Goal: Find specific page/section: Find specific page/section

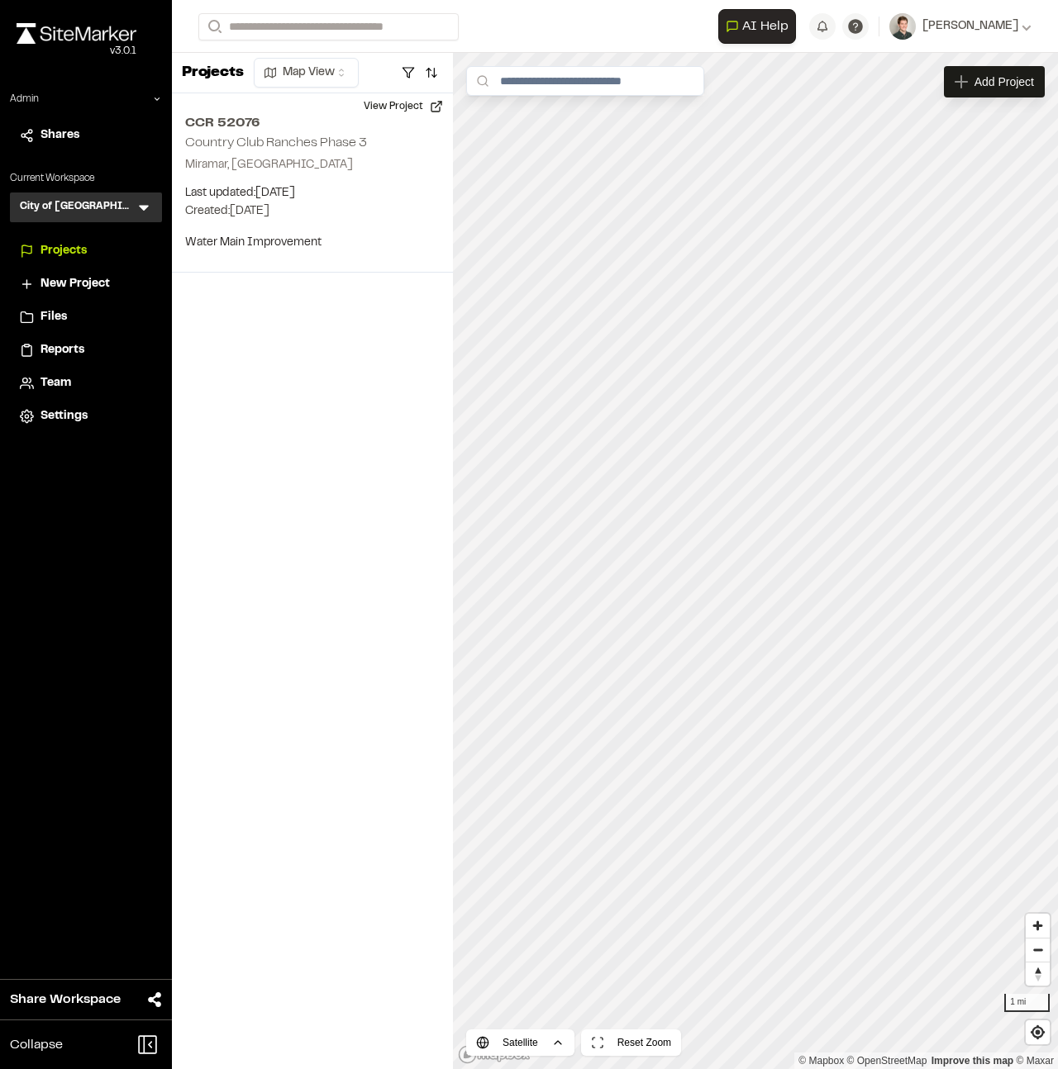
click at [145, 210] on icon at bounding box center [143, 207] width 17 height 17
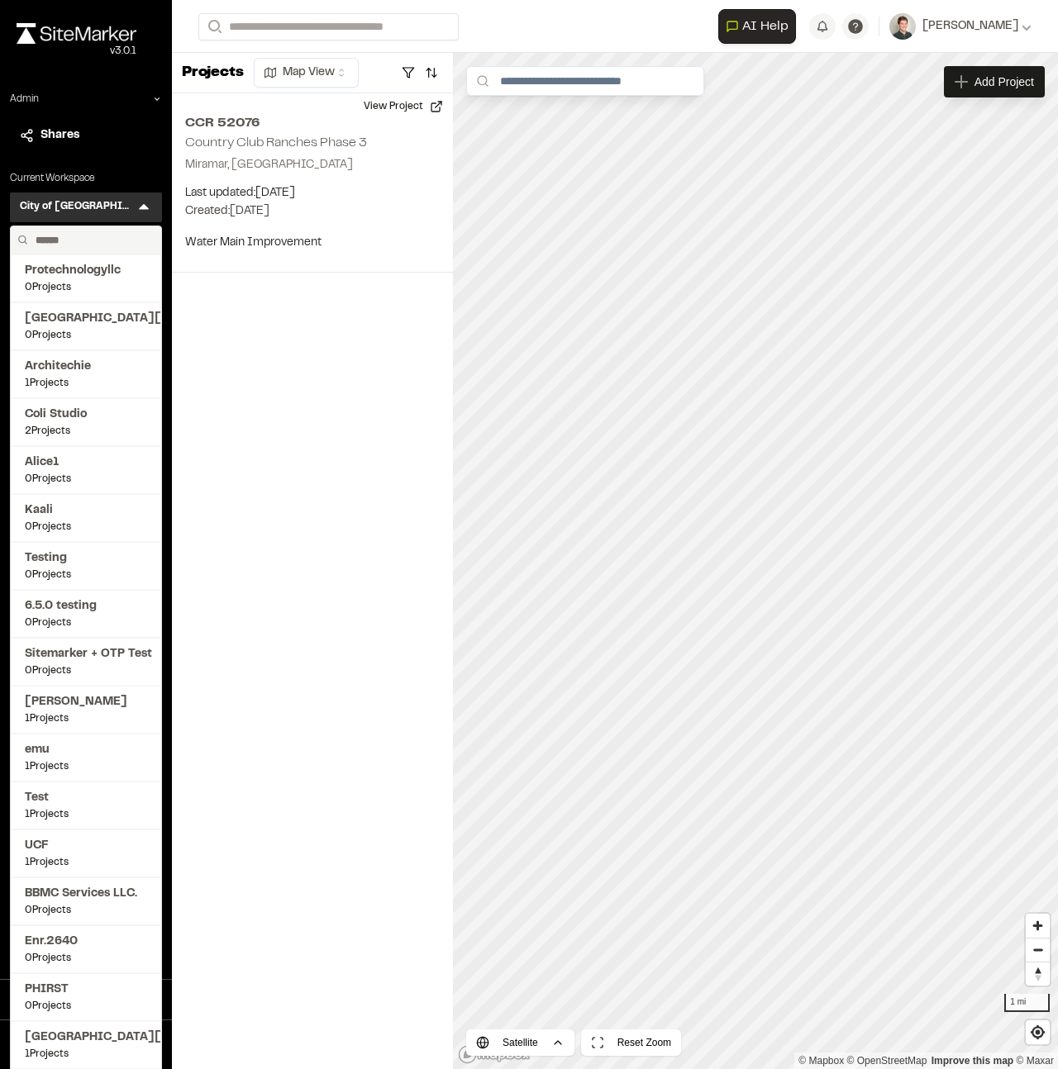
click at [75, 241] on input "text" at bounding box center [92, 240] width 126 height 28
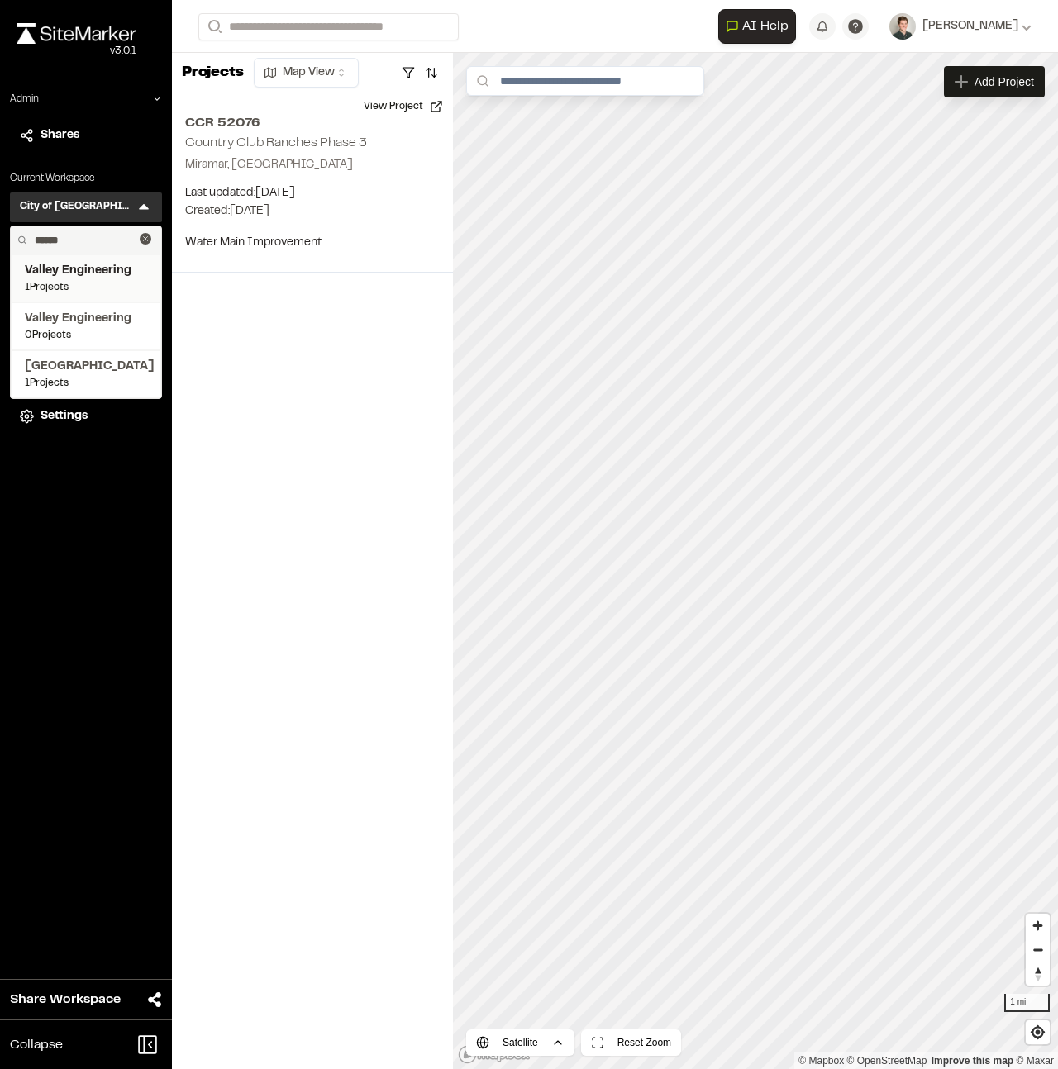
type input "******"
click at [71, 276] on span "Valley Engineering" at bounding box center [86, 271] width 122 height 18
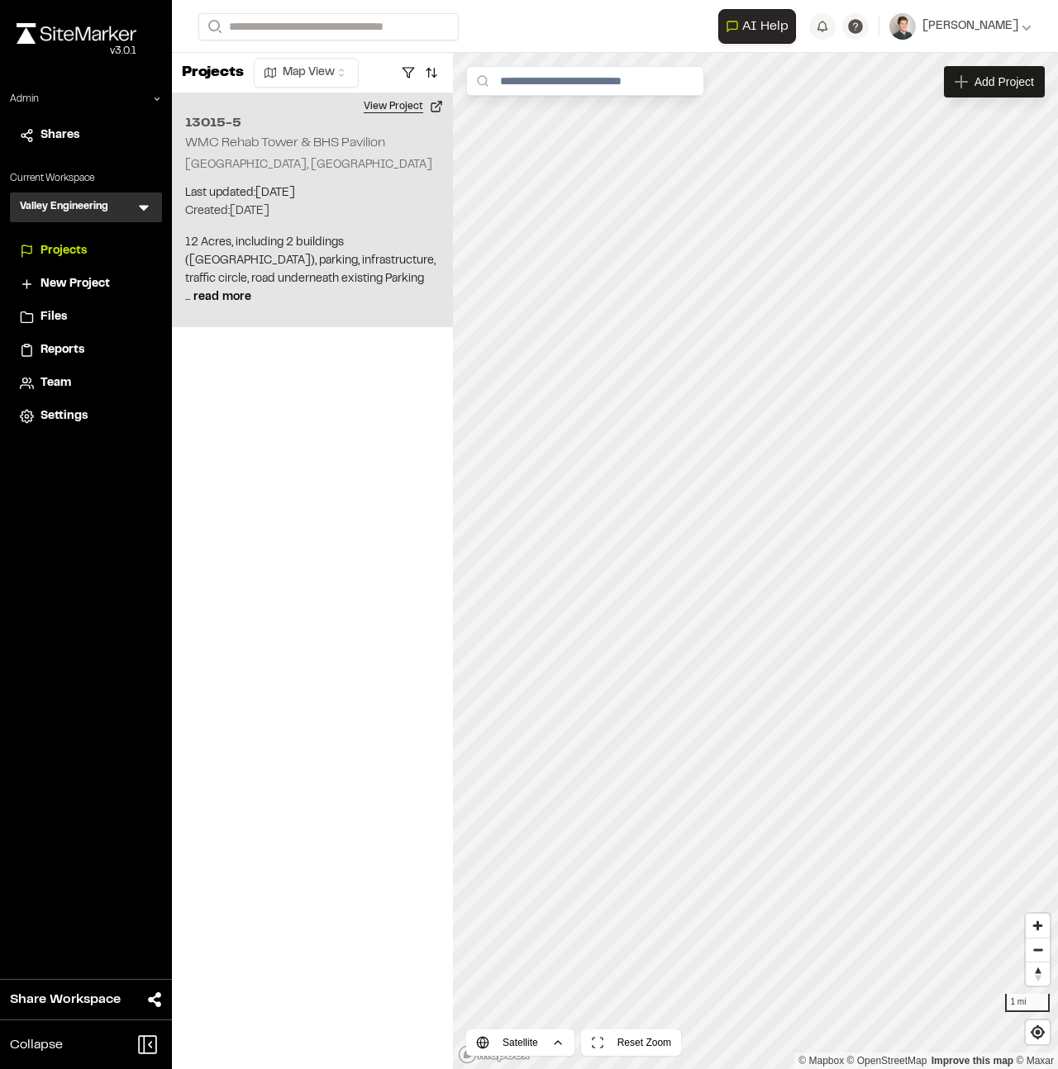
click at [423, 111] on button "View Project" at bounding box center [403, 106] width 99 height 26
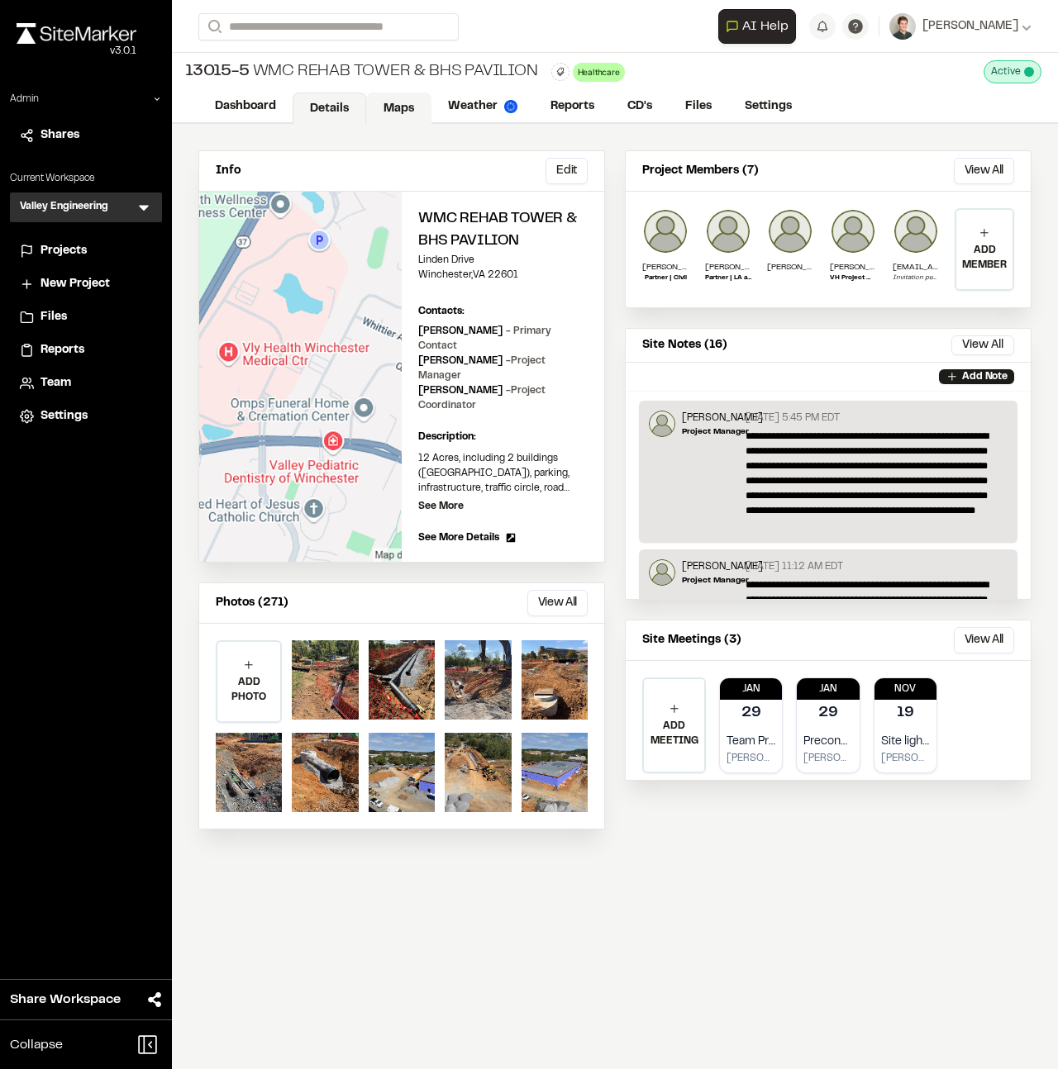
click at [383, 101] on link "Maps" at bounding box center [398, 108] width 65 height 31
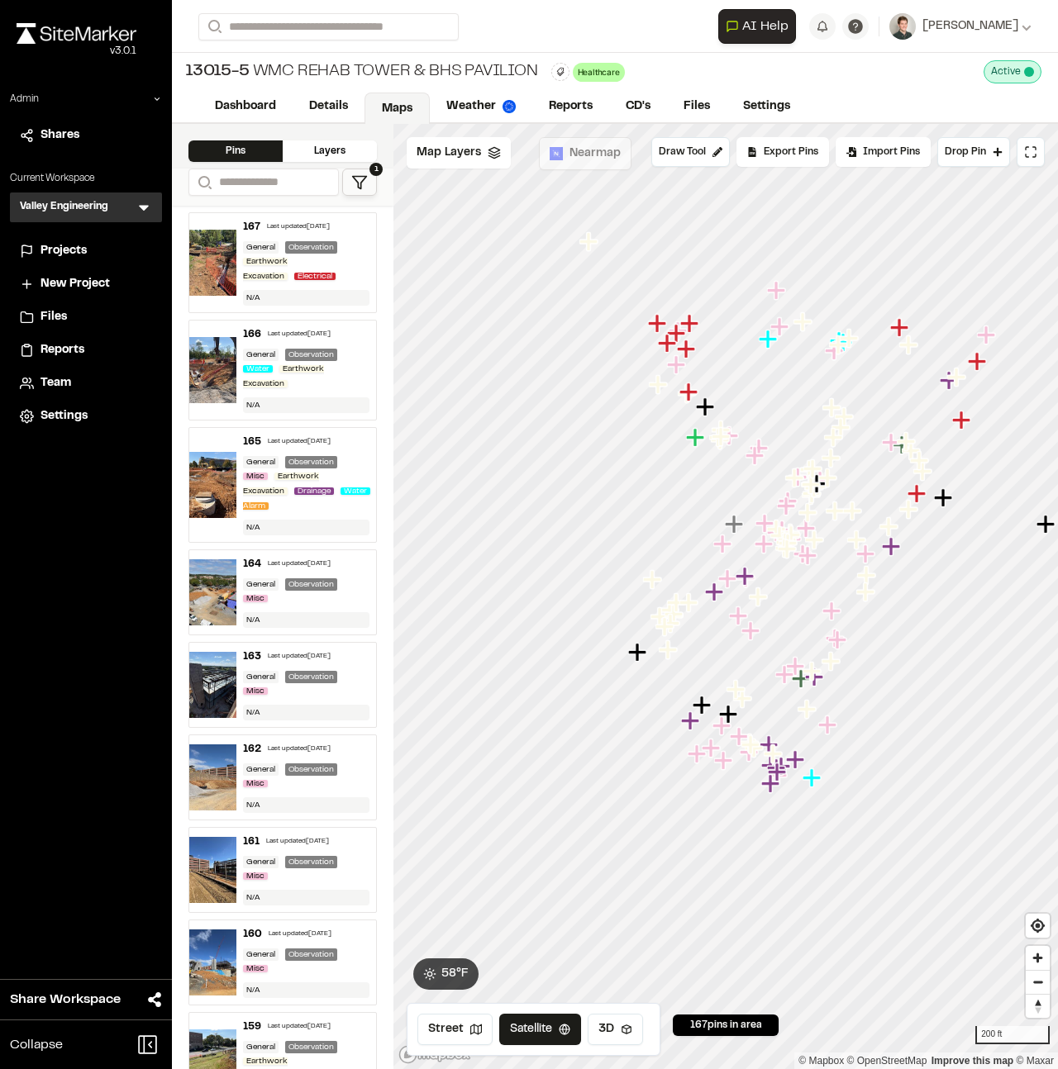
click at [731, 59] on div "13015-5 WMC Rehab Tower & BHS Pavilion Healthcare Delete Rename Edit Color Dele…" at bounding box center [615, 72] width 886 height 38
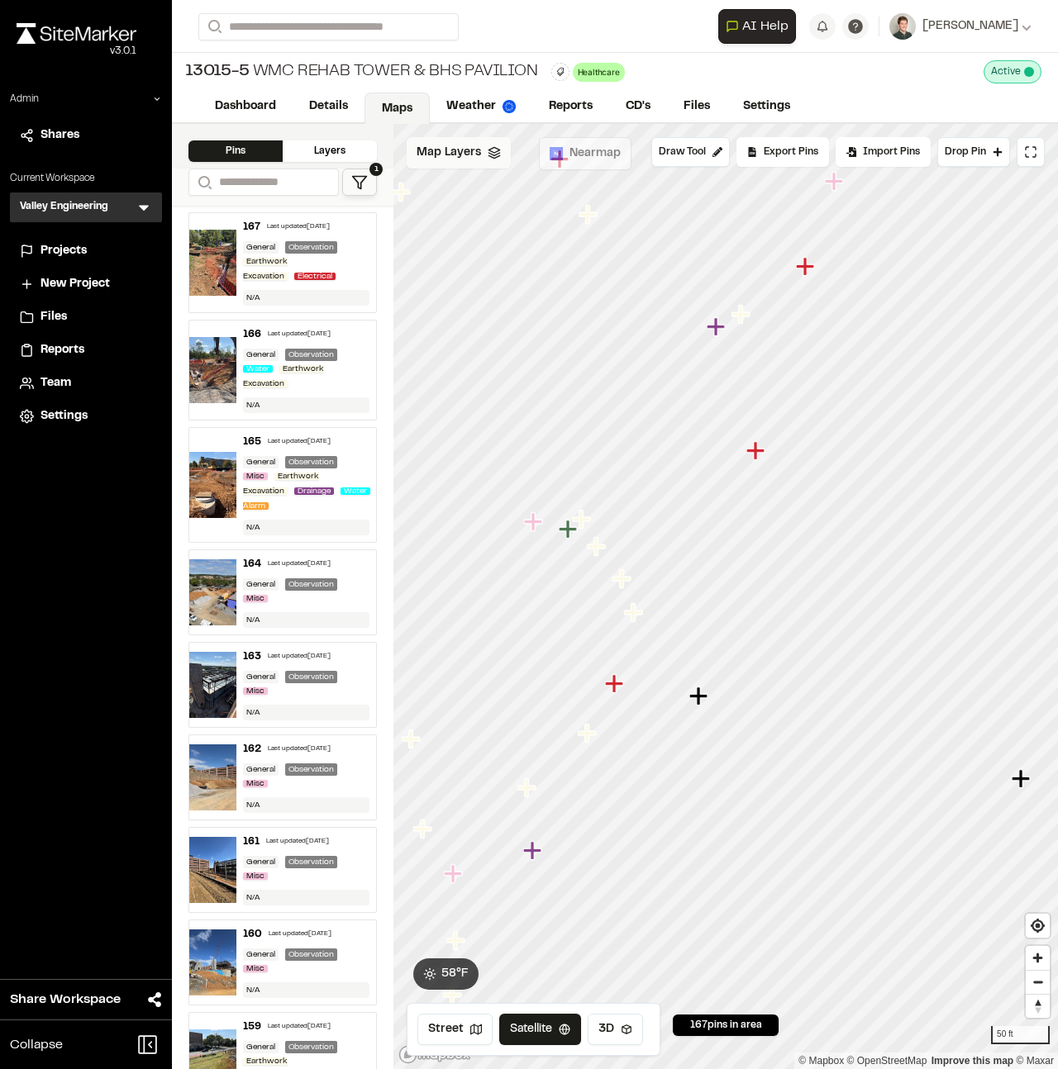
click at [488, 153] on polyline at bounding box center [493, 154] width 11 height 2
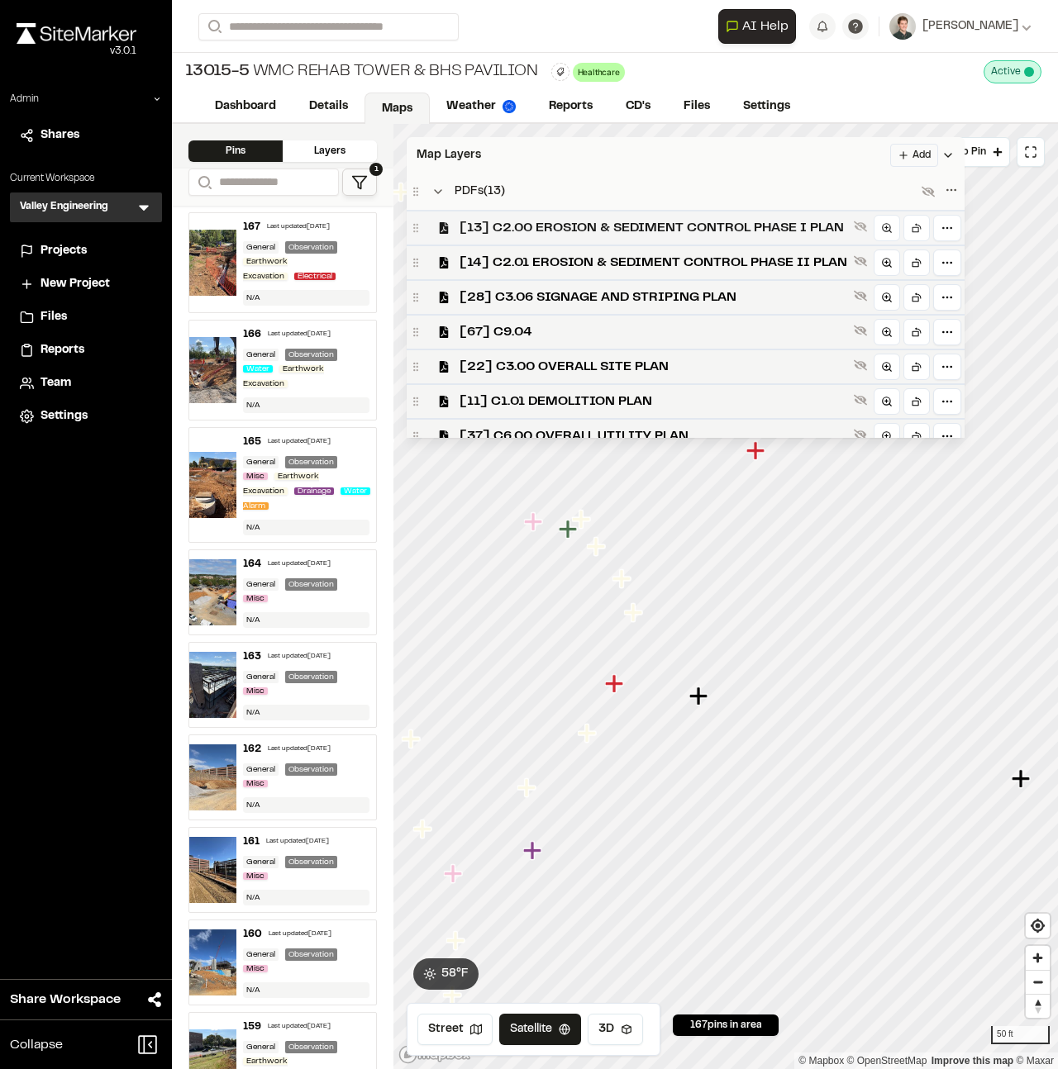
click at [473, 227] on span "[13] C2.00 EROSION & SEDIMENT CONTROL PHASE I PLAN" at bounding box center [652, 228] width 387 height 20
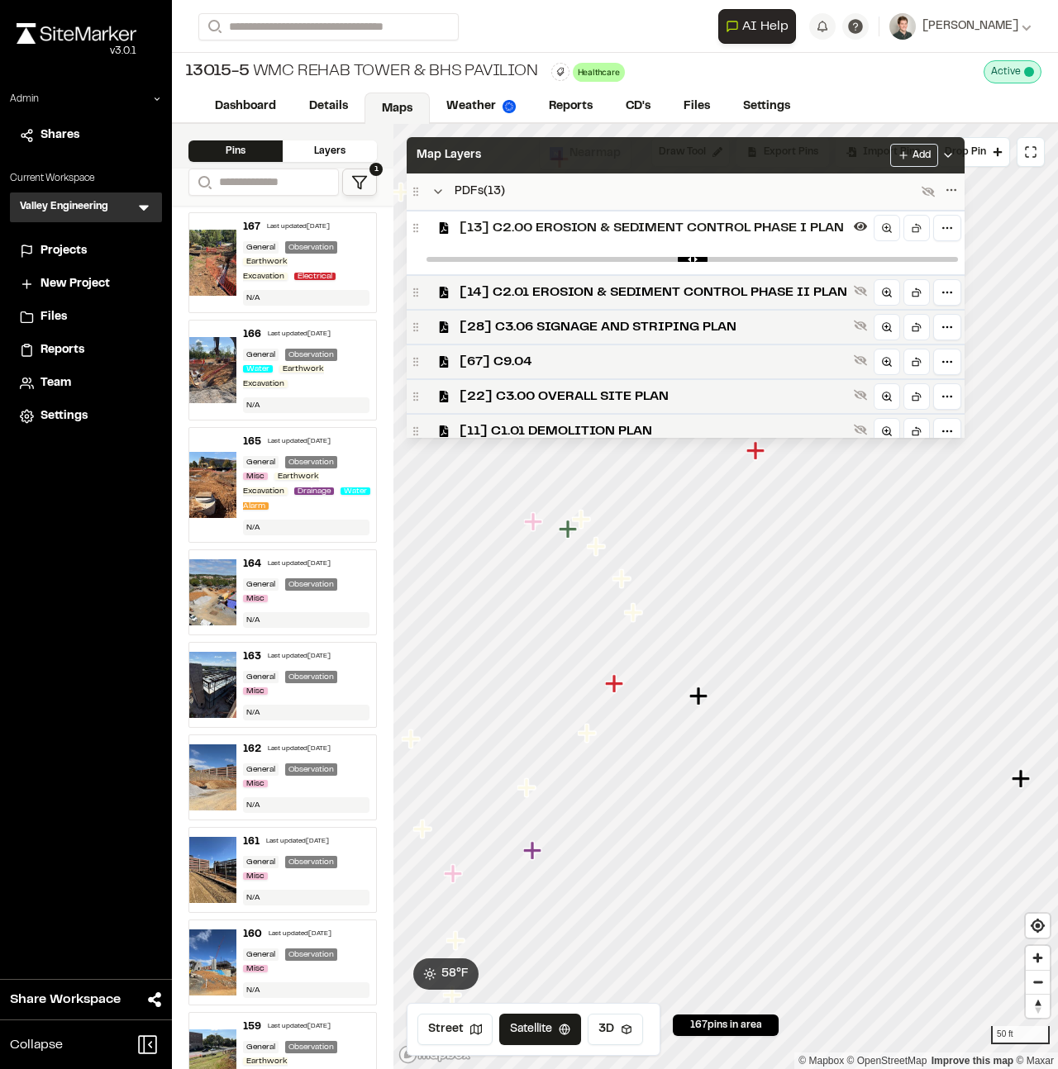
click at [473, 227] on span "[13] C2.00 EROSION & SEDIMENT CONTROL PHASE I PLAN" at bounding box center [652, 228] width 387 height 20
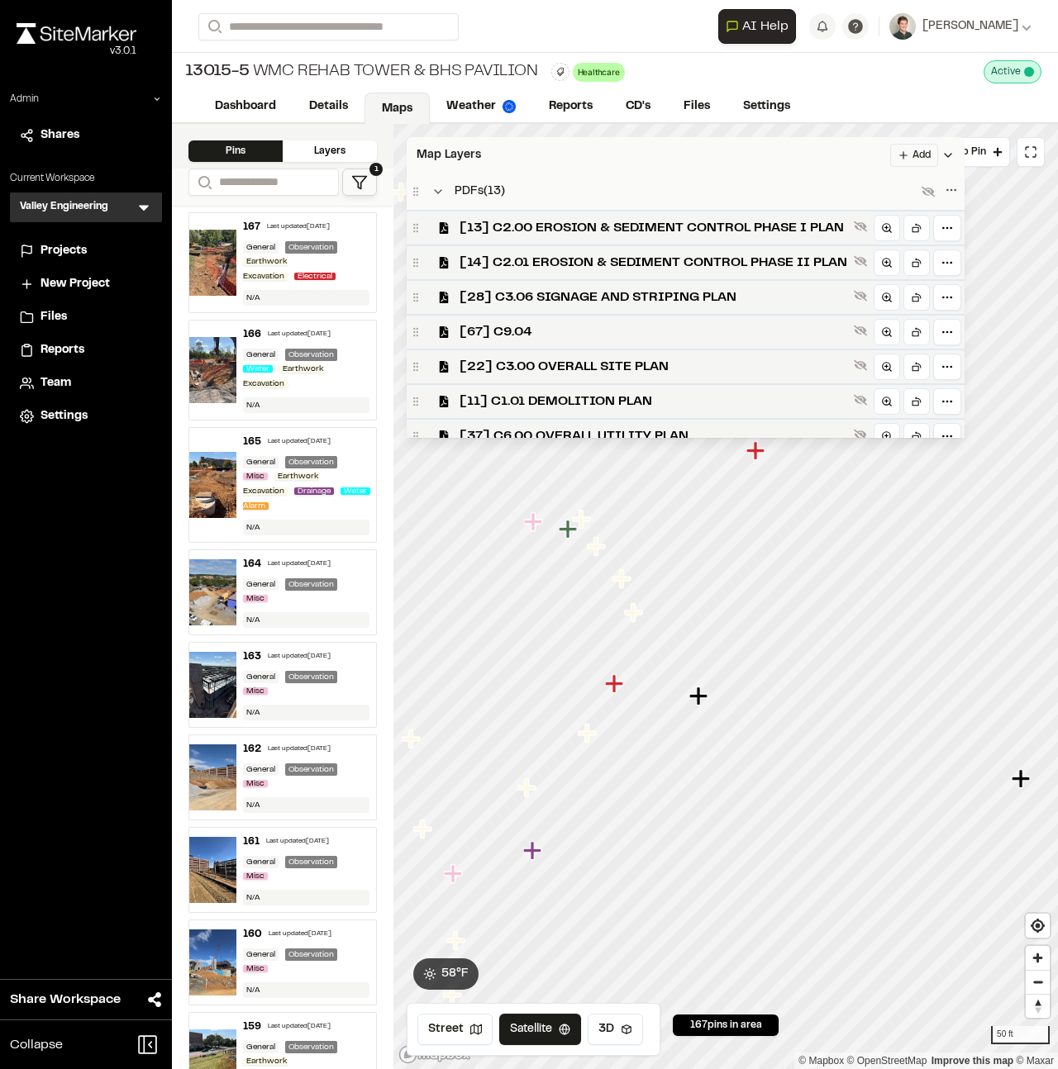
click at [516, 145] on div "Map Layers Add" at bounding box center [685, 155] width 558 height 36
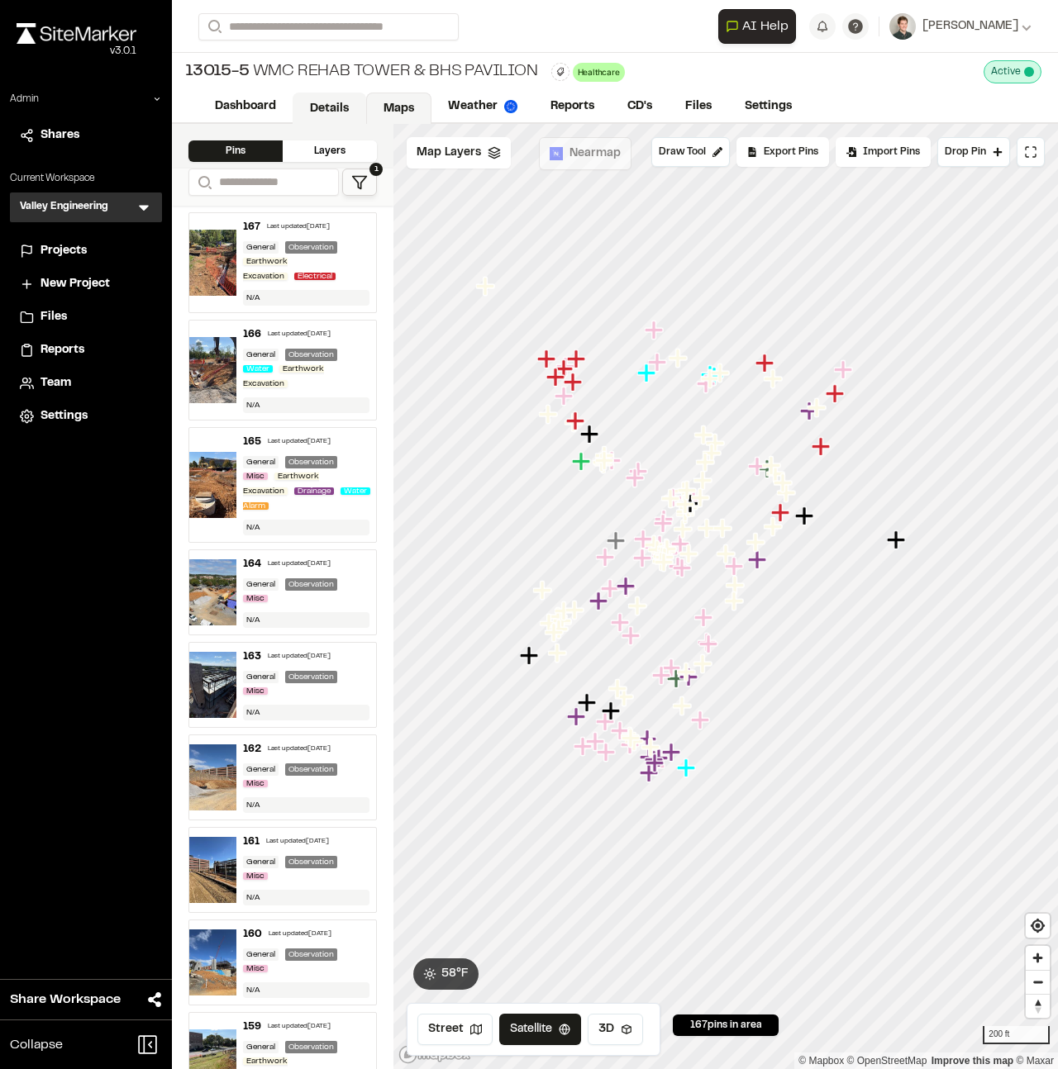
click at [346, 111] on link "Details" at bounding box center [329, 108] width 74 height 31
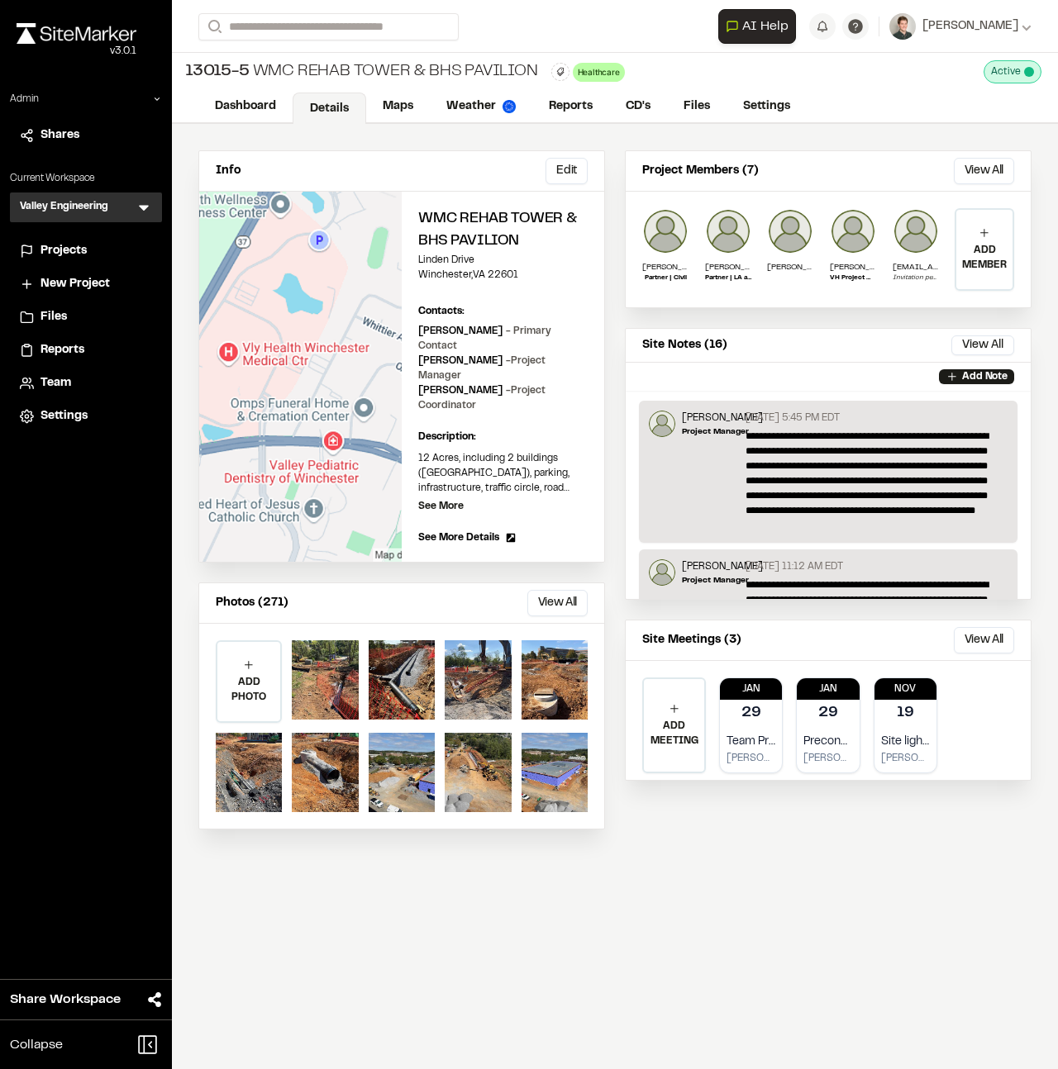
click at [411, 132] on div "Info Edit Edit WMC Rehab Tower & BHS Pavilion Linden Drive Winchester , VA 2260…" at bounding box center [615, 490] width 886 height 732
click at [161, 102] on icon at bounding box center [157, 99] width 10 height 10
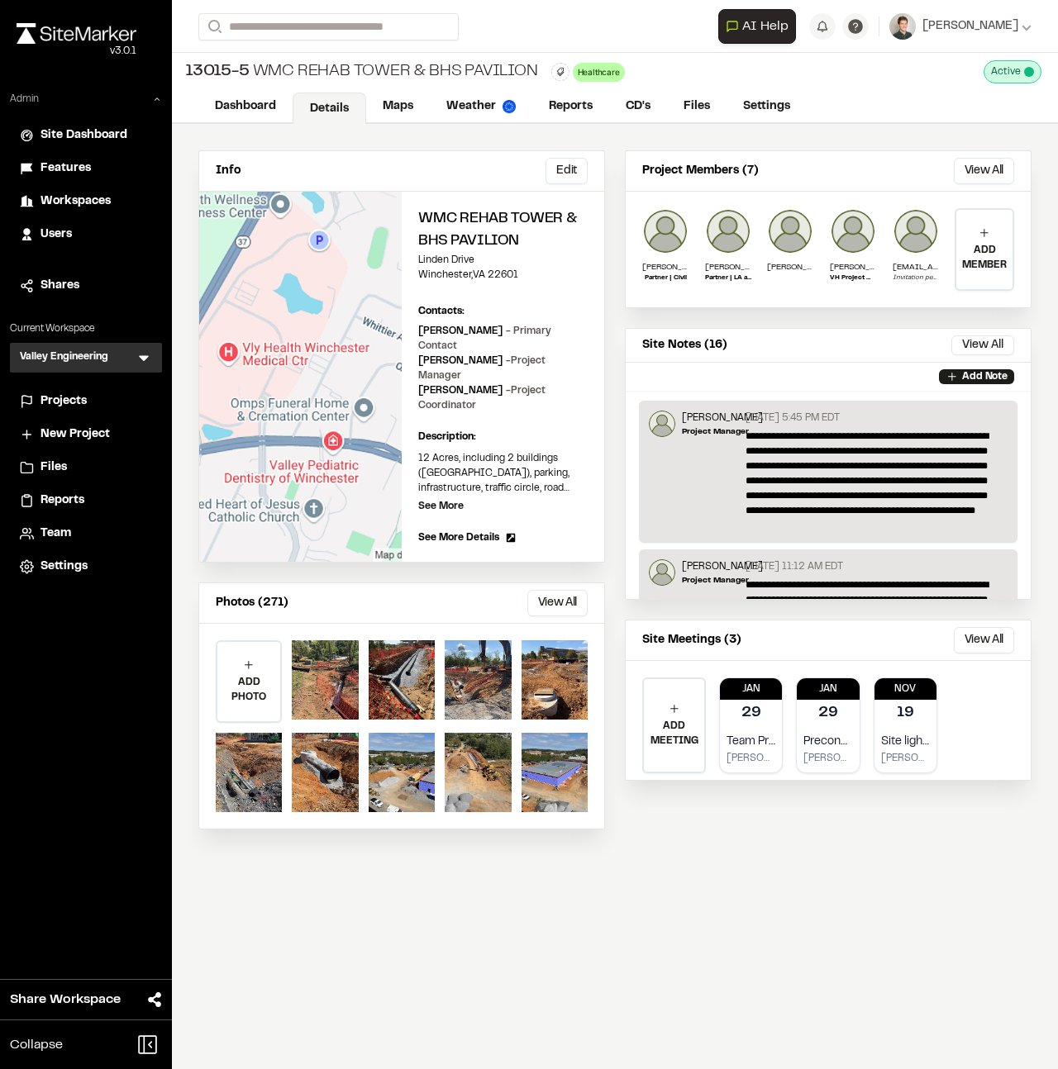
click at [54, 238] on span "Users" at bounding box center [55, 235] width 31 height 18
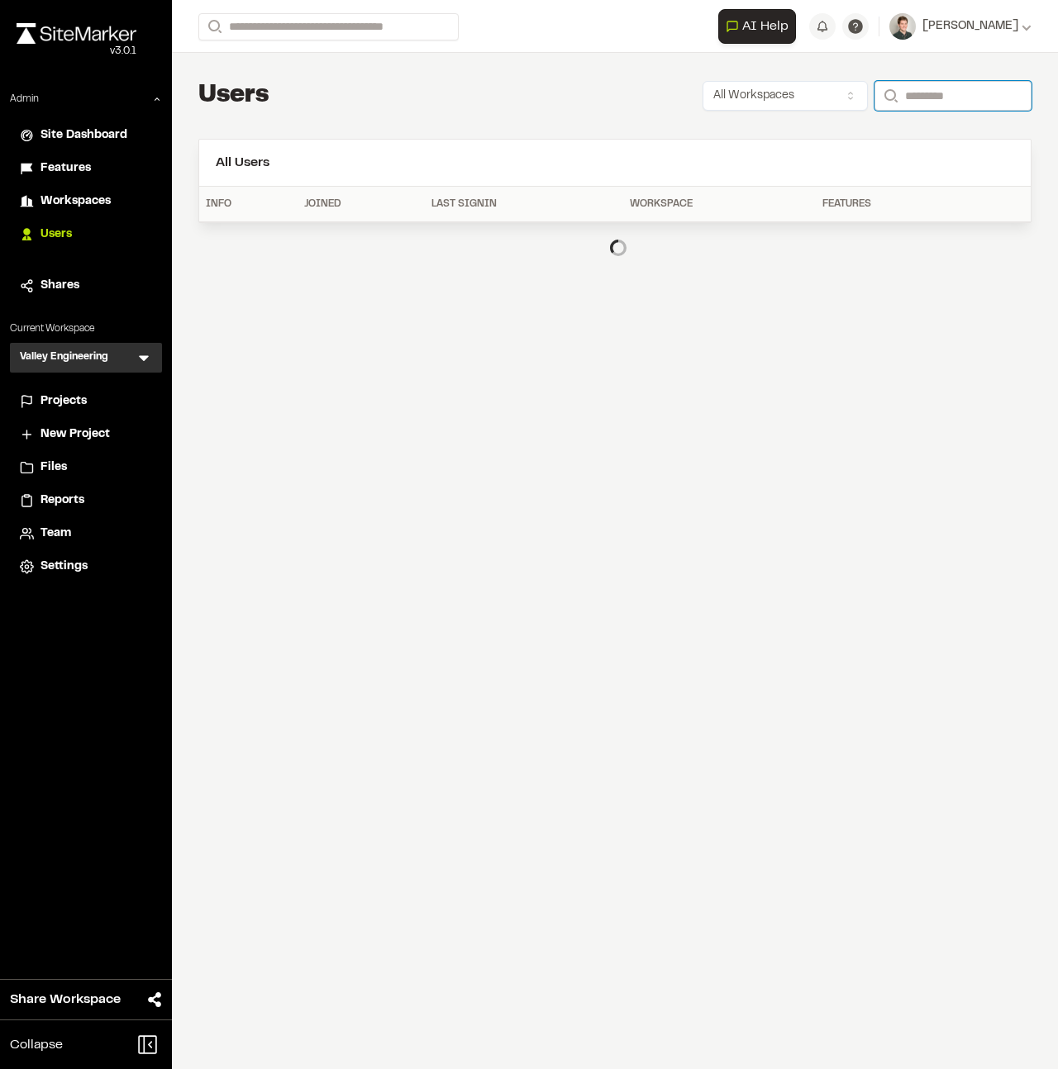
click at [891, 94] on input "Search" at bounding box center [952, 96] width 157 height 30
paste input "**********"
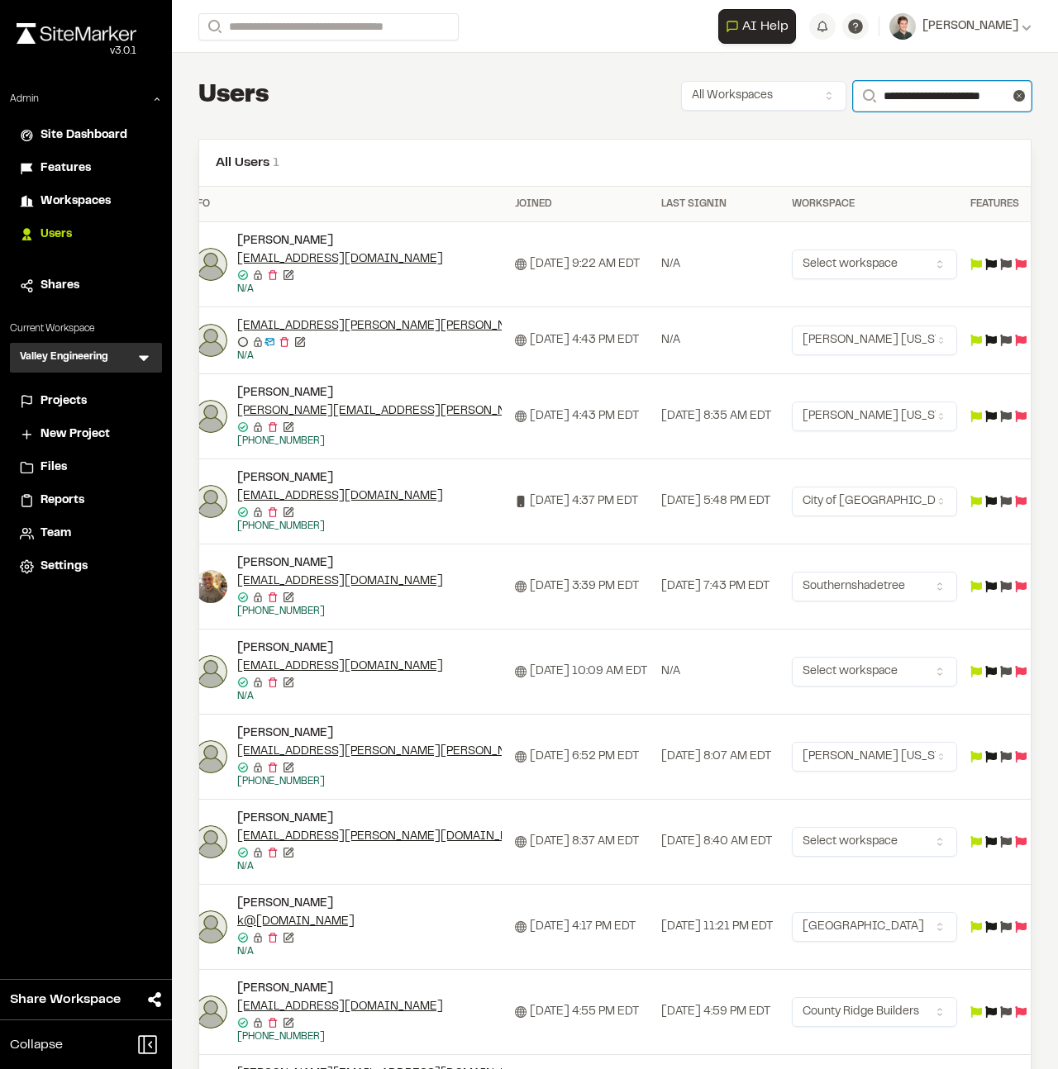
scroll to position [0, 17]
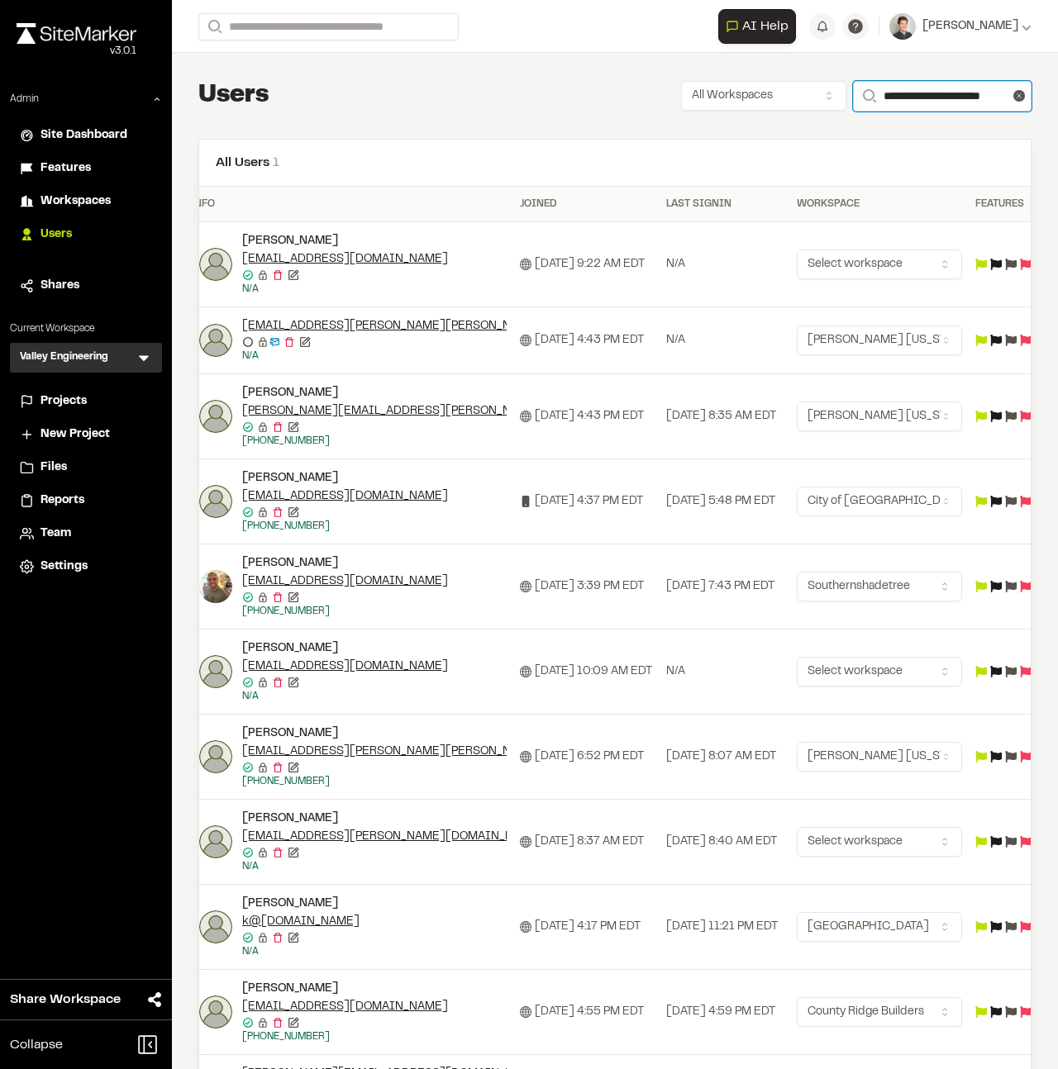
click at [914, 97] on input "**********" at bounding box center [942, 96] width 178 height 31
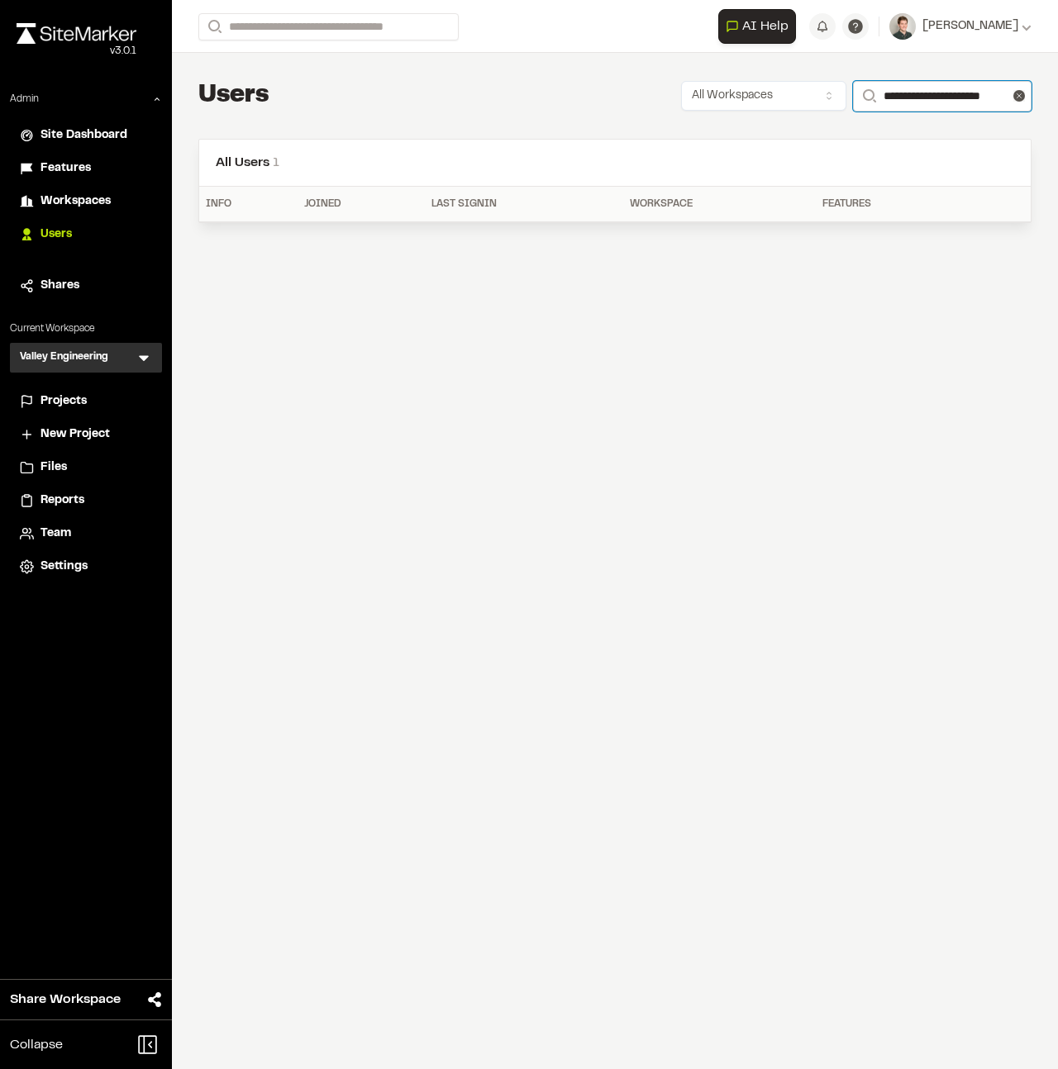
type input "**********"
click at [647, 311] on div "**********" at bounding box center [615, 534] width 886 height 1069
click at [473, 159] on h2 "All Users 1" at bounding box center [615, 163] width 798 height 20
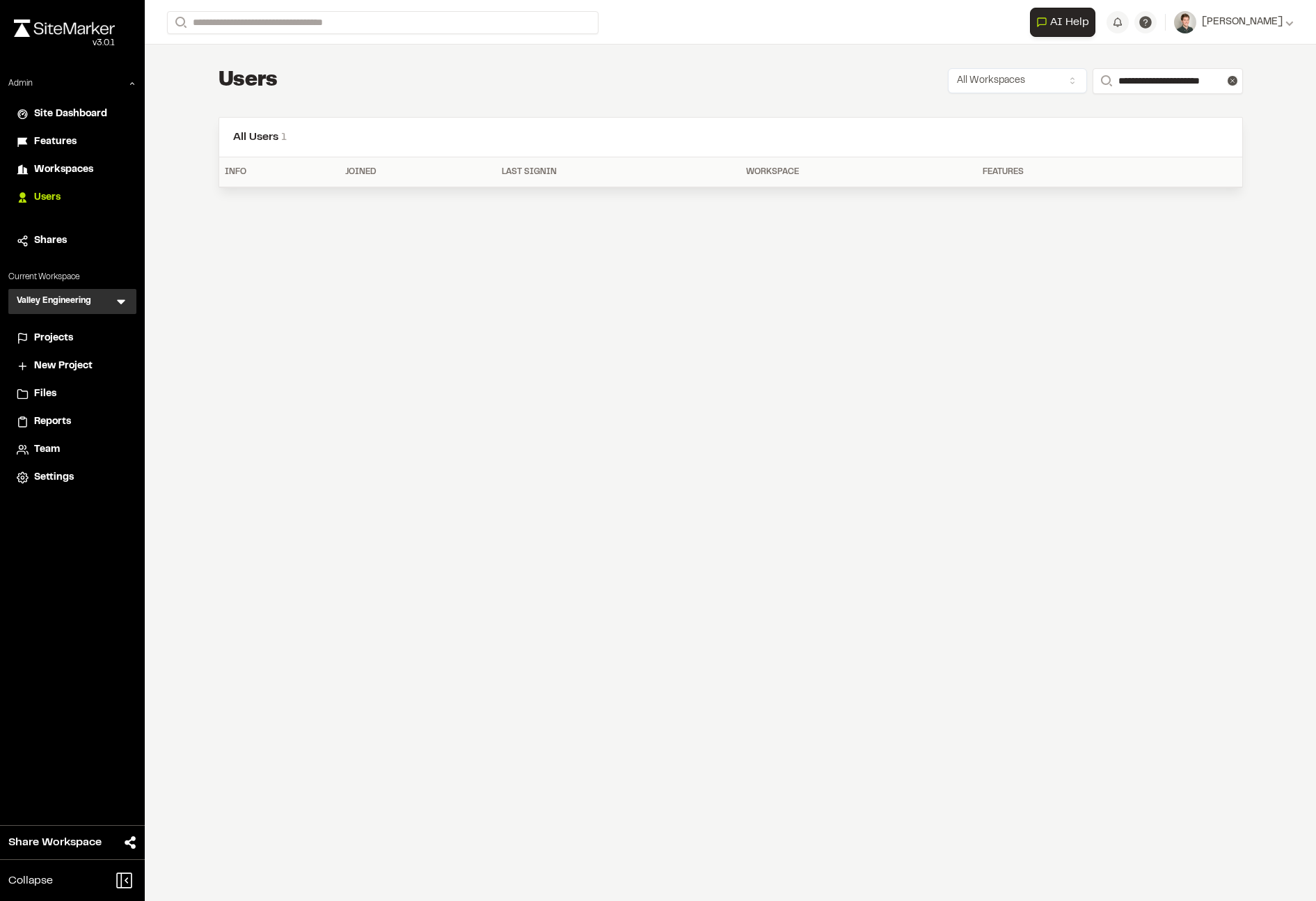
click at [418, 105] on div "**********" at bounding box center [730, 127] width 1069 height 166
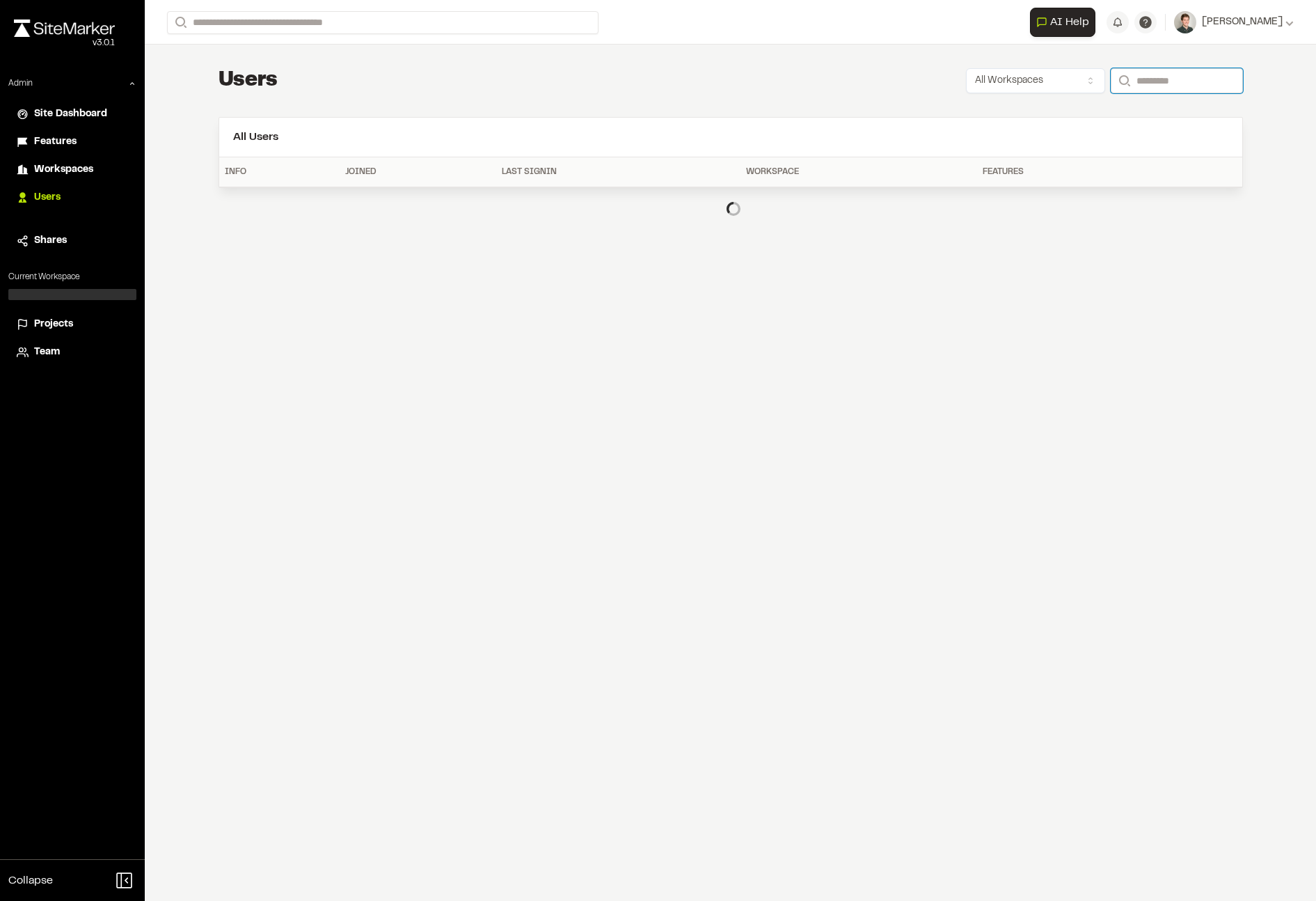
click at [1190, 81] on input "Search" at bounding box center [1177, 81] width 132 height 25
paste input "**********"
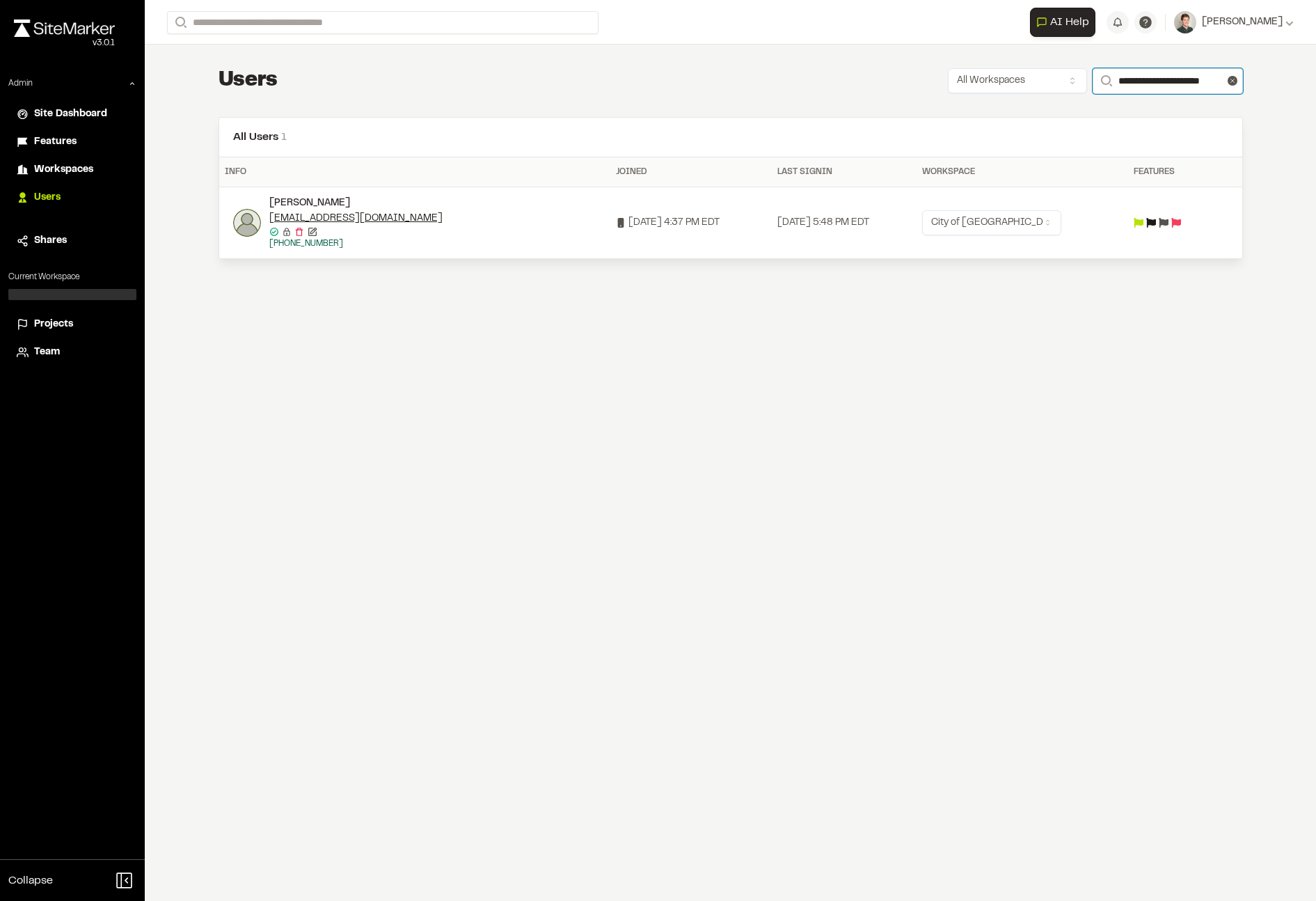
type input "**********"
click at [1031, 217] on html "**********" at bounding box center [658, 450] width 1316 height 901
click at [728, 280] on html "**********" at bounding box center [658, 450] width 1316 height 901
click at [81, 297] on div at bounding box center [72, 294] width 128 height 11
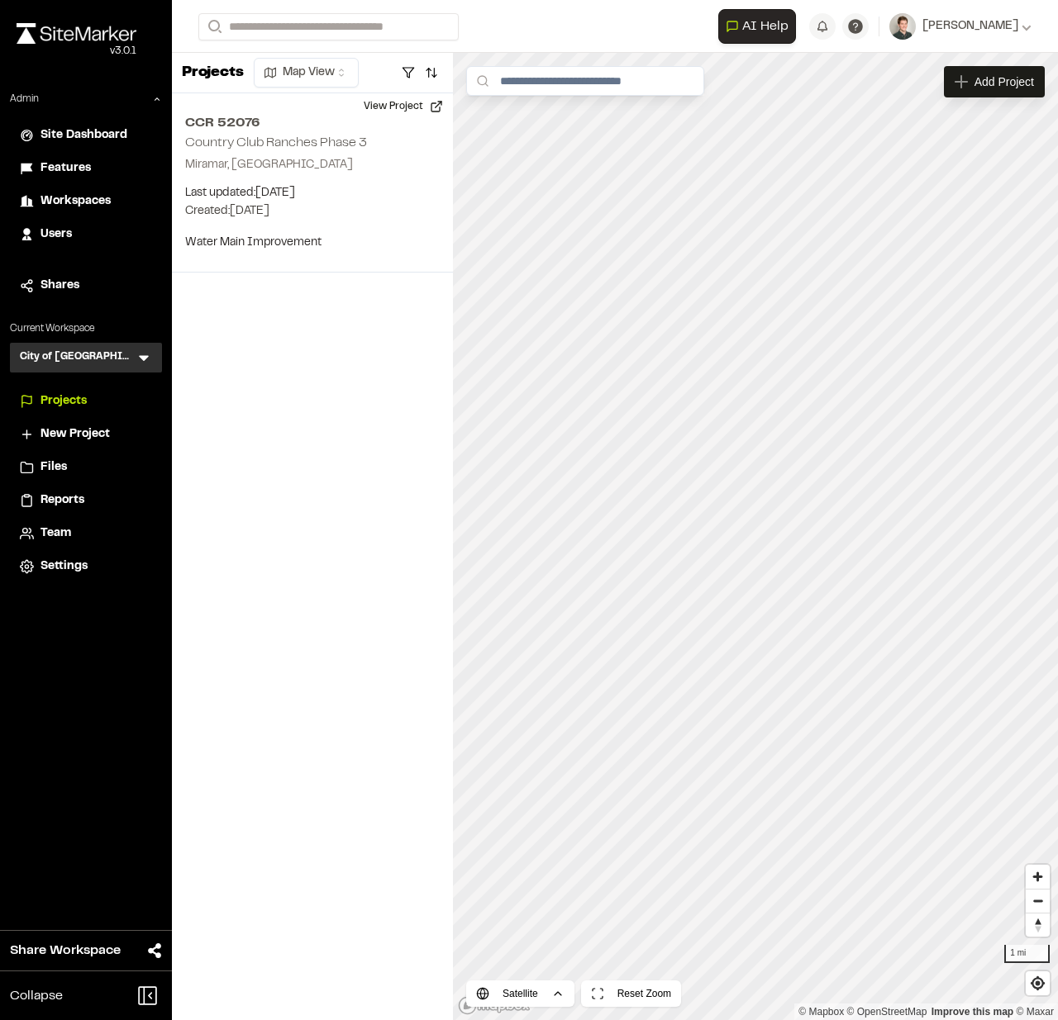
click at [152, 363] on div "City of Miramar CO Menu" at bounding box center [86, 358] width 152 height 30
click at [146, 359] on icon at bounding box center [143, 357] width 17 height 17
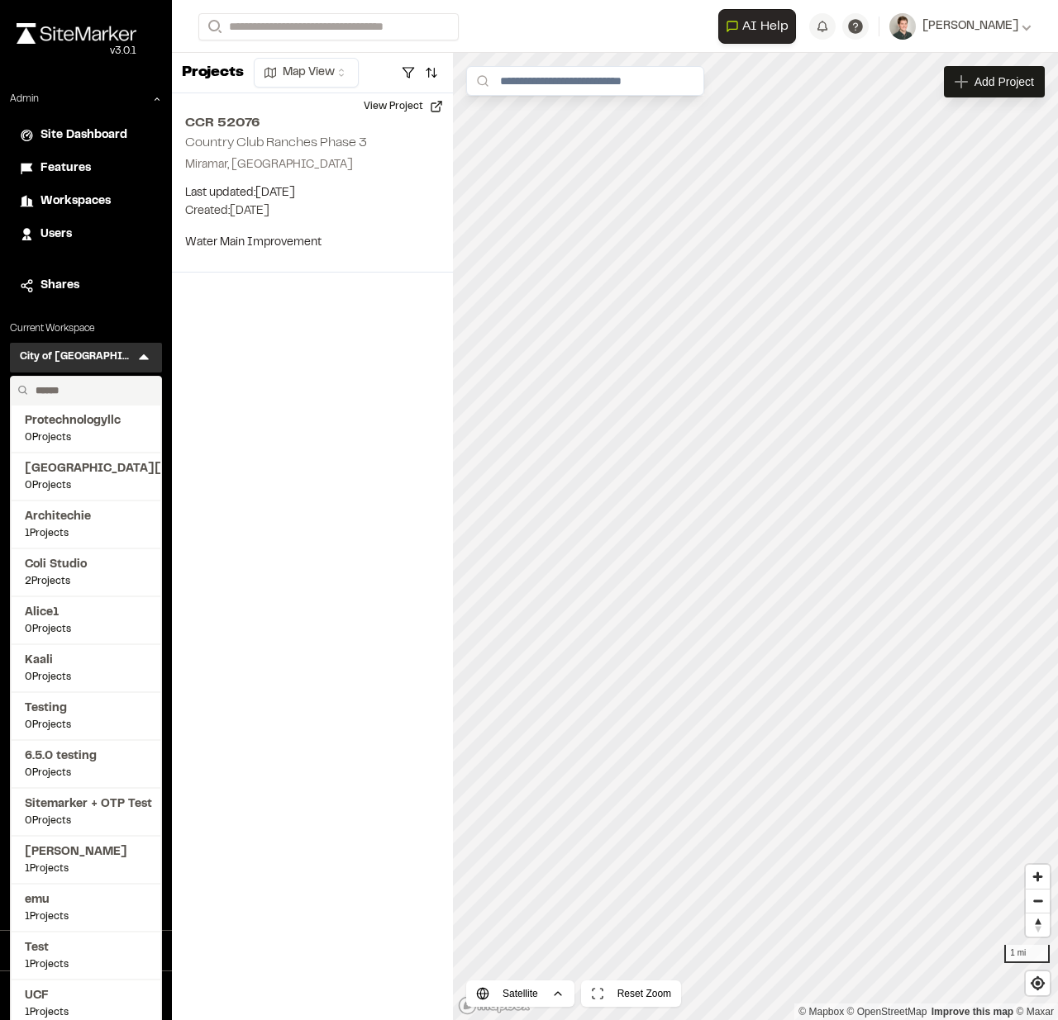
click at [69, 385] on input "text" at bounding box center [92, 391] width 126 height 28
click at [243, 383] on div "Projects Map View CCR 52076 Country Club Ranches Phase 3 Miramar, FL Last updat…" at bounding box center [312, 536] width 281 height 967
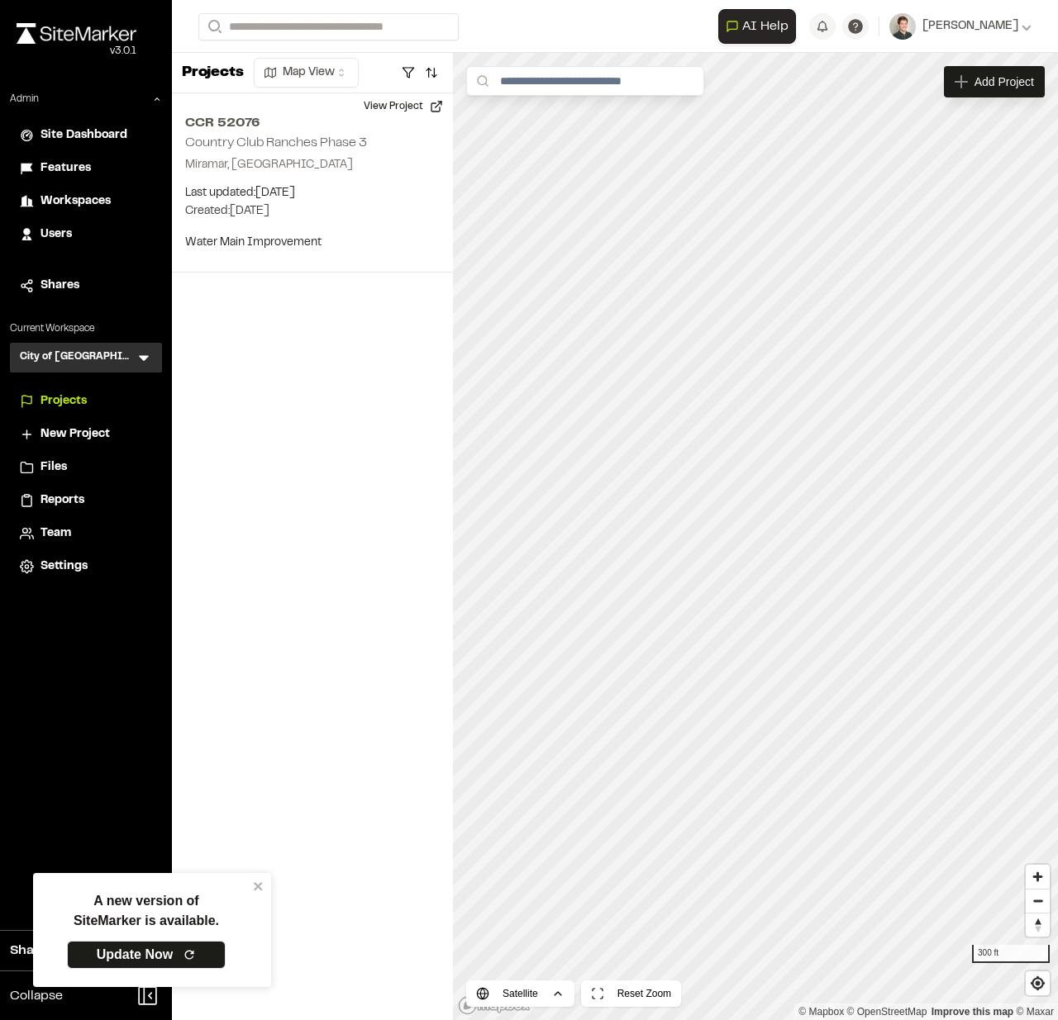
click at [143, 349] on icon at bounding box center [143, 357] width 17 height 17
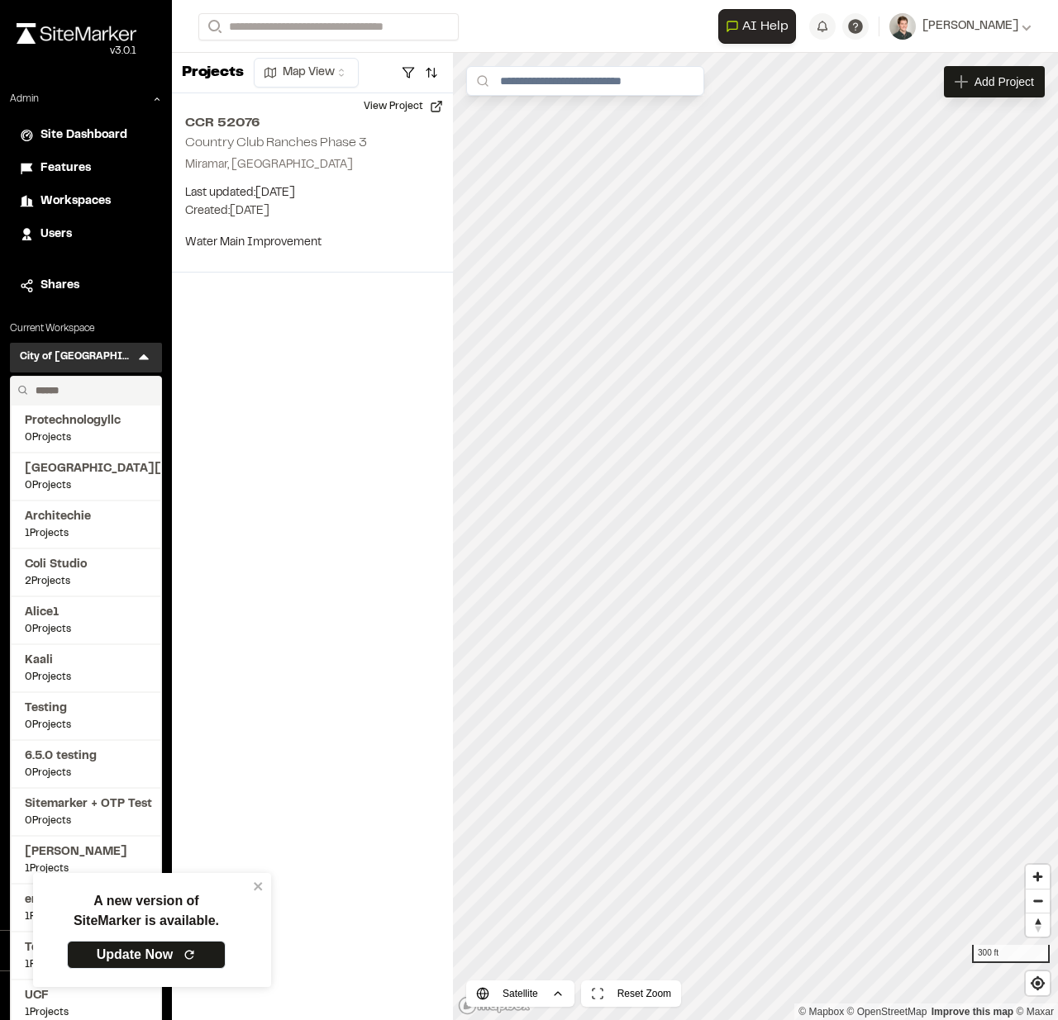
click at [66, 381] on input "text" at bounding box center [92, 391] width 126 height 28
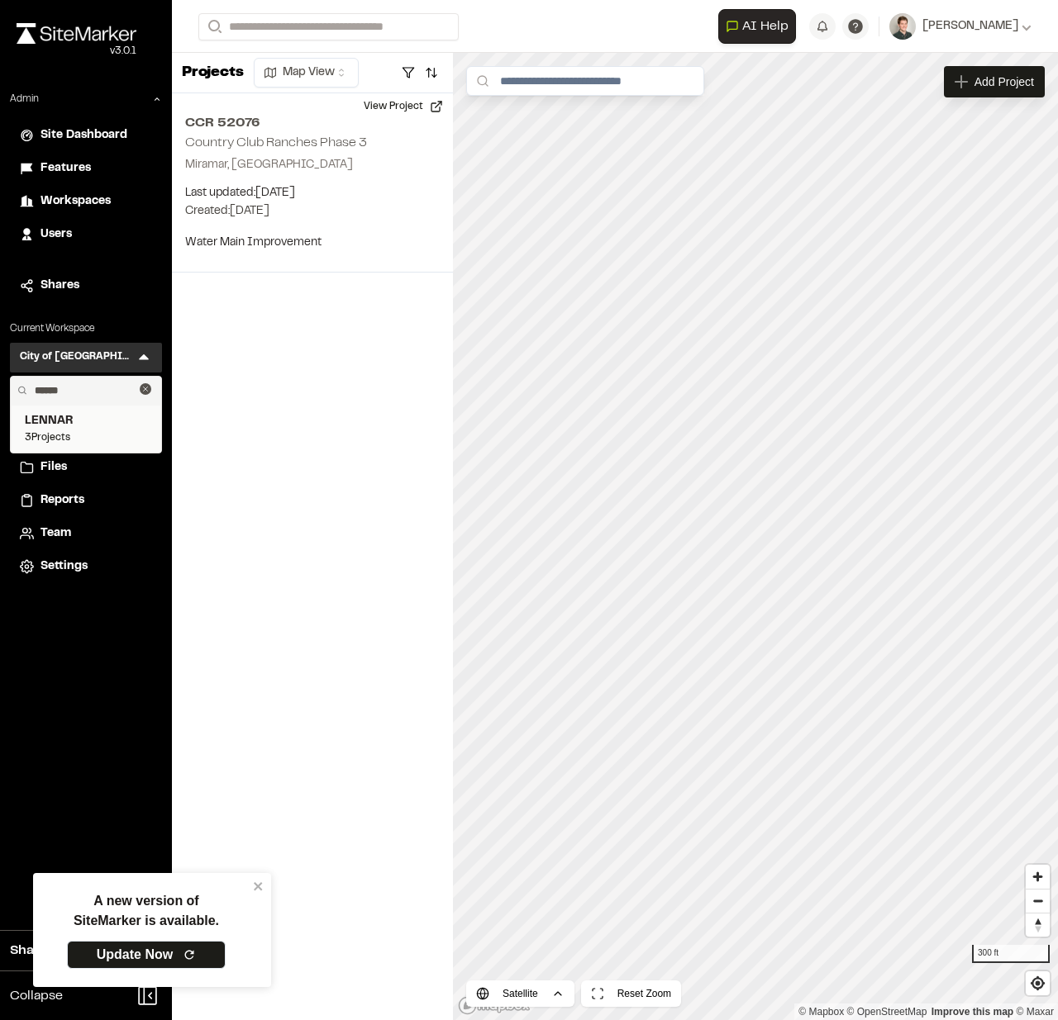
type input "******"
click at [51, 438] on span "3 Projects" at bounding box center [86, 437] width 122 height 15
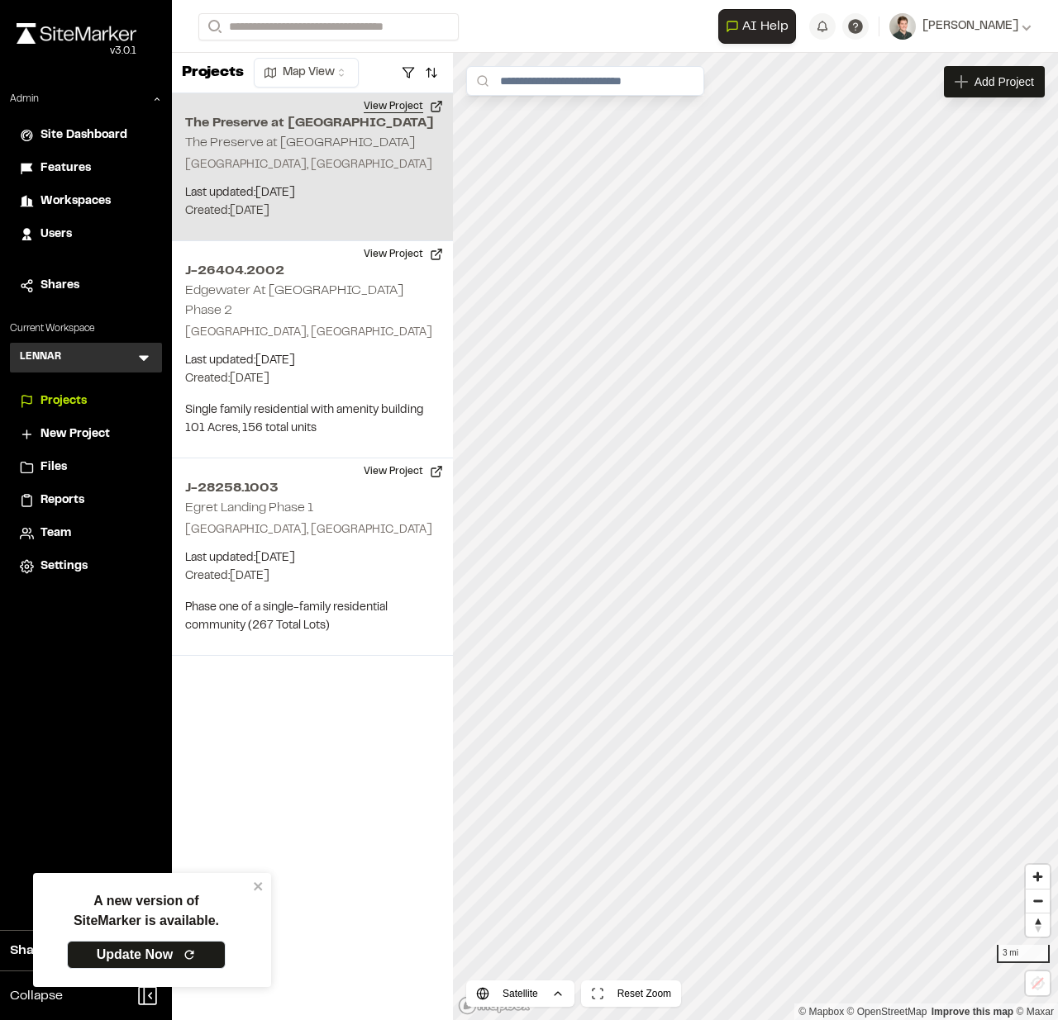
click at [396, 104] on button "View Project" at bounding box center [403, 106] width 99 height 26
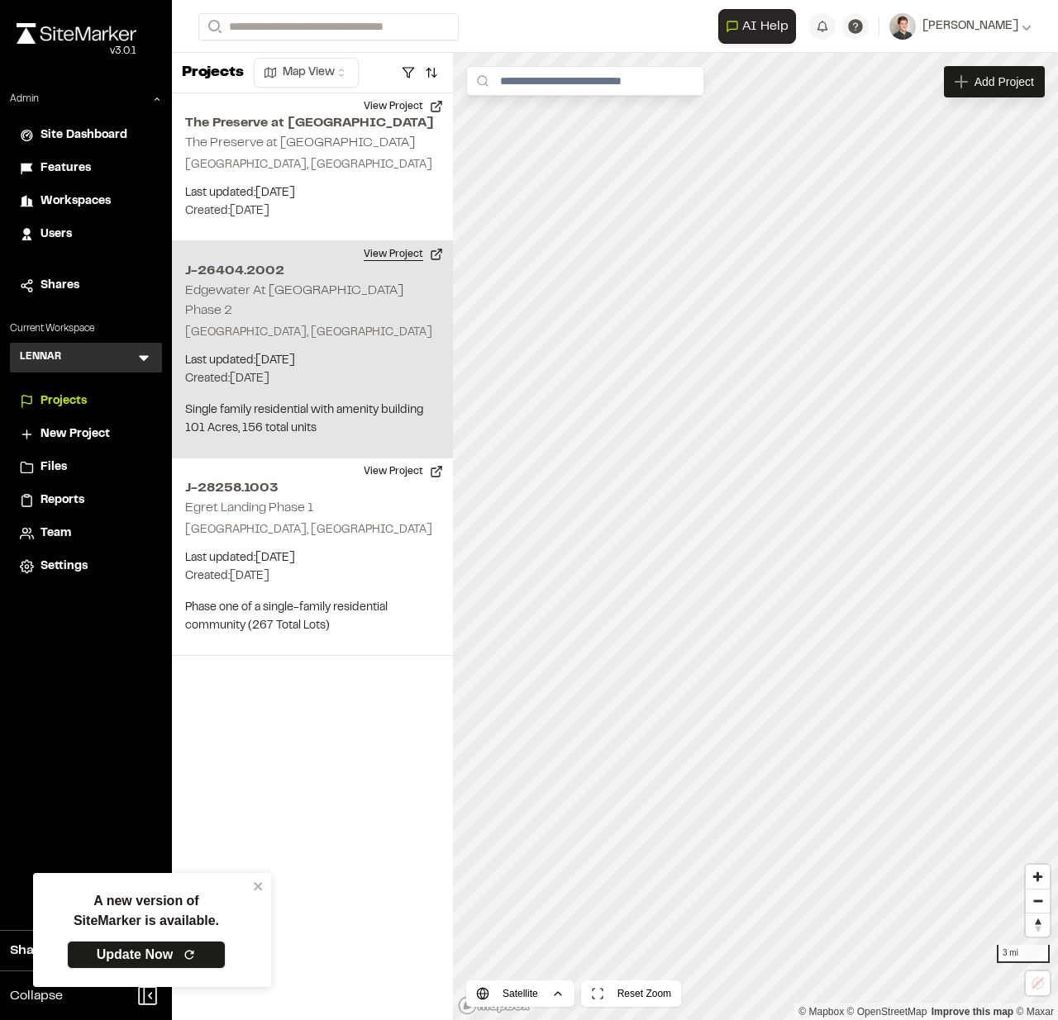
click at [388, 253] on button "View Project" at bounding box center [403, 254] width 99 height 26
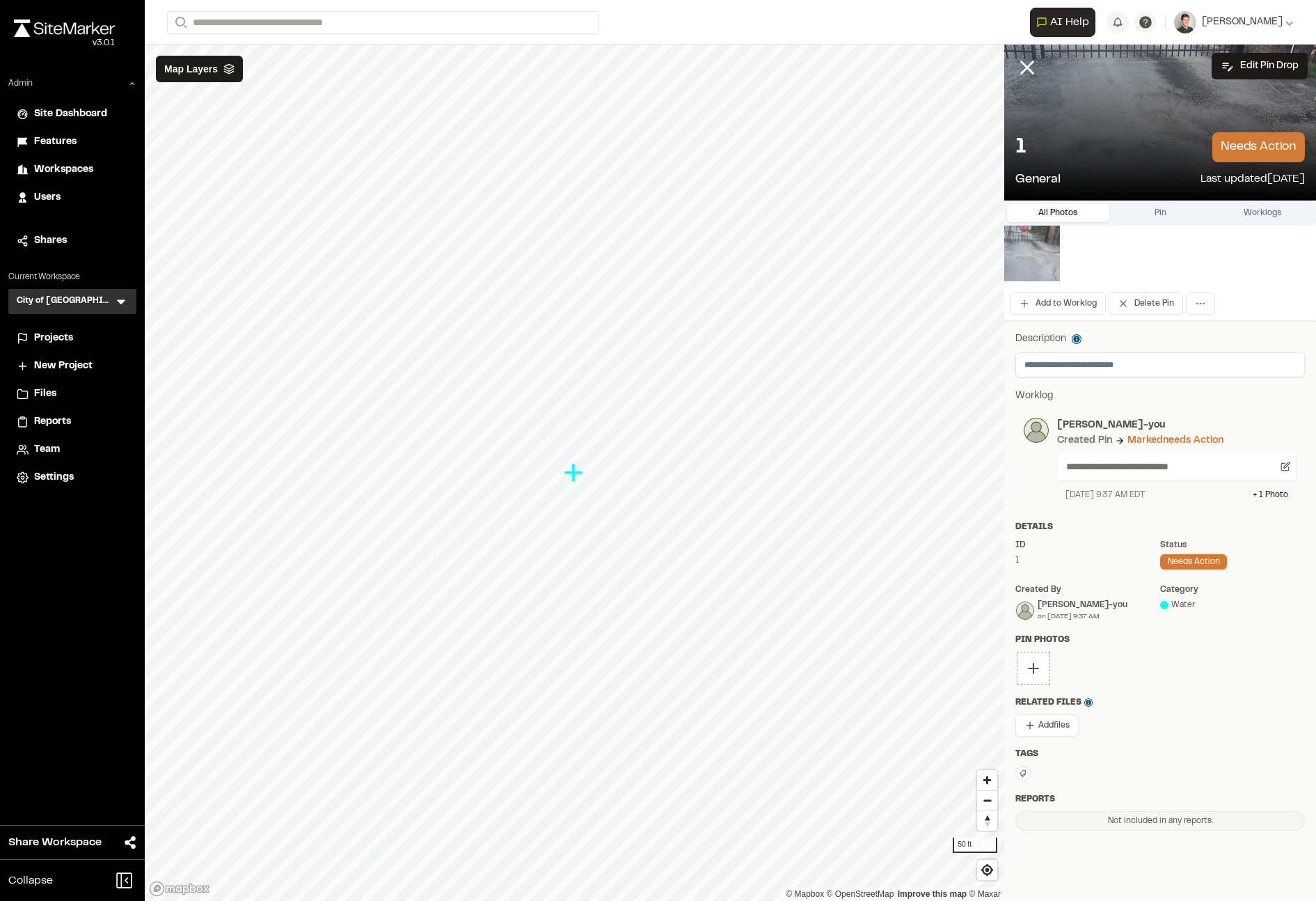
click at [1027, 250] on img at bounding box center [1032, 254] width 56 height 56
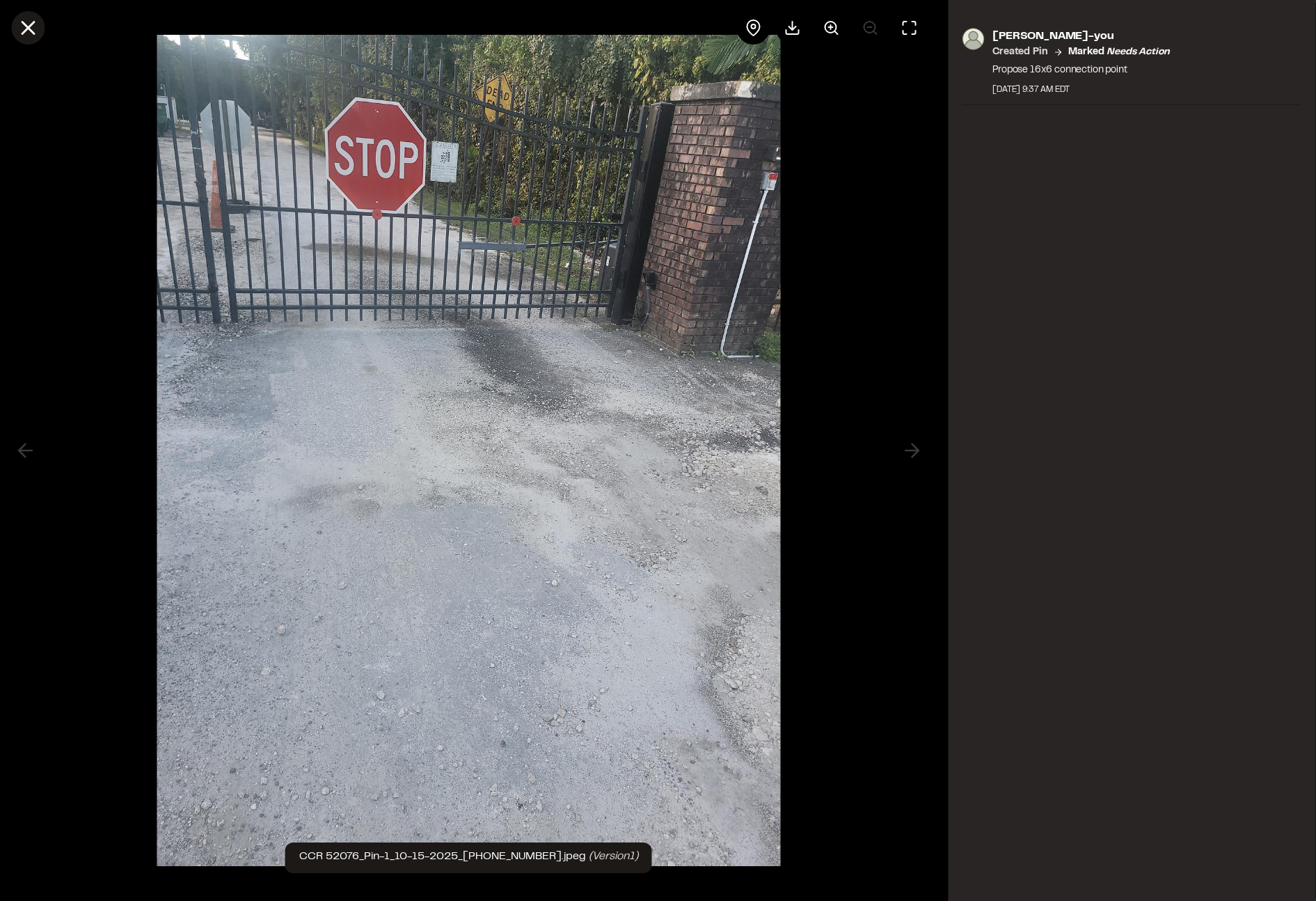
click at [35, 31] on icon at bounding box center [28, 28] width 24 height 24
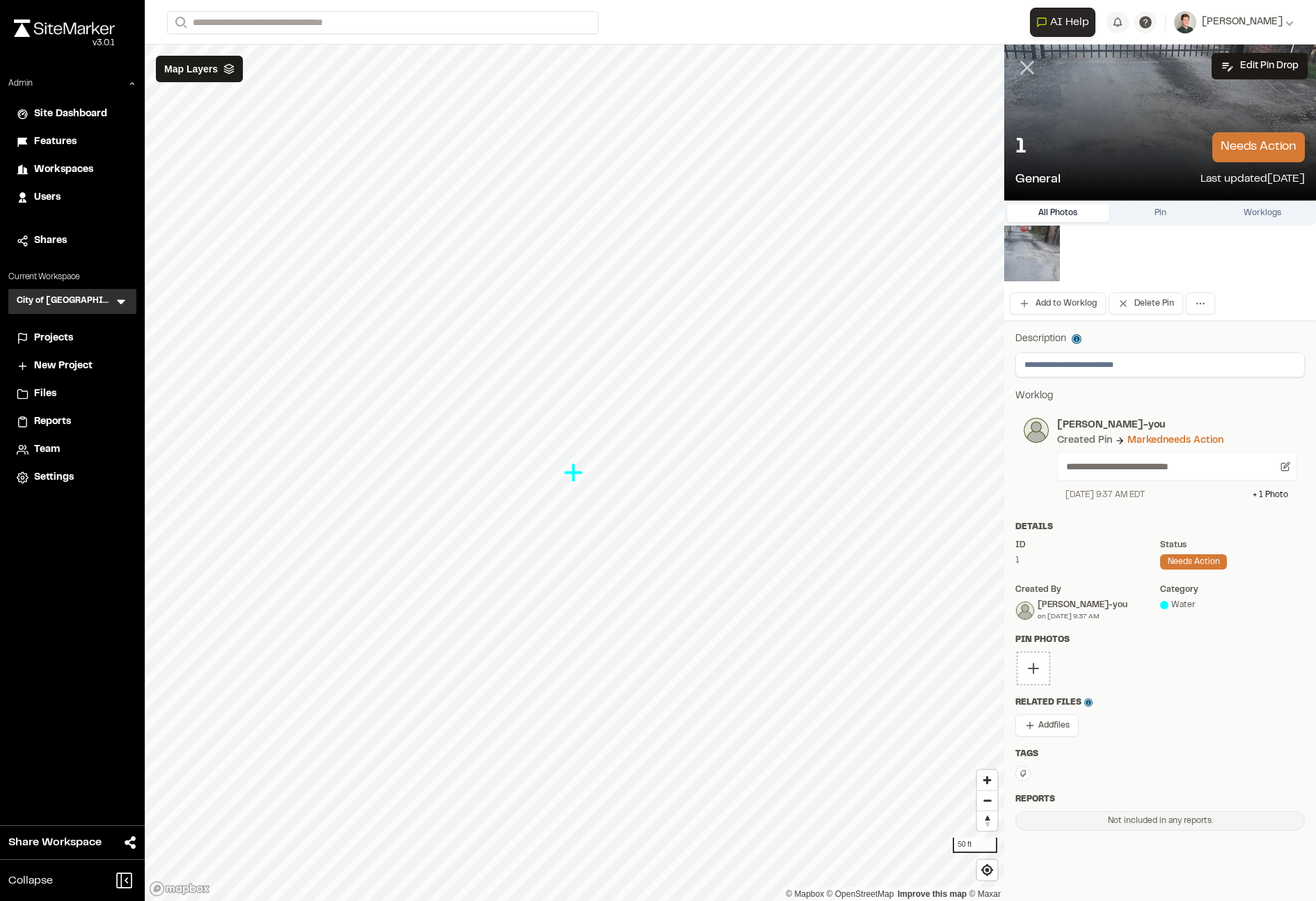
click at [1027, 62] on icon at bounding box center [1027, 67] width 24 height 24
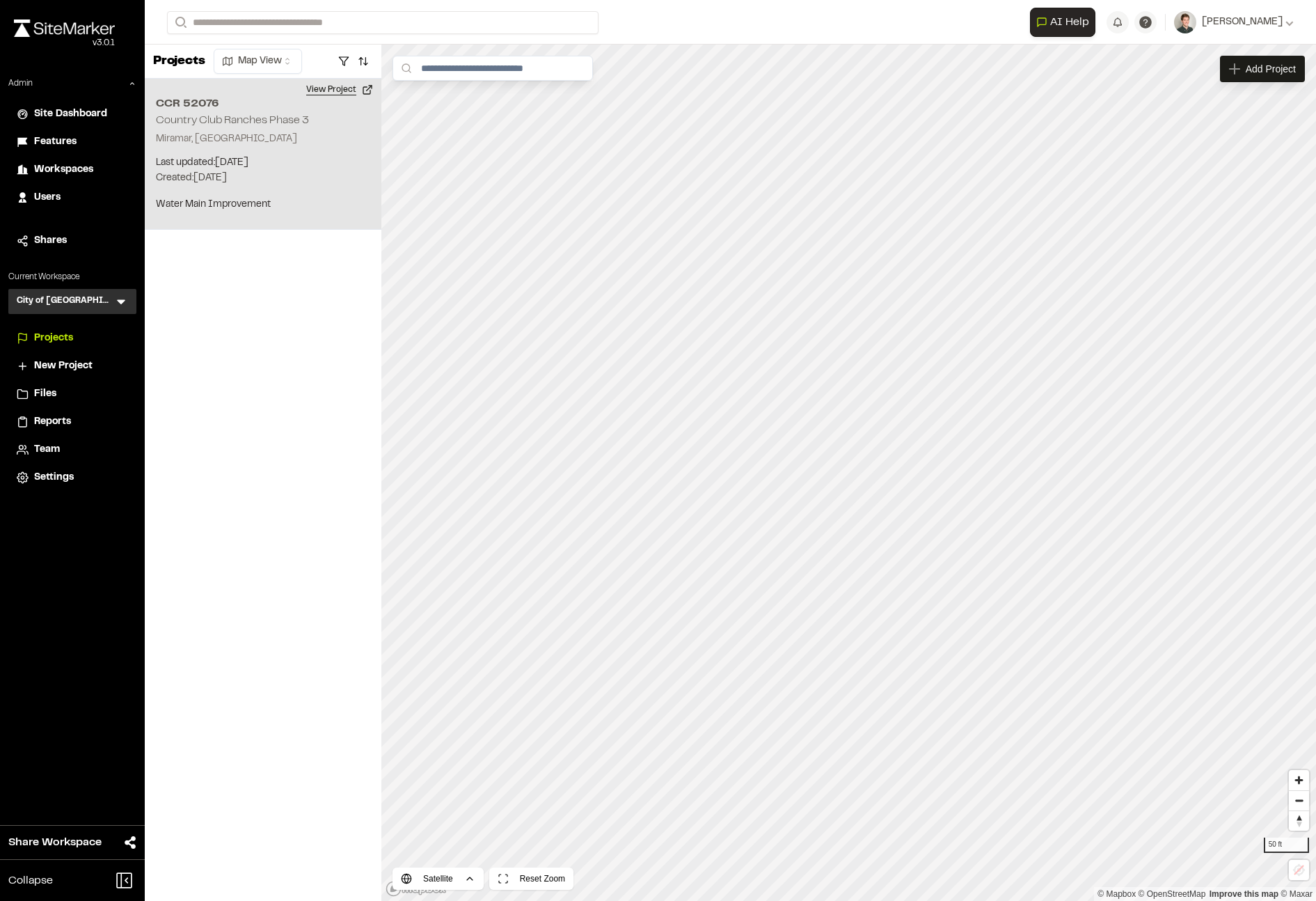
click at [323, 90] on button "View Project" at bounding box center [340, 89] width 83 height 22
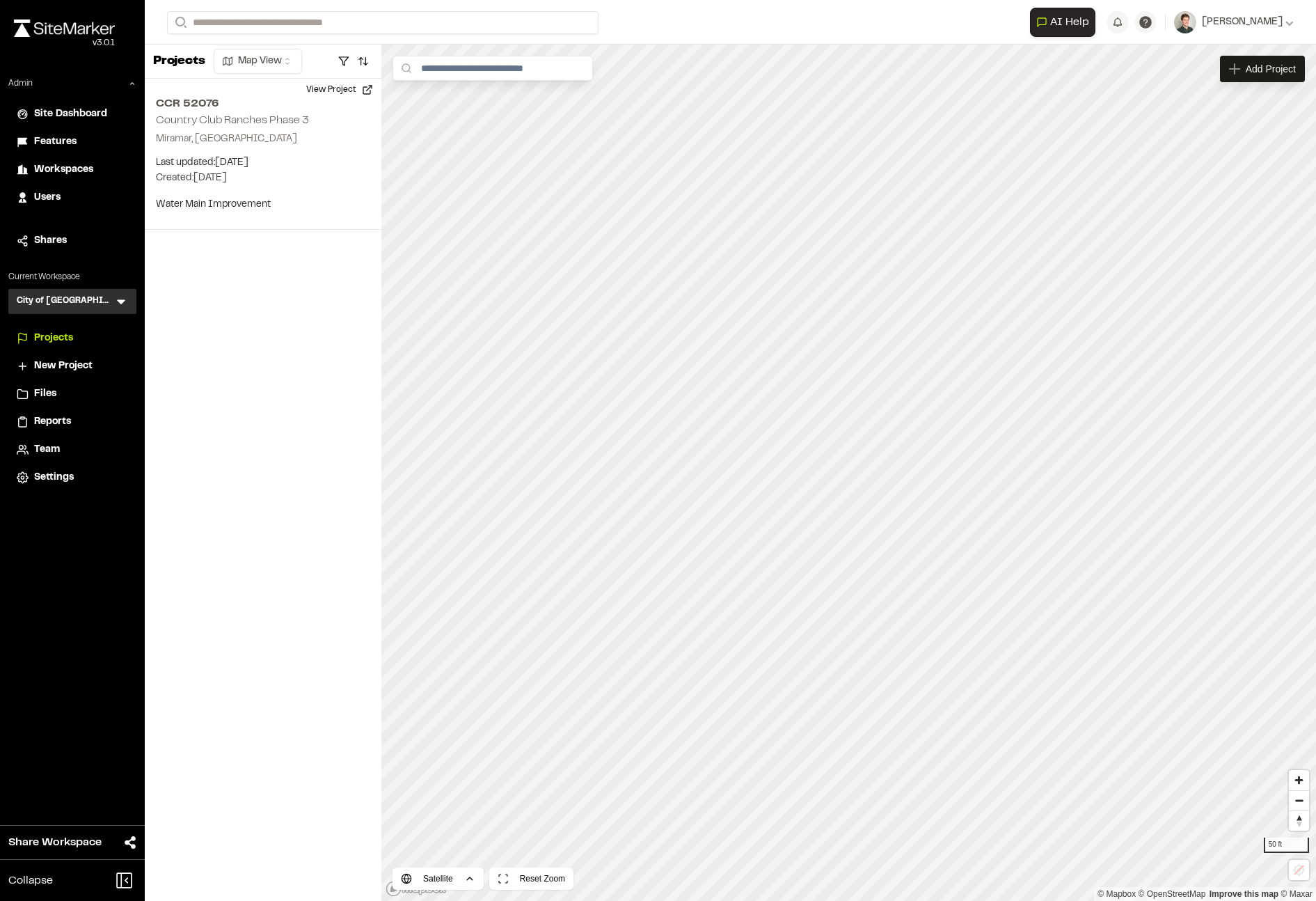
click at [211, 393] on div "Projects Map View CCR 52076 Country Club Ranches Phase 3 Miramar, FL Last updat…" at bounding box center [263, 473] width 237 height 856
click at [666, 22] on form "Search" at bounding box center [598, 22] width 863 height 23
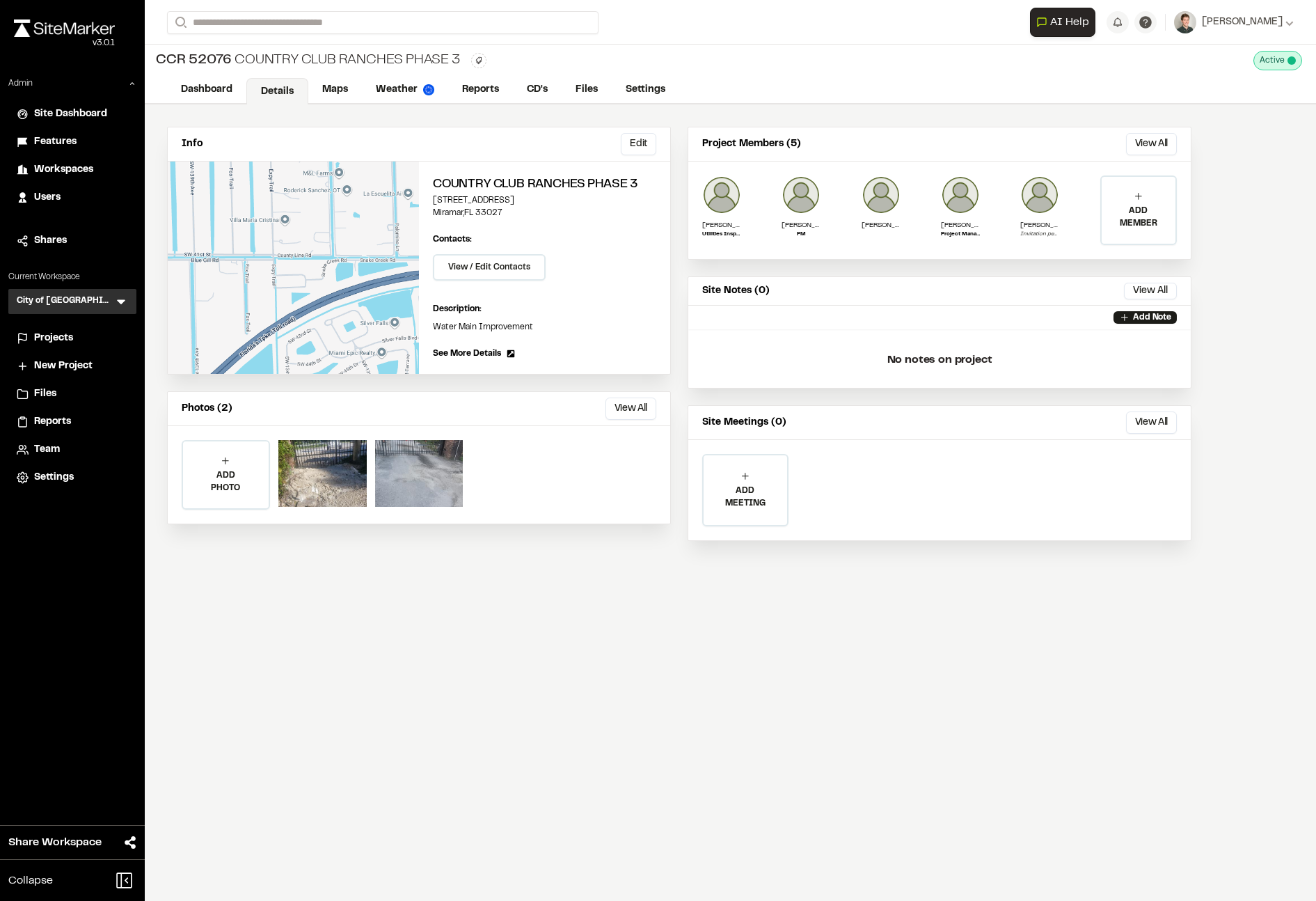
click at [336, 74] on div "CCR 52076 Country Club Ranches Phase 3 Active Deactivate CCR 52076 Country Club…" at bounding box center [730, 61] width 1171 height 32
click at [336, 85] on link "Maps" at bounding box center [335, 91] width 55 height 26
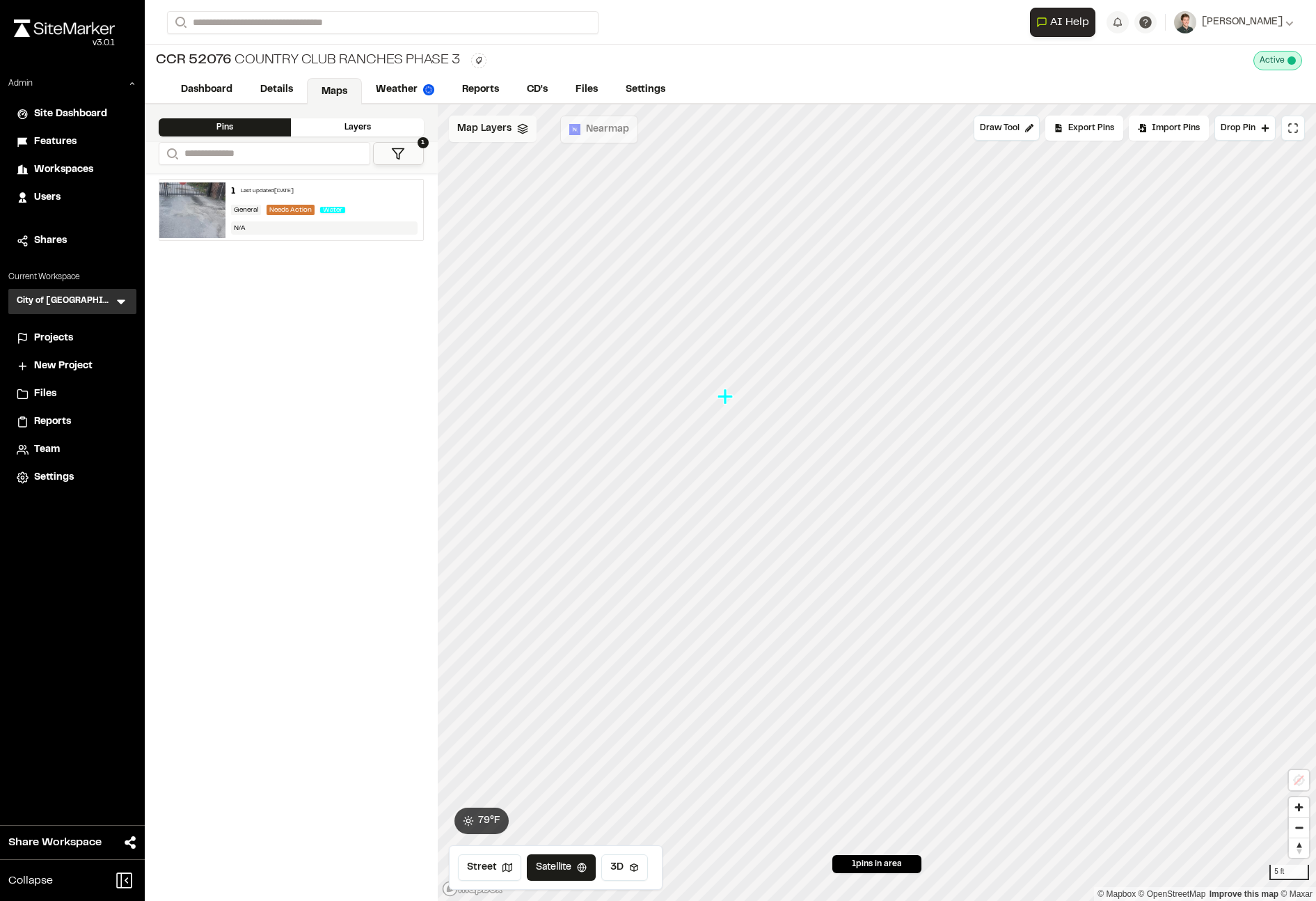
click at [506, 122] on span "Map Layers" at bounding box center [484, 129] width 54 height 15
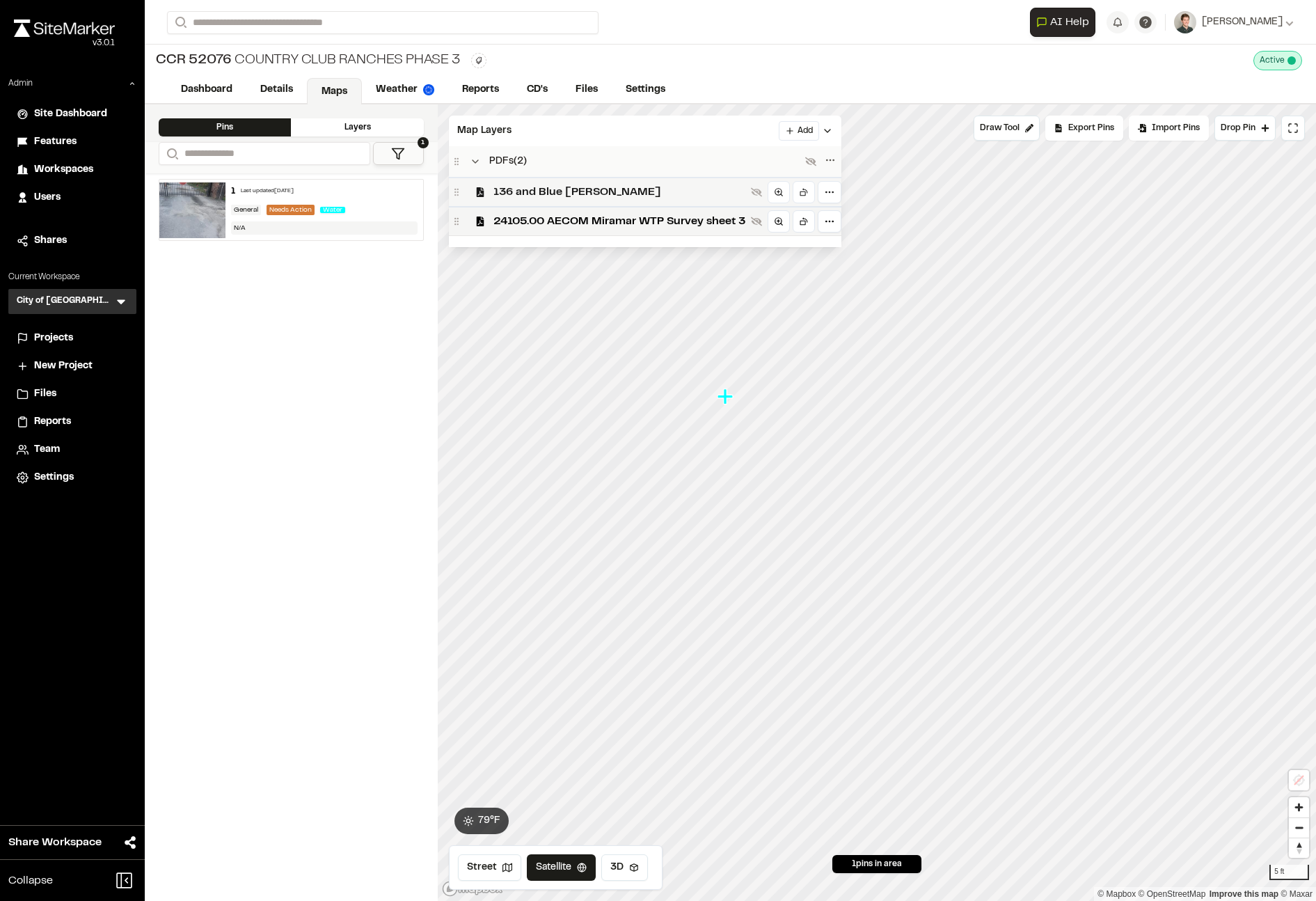
click at [532, 196] on span "136 and Blue Gill" at bounding box center [619, 192] width 252 height 17
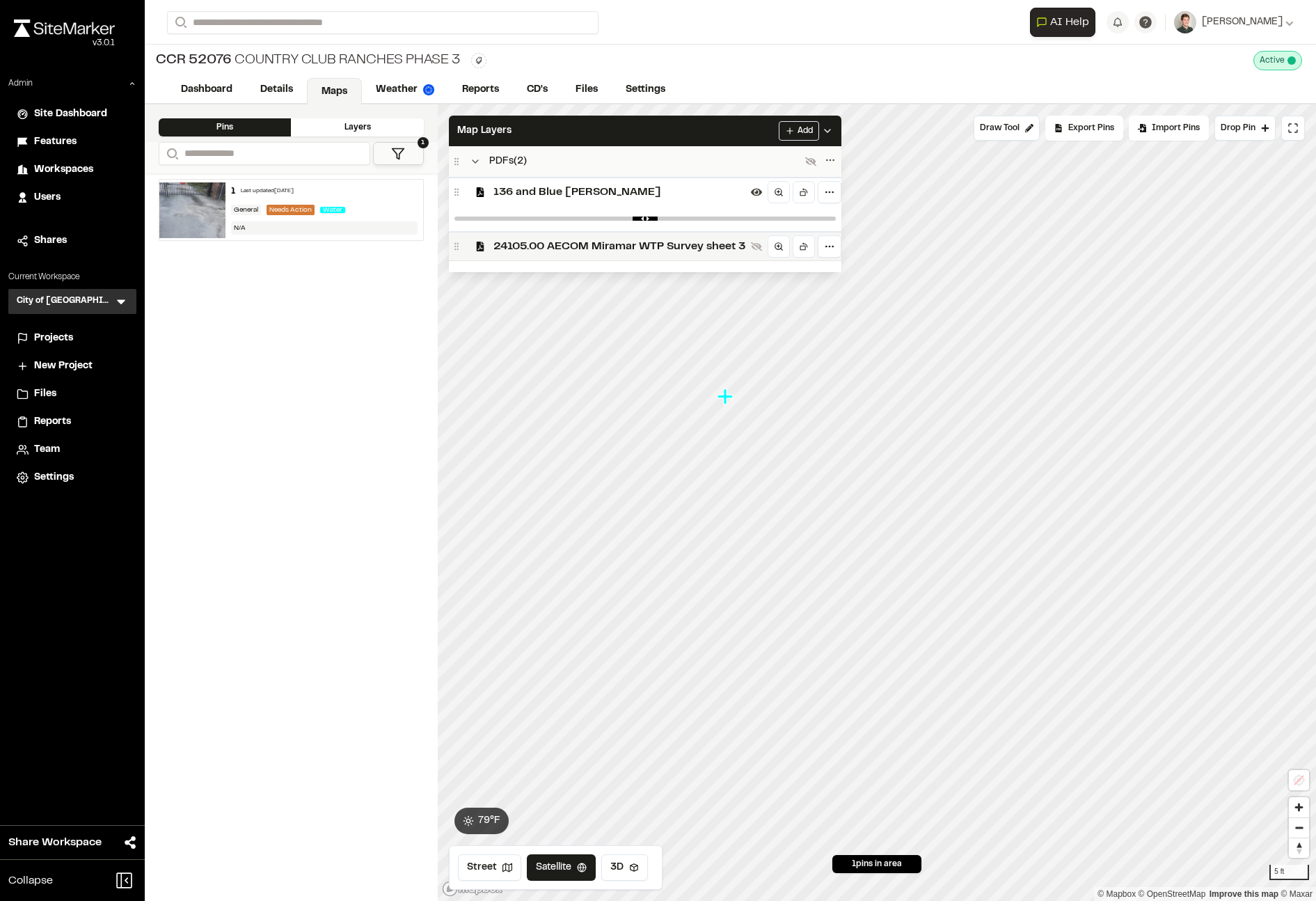
click at [526, 233] on div "24105.00 AECOM Miramar WTP Survey sheet 3" at bounding box center [645, 245] width 393 height 29
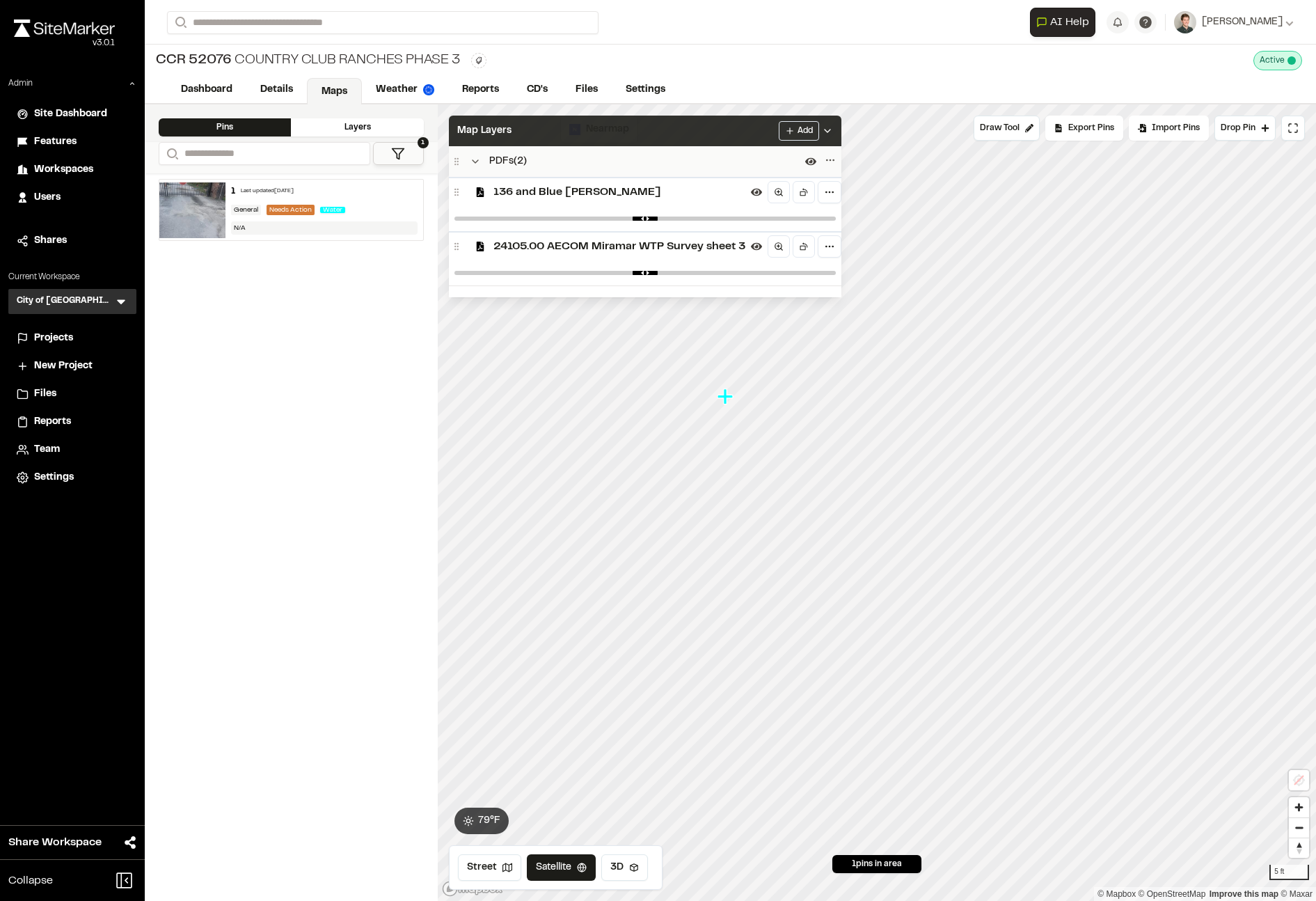
click at [539, 133] on div "Map Layers Add" at bounding box center [645, 131] width 393 height 30
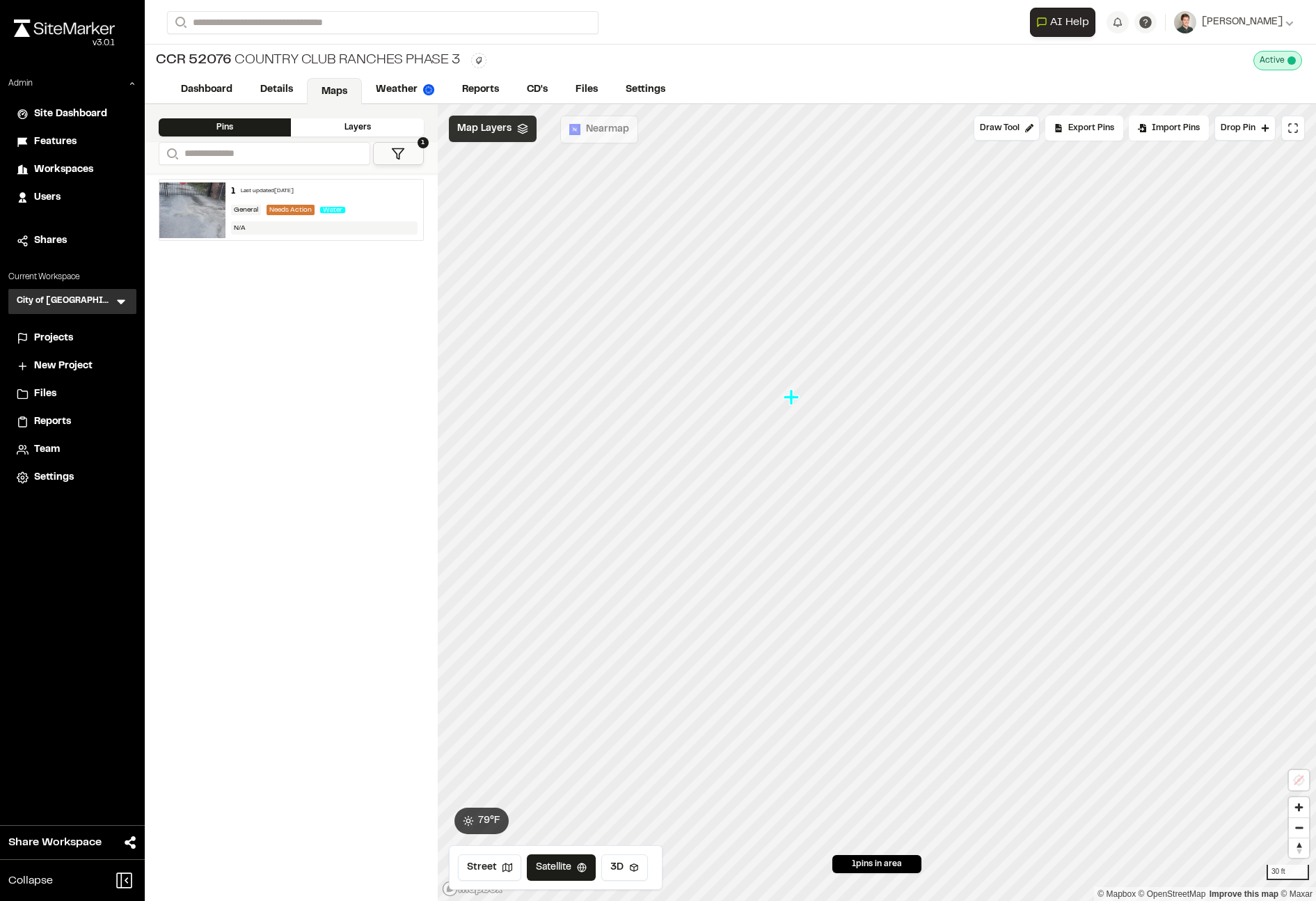
click at [487, 118] on div "Map Layers" at bounding box center [493, 128] width 88 height 26
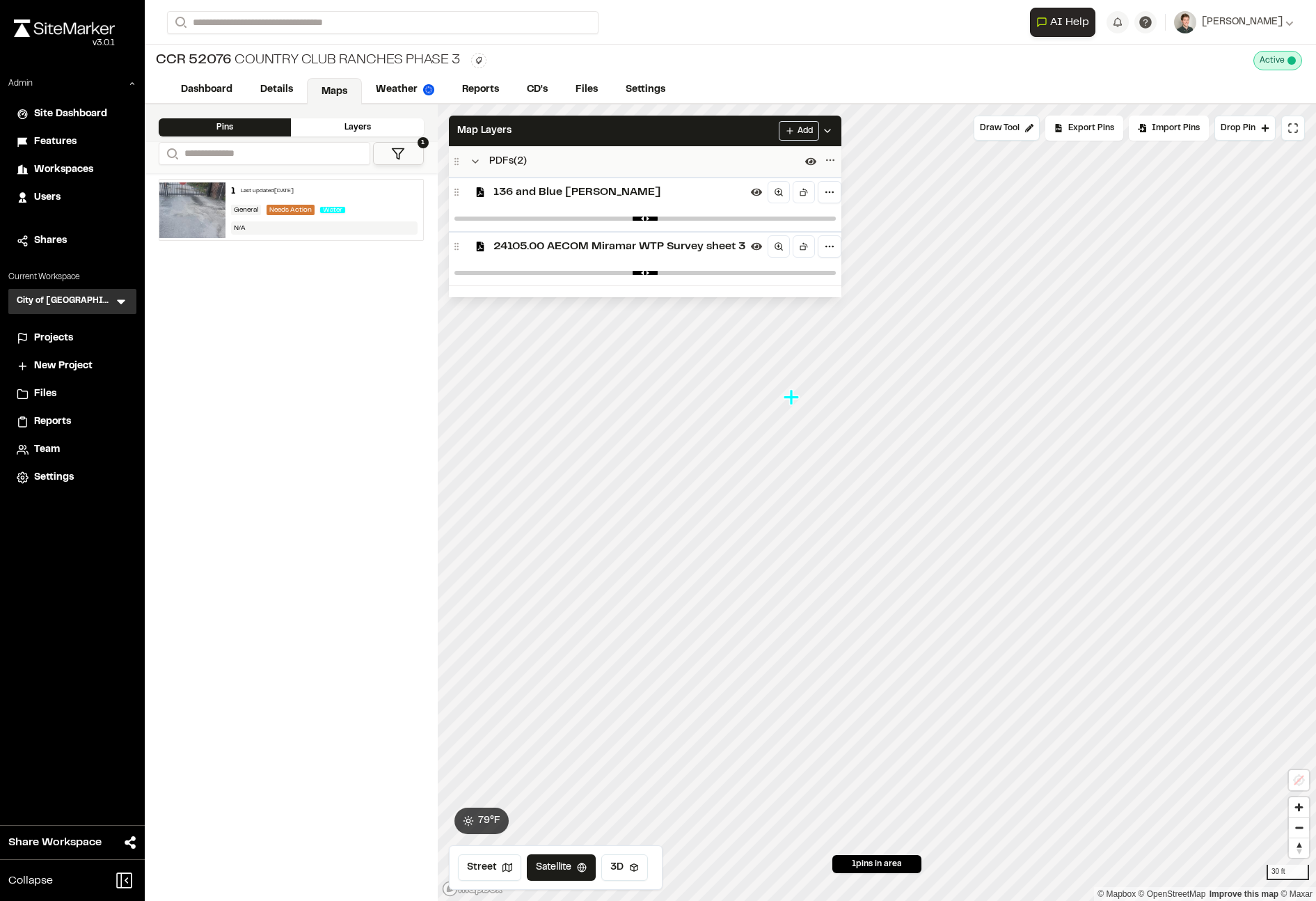
click at [510, 192] on span "136 and Blue Gill" at bounding box center [619, 192] width 252 height 17
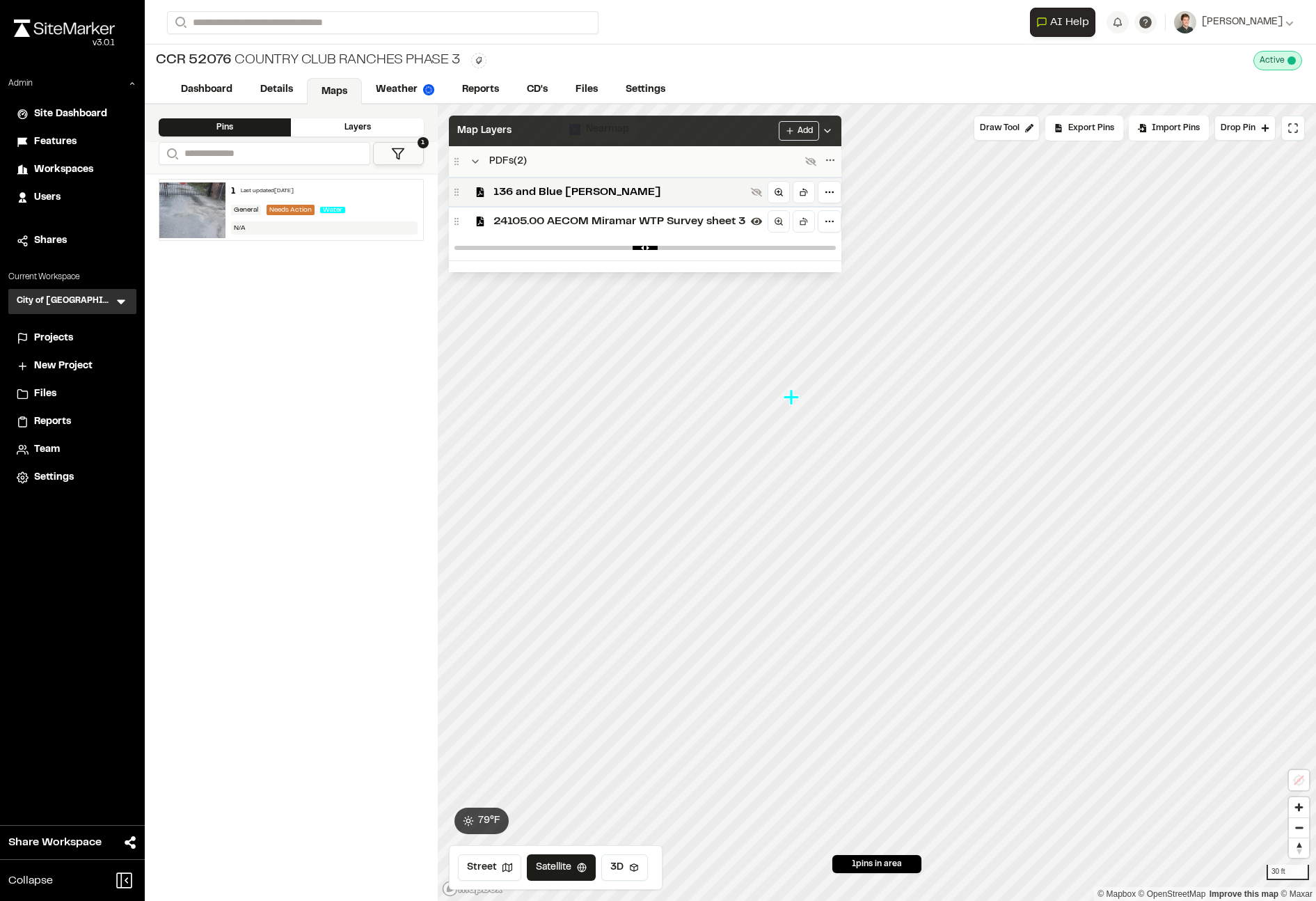
click at [570, 142] on div "Map Layers Add" at bounding box center [645, 131] width 393 height 30
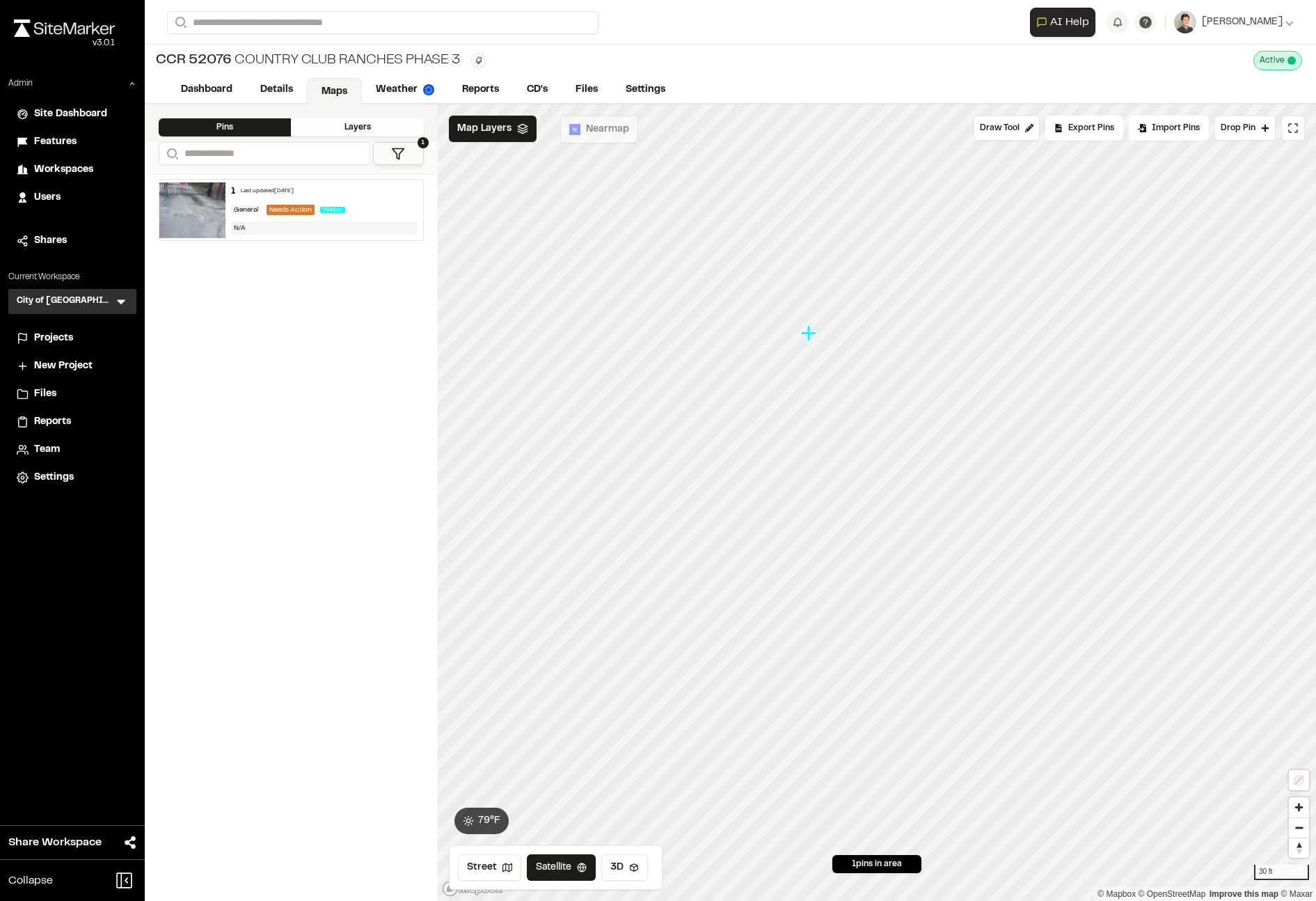
click at [808, 338] on icon "Map marker" at bounding box center [809, 333] width 15 height 15
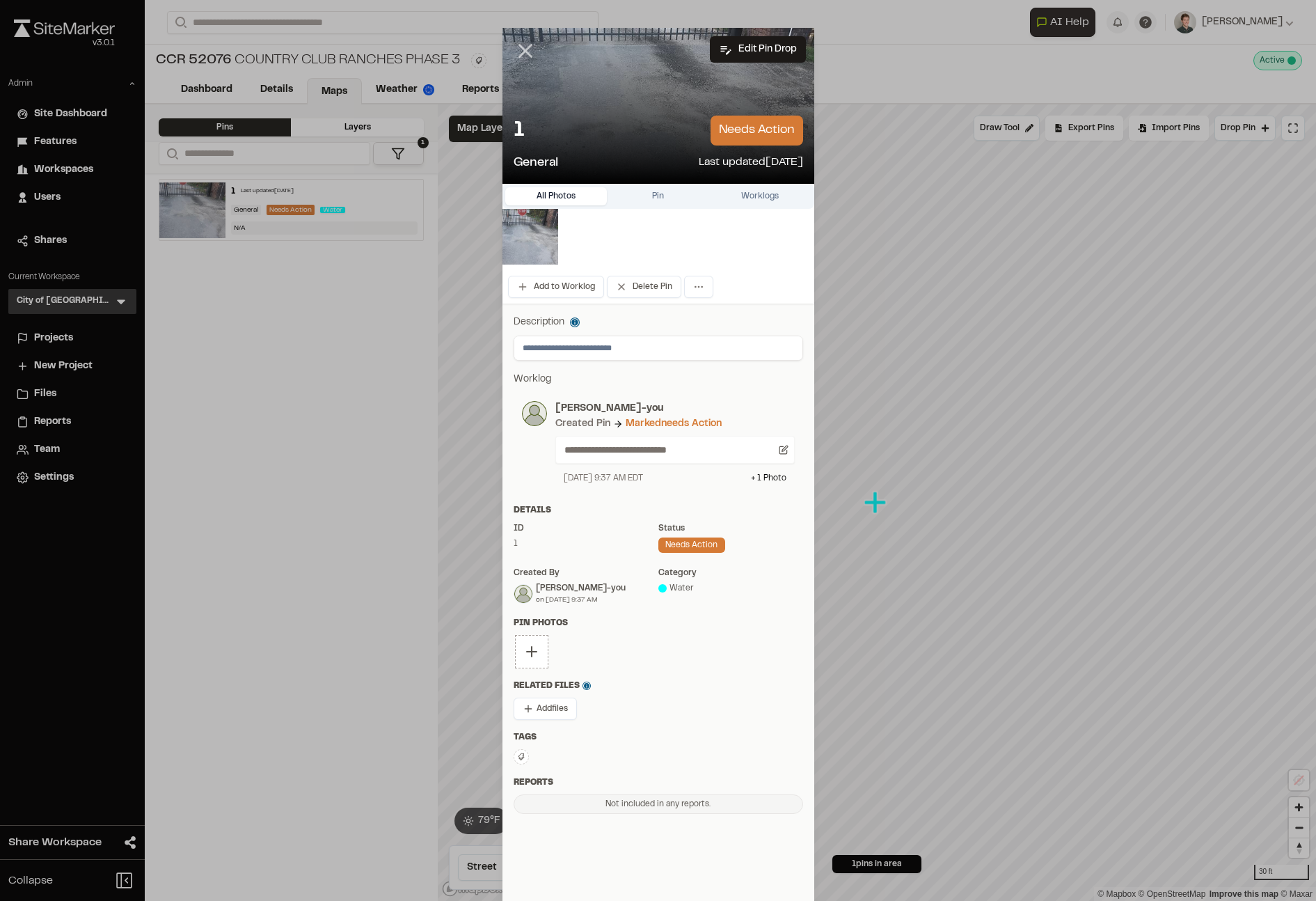
click at [524, 61] on icon at bounding box center [526, 51] width 24 height 24
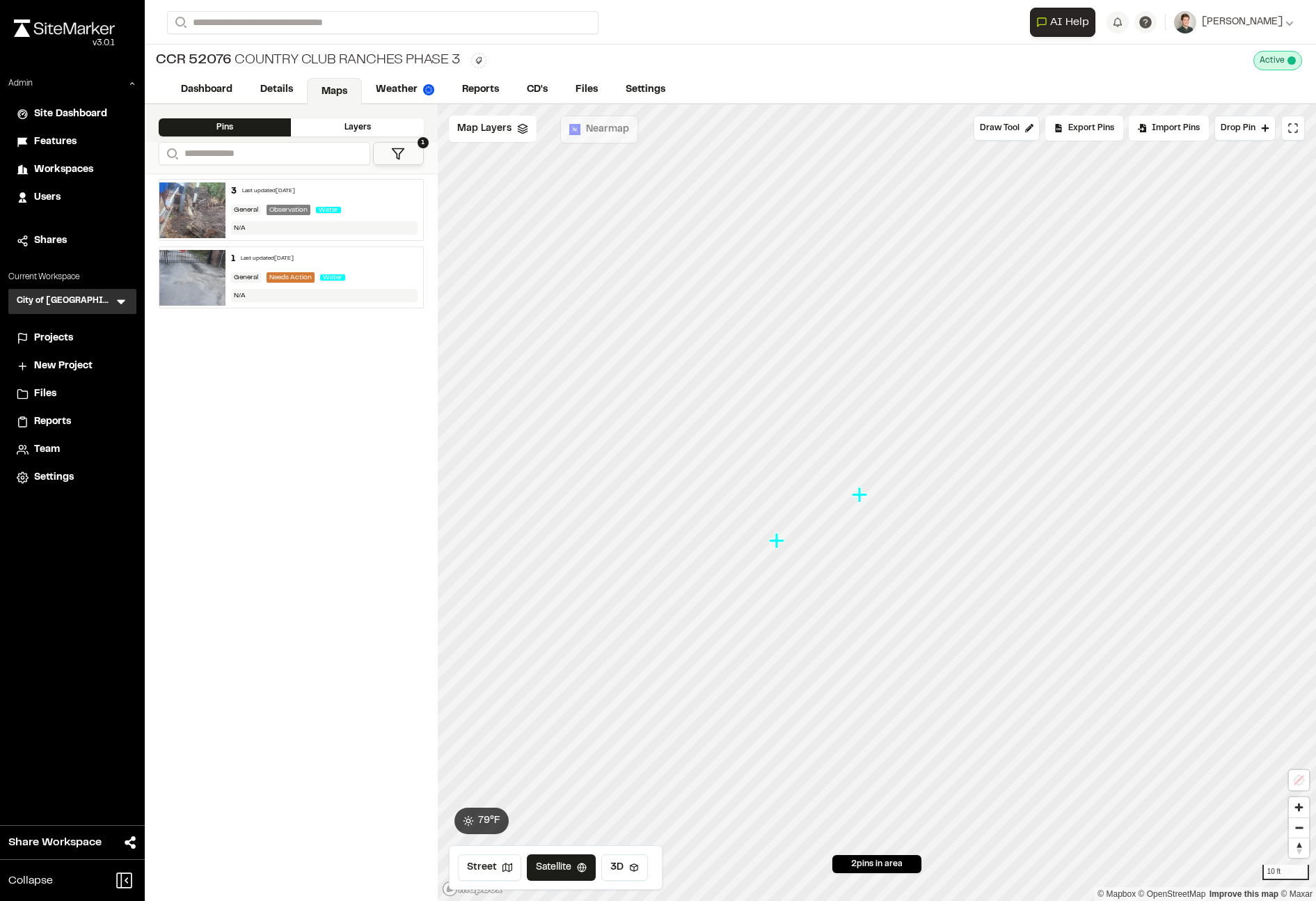
click at [860, 496] on icon "Map marker" at bounding box center [859, 495] width 15 height 15
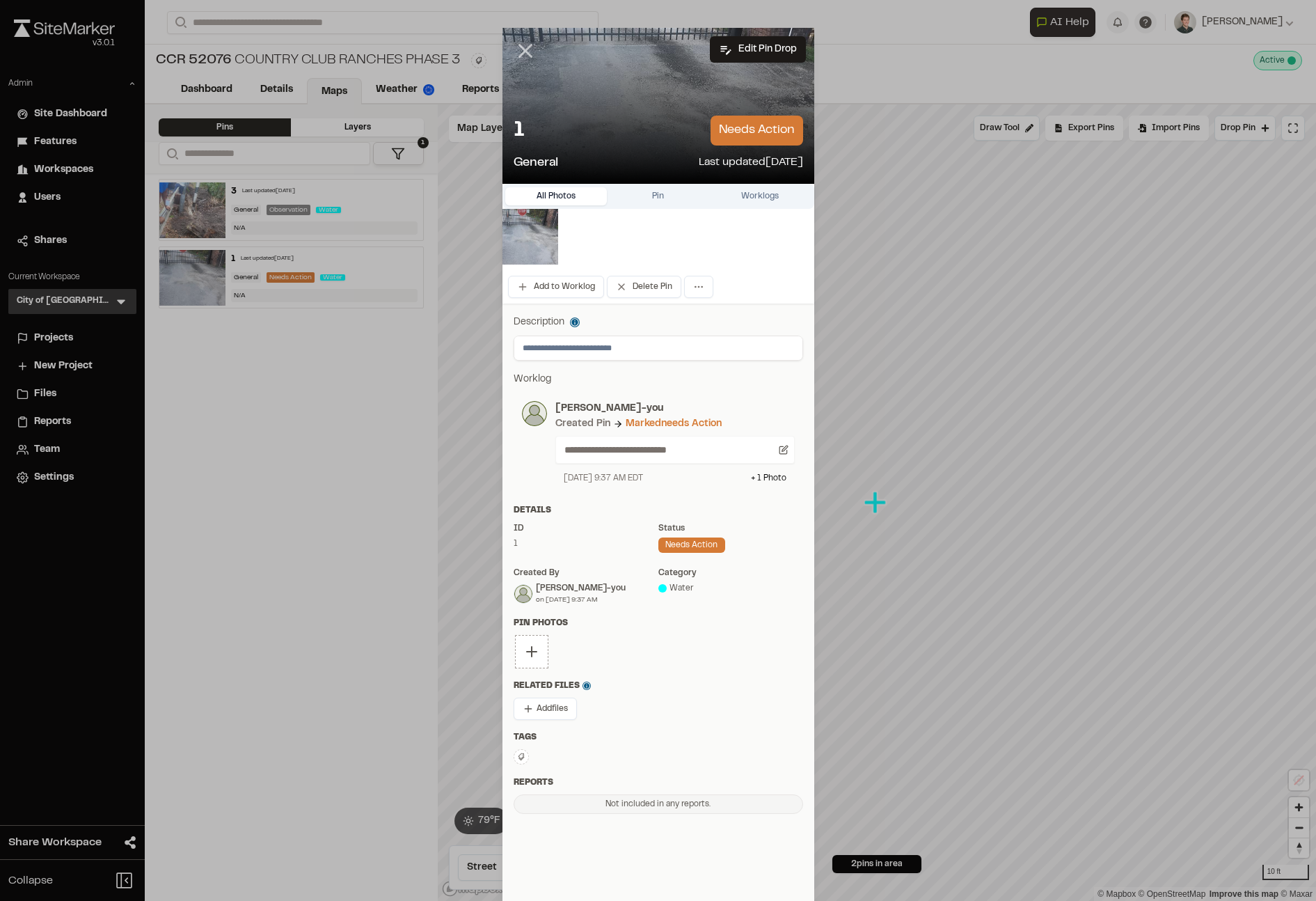
click at [526, 51] on line at bounding box center [525, 51] width 12 height 12
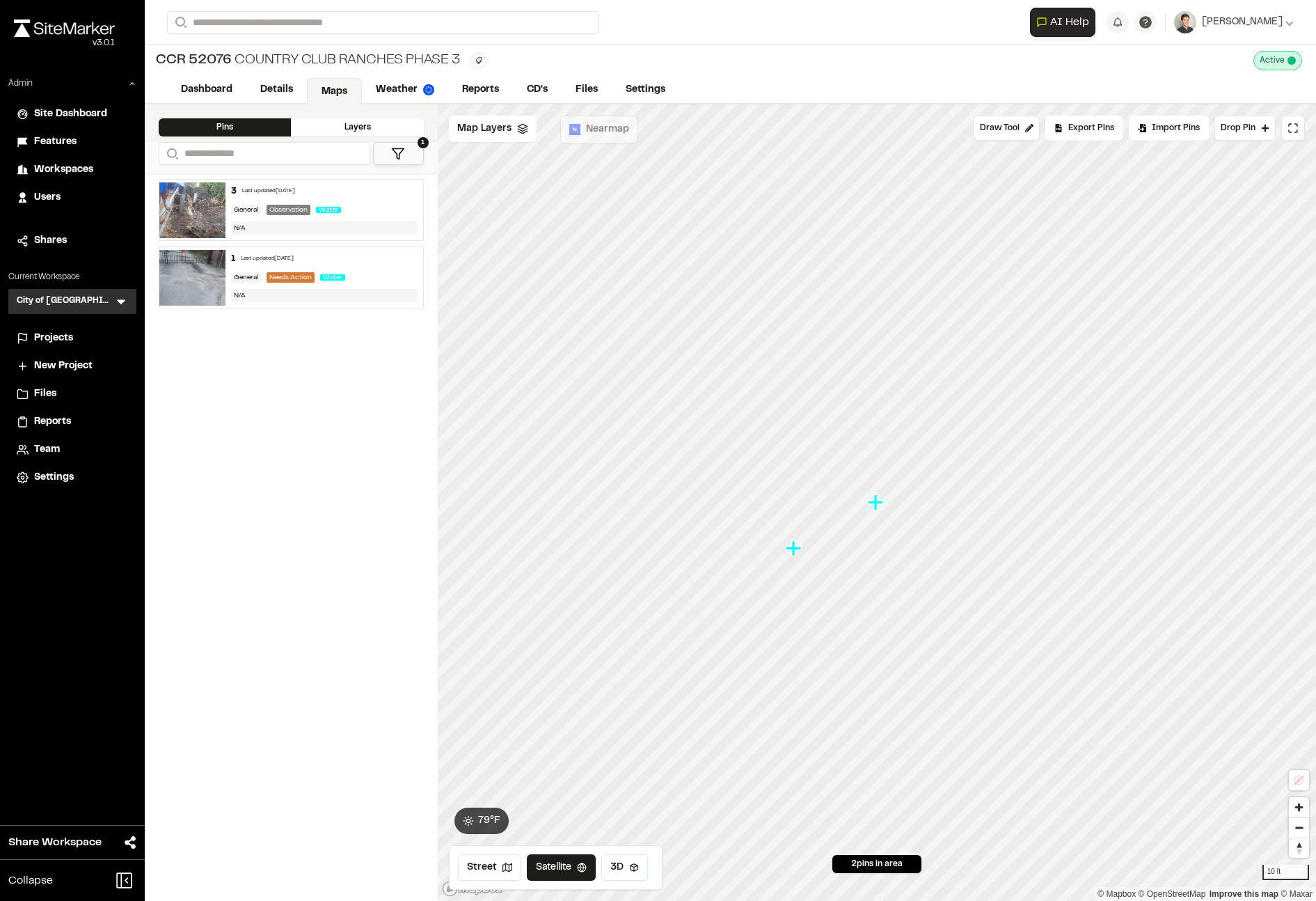
click at [236, 202] on div "3 Last updated Oct 15, 2025 General Observation Water N/A" at bounding box center [324, 210] width 198 height 61
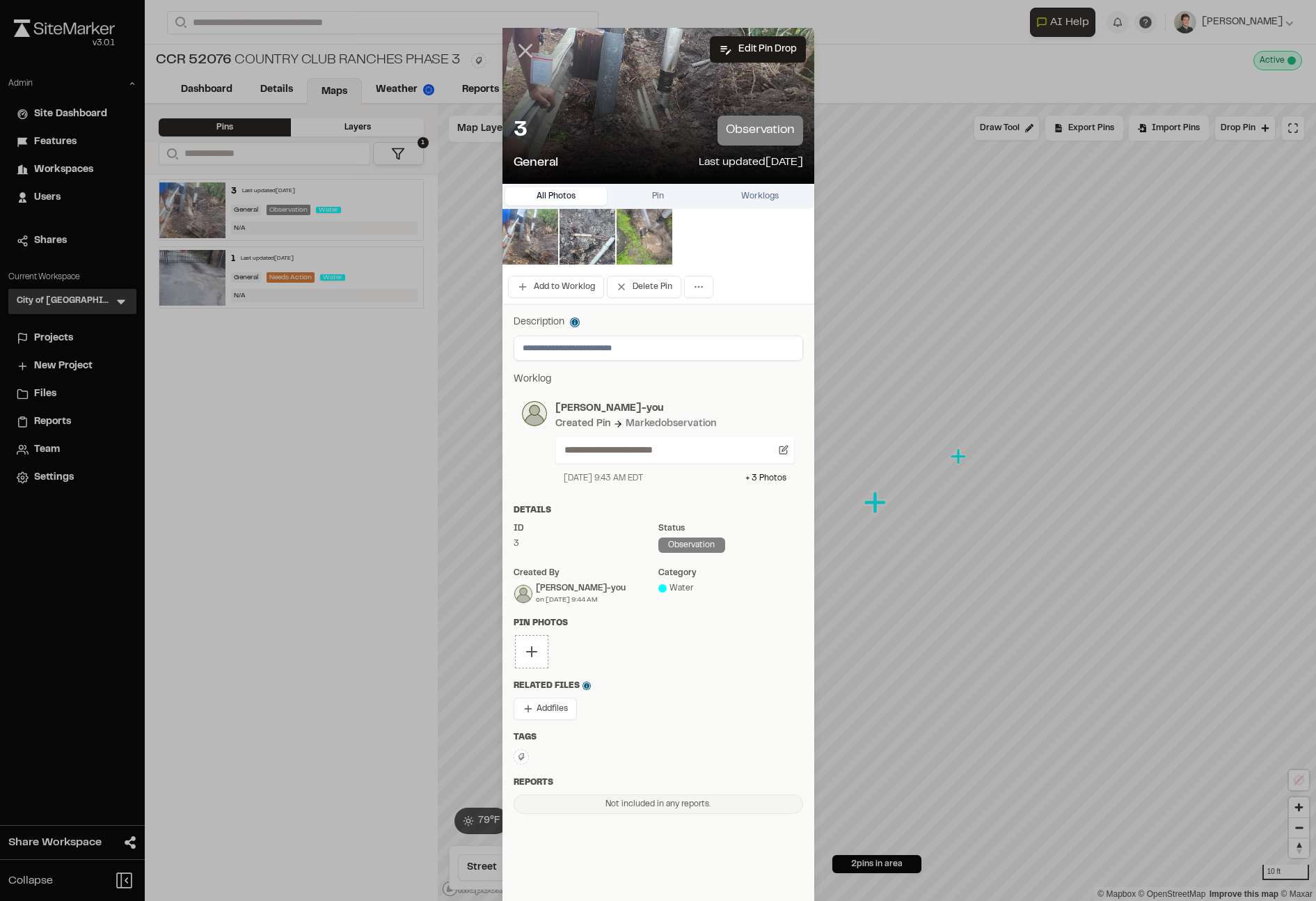
click at [526, 46] on icon at bounding box center [526, 51] width 24 height 24
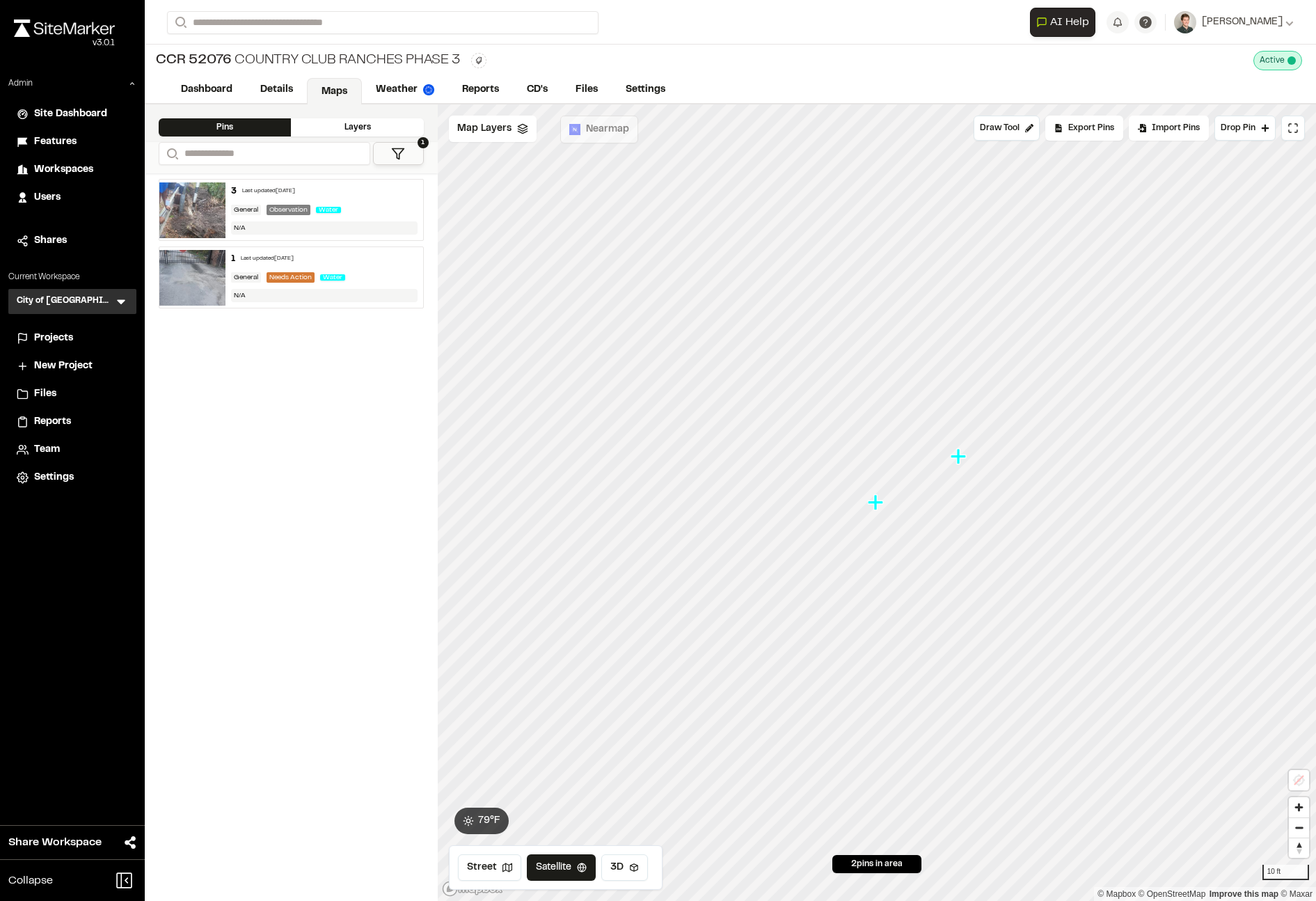
click at [394, 158] on icon at bounding box center [398, 153] width 14 height 14
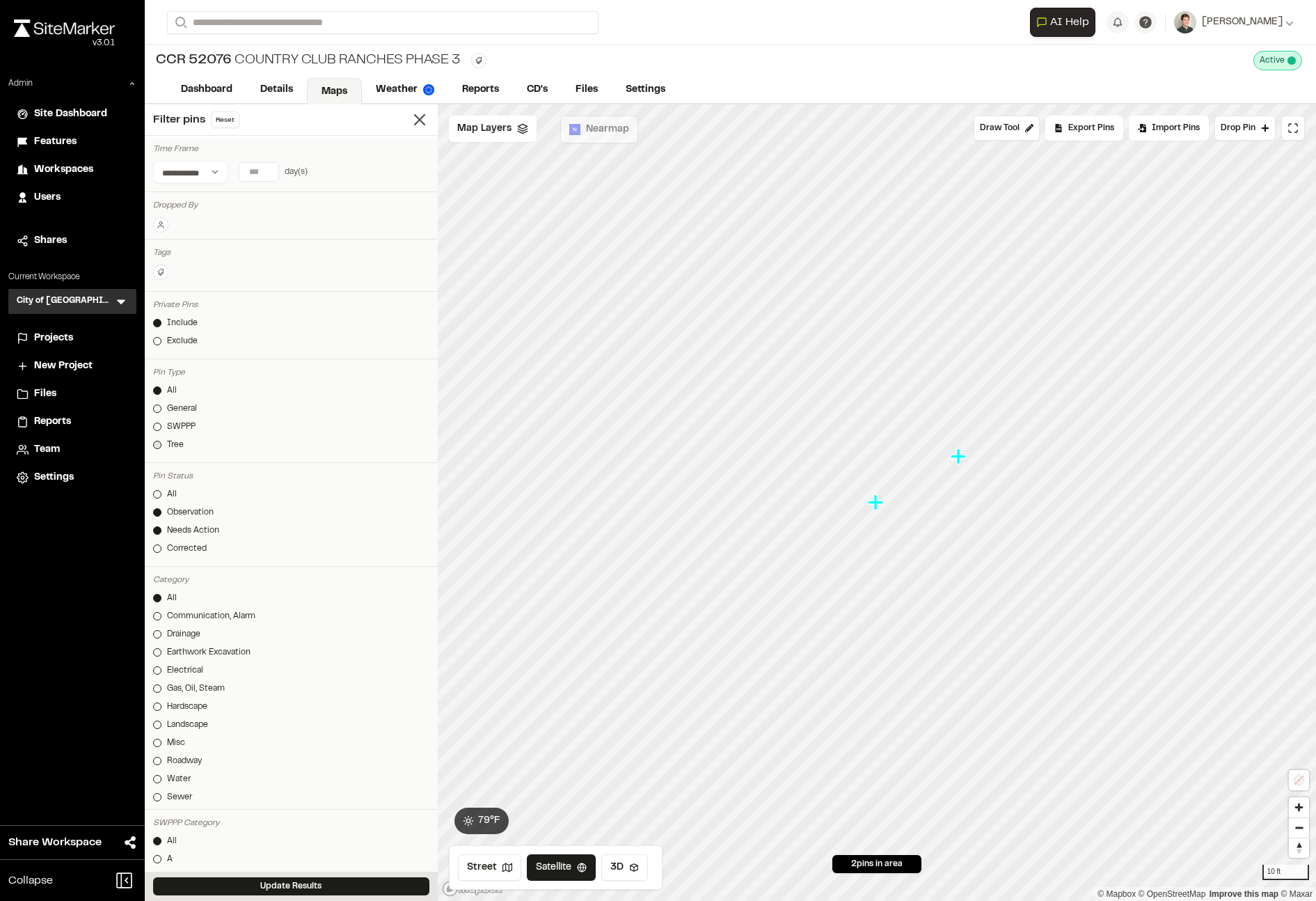
click at [163, 447] on link "Tree" at bounding box center [292, 445] width 276 height 13
click at [156, 496] on div at bounding box center [158, 495] width 8 height 8
click at [294, 891] on button "Update Results" at bounding box center [292, 886] width 276 height 18
click at [421, 120] on icon at bounding box center [420, 120] width 19 height 19
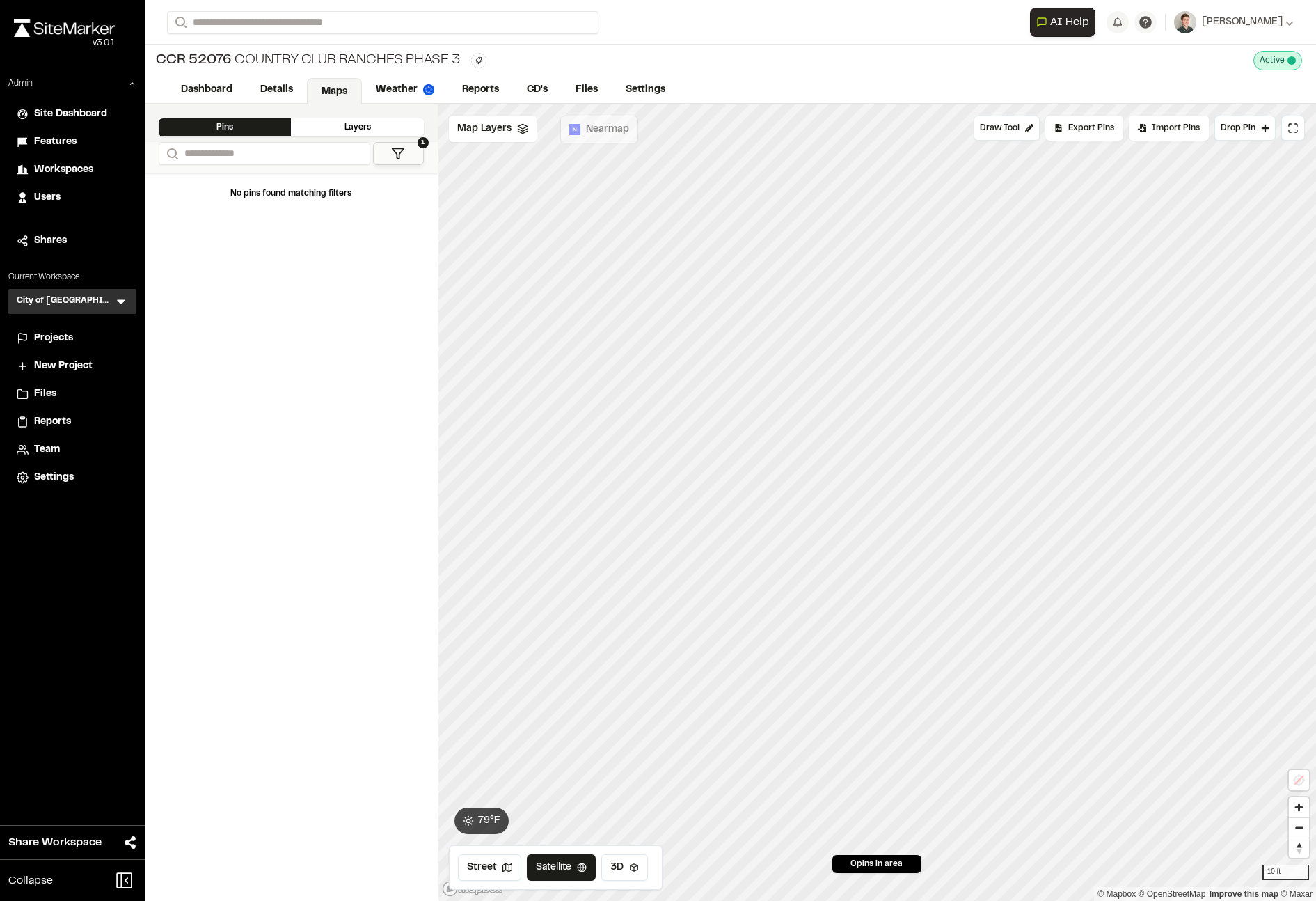
click at [412, 153] on button "1" at bounding box center [399, 153] width 51 height 23
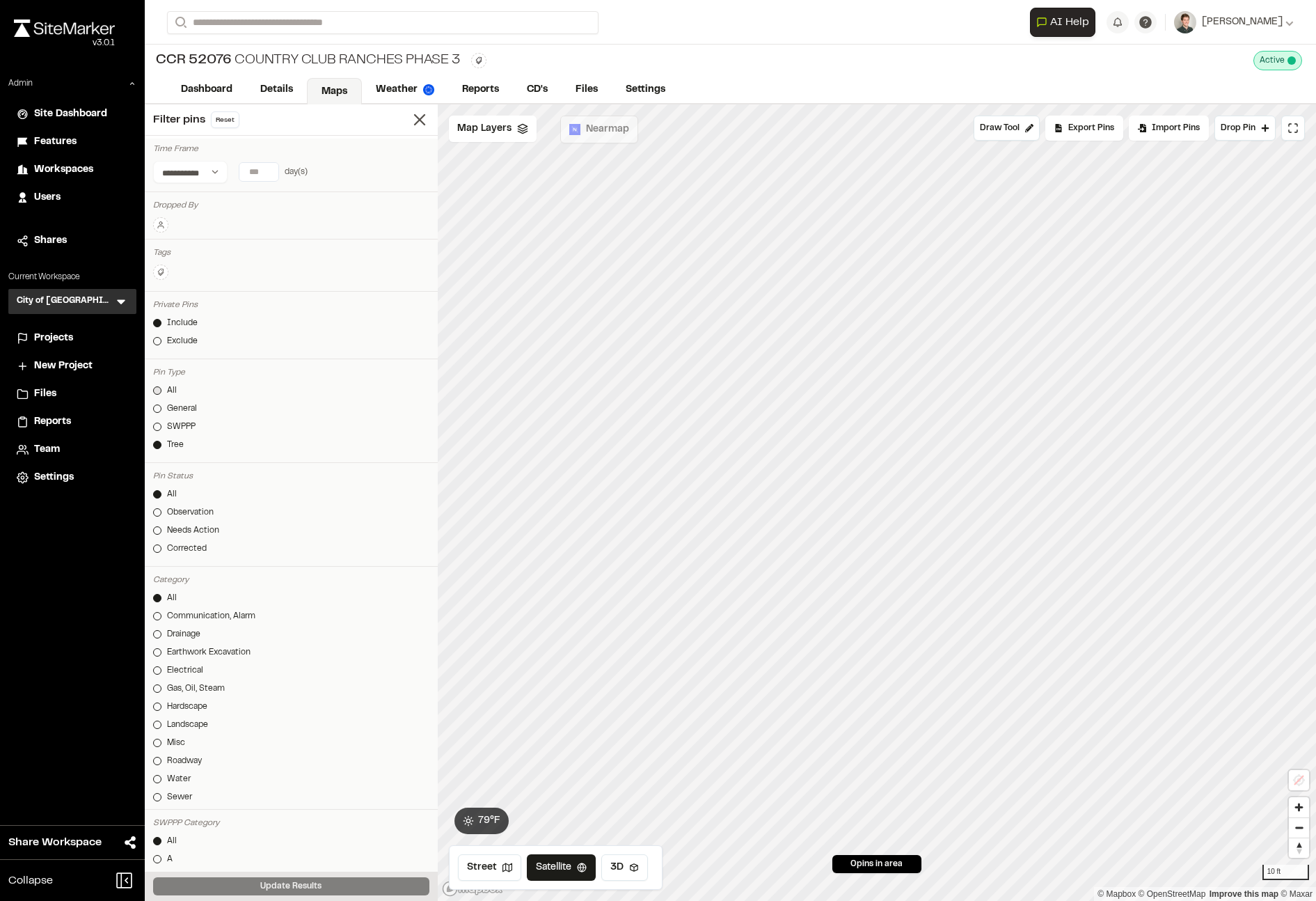
click at [156, 388] on div at bounding box center [158, 391] width 8 height 8
click at [276, 889] on button "Update Results" at bounding box center [292, 886] width 276 height 18
click at [417, 126] on icon at bounding box center [420, 120] width 19 height 19
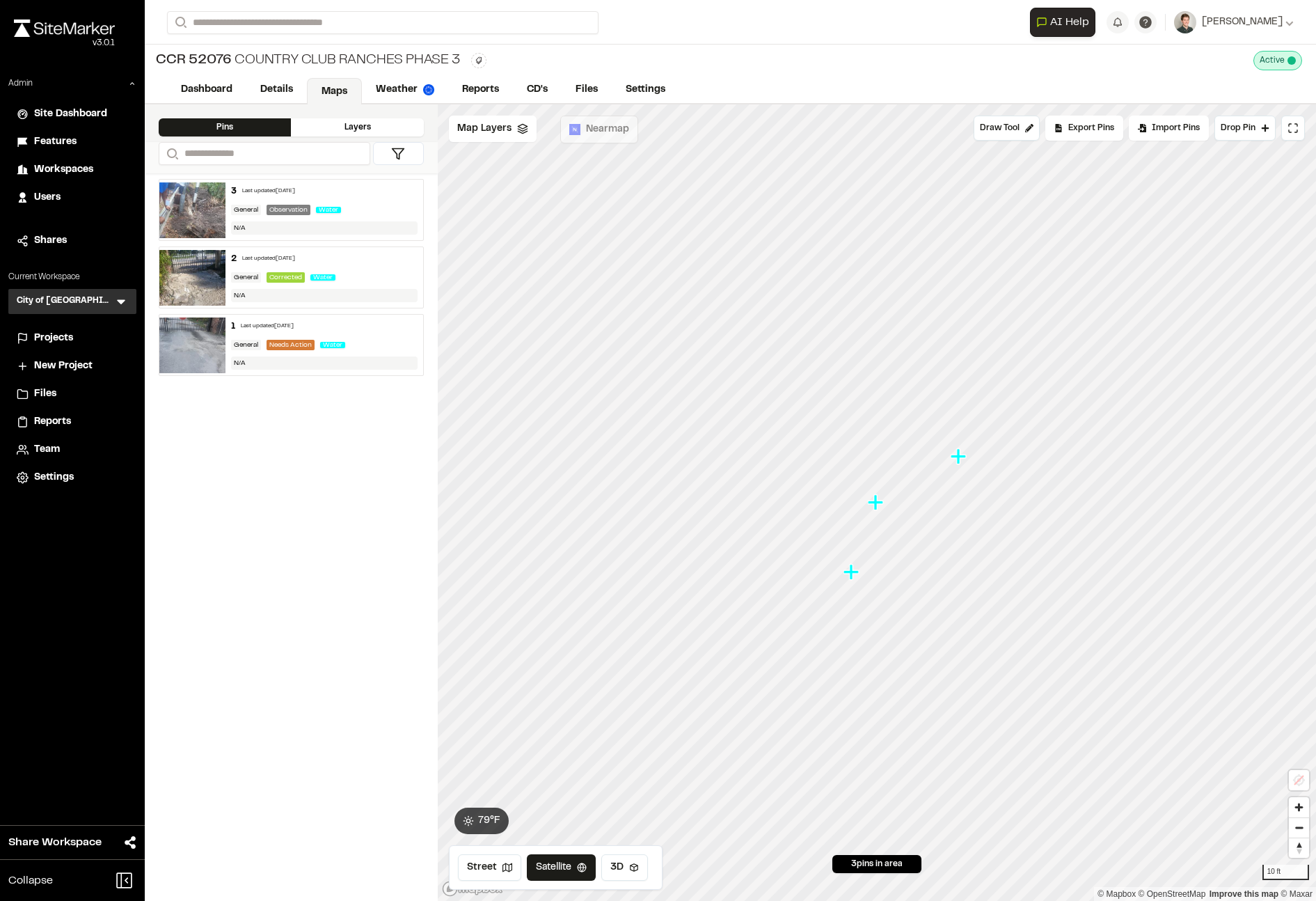
click at [359, 270] on div "2 Last updated Oct 15, 2025 General Corrected Water N/A" at bounding box center [324, 277] width 198 height 61
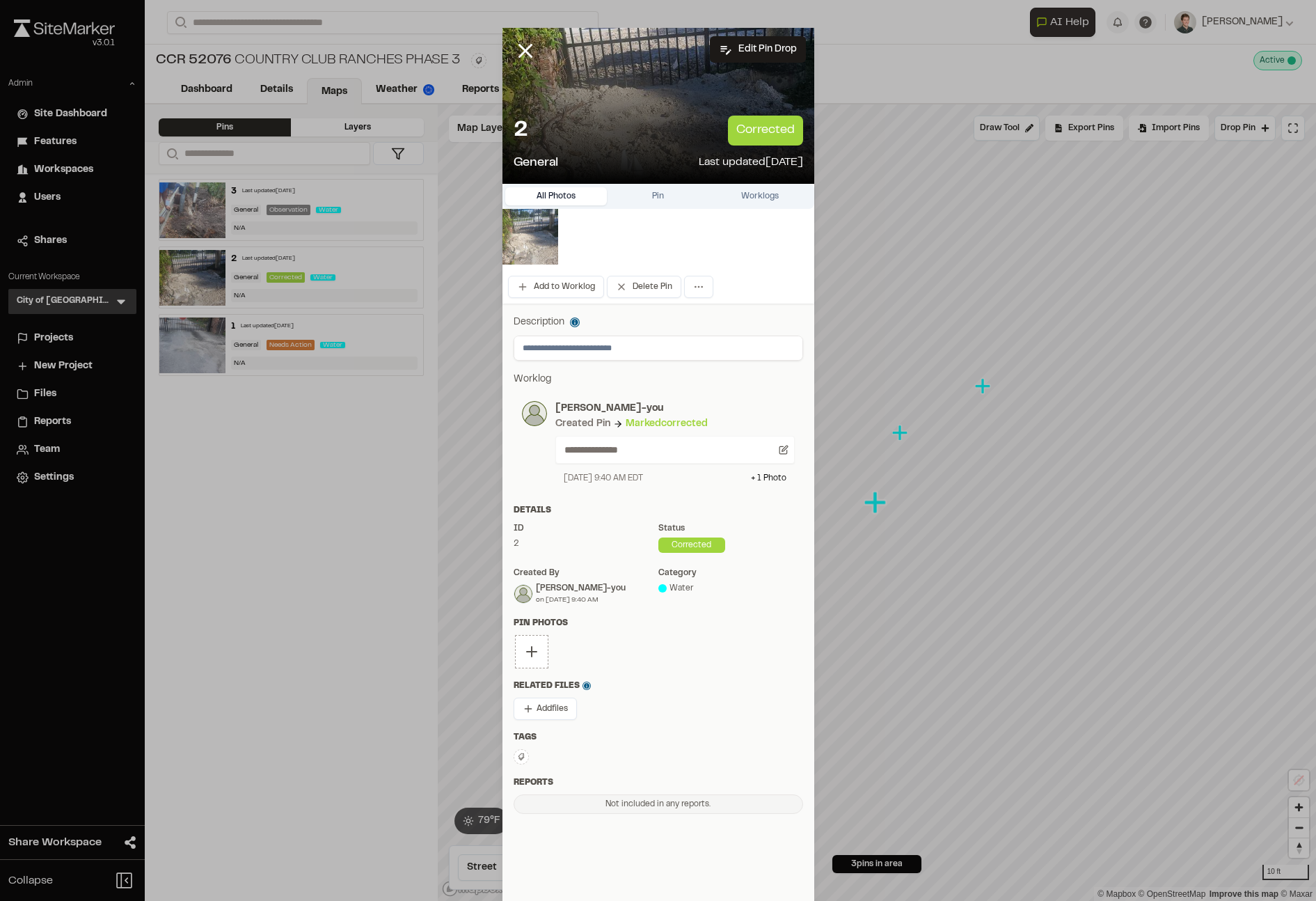
click at [518, 241] on img at bounding box center [531, 237] width 56 height 56
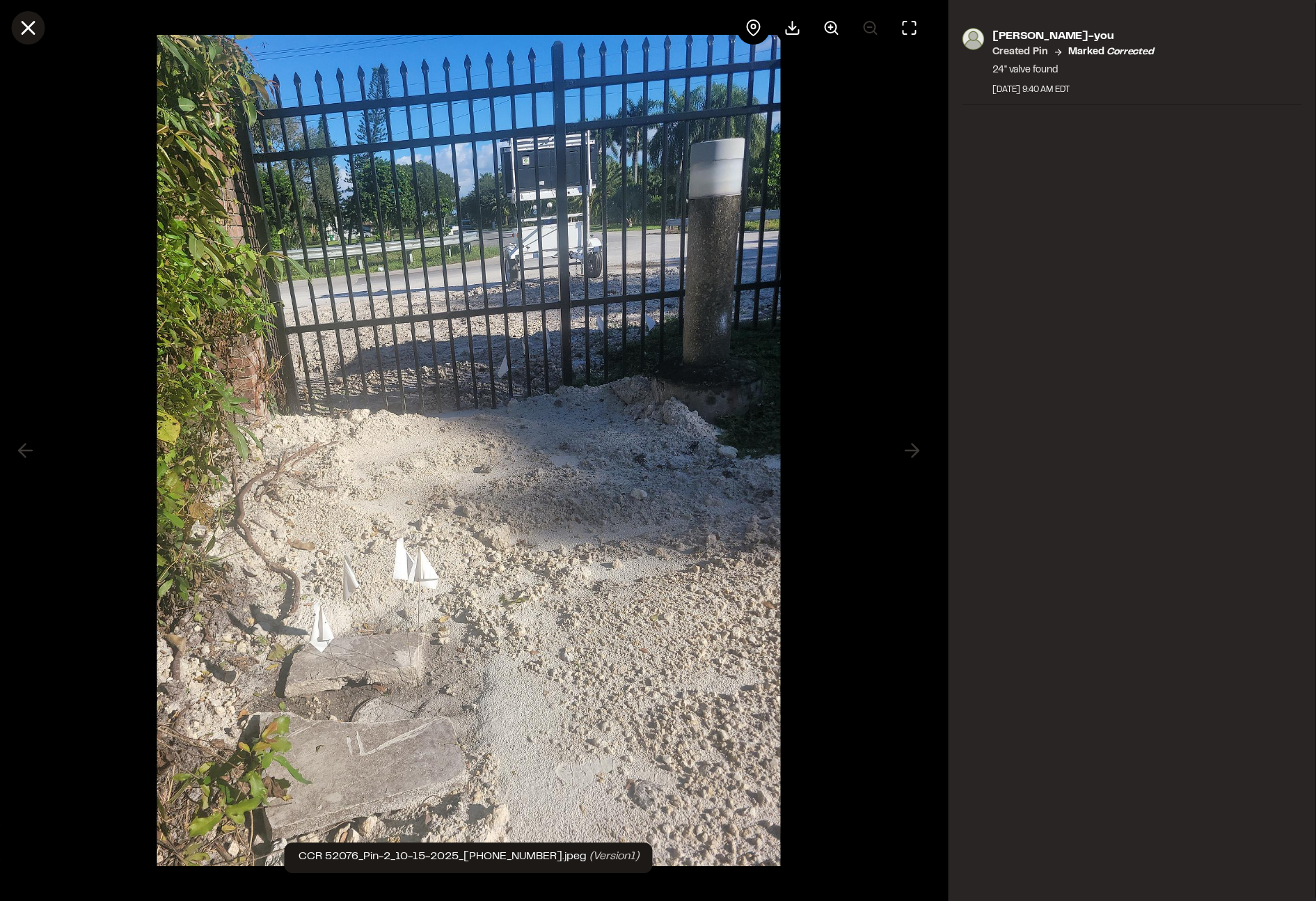
click at [33, 26] on icon at bounding box center [28, 28] width 24 height 24
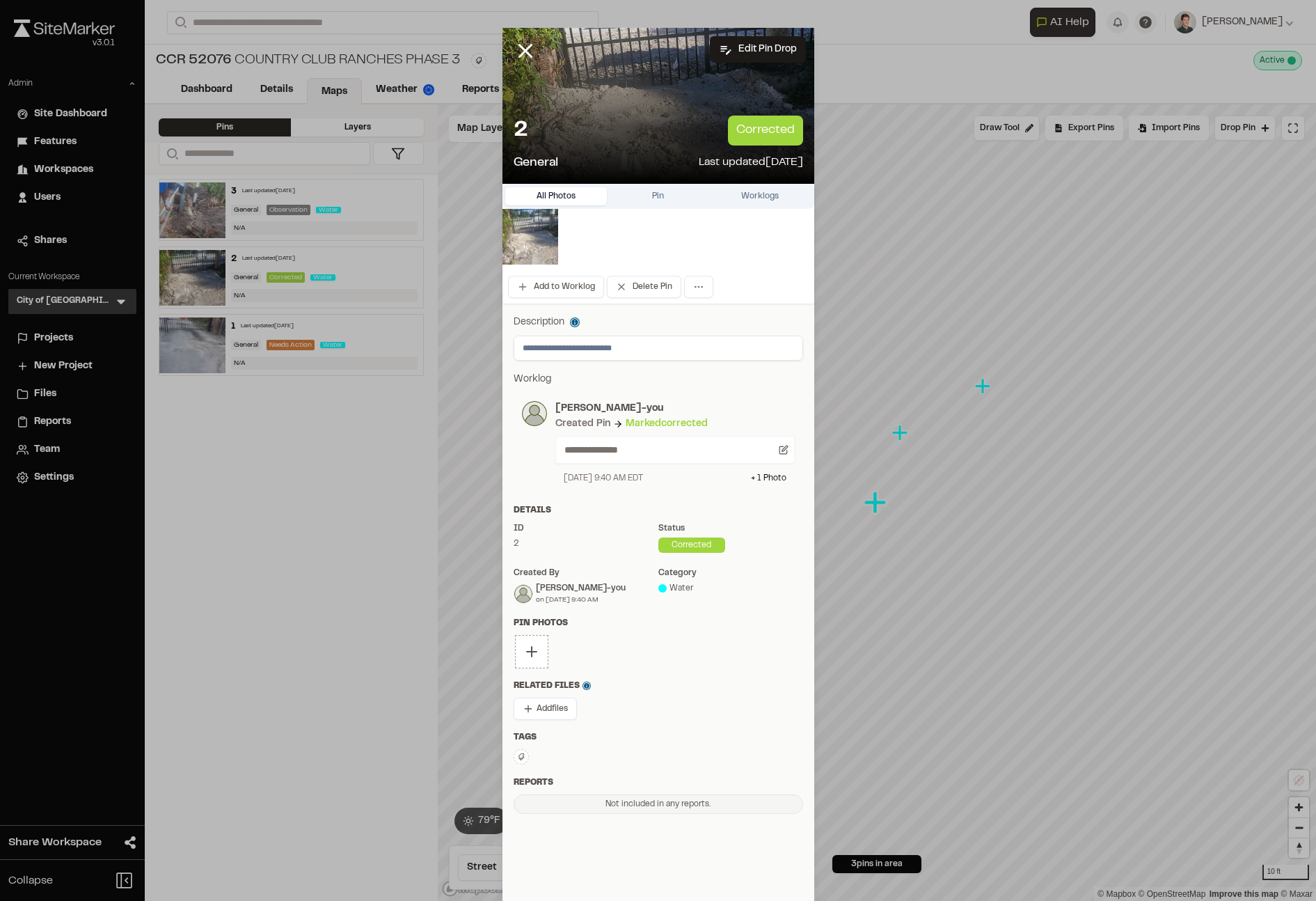
click at [542, 244] on img at bounding box center [531, 237] width 56 height 56
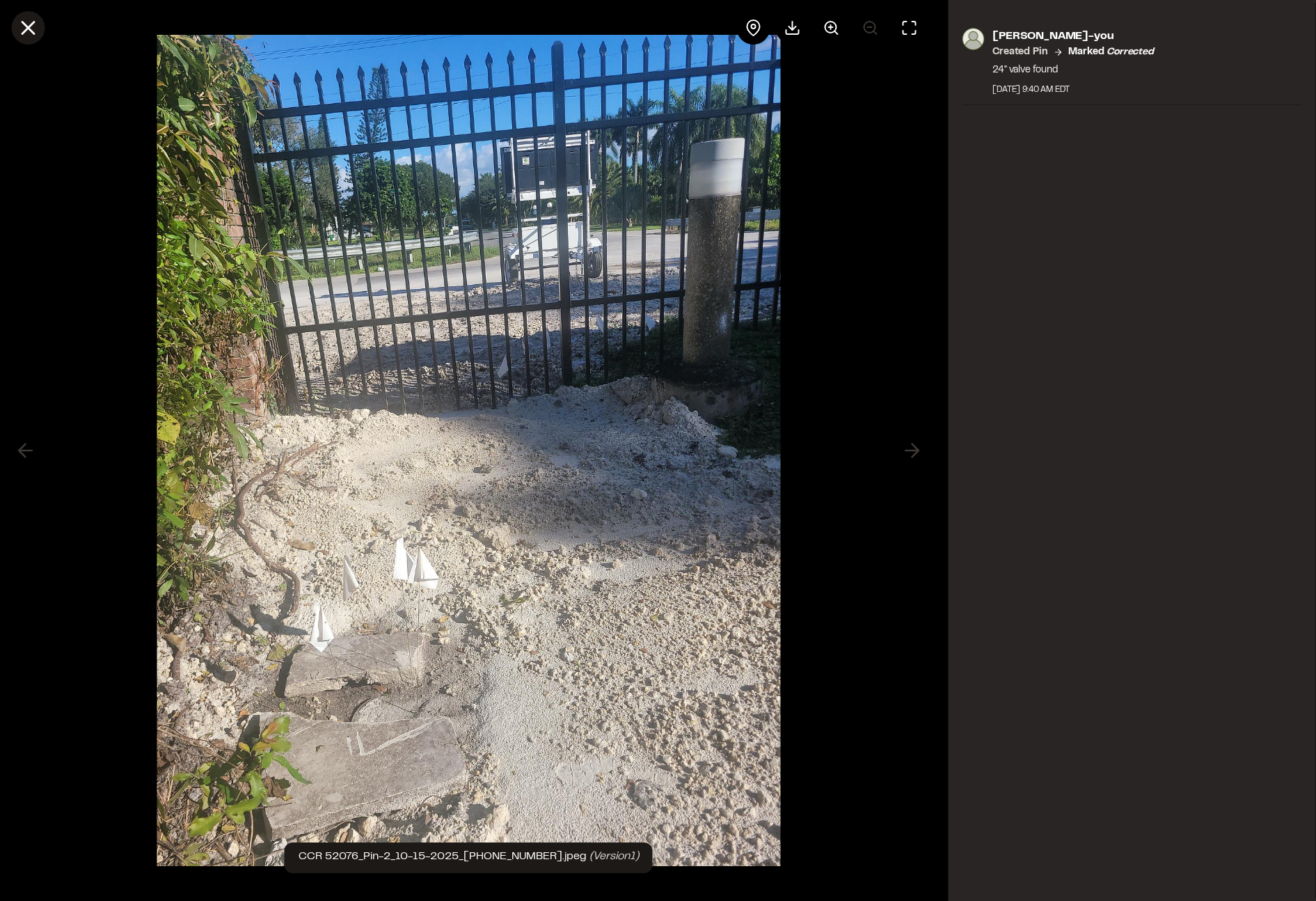
click at [34, 24] on icon at bounding box center [28, 28] width 24 height 24
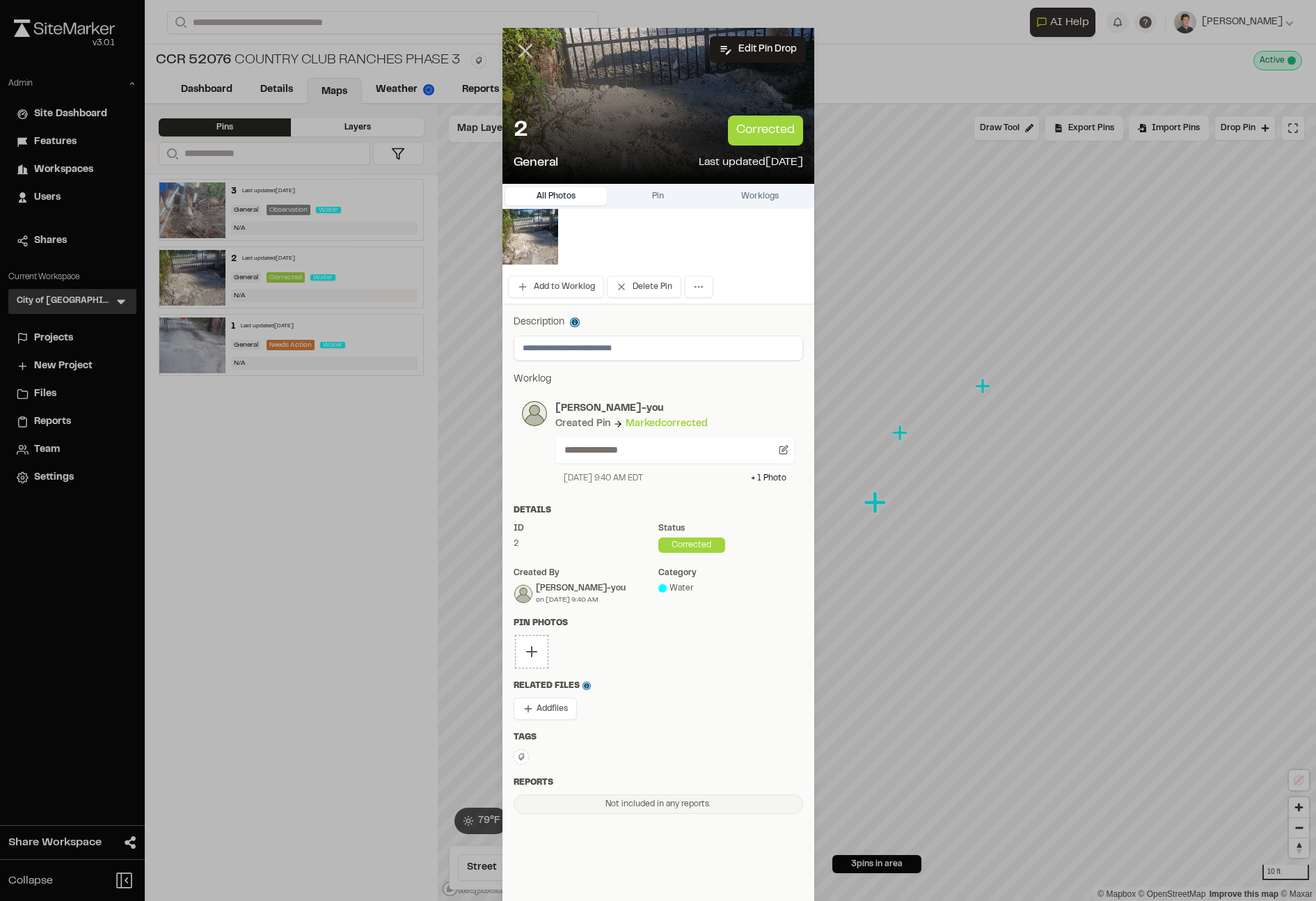
click at [526, 56] on icon at bounding box center [526, 51] width 24 height 24
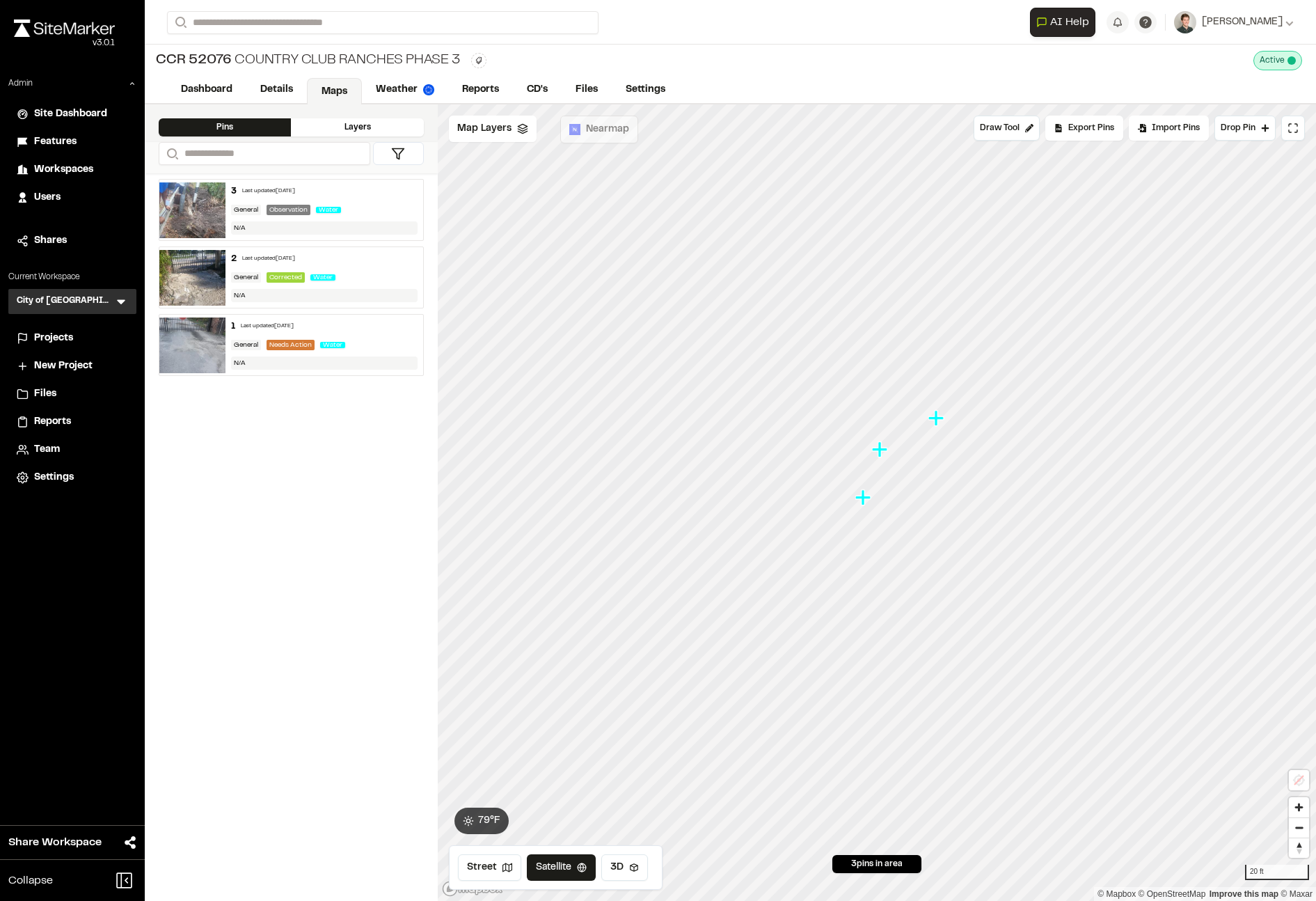
click at [410, 153] on button at bounding box center [399, 153] width 51 height 23
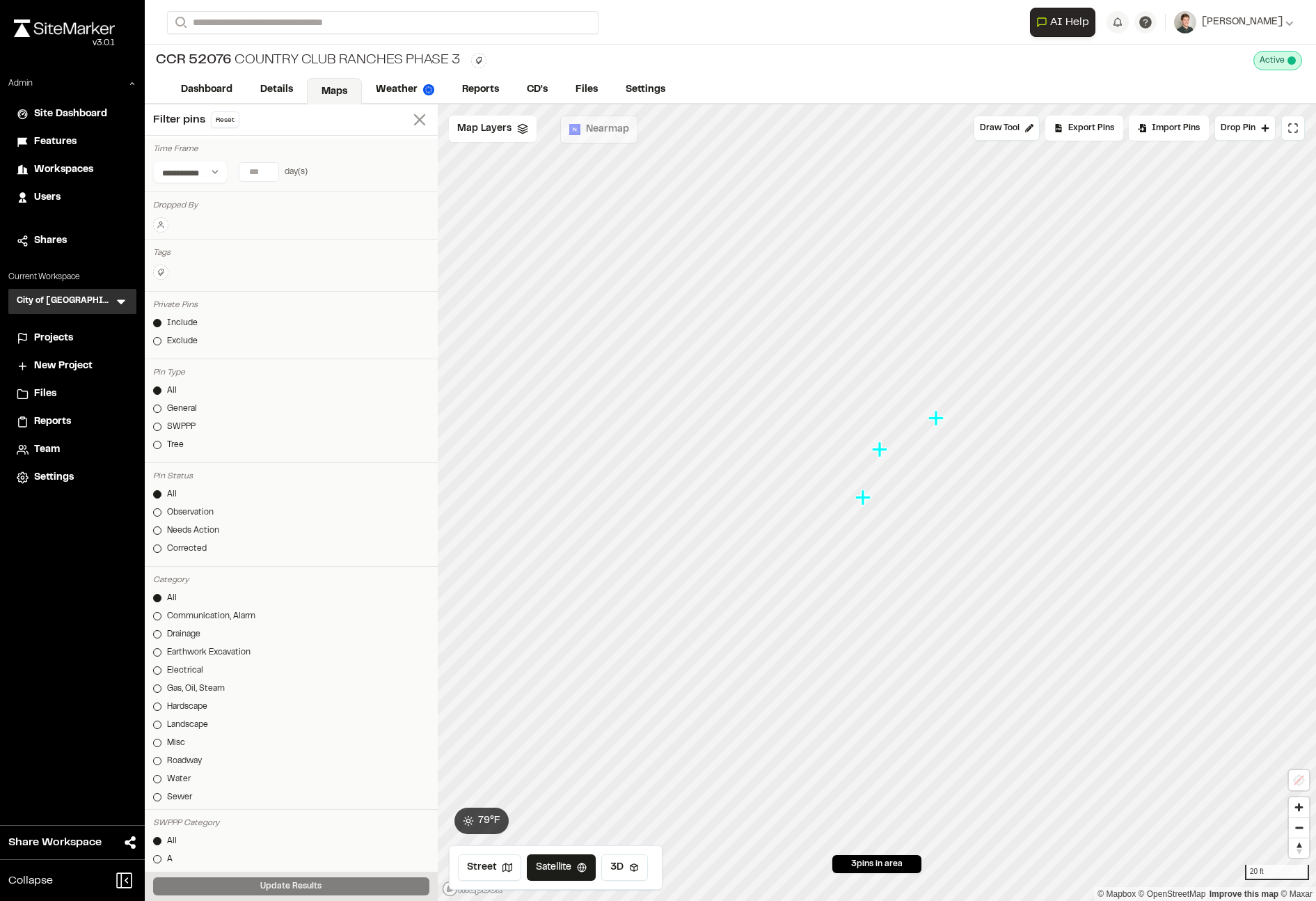
click at [424, 115] on line at bounding box center [420, 120] width 10 height 10
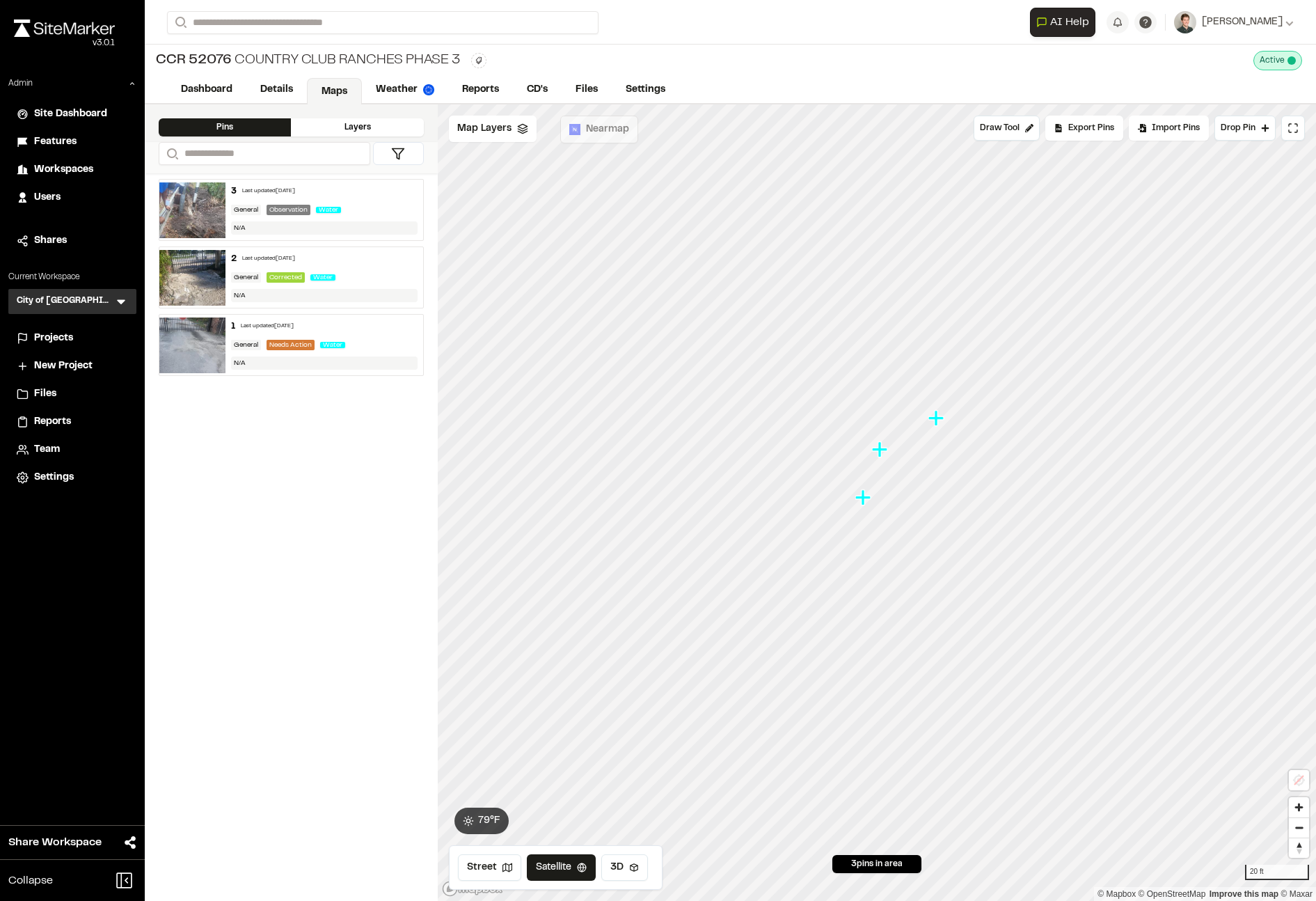
click at [342, 209] on div "Water" at bounding box center [331, 209] width 30 height 13
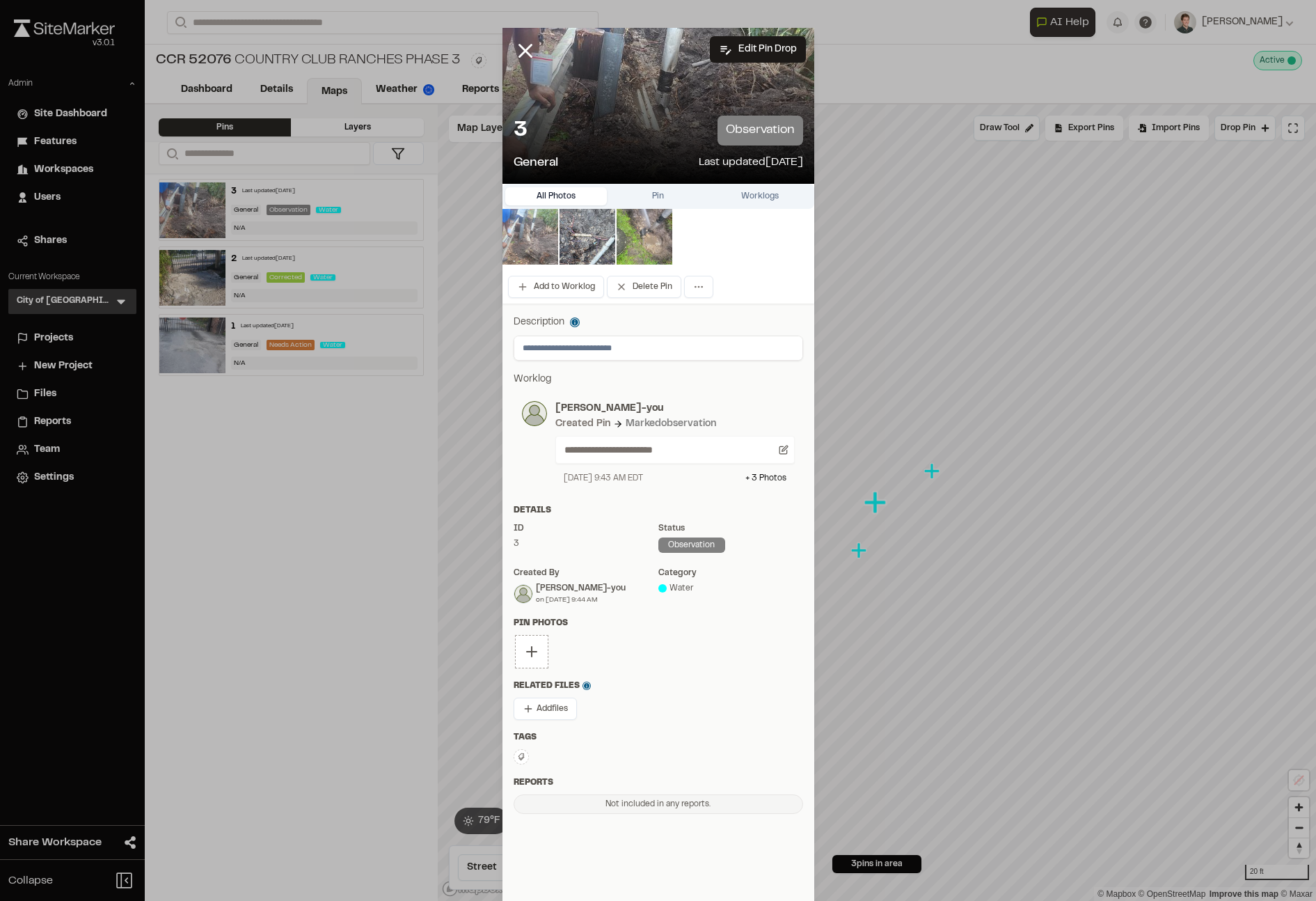
click at [526, 233] on img at bounding box center [531, 237] width 56 height 56
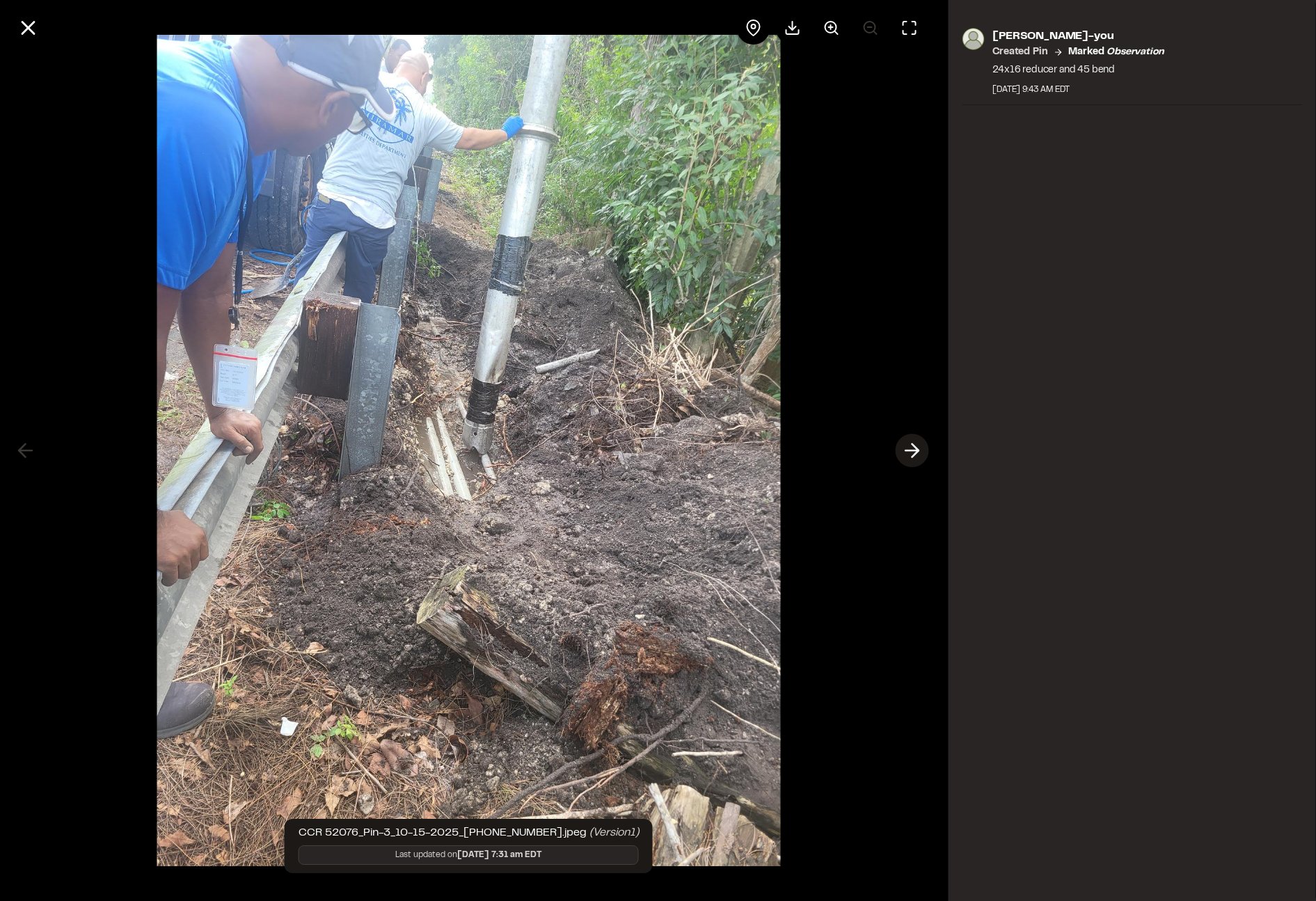
click at [917, 453] on polyline at bounding box center [914, 451] width 6 height 13
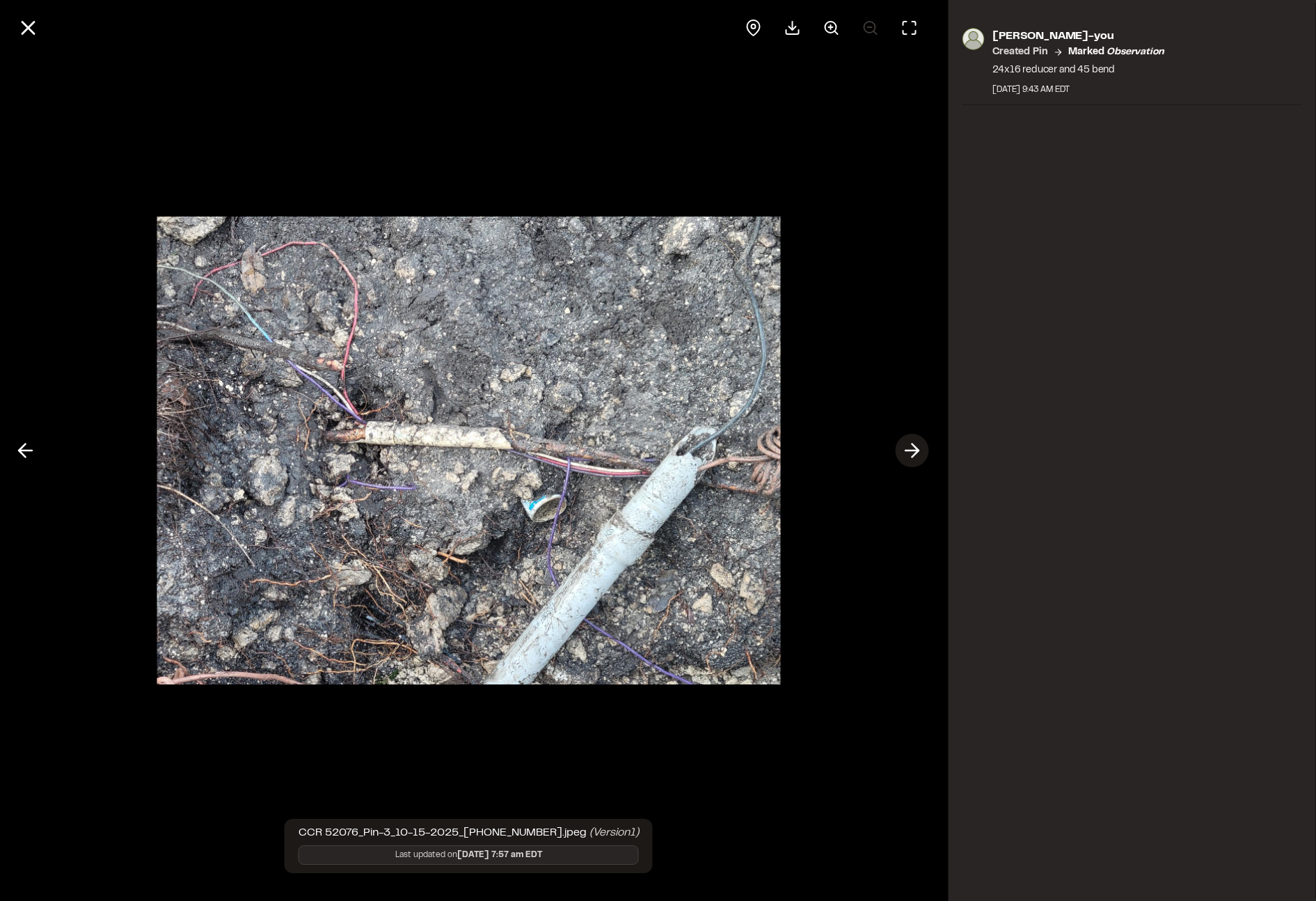
click at [917, 453] on polyline at bounding box center [914, 451] width 6 height 13
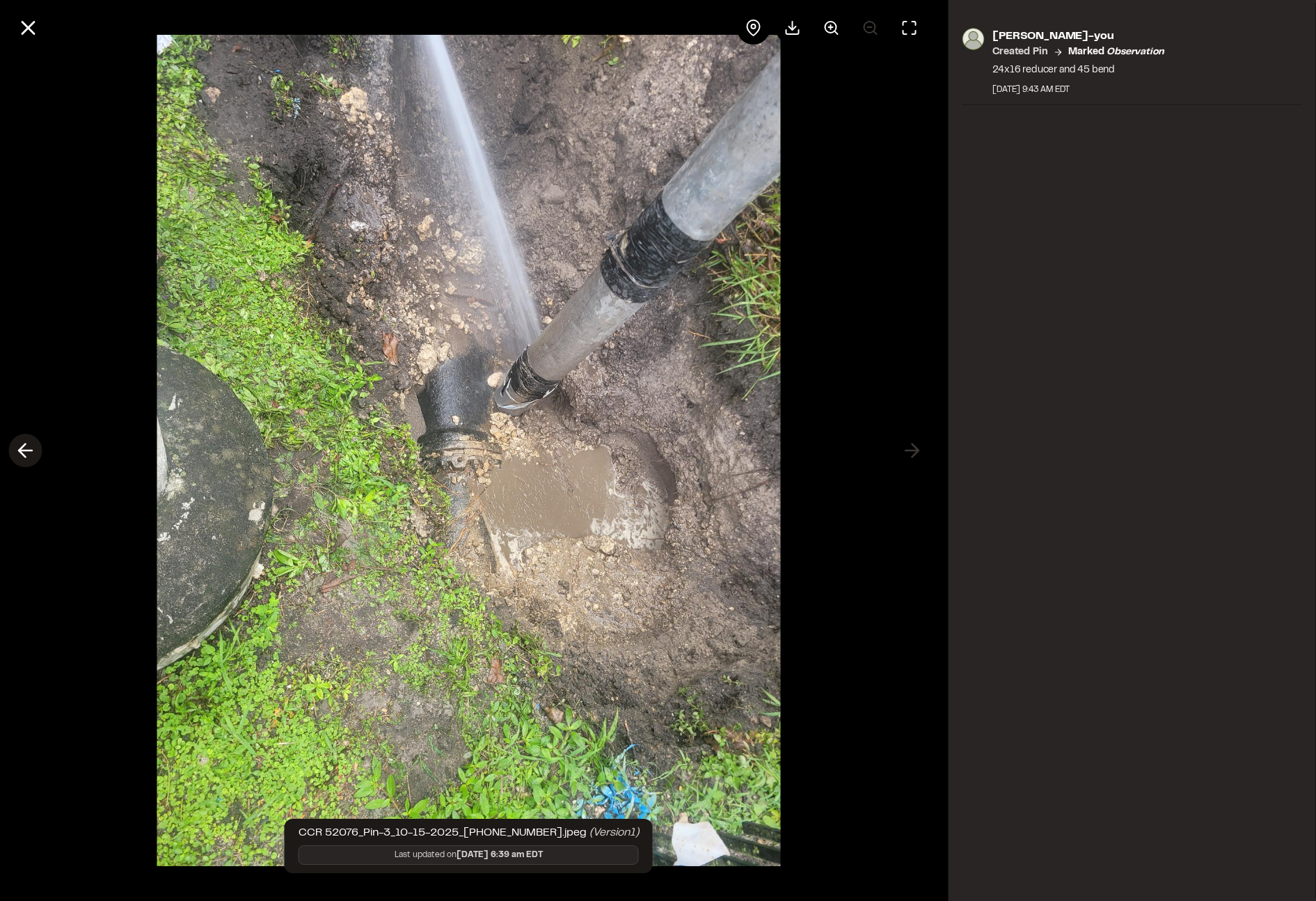
click at [22, 452] on icon at bounding box center [25, 451] width 22 height 24
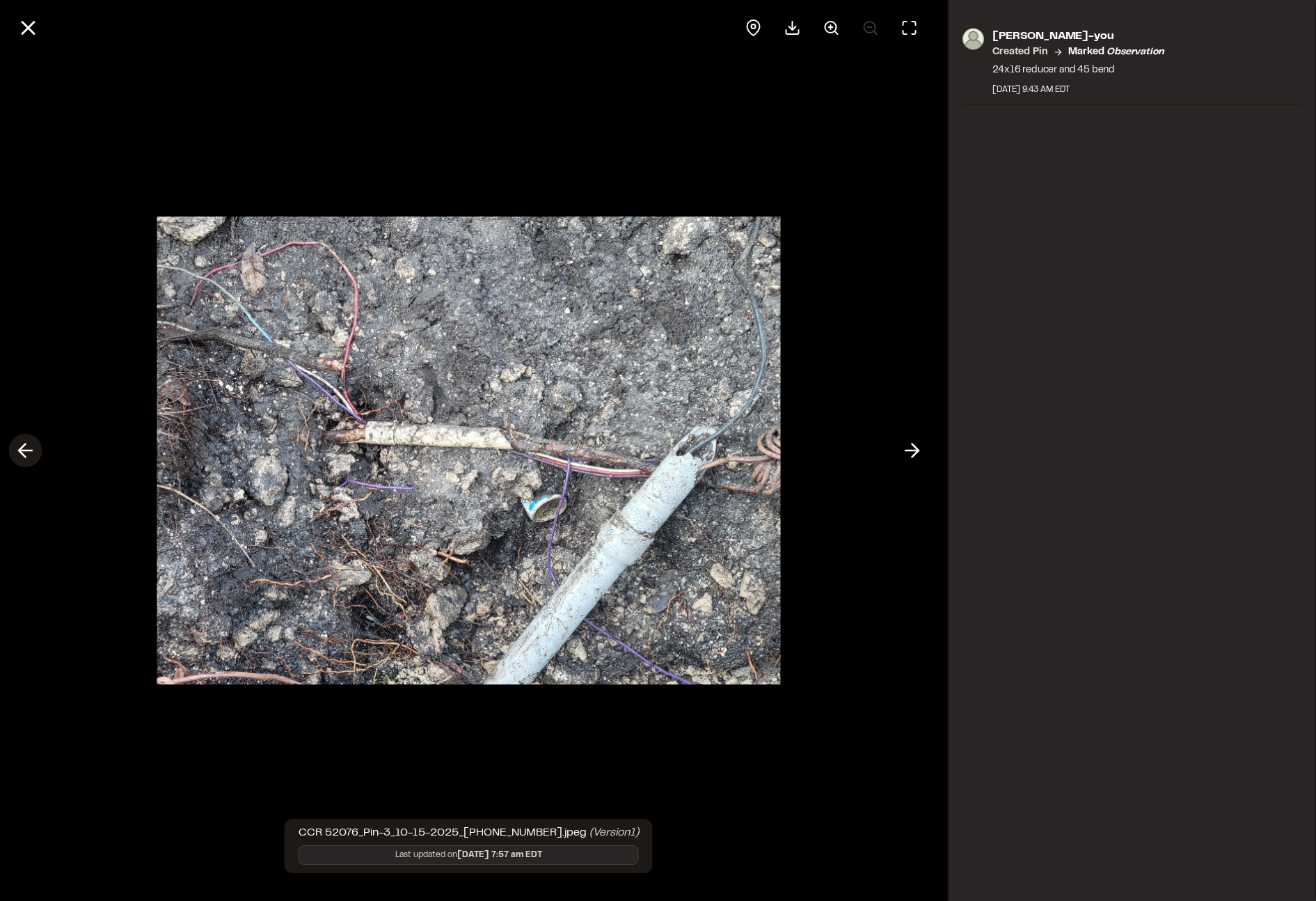
click at [29, 447] on icon at bounding box center [25, 451] width 22 height 24
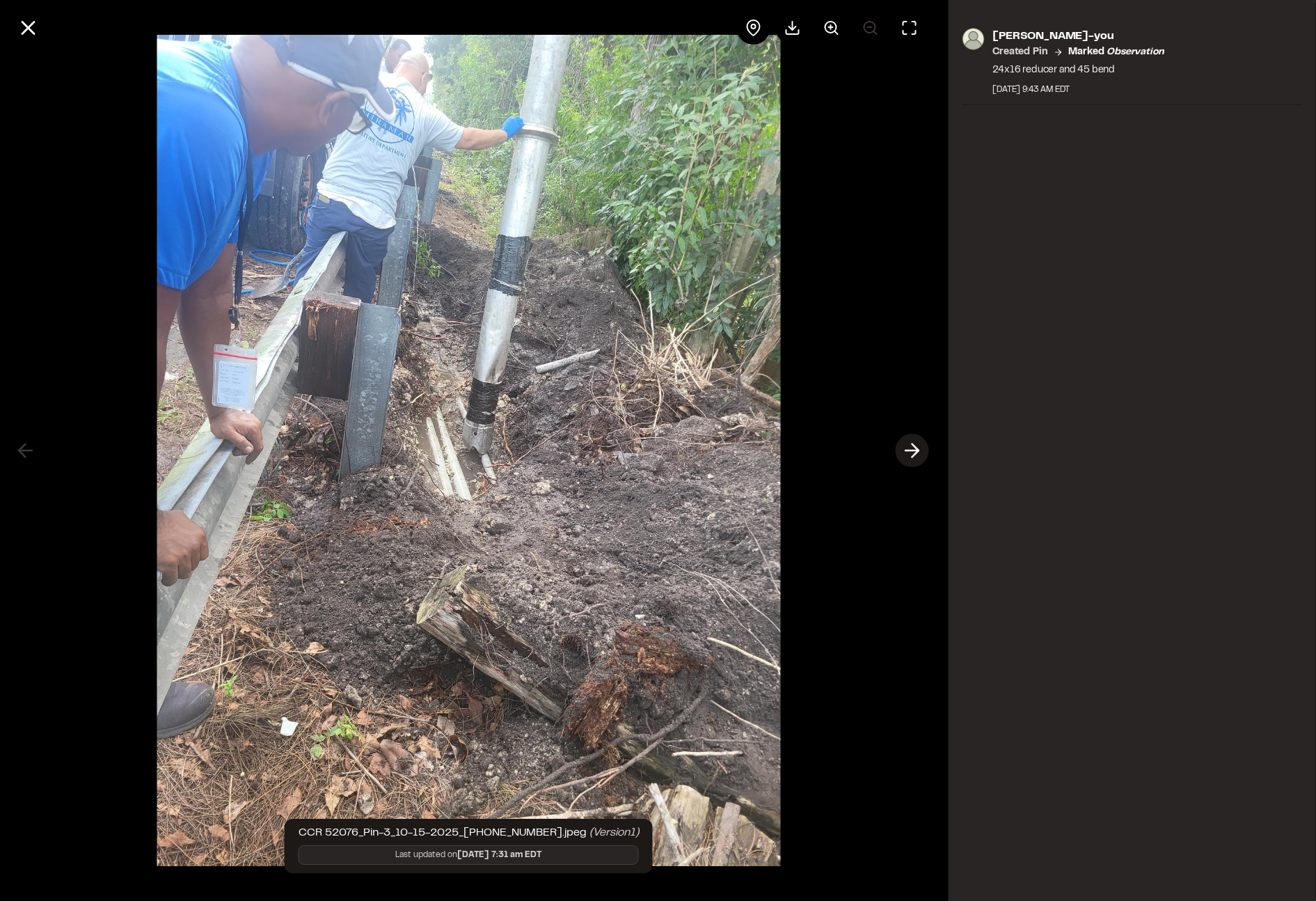
click at [912, 452] on icon at bounding box center [912, 451] width 22 height 24
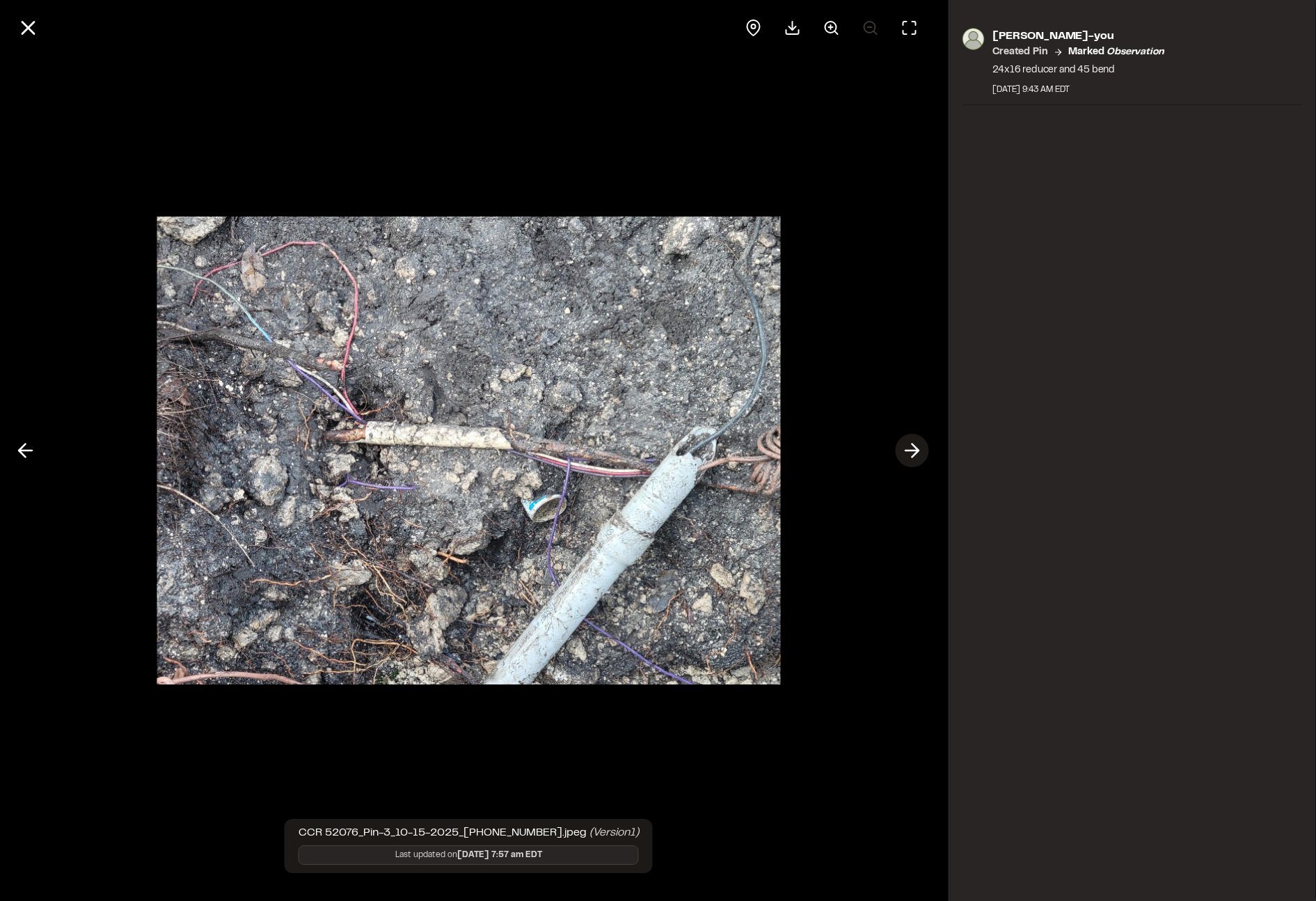
click at [913, 448] on icon at bounding box center [912, 451] width 22 height 24
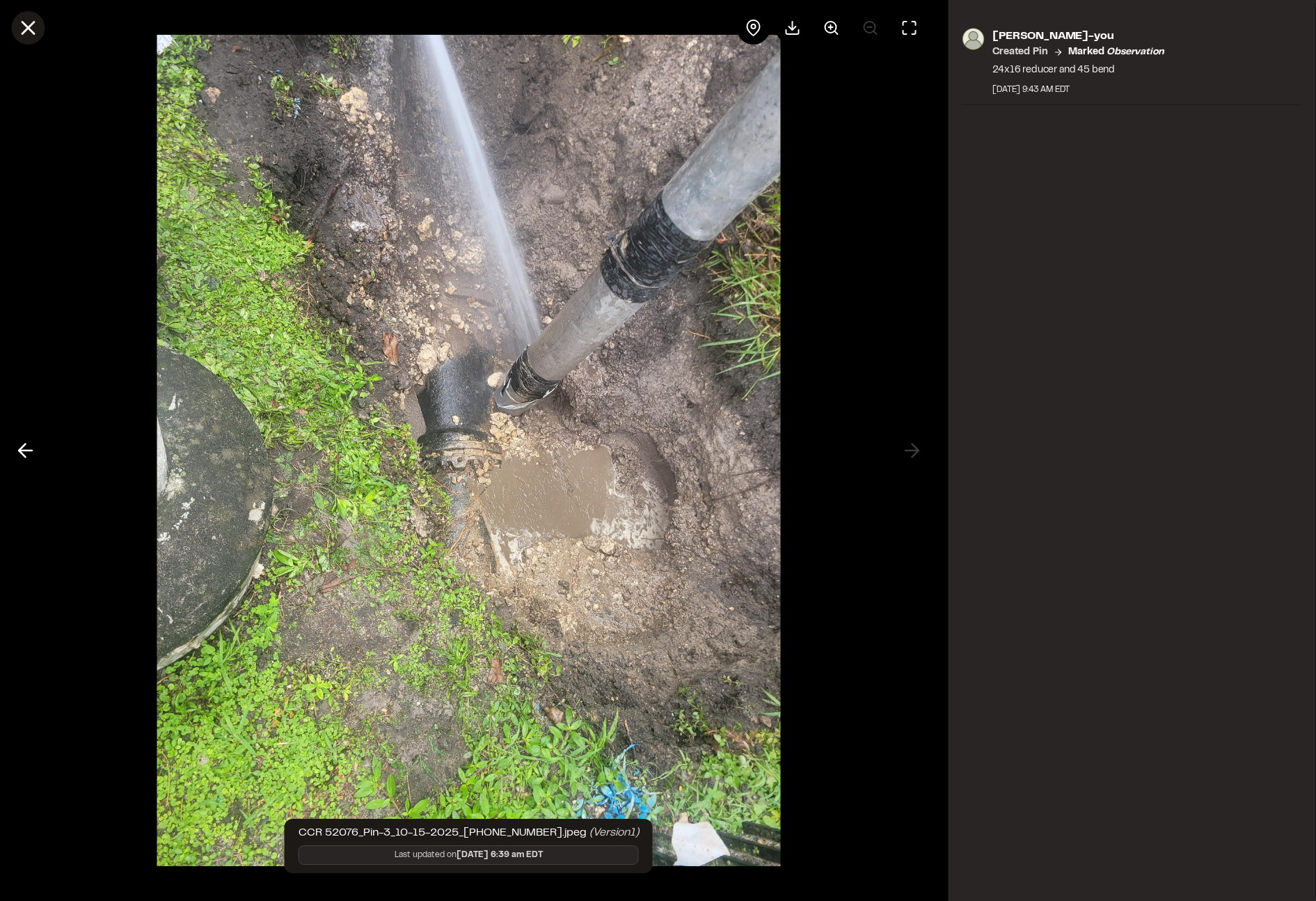
click at [19, 24] on icon at bounding box center [28, 28] width 24 height 24
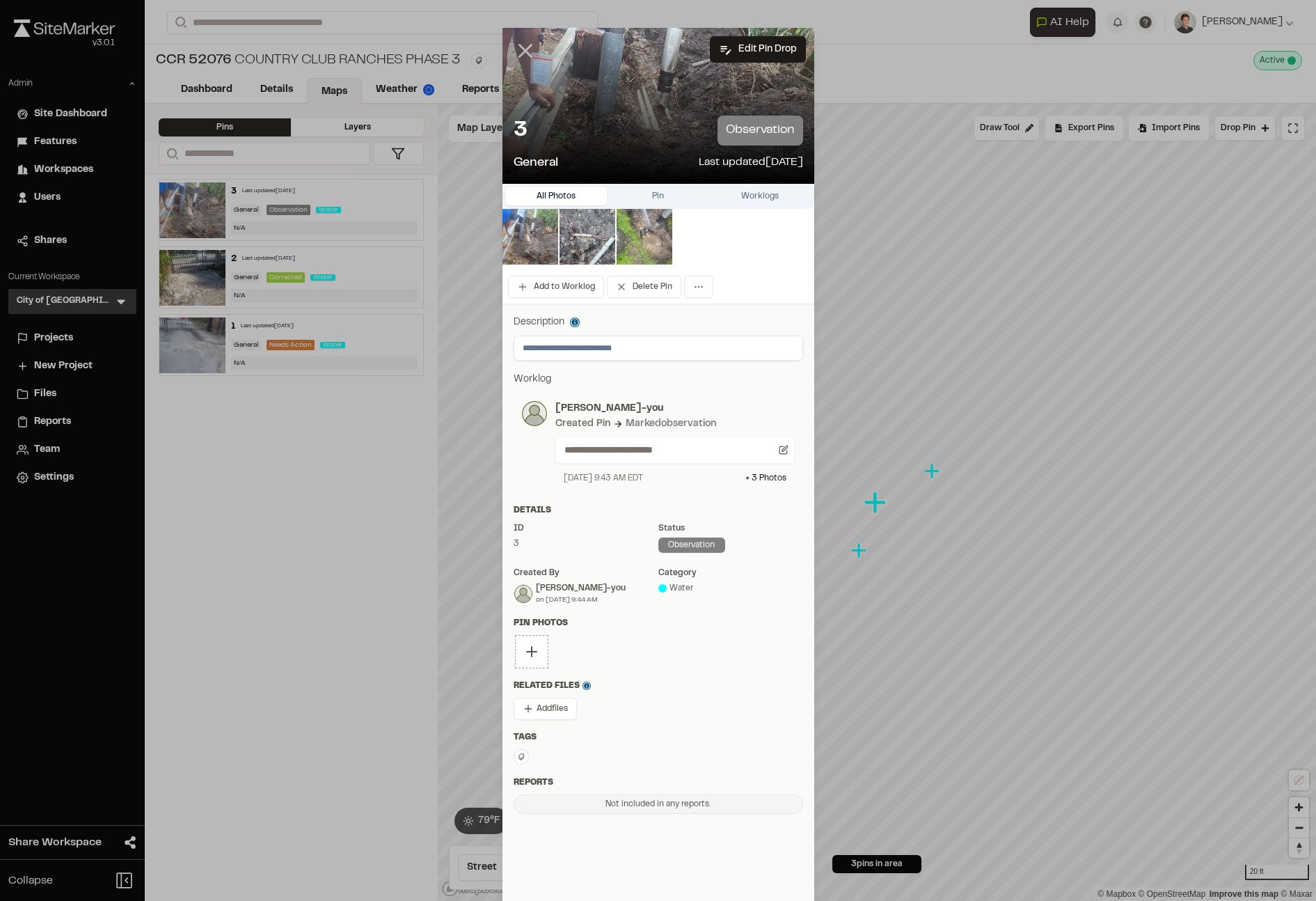
click at [519, 58] on icon at bounding box center [526, 51] width 24 height 24
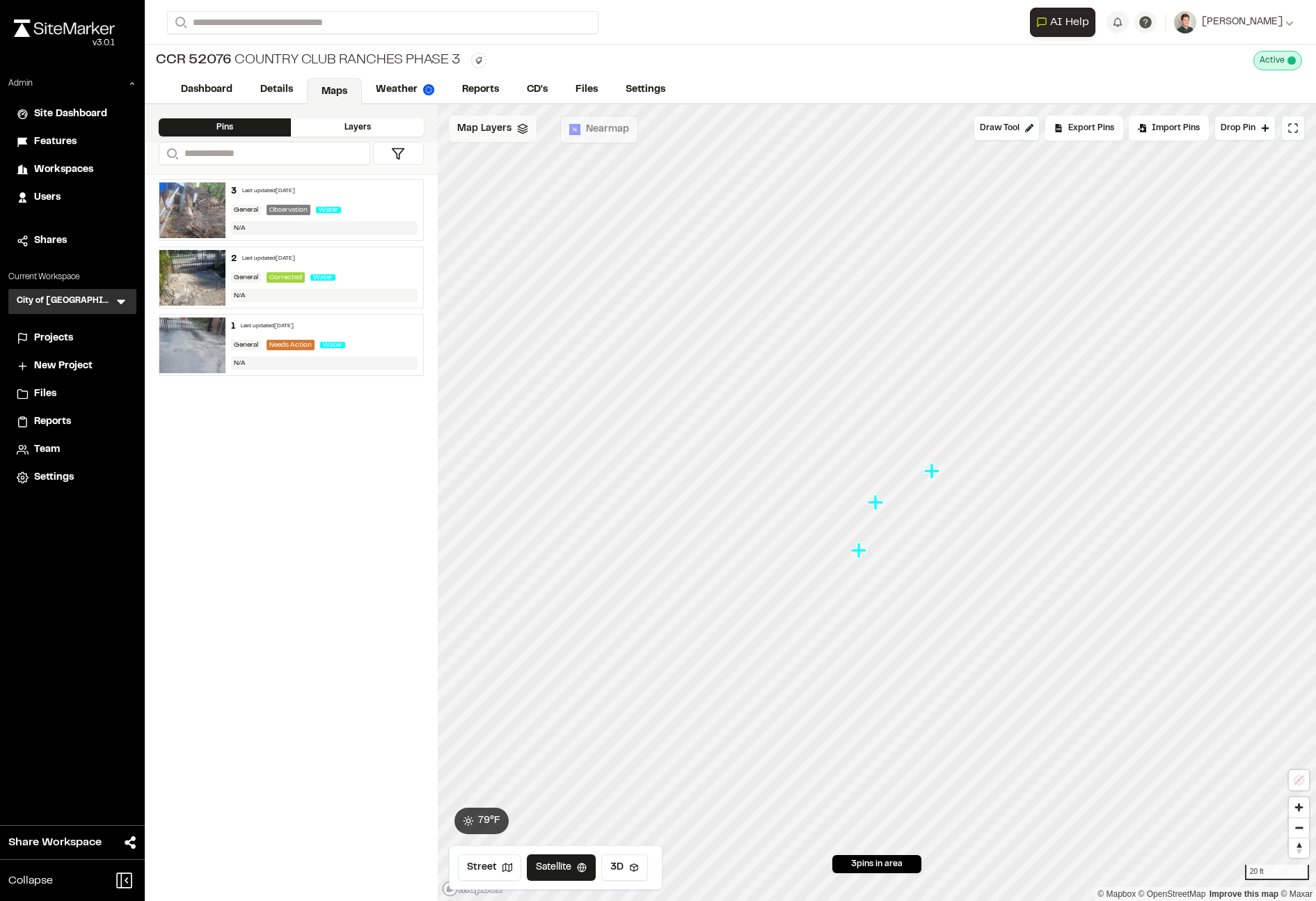
click at [511, 139] on div "Map Layers" at bounding box center [493, 128] width 88 height 26
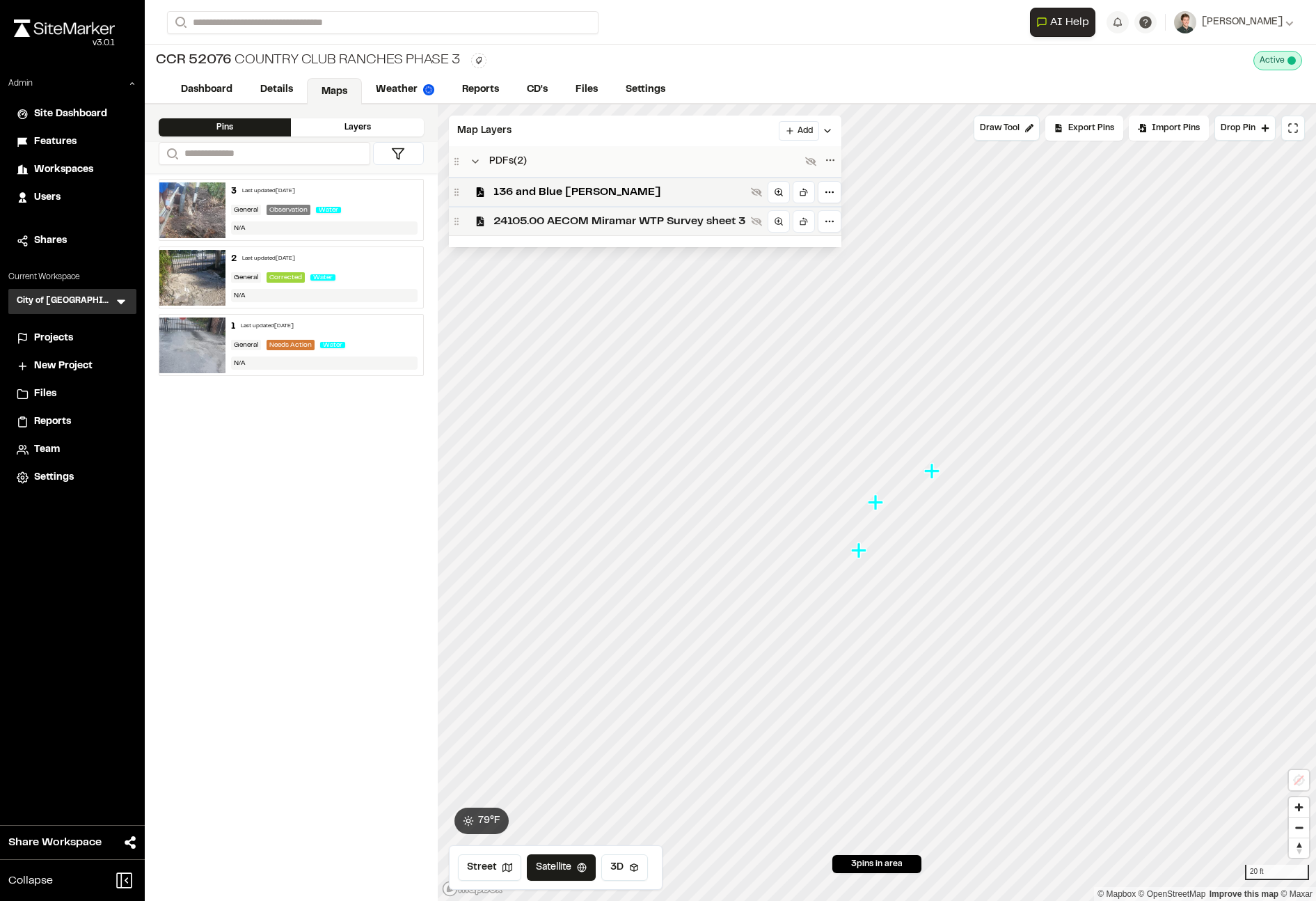
click at [523, 228] on span "24105.00 AECOM Miramar WTP Survey sheet 3" at bounding box center [619, 222] width 252 height 17
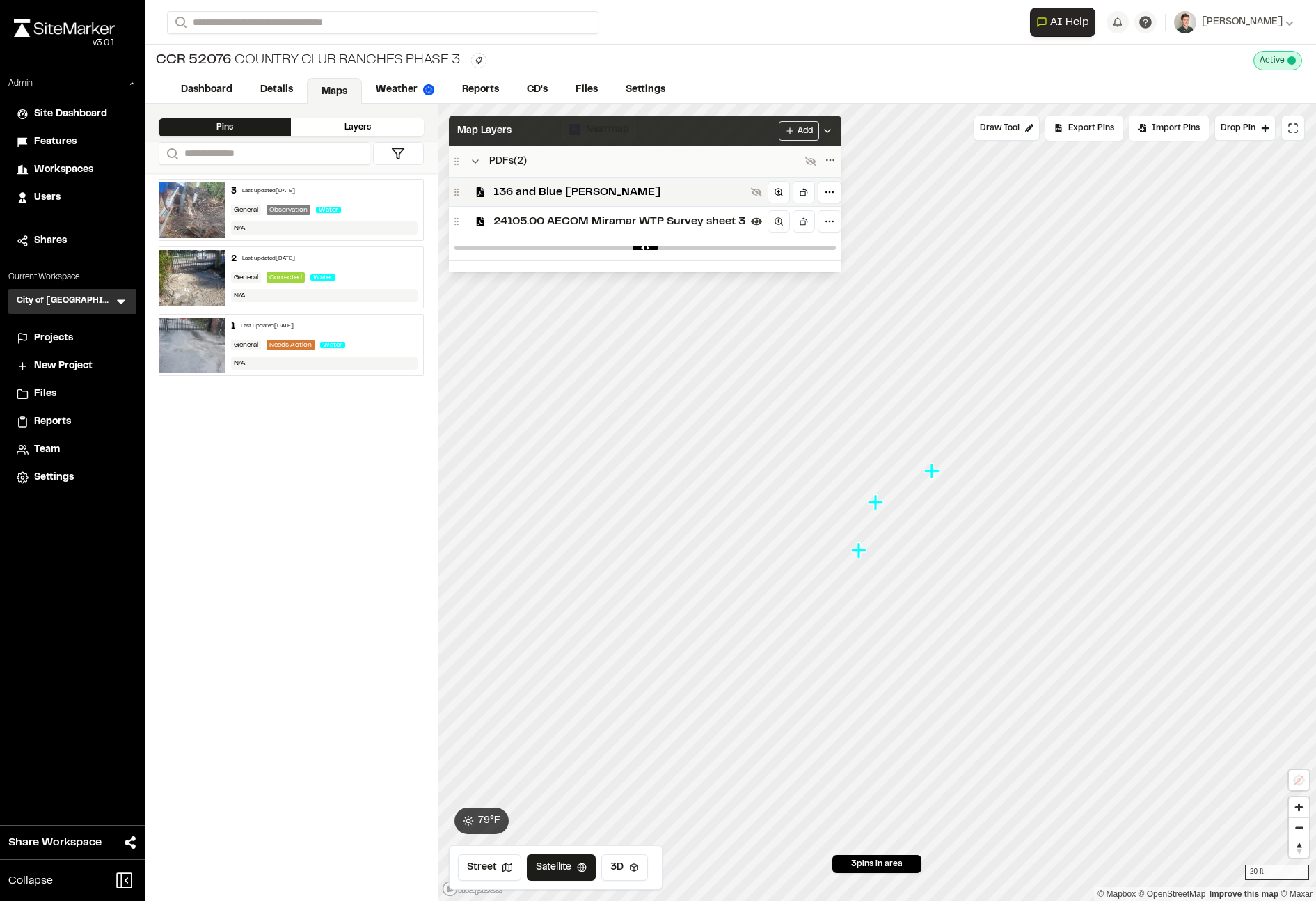
click at [537, 138] on div "Map Layers Add" at bounding box center [645, 131] width 393 height 30
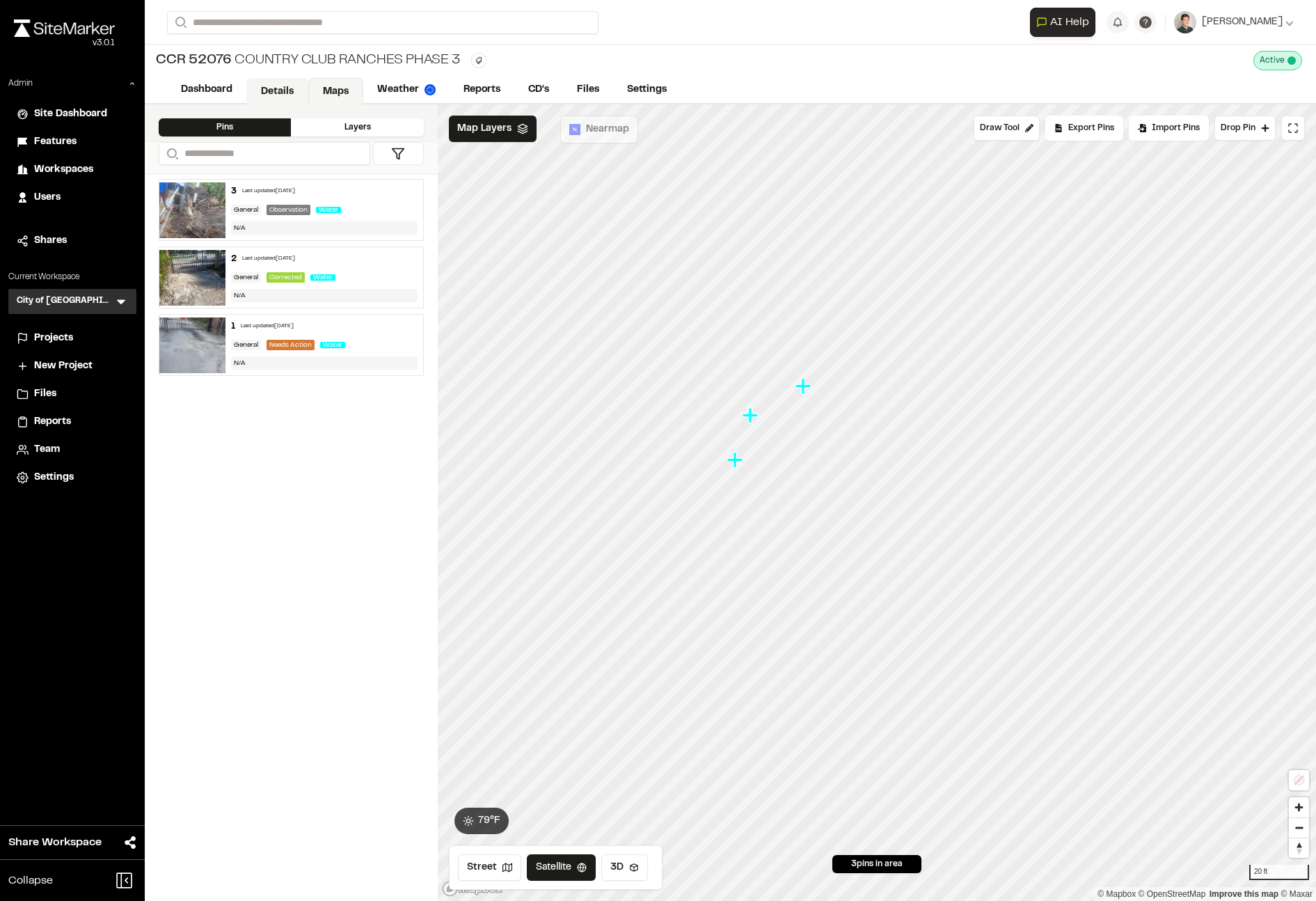
click at [275, 86] on link "Details" at bounding box center [277, 91] width 62 height 26
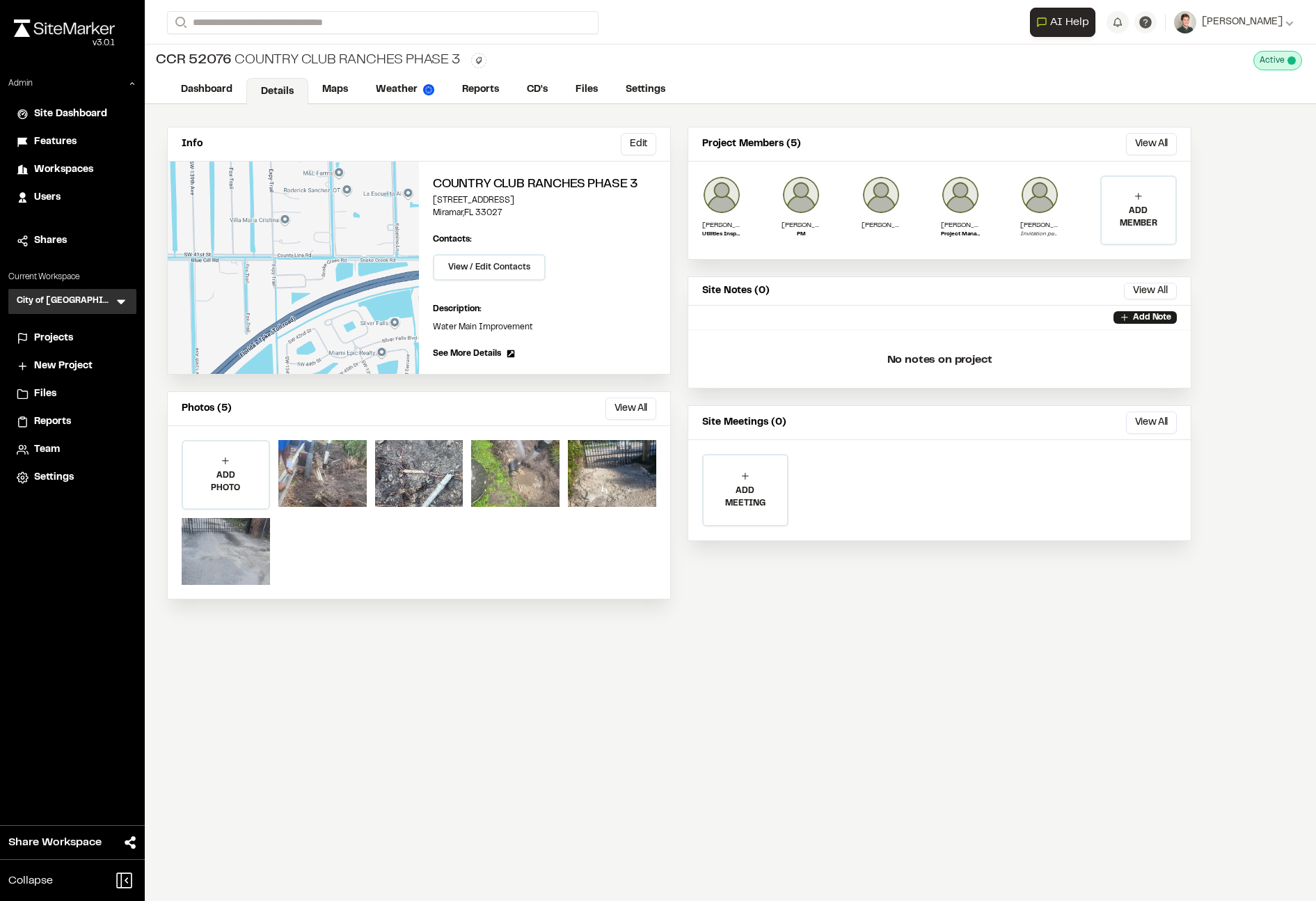
click at [685, 134] on div "Info Edit Edit Country Club Ranches Phase 3 4101 Southwest 136th Avenue Miramar…" at bounding box center [679, 363] width 1069 height 518
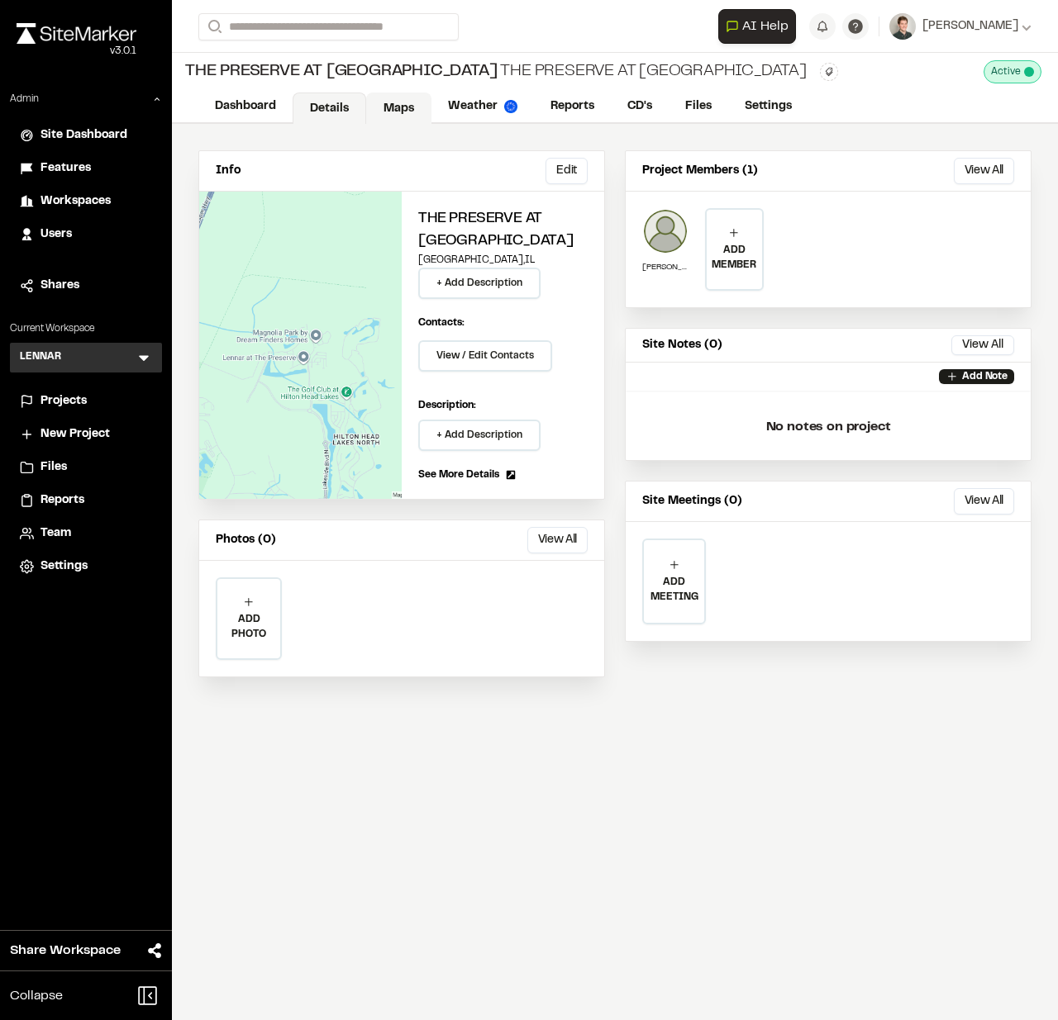
click at [397, 112] on link "Maps" at bounding box center [398, 108] width 65 height 31
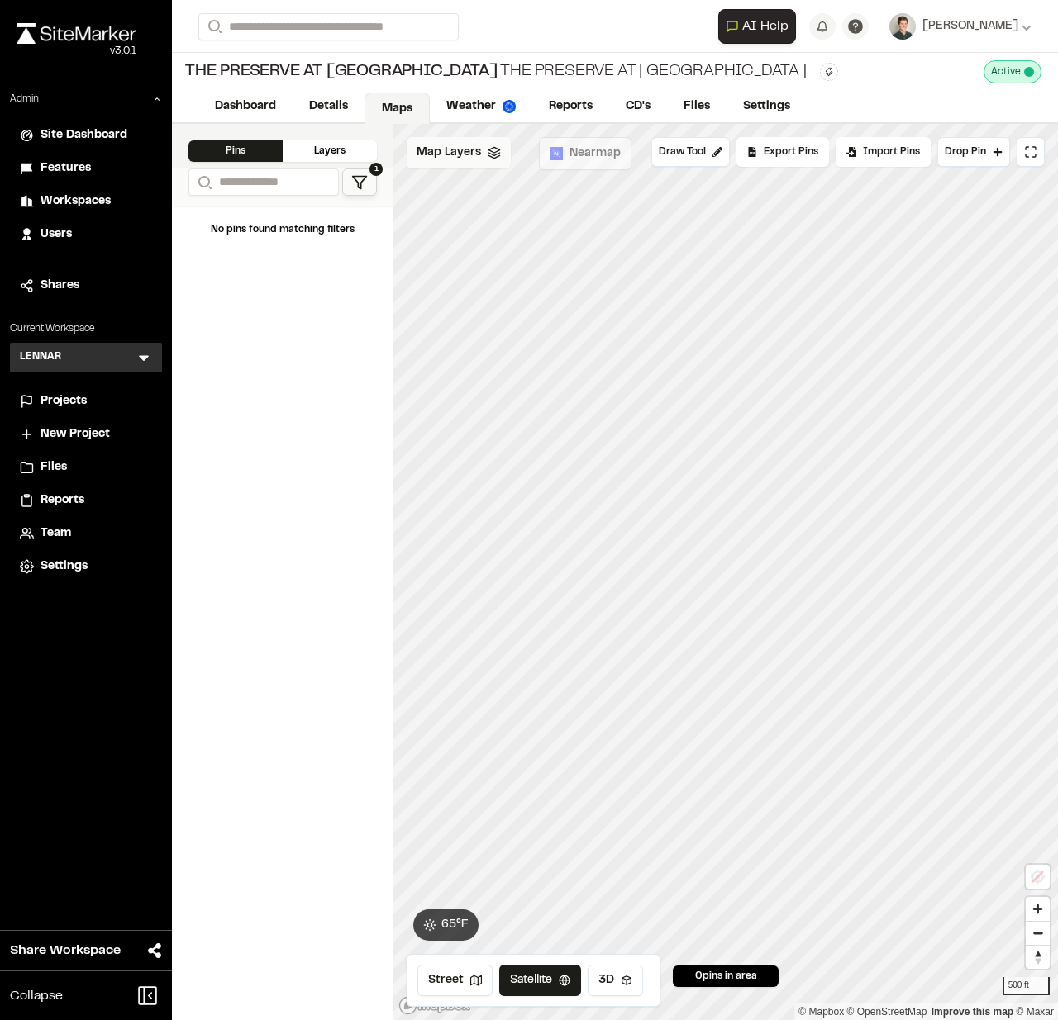
click at [445, 164] on div "Map Layers" at bounding box center [458, 152] width 104 height 31
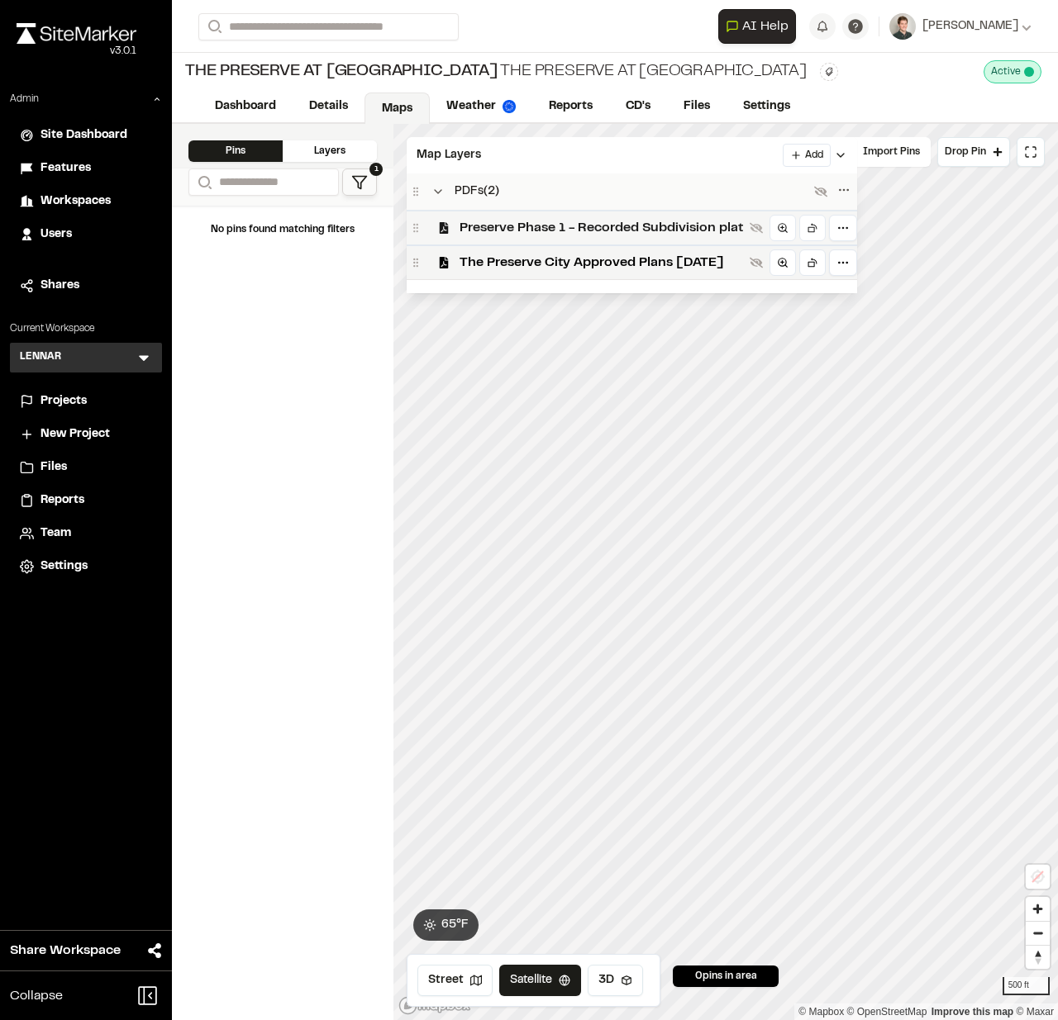
click at [471, 235] on span "Preserve Phase 1 - Recorded Subdivision plat" at bounding box center [600, 228] width 283 height 20
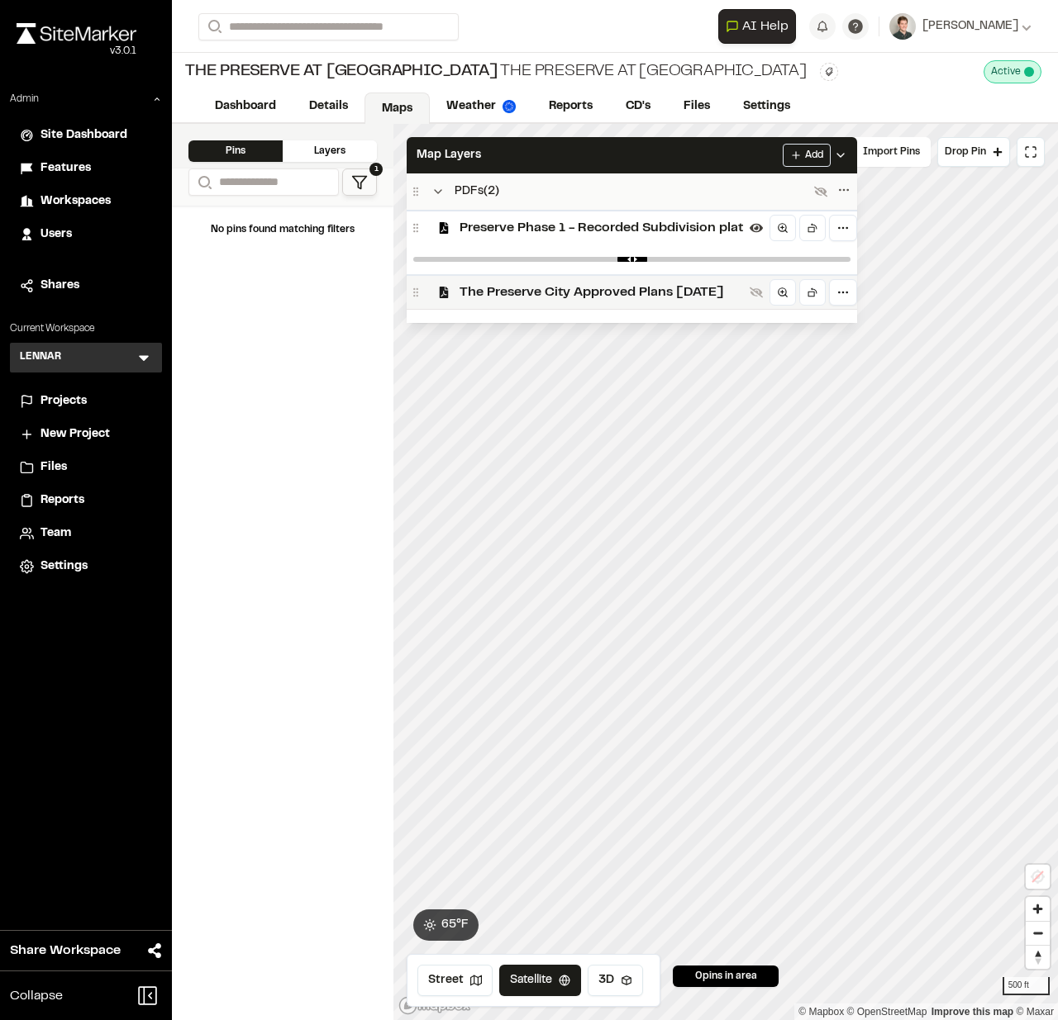
click at [472, 283] on span "The Preserve City Approved Plans 2023.04.10" at bounding box center [600, 293] width 283 height 20
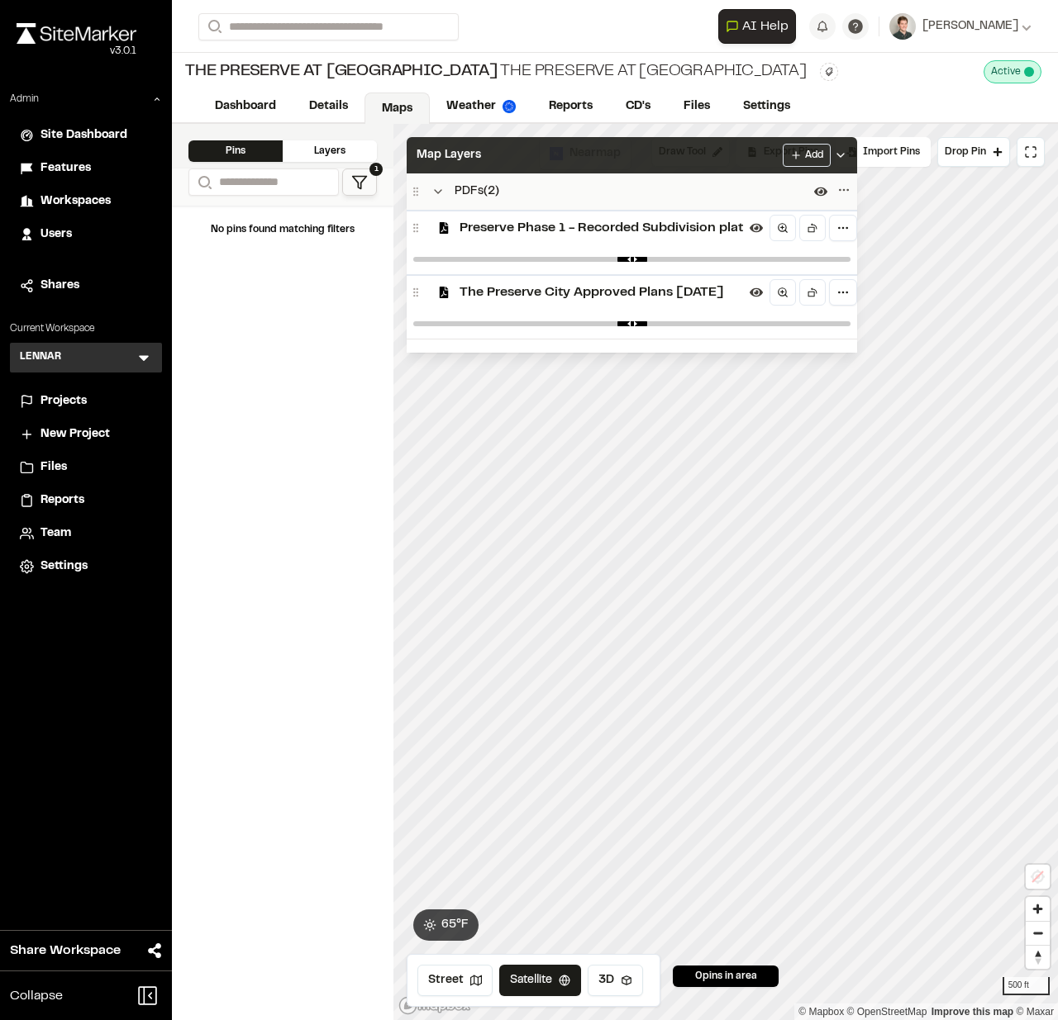
click at [513, 147] on div "Map Layers Add" at bounding box center [631, 155] width 450 height 36
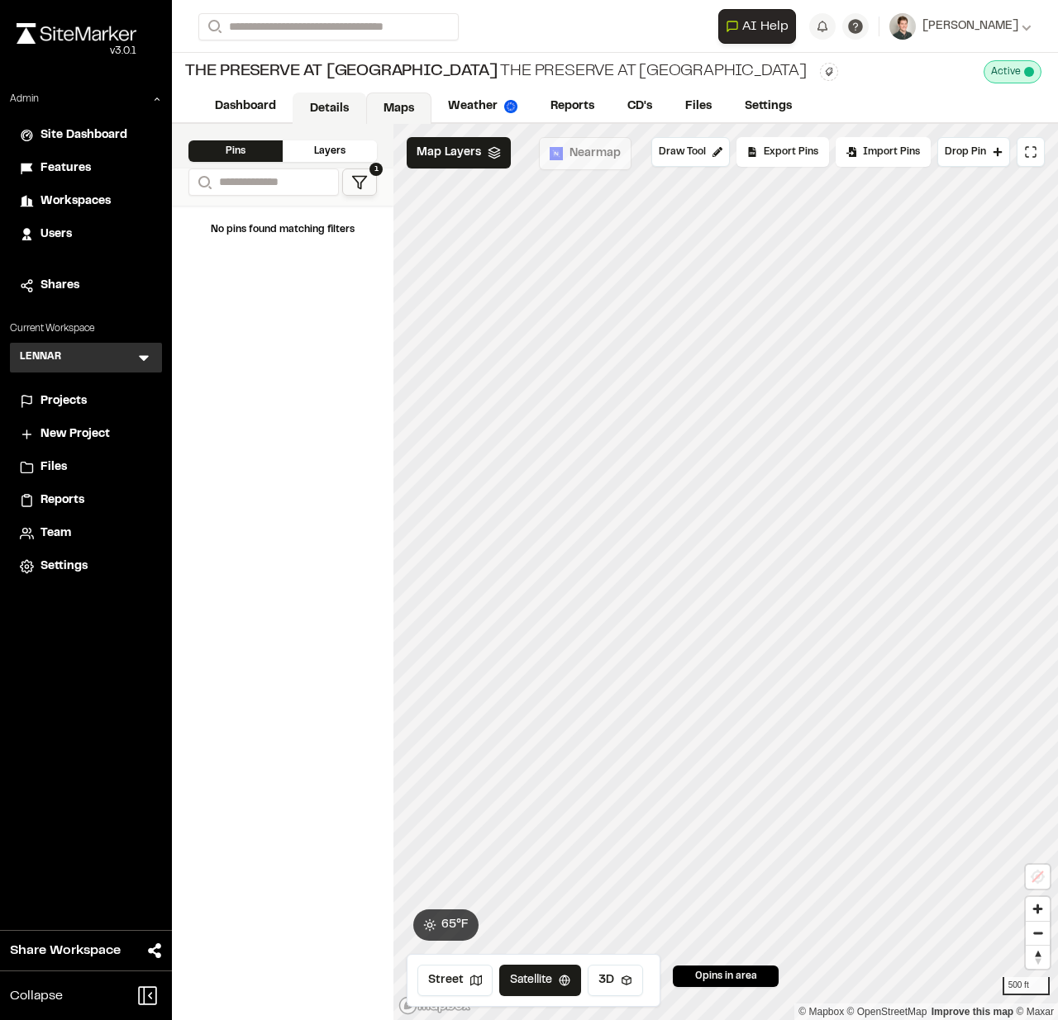
click at [340, 97] on link "Details" at bounding box center [329, 108] width 74 height 31
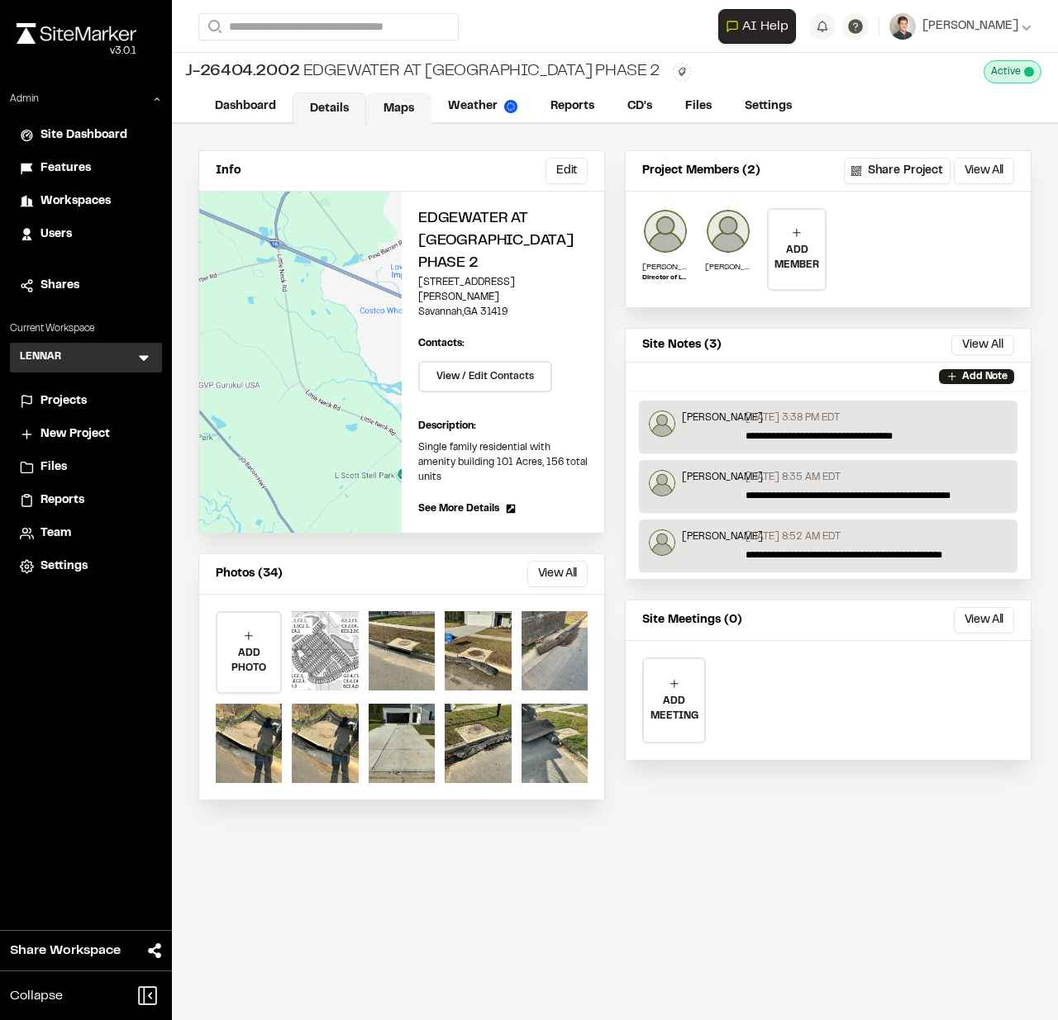
click at [399, 105] on link "Maps" at bounding box center [398, 108] width 65 height 31
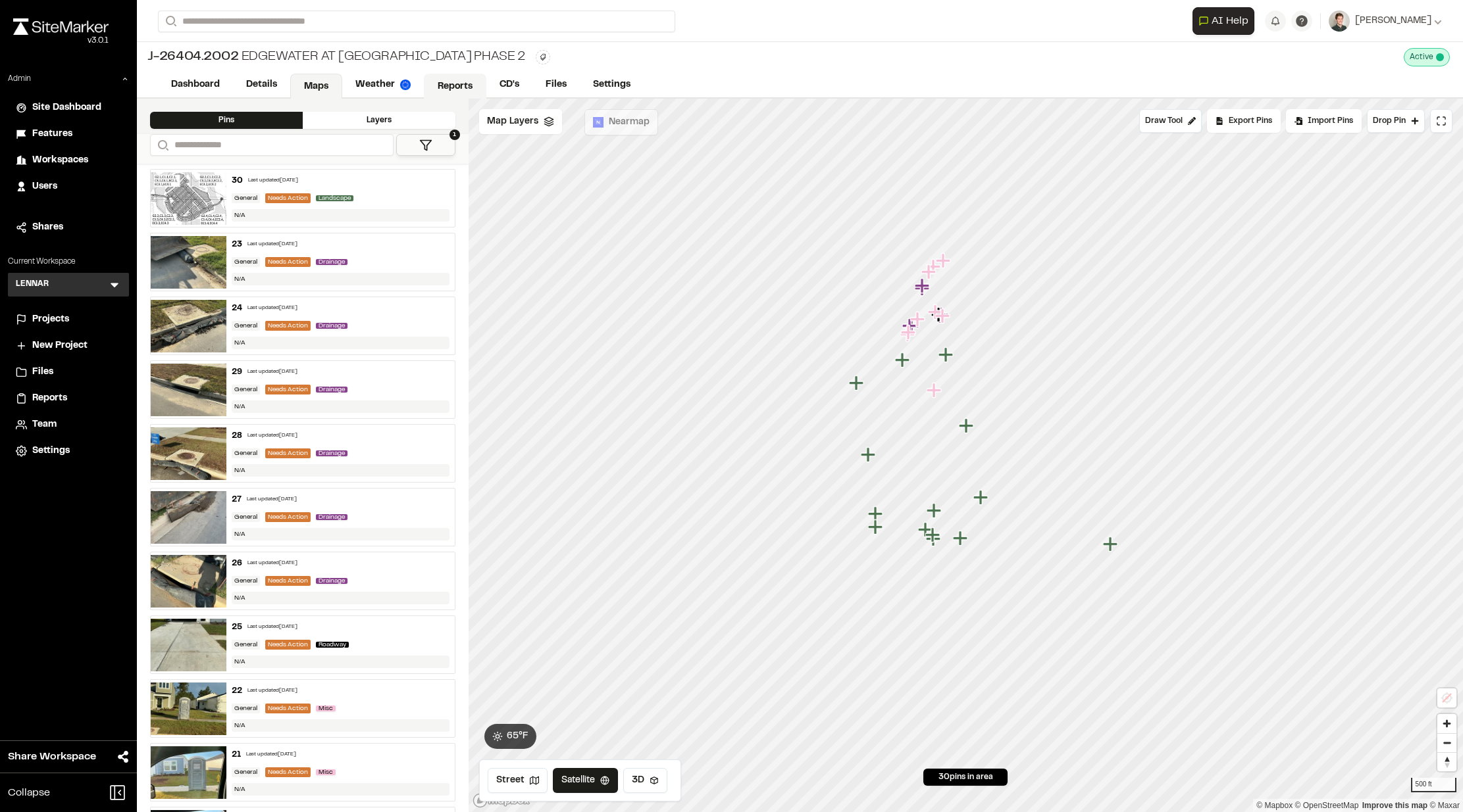
click at [458, 83] on link "Reports" at bounding box center [455, 86] width 62 height 25
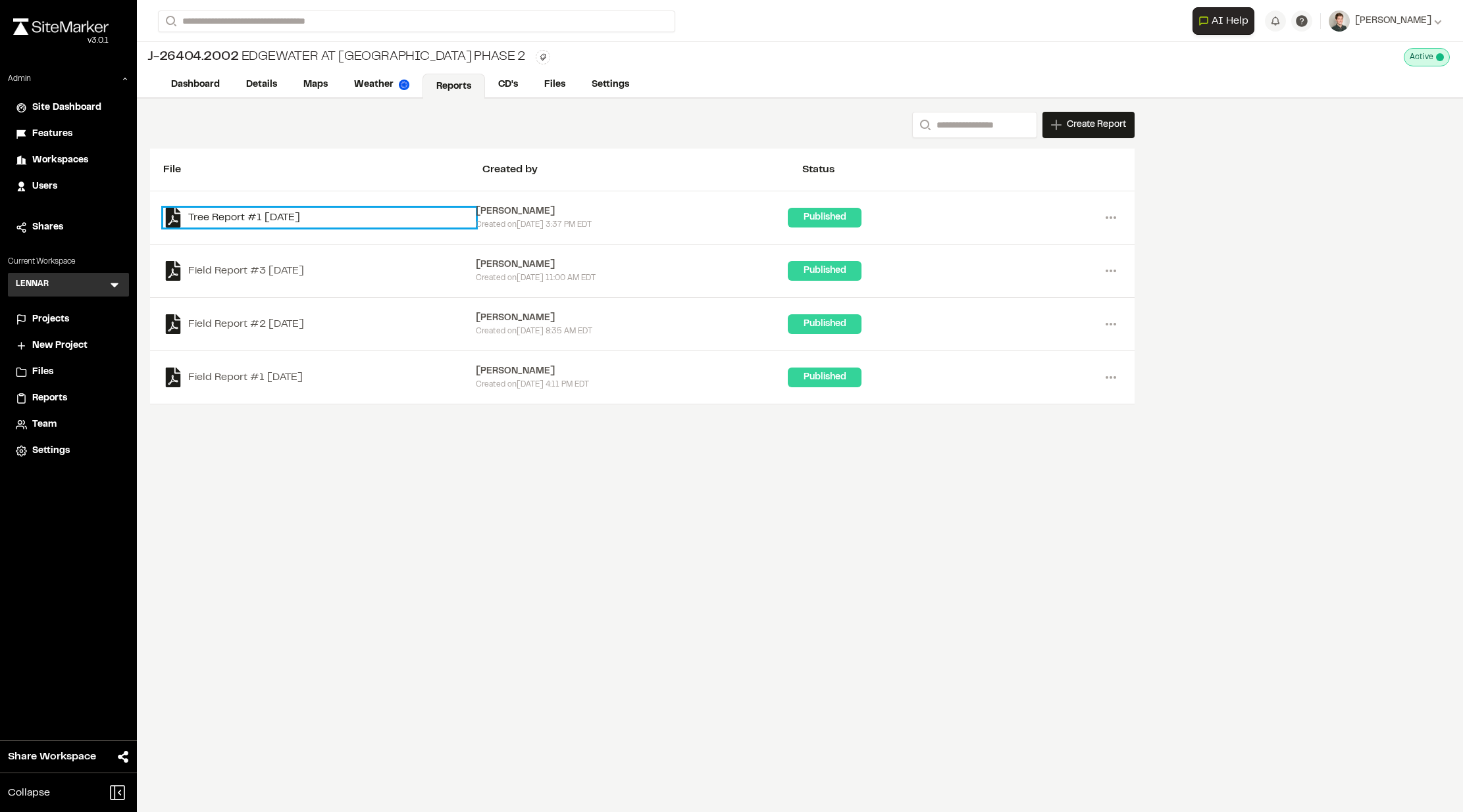
click at [291, 214] on link "Tree Report #1 2025-10-14" at bounding box center [319, 217] width 312 height 20
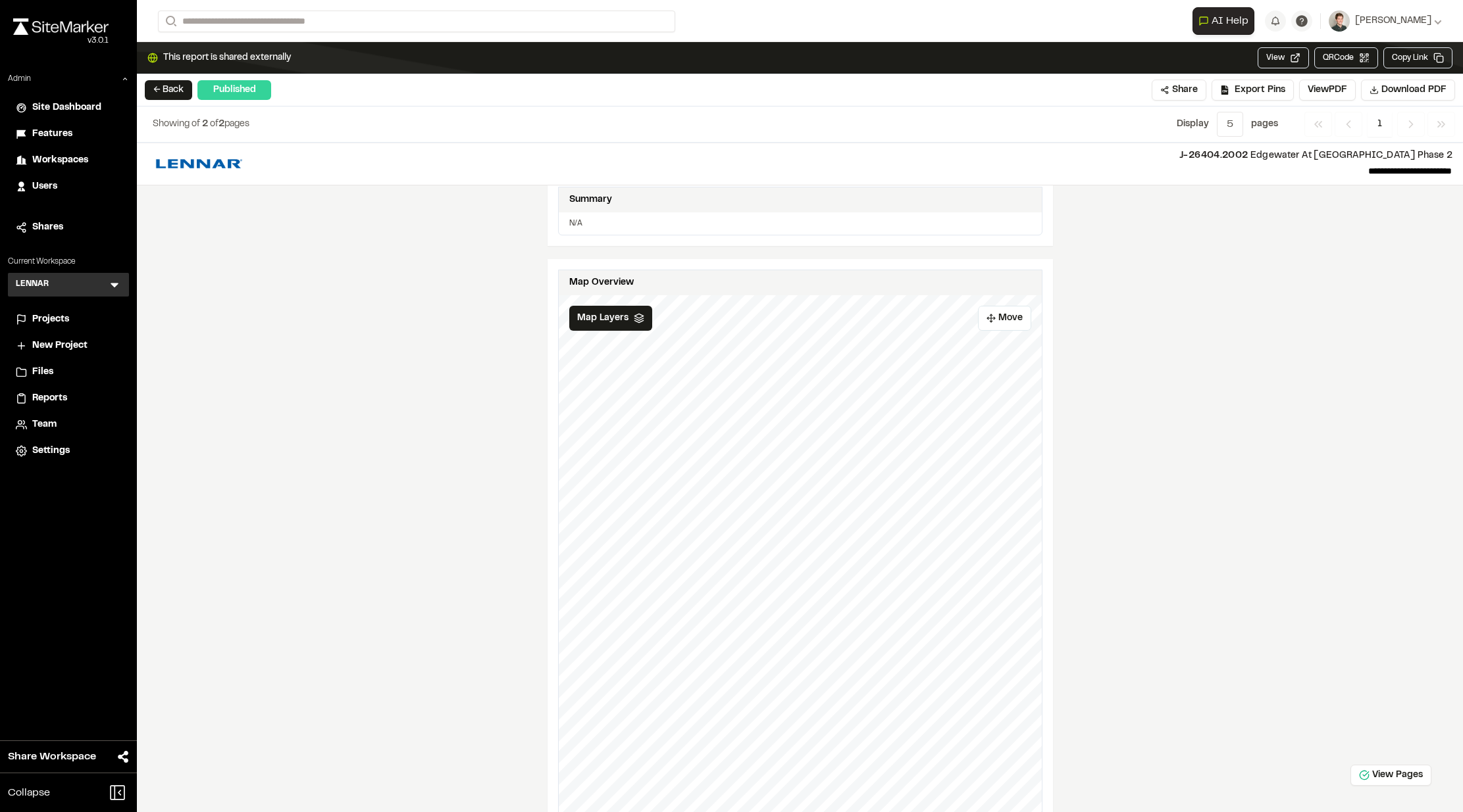
scroll to position [358, 0]
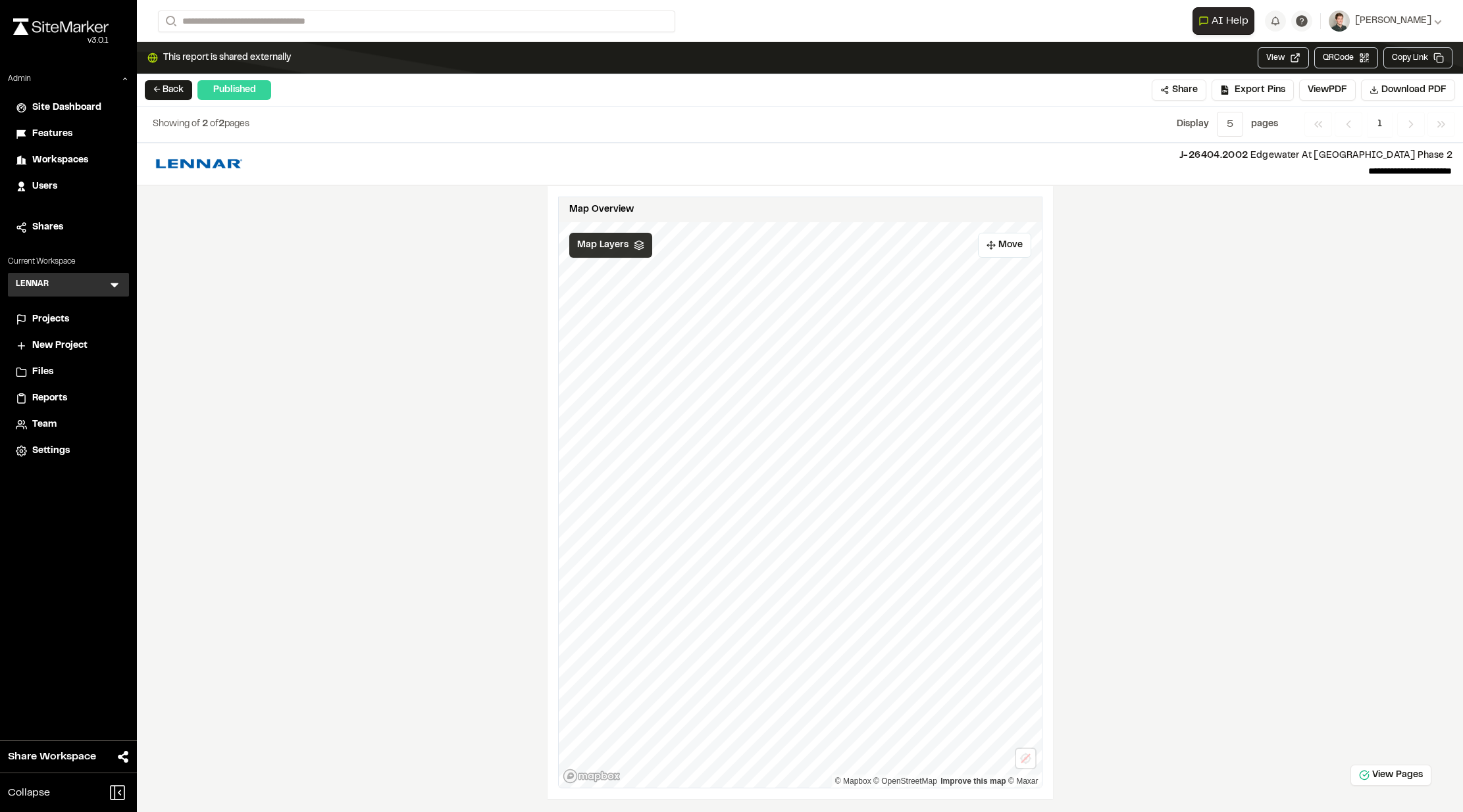
click at [620, 238] on span "Map Layers" at bounding box center [603, 245] width 51 height 14
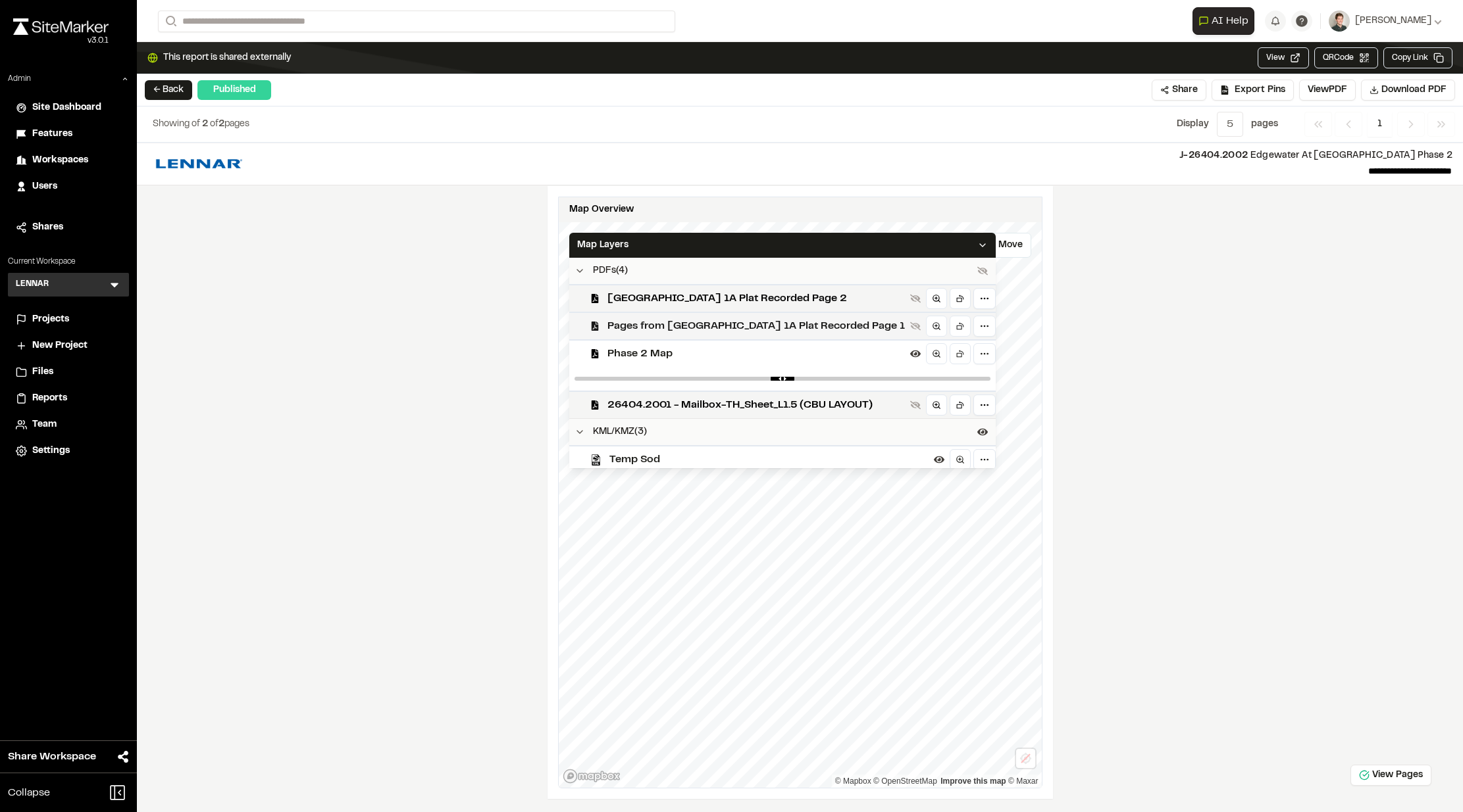
click at [683, 327] on span "Pages from New Hampstead 1A Plat Recorded Page 1" at bounding box center [756, 326] width 297 height 16
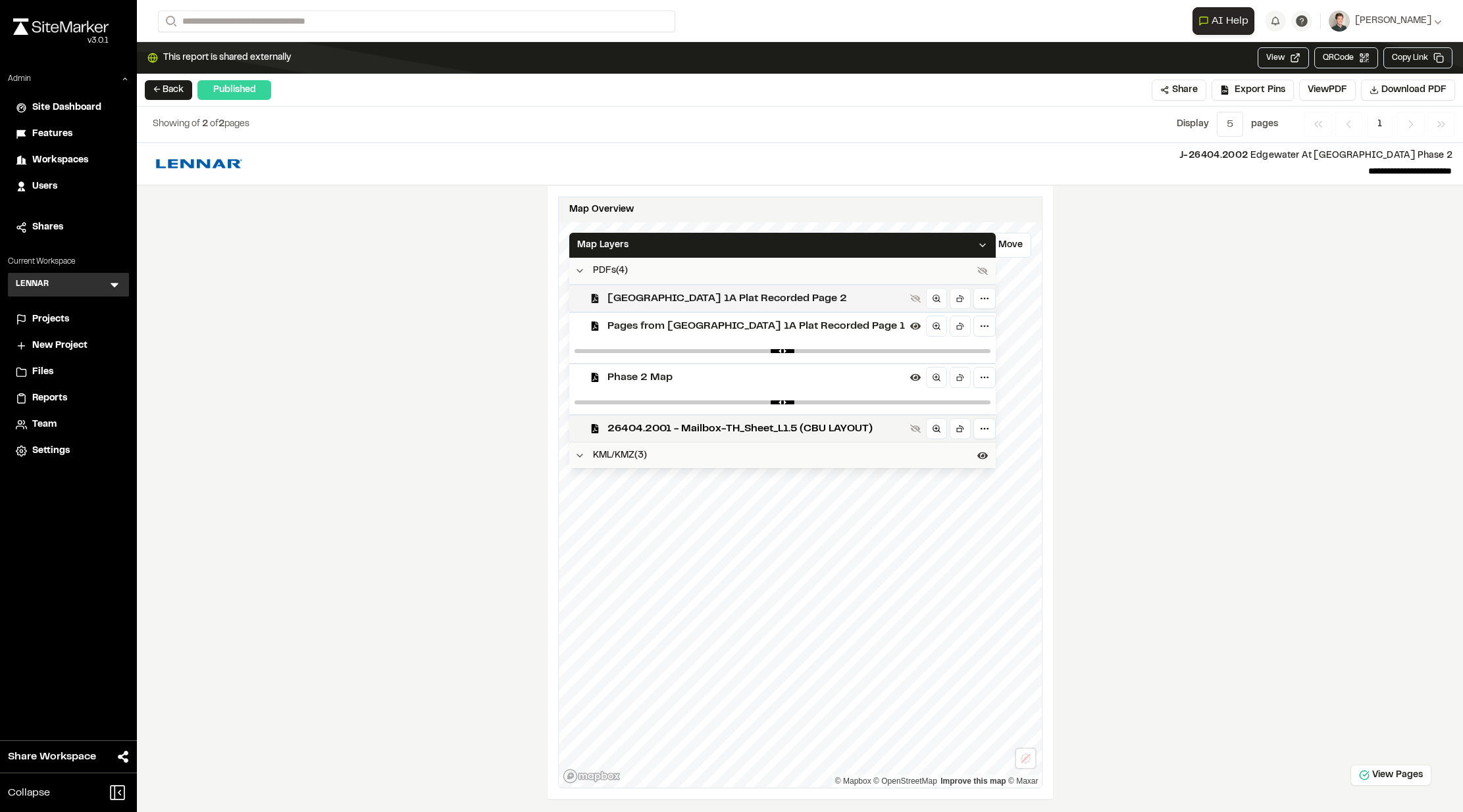
click at [684, 306] on div "New Hampstead 1A Plat Recorded Page 2" at bounding box center [782, 298] width 426 height 28
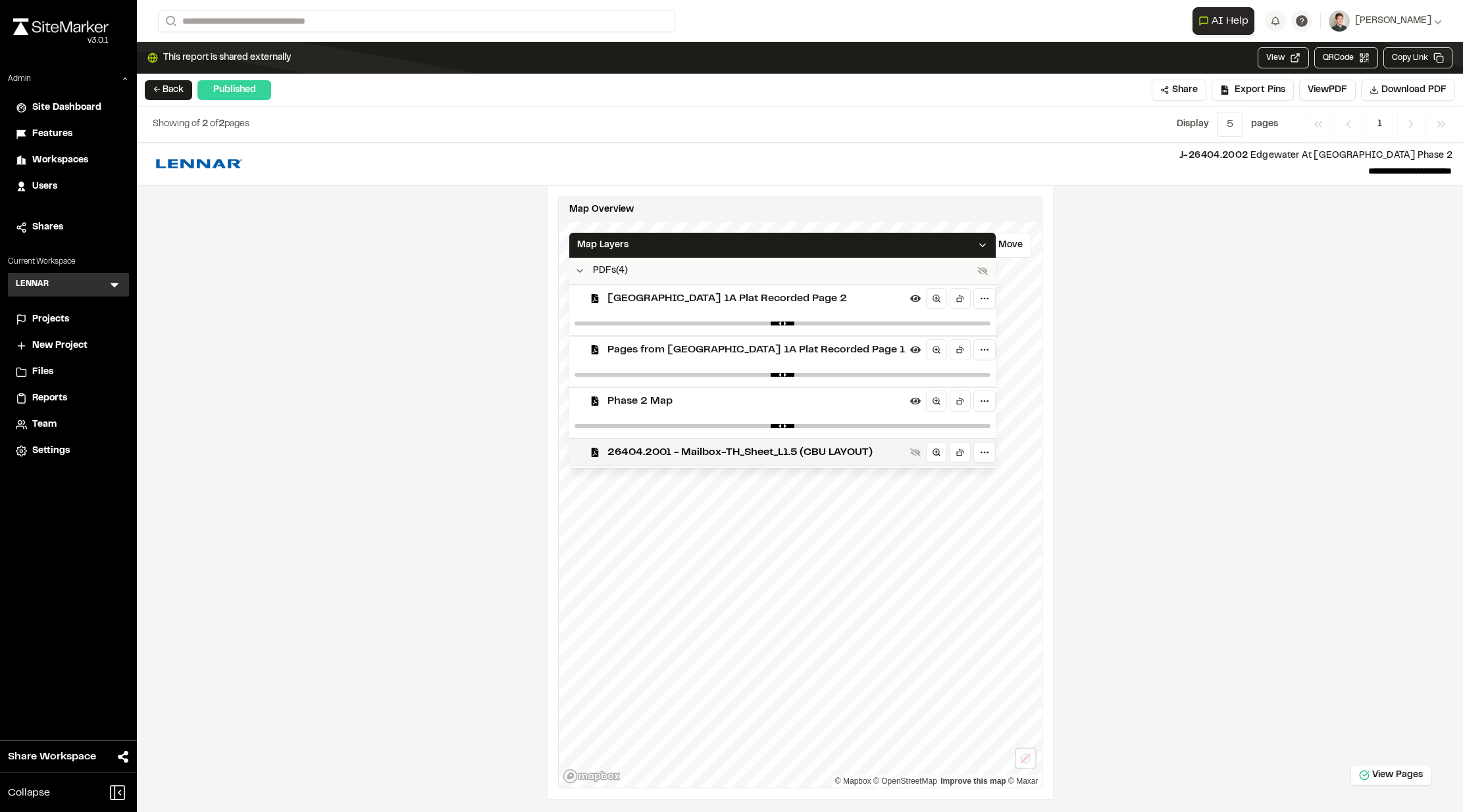
click at [684, 306] on div "New Hampstead 1A Plat Recorded Page 2" at bounding box center [782, 298] width 426 height 28
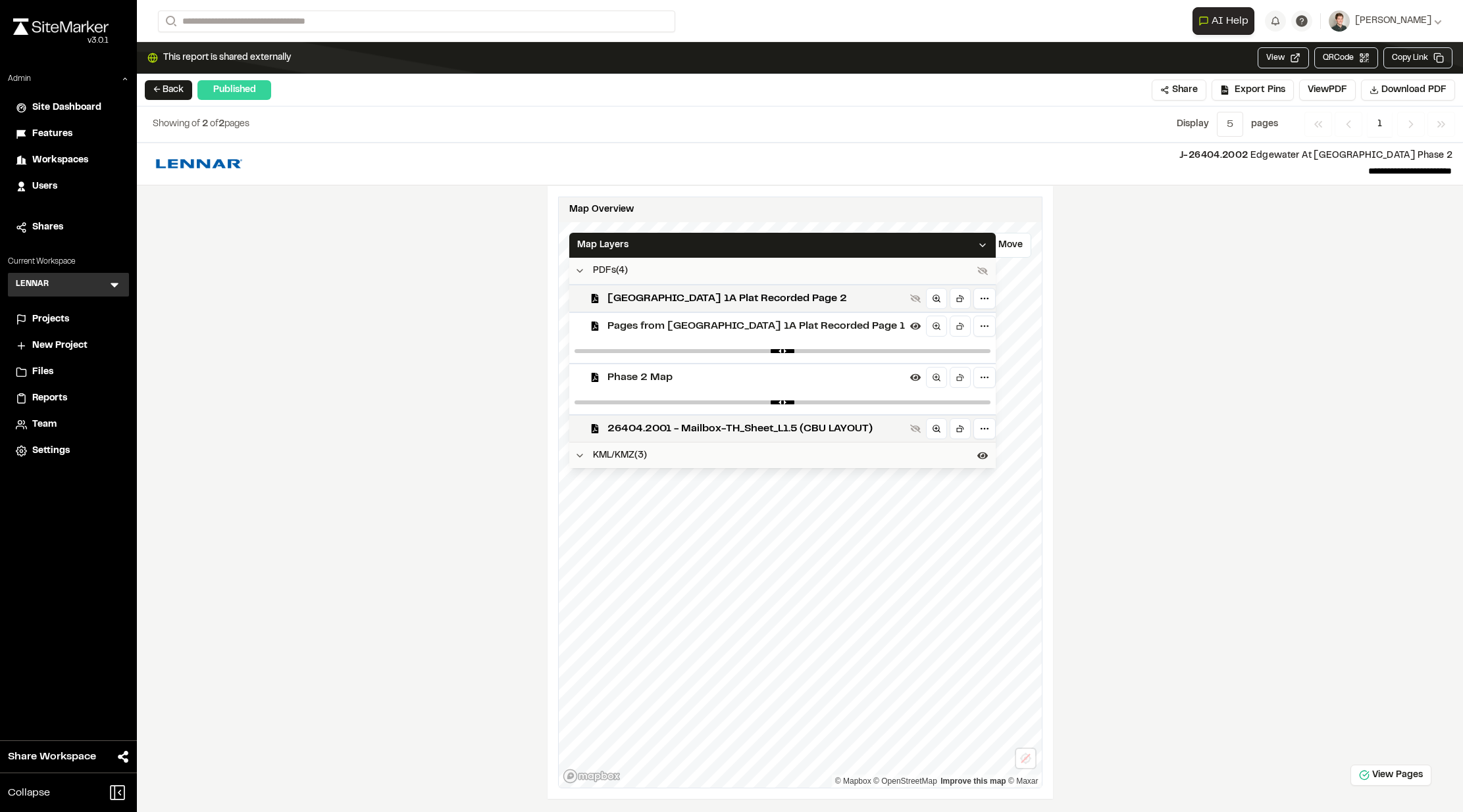
click at [678, 329] on span "Pages from New Hampstead 1A Plat Recorded Page 1" at bounding box center [756, 326] width 297 height 16
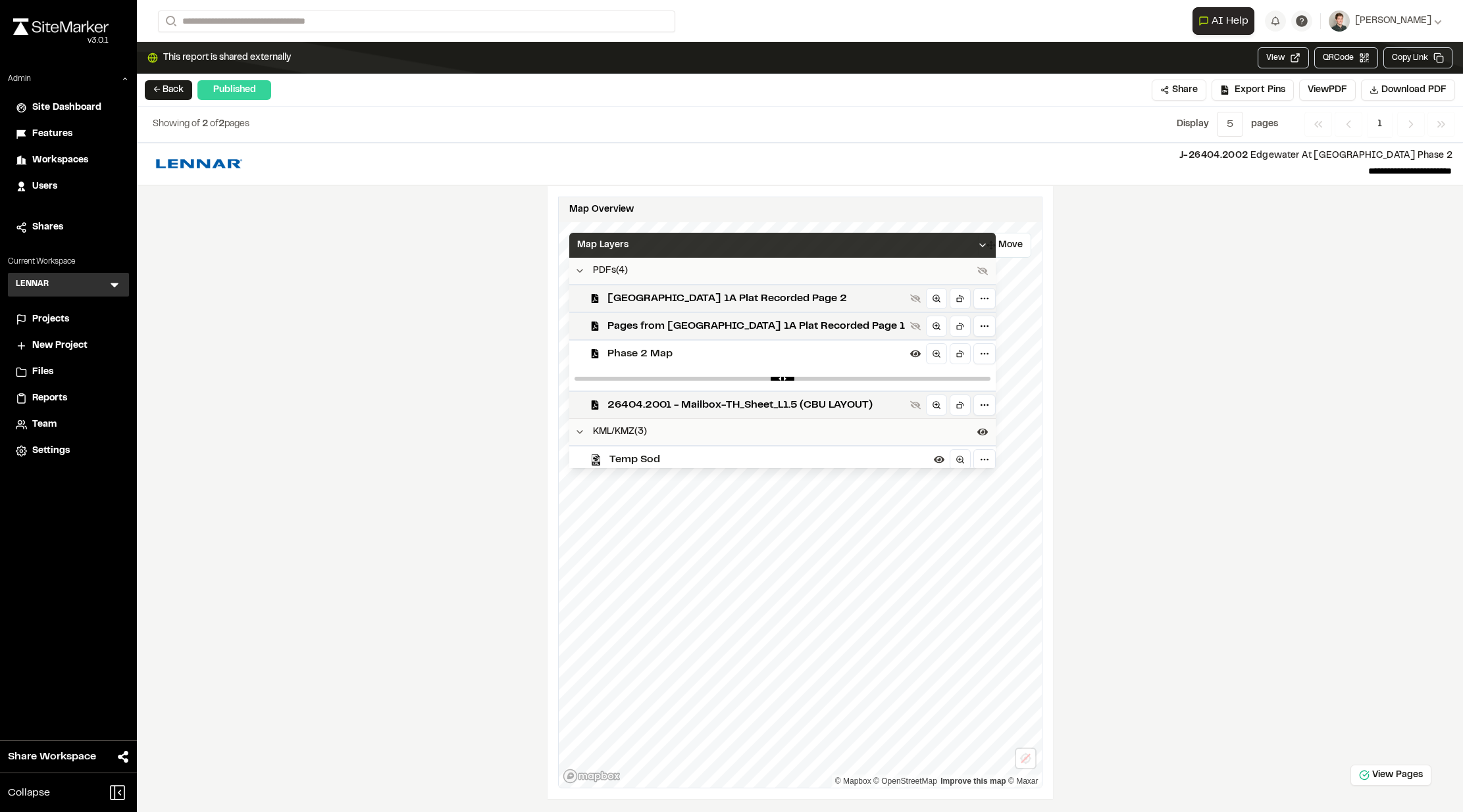
click at [693, 248] on div "Map Layers" at bounding box center [782, 244] width 426 height 25
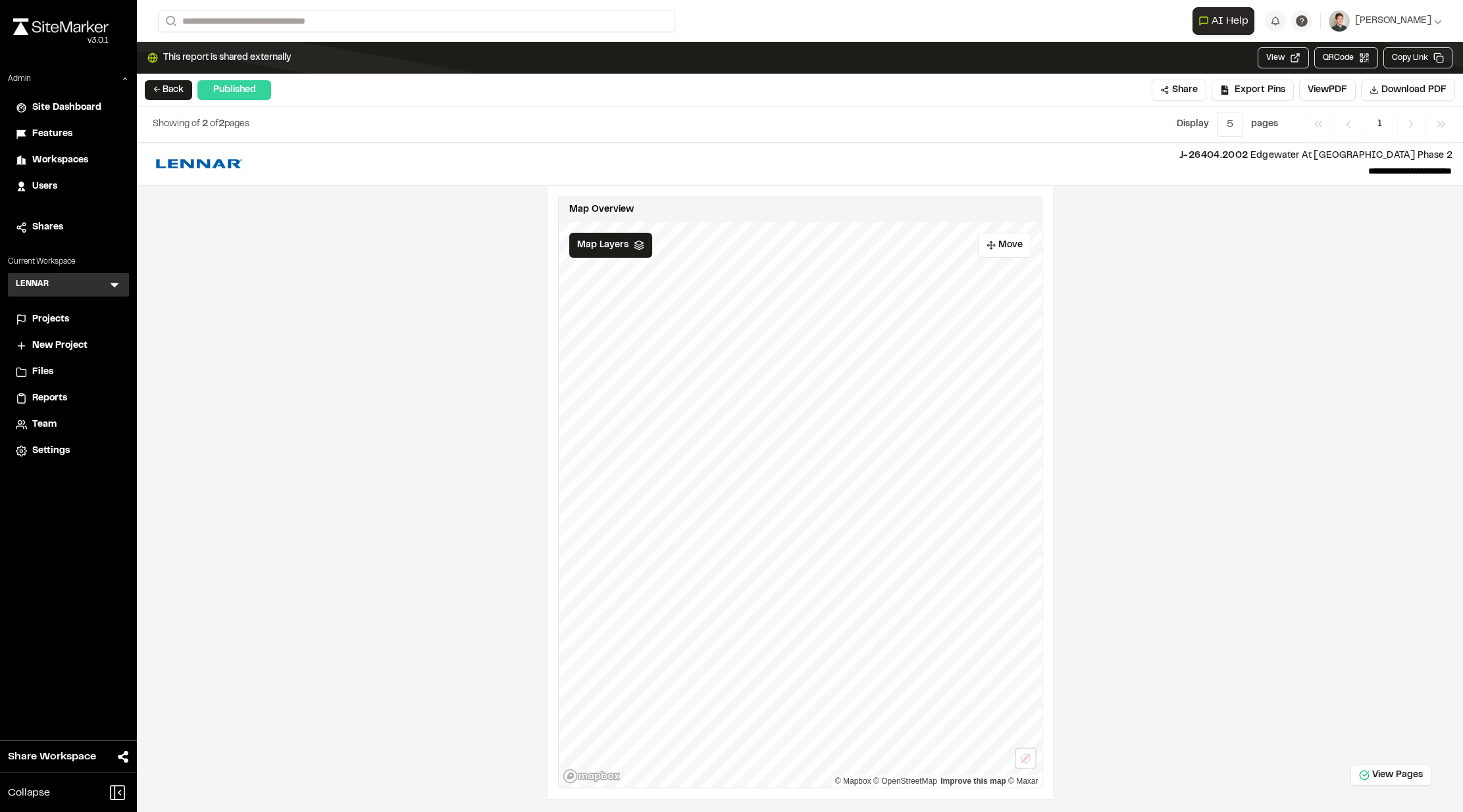
click at [842, 629] on div "**********" at bounding box center [800, 477] width 1326 height 670
click at [842, 248] on button "Move" at bounding box center [1004, 244] width 53 height 25
click at [842, 252] on button "Lock" at bounding box center [1007, 244] width 49 height 25
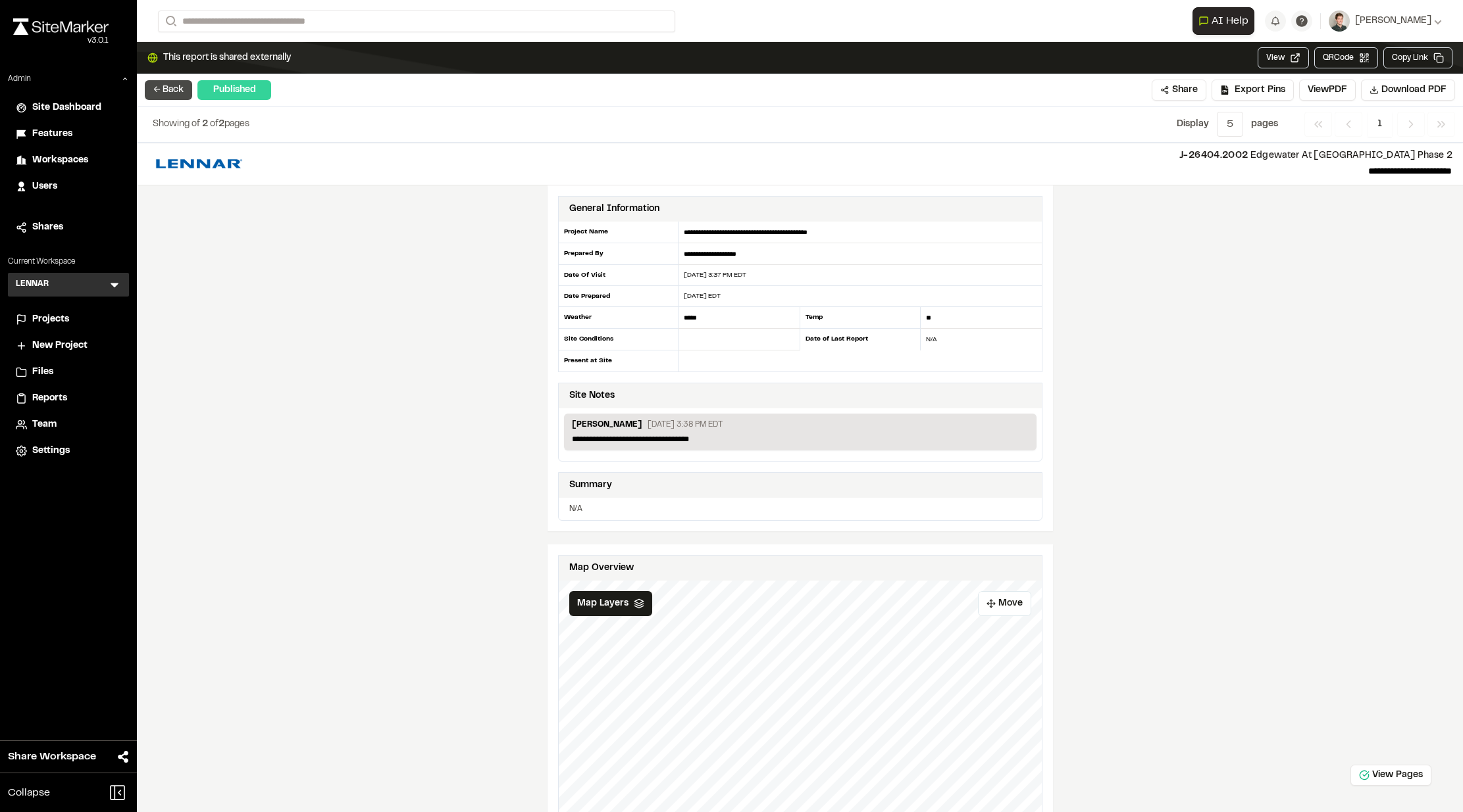
click at [178, 94] on button "← Back" at bounding box center [168, 90] width 47 height 20
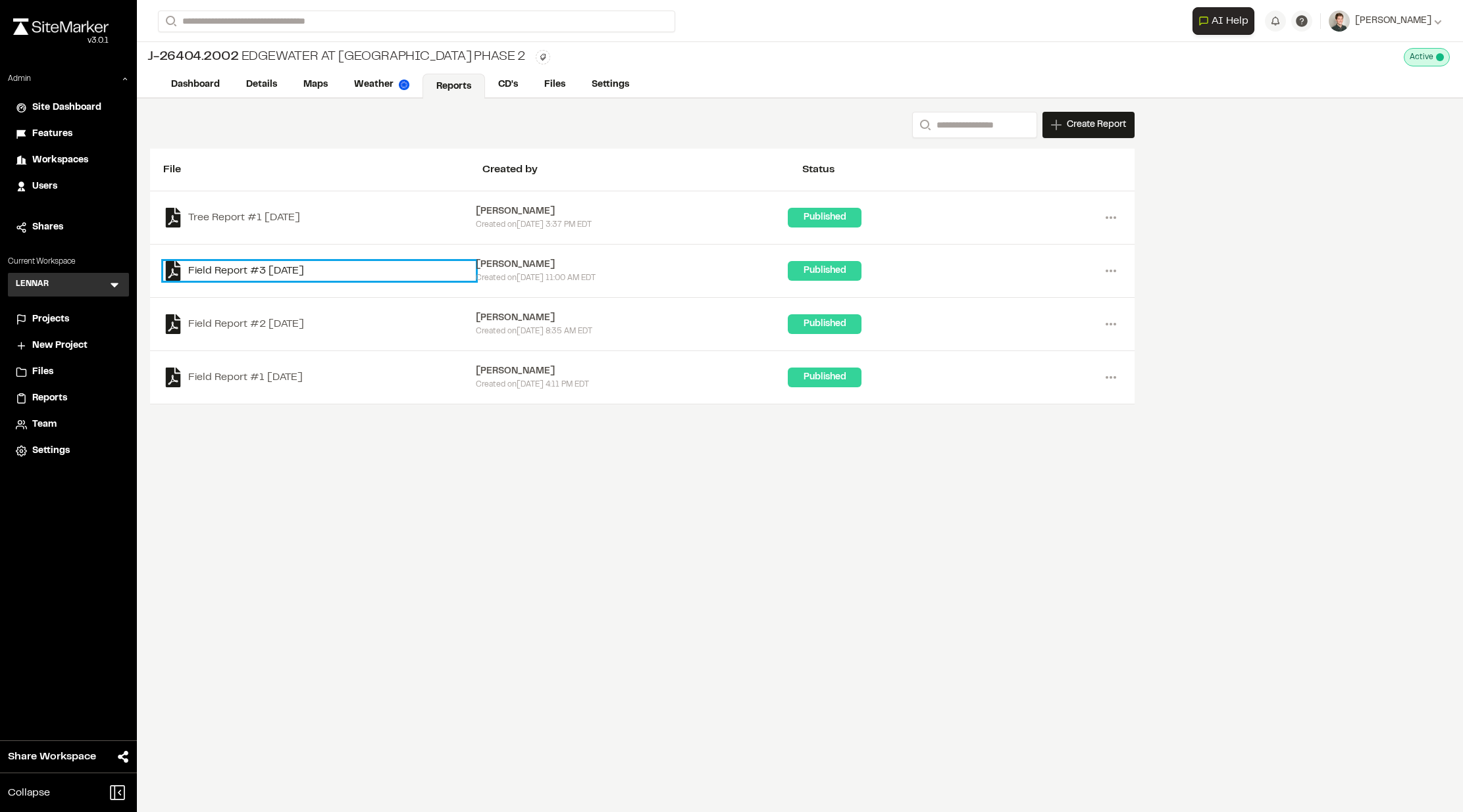
click at [282, 267] on link "Field Report #3 2025-09-26" at bounding box center [319, 271] width 312 height 20
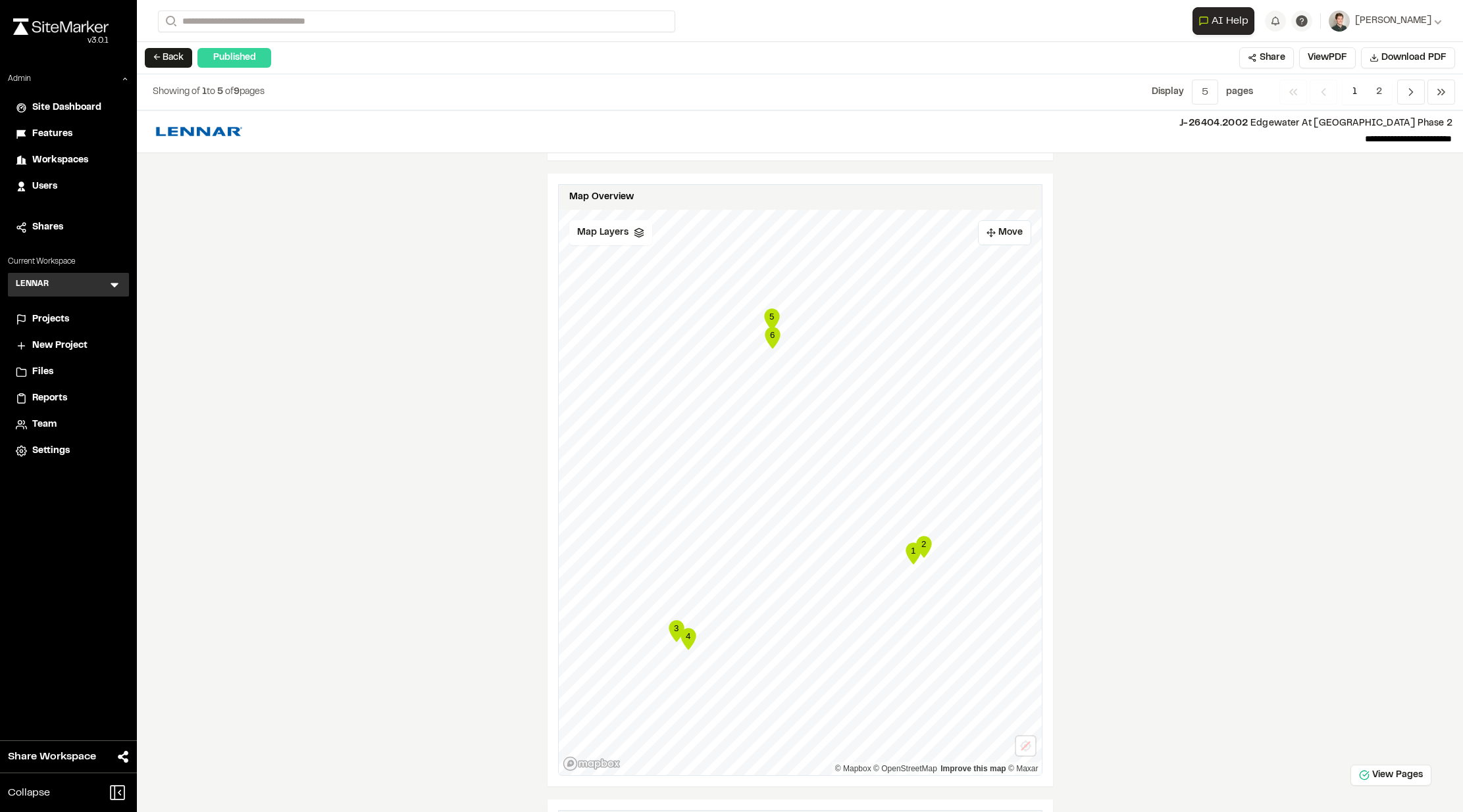
scroll to position [740, 0]
click at [622, 224] on span "Map Layers" at bounding box center [603, 231] width 51 height 14
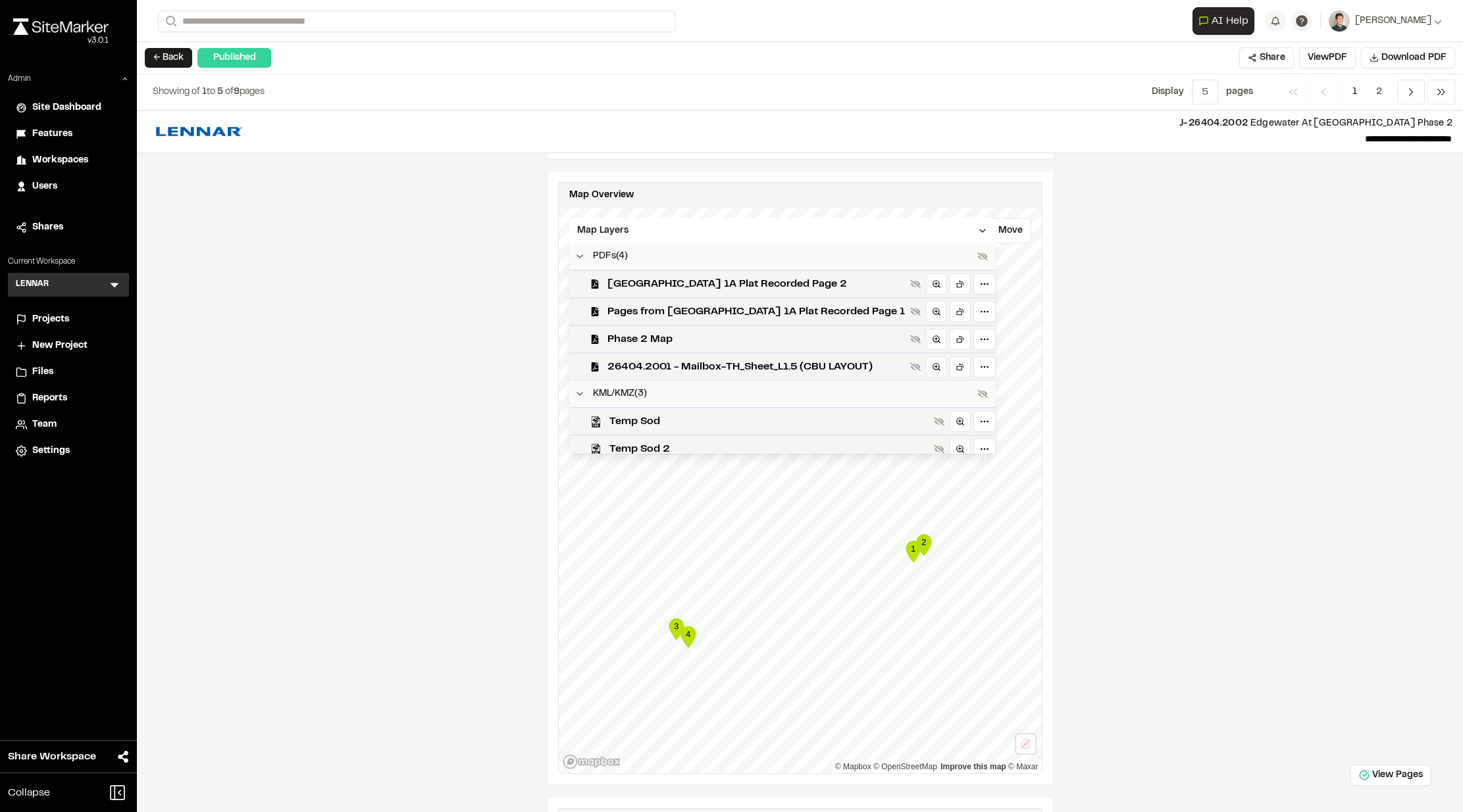
click at [501, 319] on div "**********" at bounding box center [800, 462] width 1326 height 702
click at [593, 236] on span "Map Layers" at bounding box center [603, 231] width 51 height 14
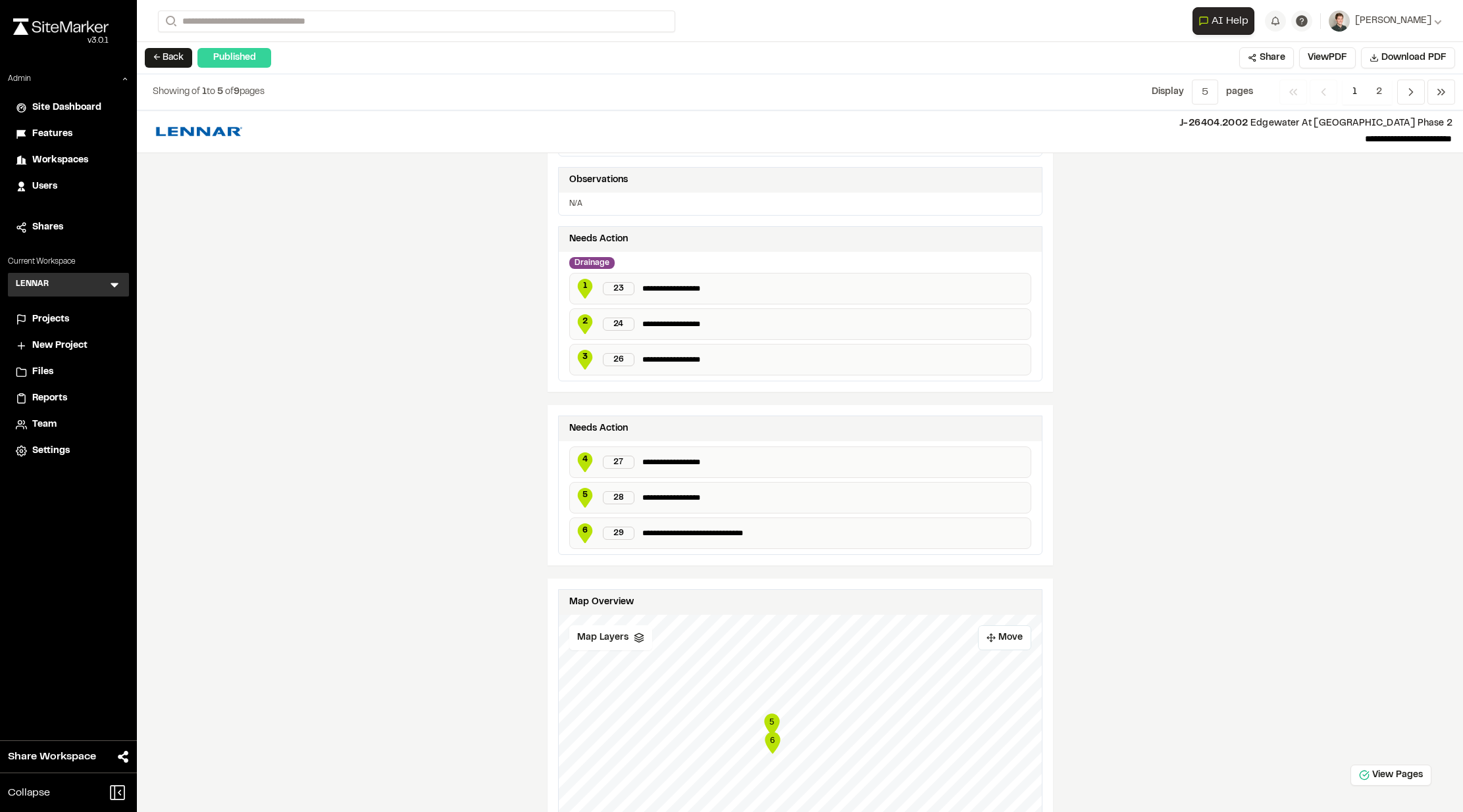
scroll to position [0, 0]
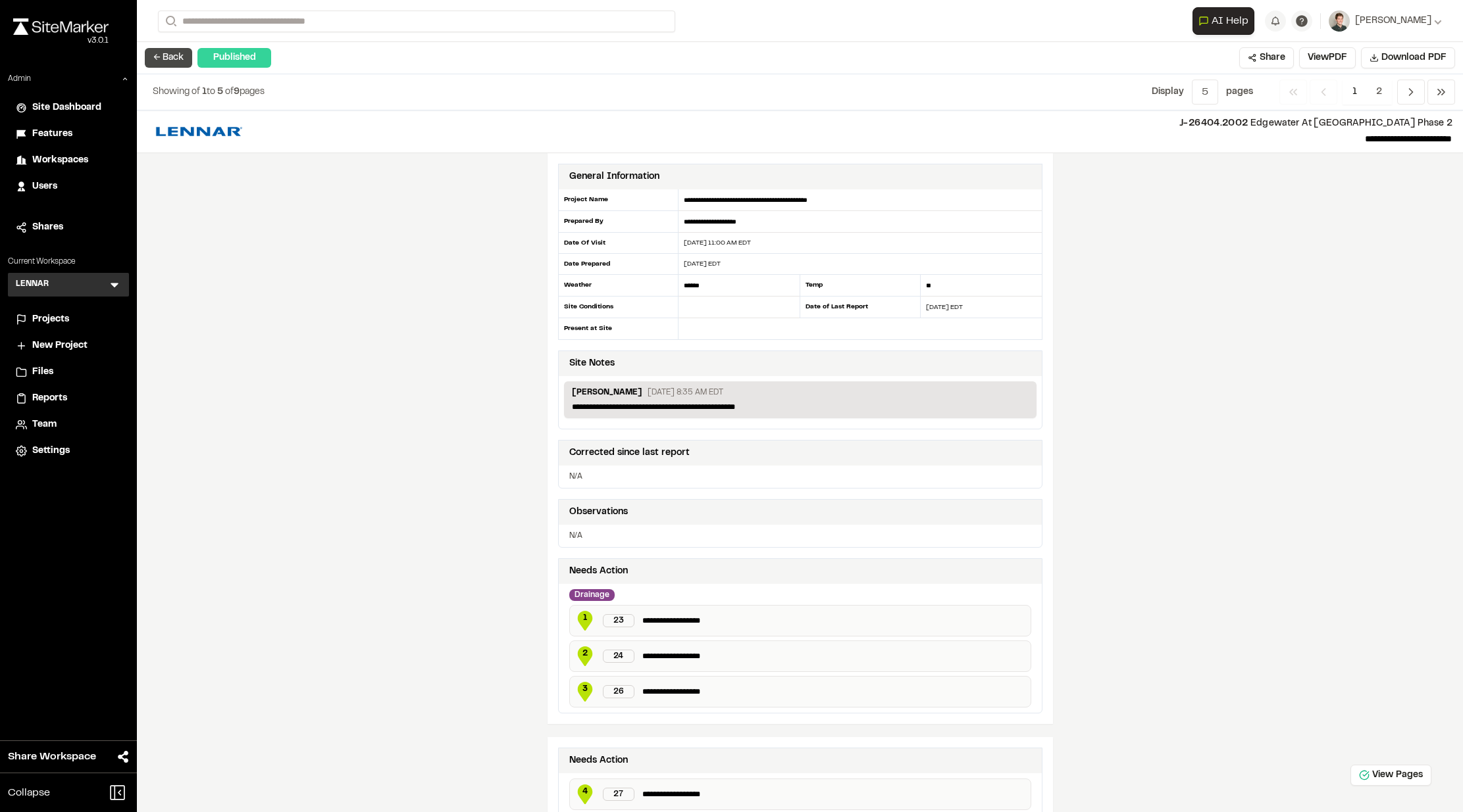
click at [169, 55] on button "← Back" at bounding box center [168, 57] width 47 height 20
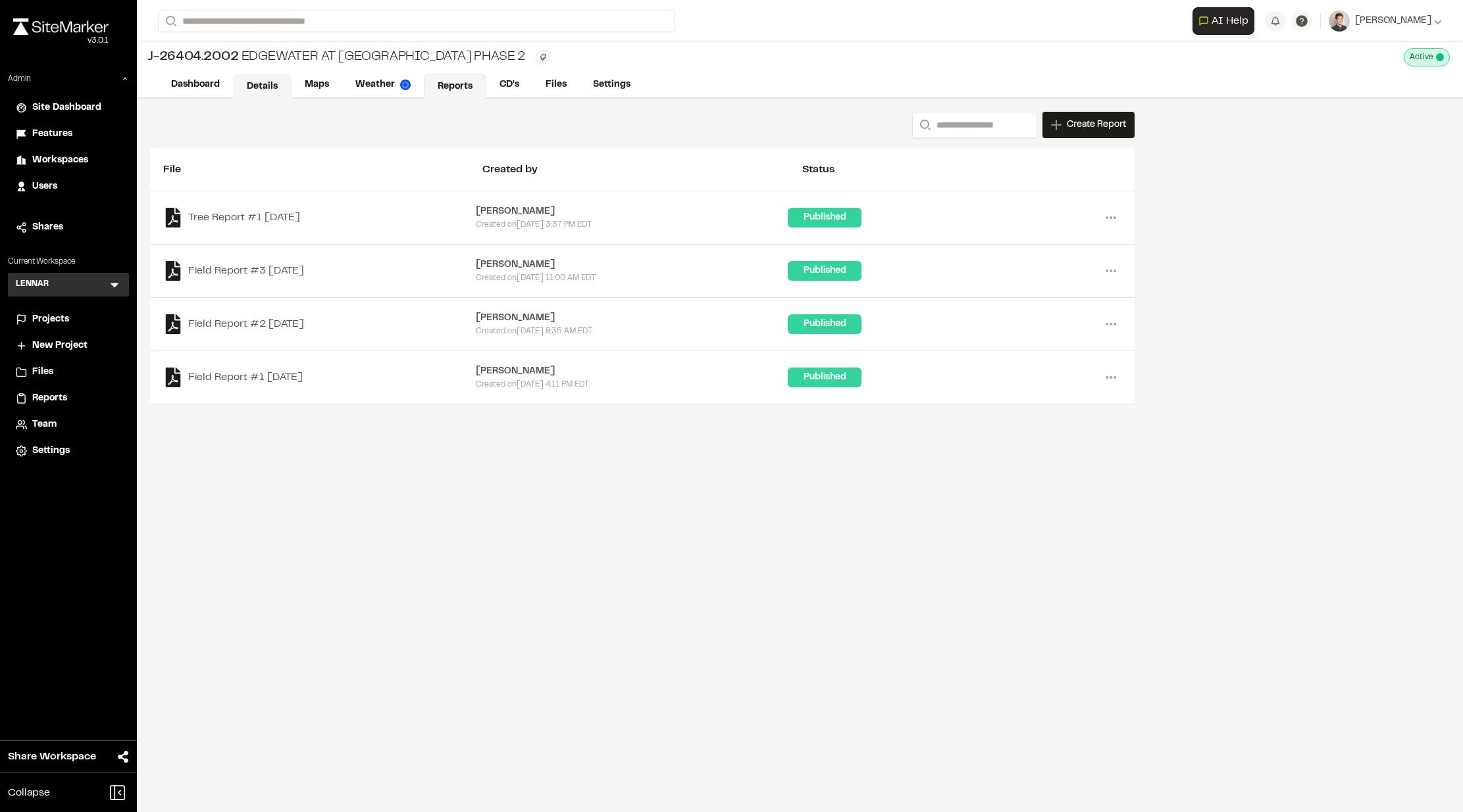
click at [272, 86] on link "Details" at bounding box center [262, 86] width 59 height 25
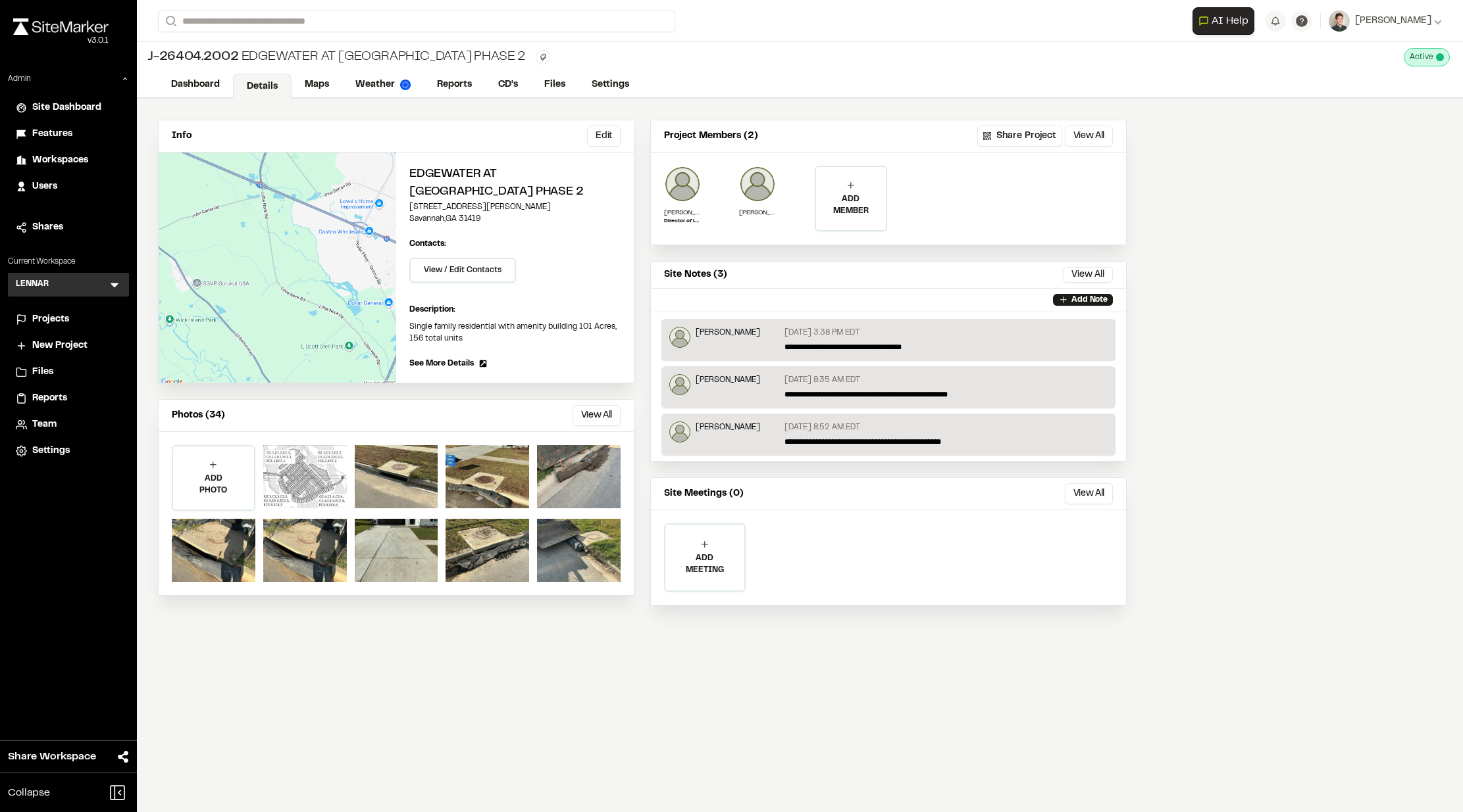
click at [324, 455] on div at bounding box center [304, 476] width 84 height 63
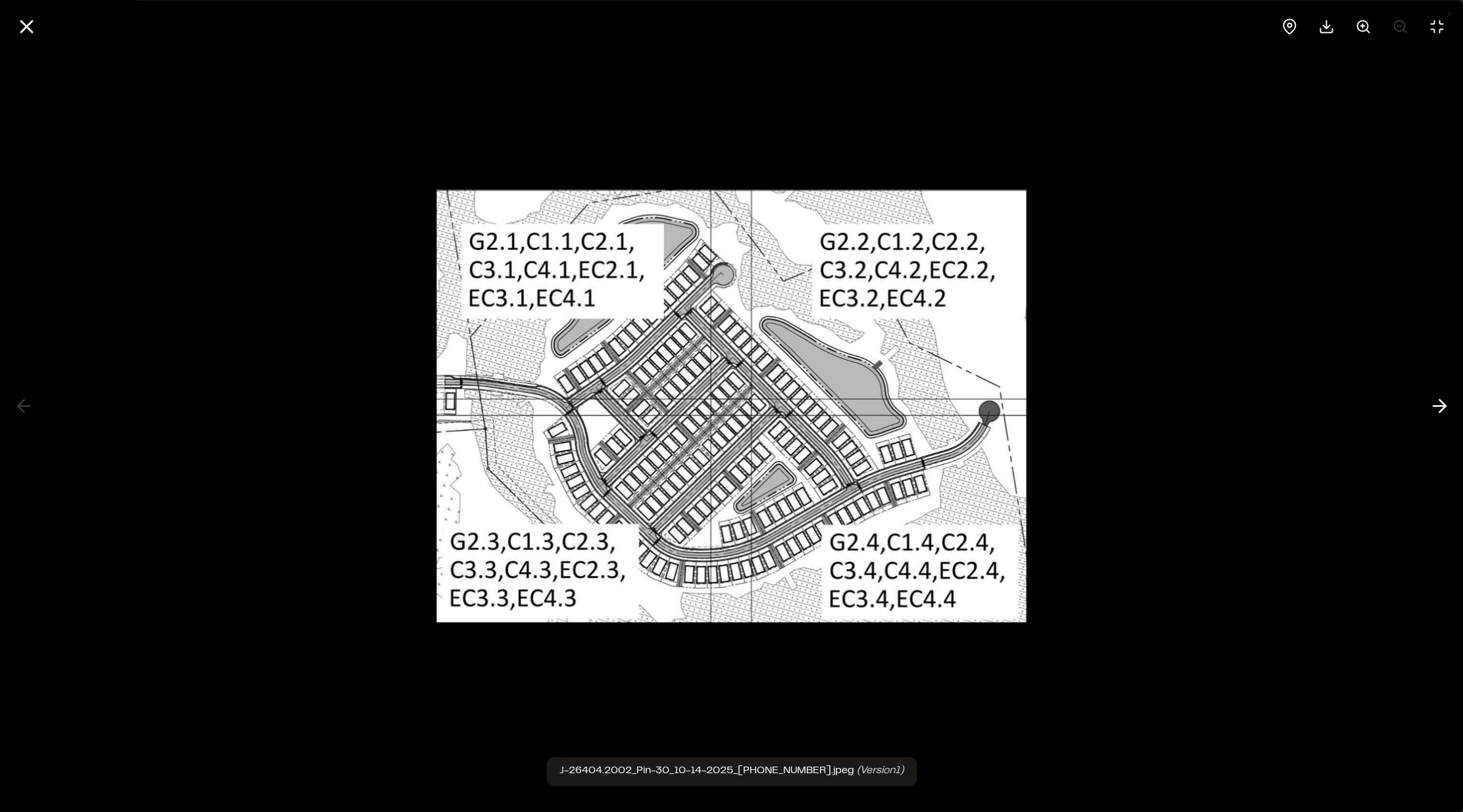
click at [736, 682] on div at bounding box center [731, 406] width 1463 height 812
click at [33, 21] on icon at bounding box center [26, 26] width 22 height 22
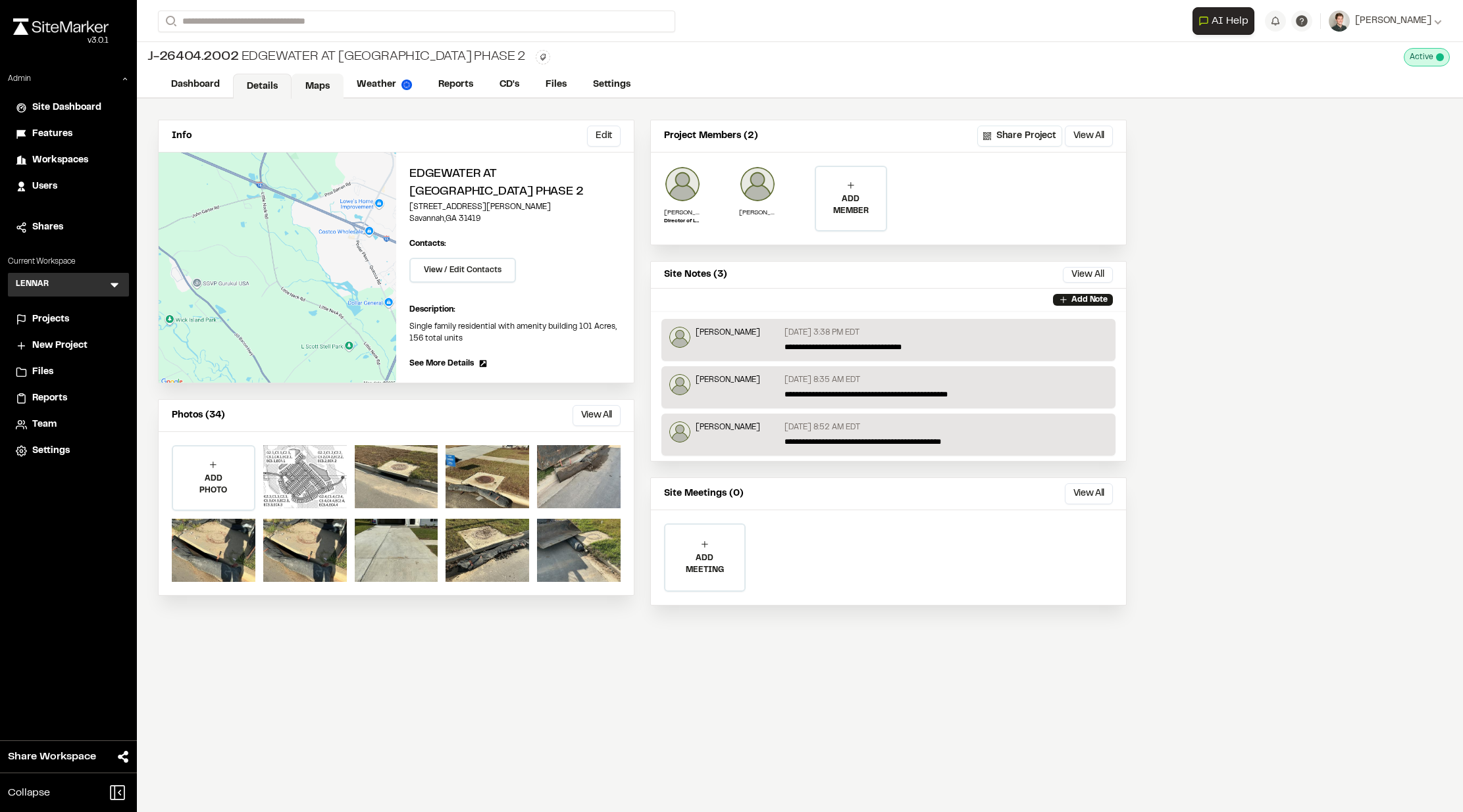
click at [316, 76] on link "Maps" at bounding box center [317, 86] width 52 height 25
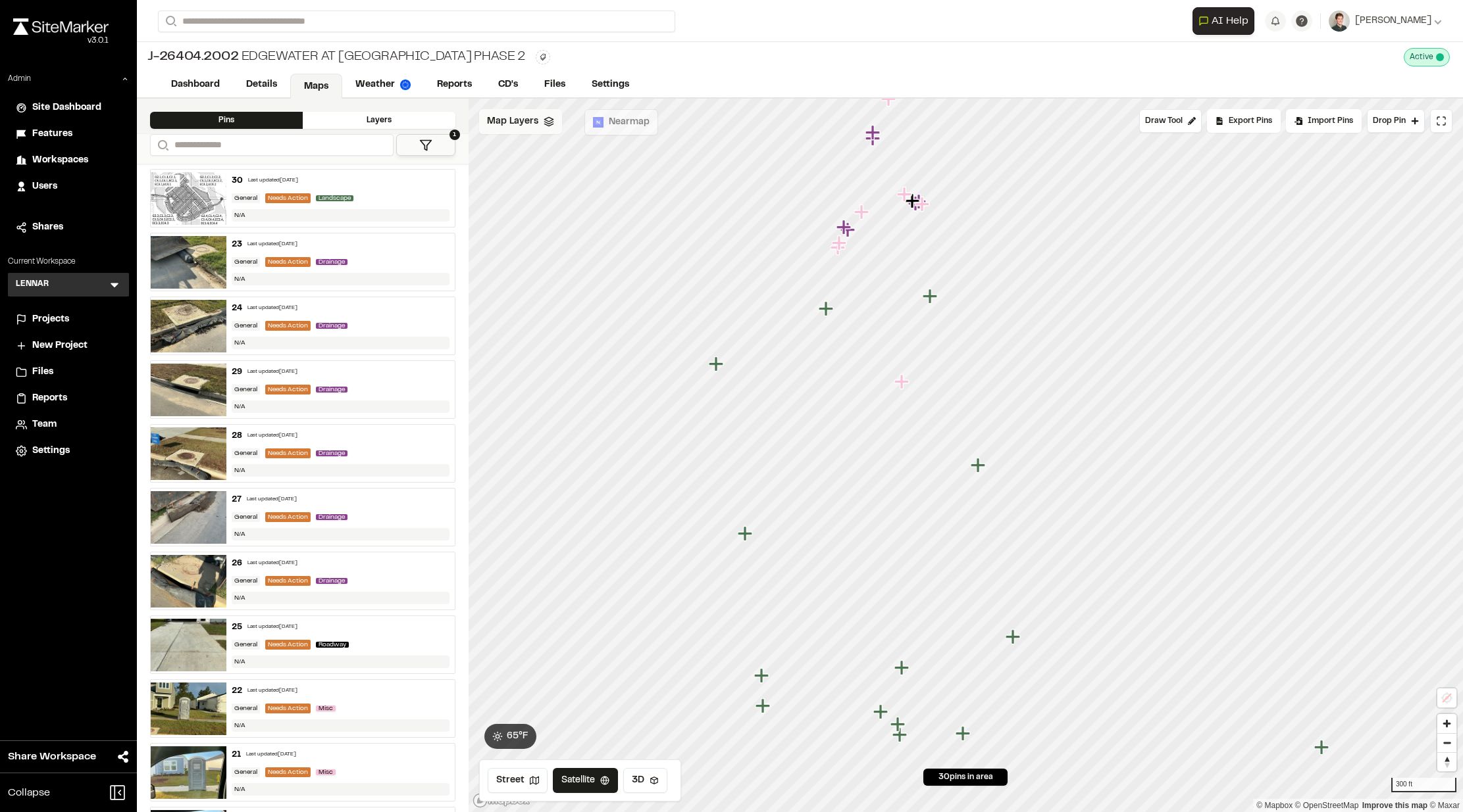
click at [514, 113] on div "Map Layers" at bounding box center [520, 121] width 83 height 25
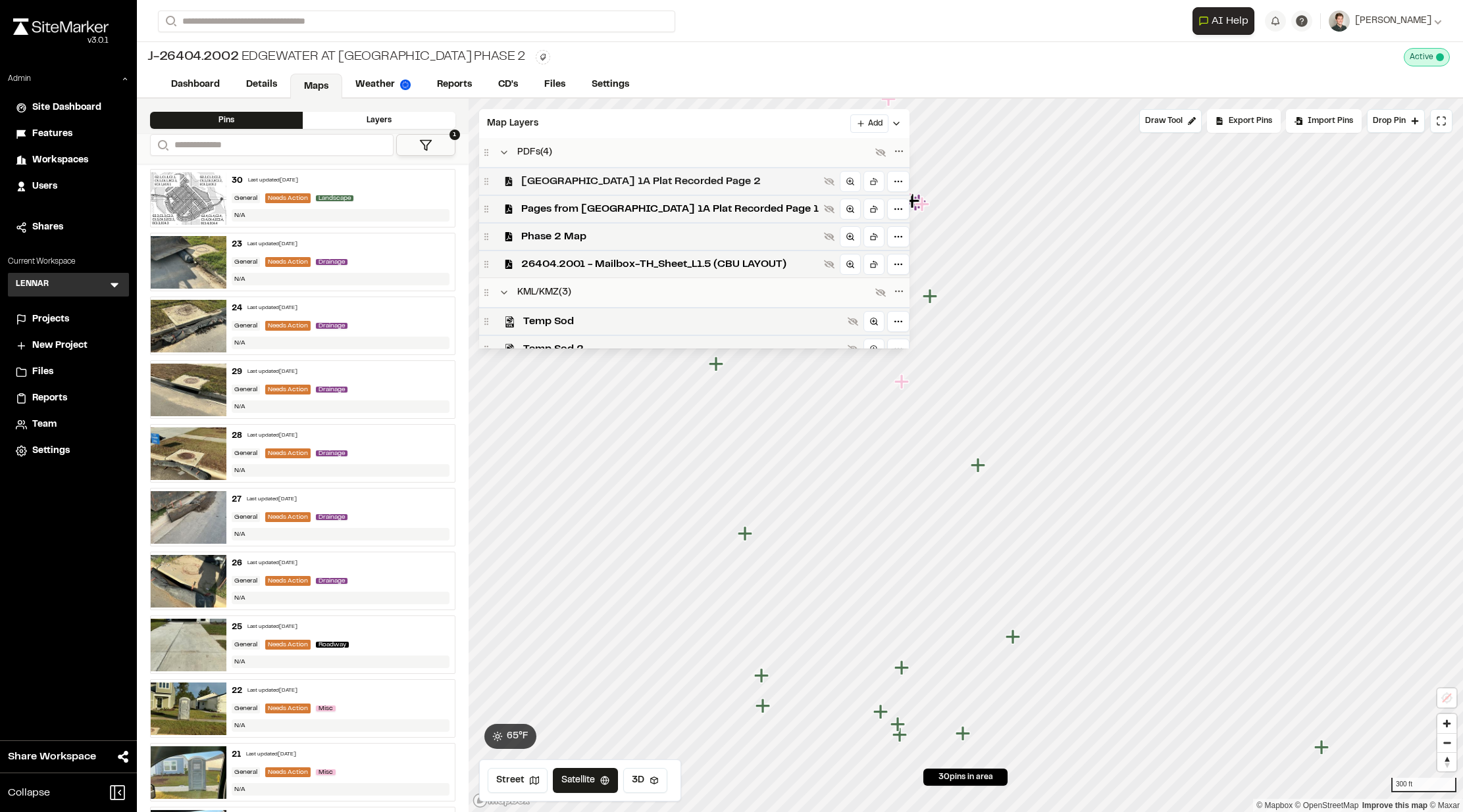
click at [548, 178] on span "New Hampstead 1A Plat Recorded Page 2" at bounding box center [669, 182] width 297 height 16
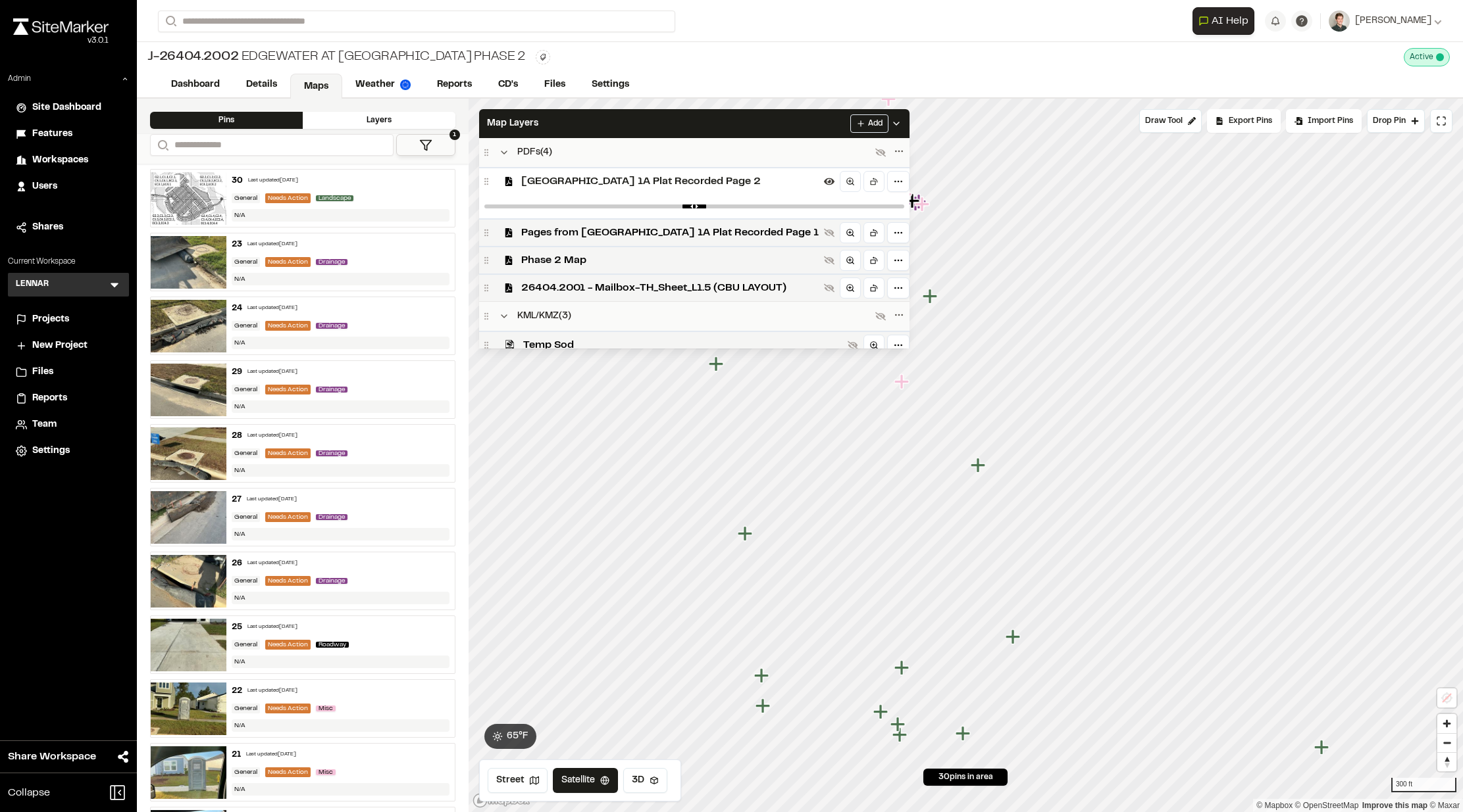
click at [548, 178] on span "New Hampstead 1A Plat Recorded Page 2" at bounding box center [669, 182] width 297 height 16
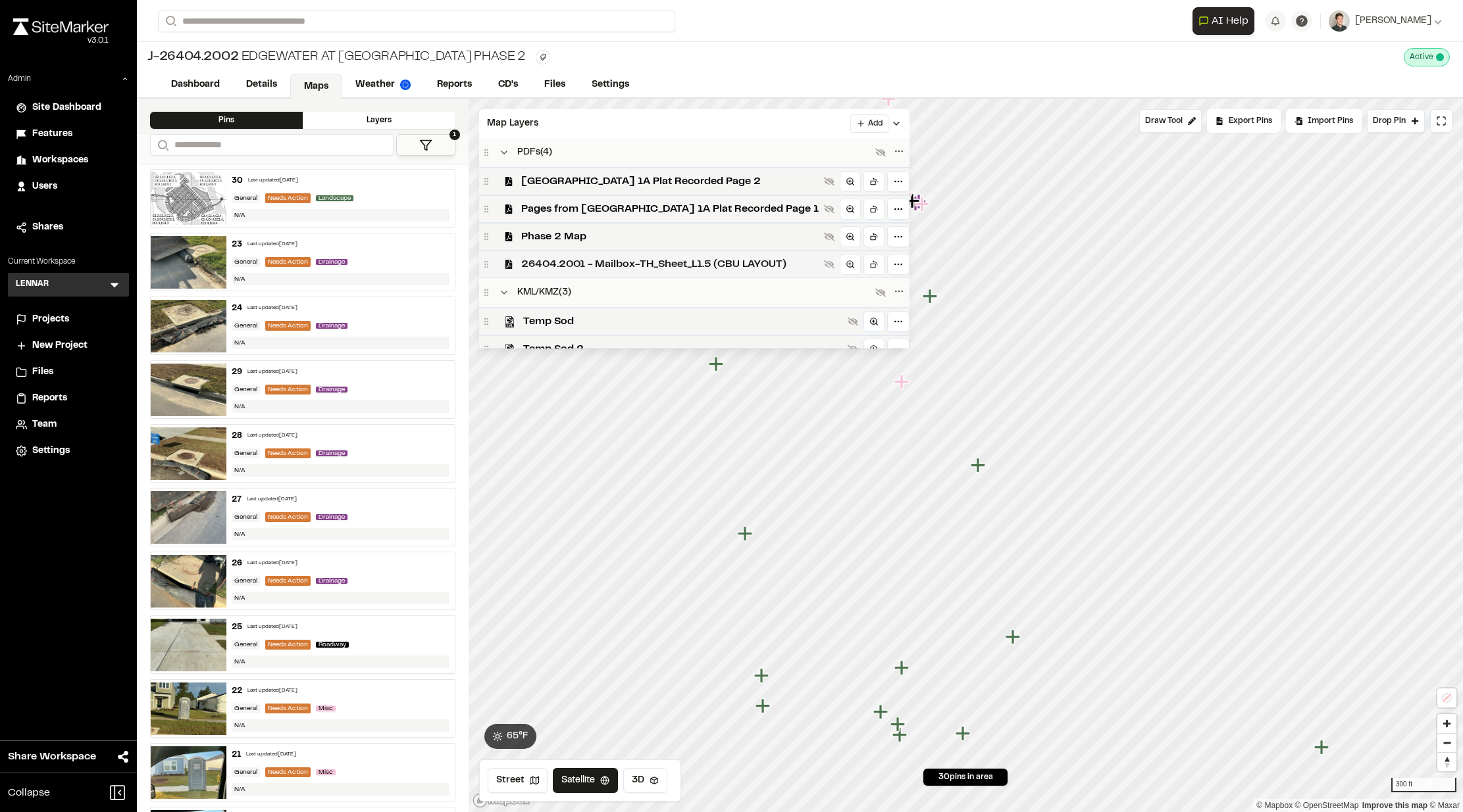
scroll to position [51, 0]
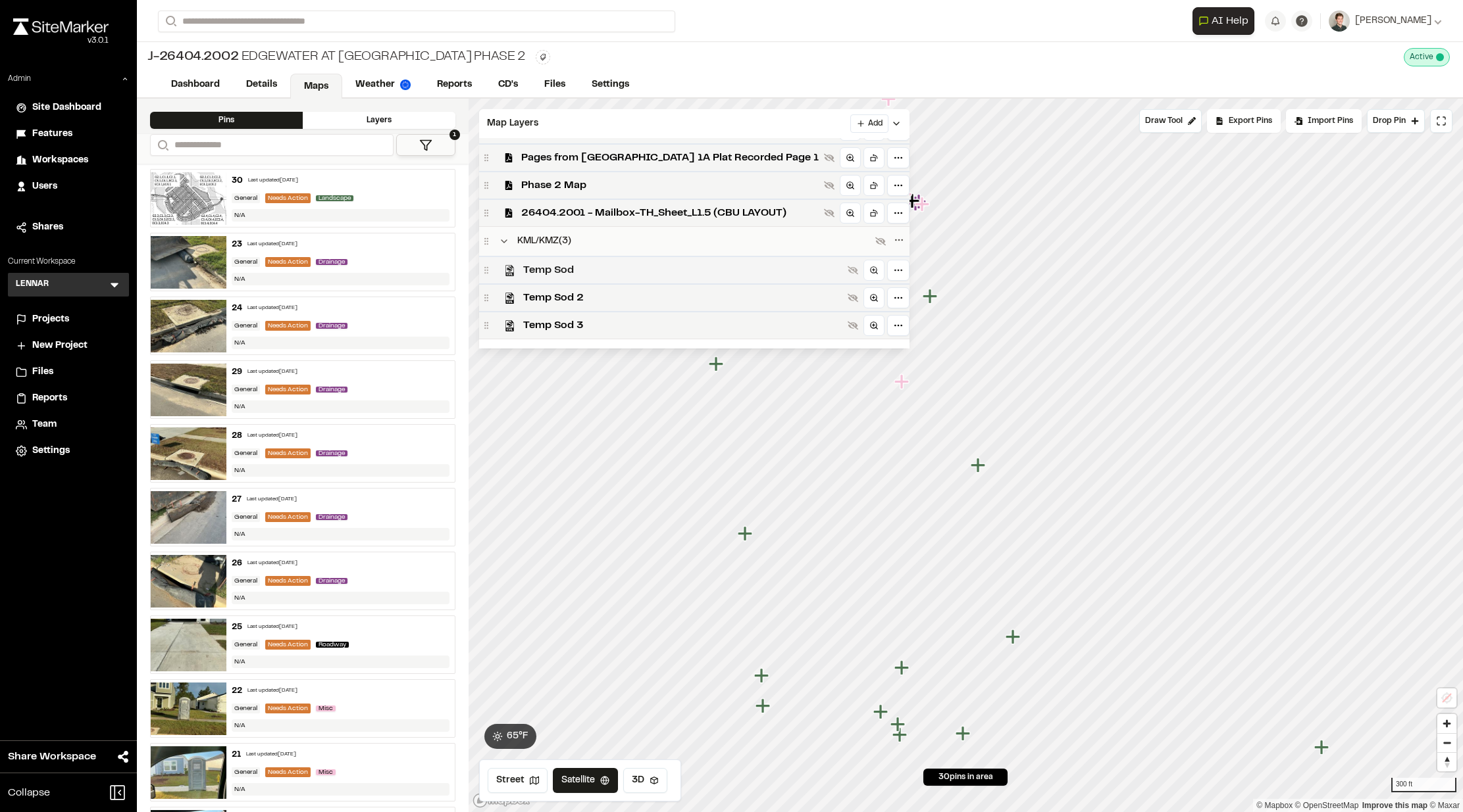
click at [579, 269] on span "Temp Sod" at bounding box center [683, 271] width 319 height 16
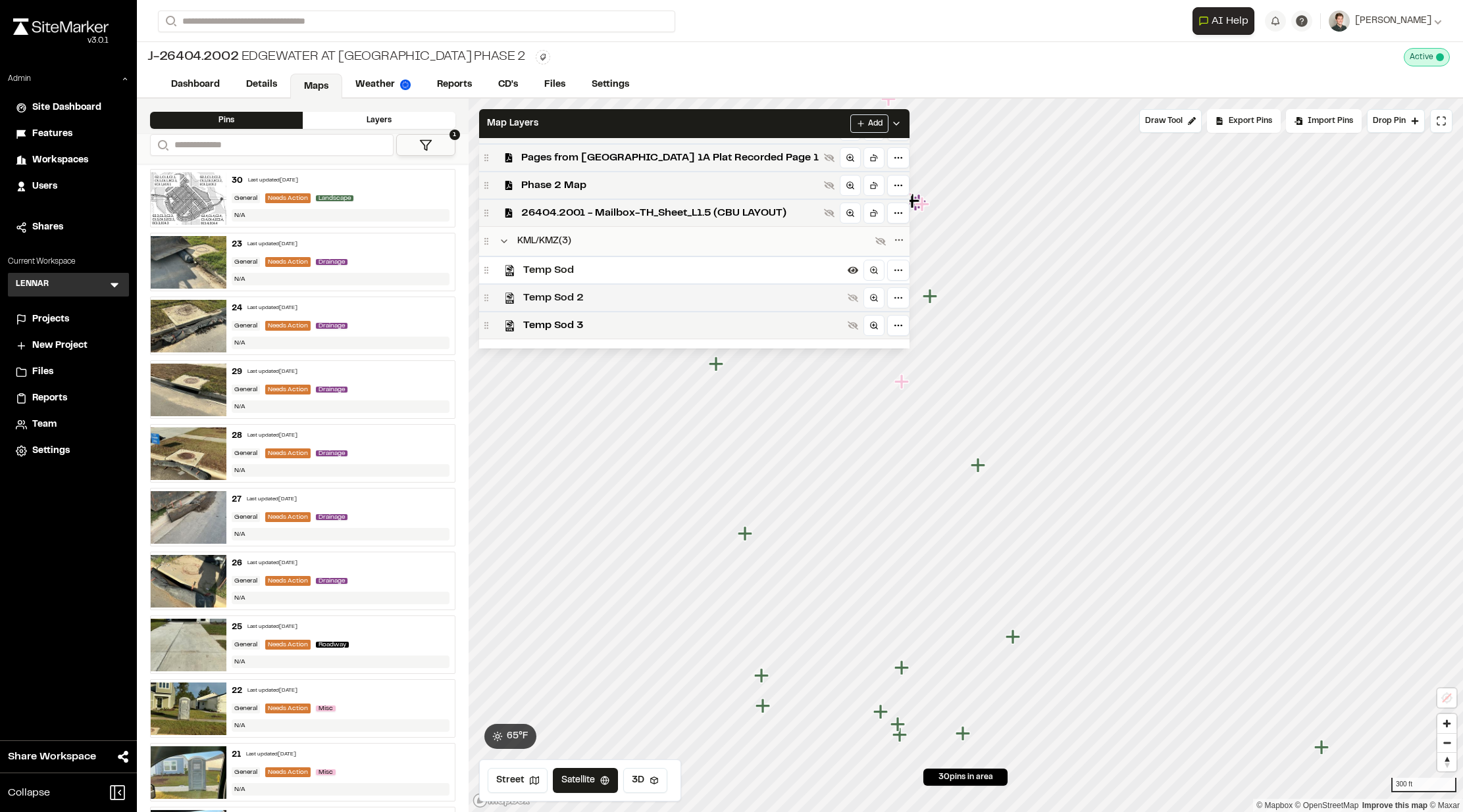
click at [582, 293] on span "Temp Sod 2" at bounding box center [683, 298] width 319 height 16
click at [580, 322] on span "Temp Sod 3" at bounding box center [683, 326] width 319 height 16
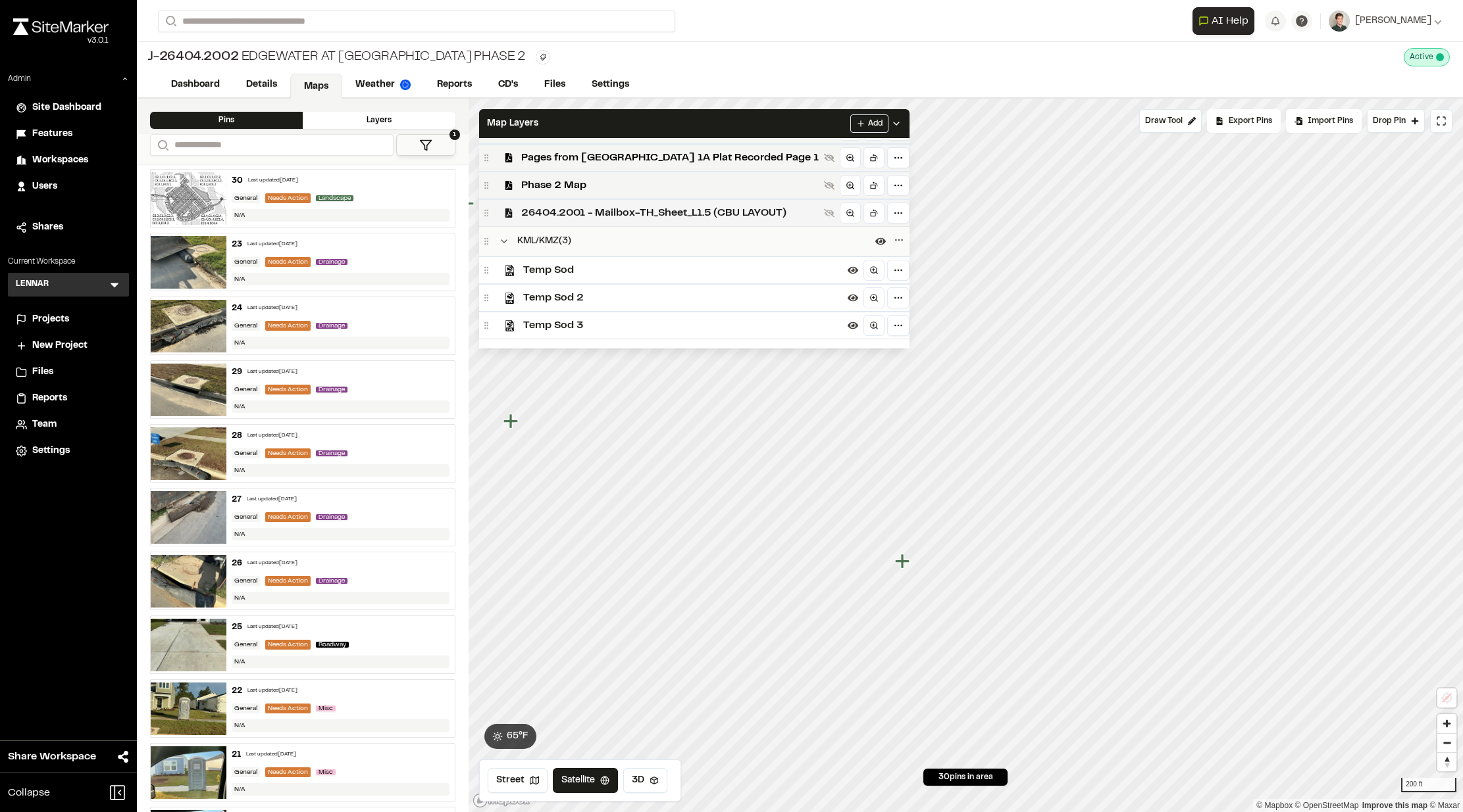
click at [612, 217] on span "26404.2001 - Mailbox-TH_Sheet_L1.5 (CBU LAYOUT)" at bounding box center [669, 213] width 297 height 16
click at [631, 209] on span "26404.2001 - Mailbox-TH_Sheet_L1.5 (CBU LAYOUT)" at bounding box center [669, 213] width 297 height 16
click at [608, 119] on div "Map Layers Add" at bounding box center [694, 123] width 430 height 29
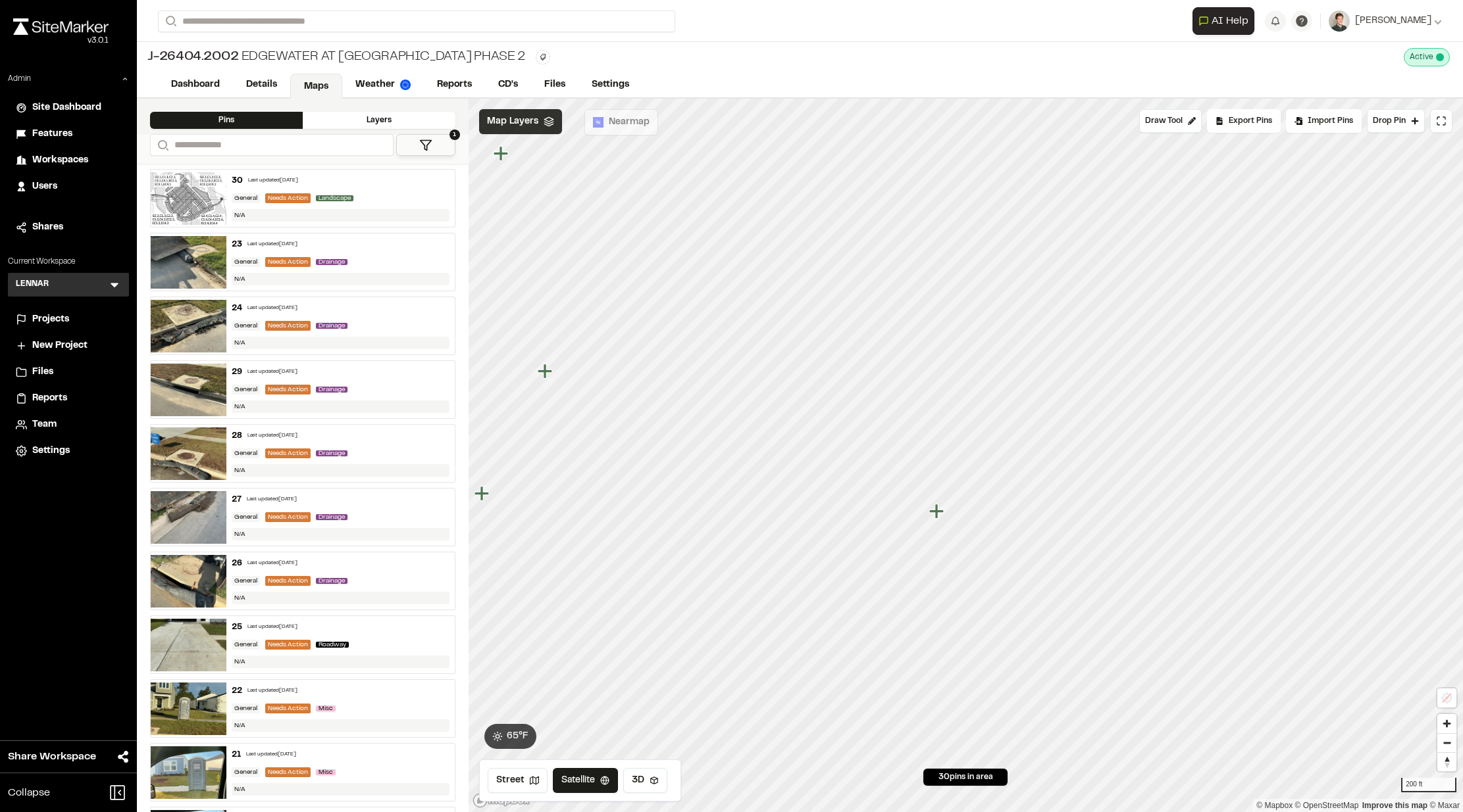
click at [542, 127] on div "Map Layers" at bounding box center [520, 121] width 83 height 25
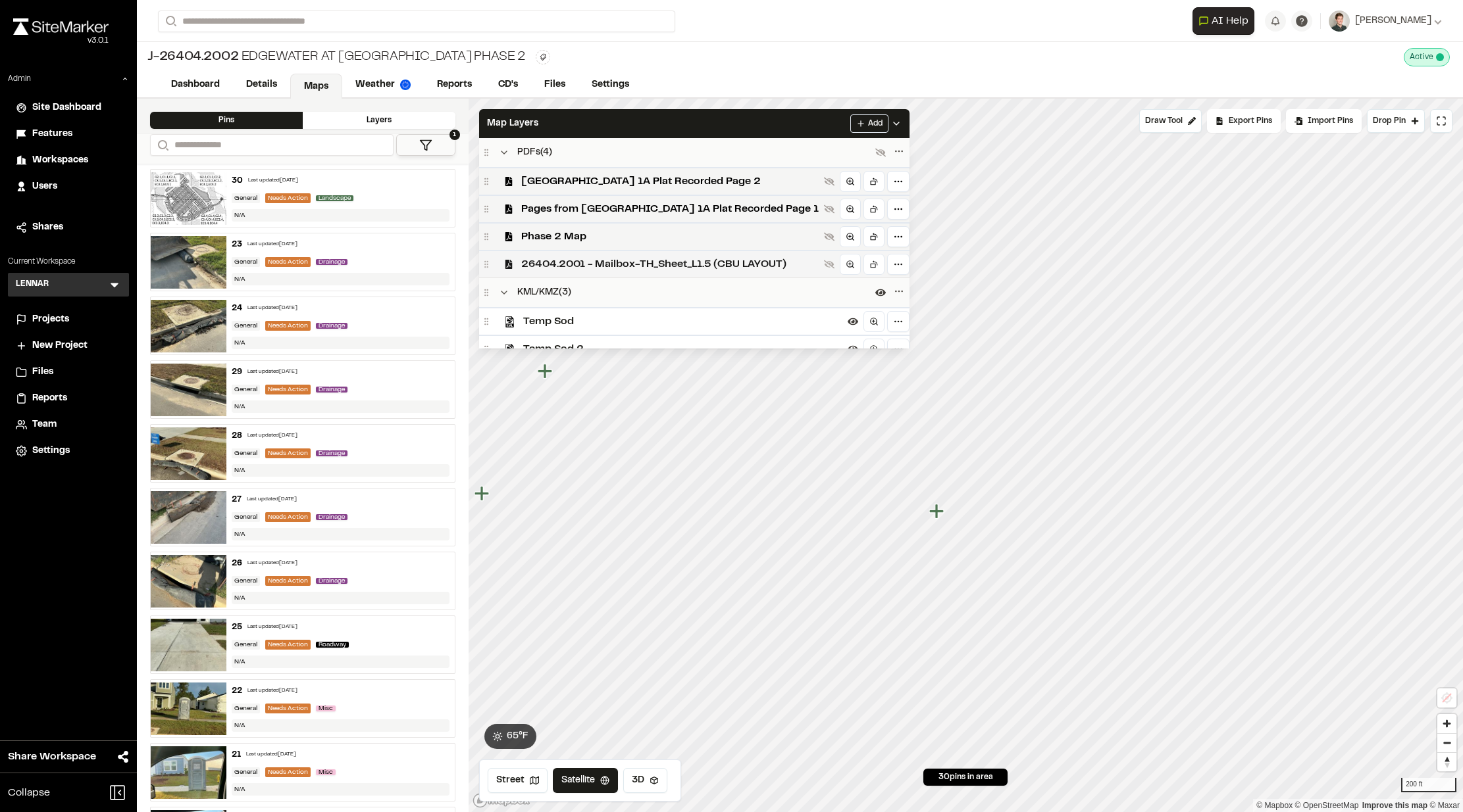
click at [566, 262] on span "26404.2001 - Mailbox-TH_Sheet_L1.5 (CBU LAYOUT)" at bounding box center [669, 264] width 297 height 16
click at [729, 278] on div at bounding box center [694, 290] width 430 height 24
click at [648, 235] on span "Phase 2 Map" at bounding box center [669, 237] width 297 height 16
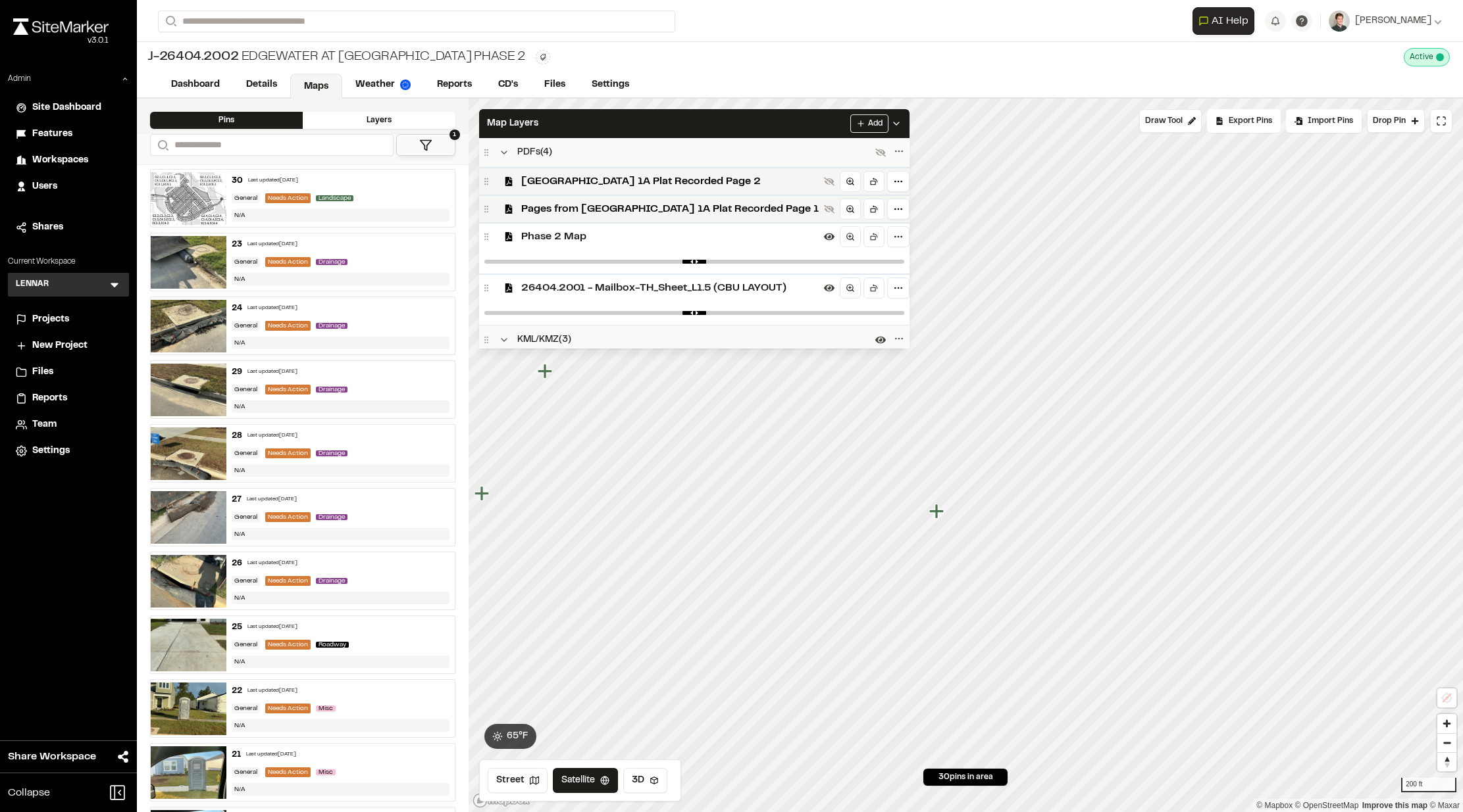
click at [614, 236] on span "Phase 2 Map" at bounding box center [669, 237] width 297 height 16
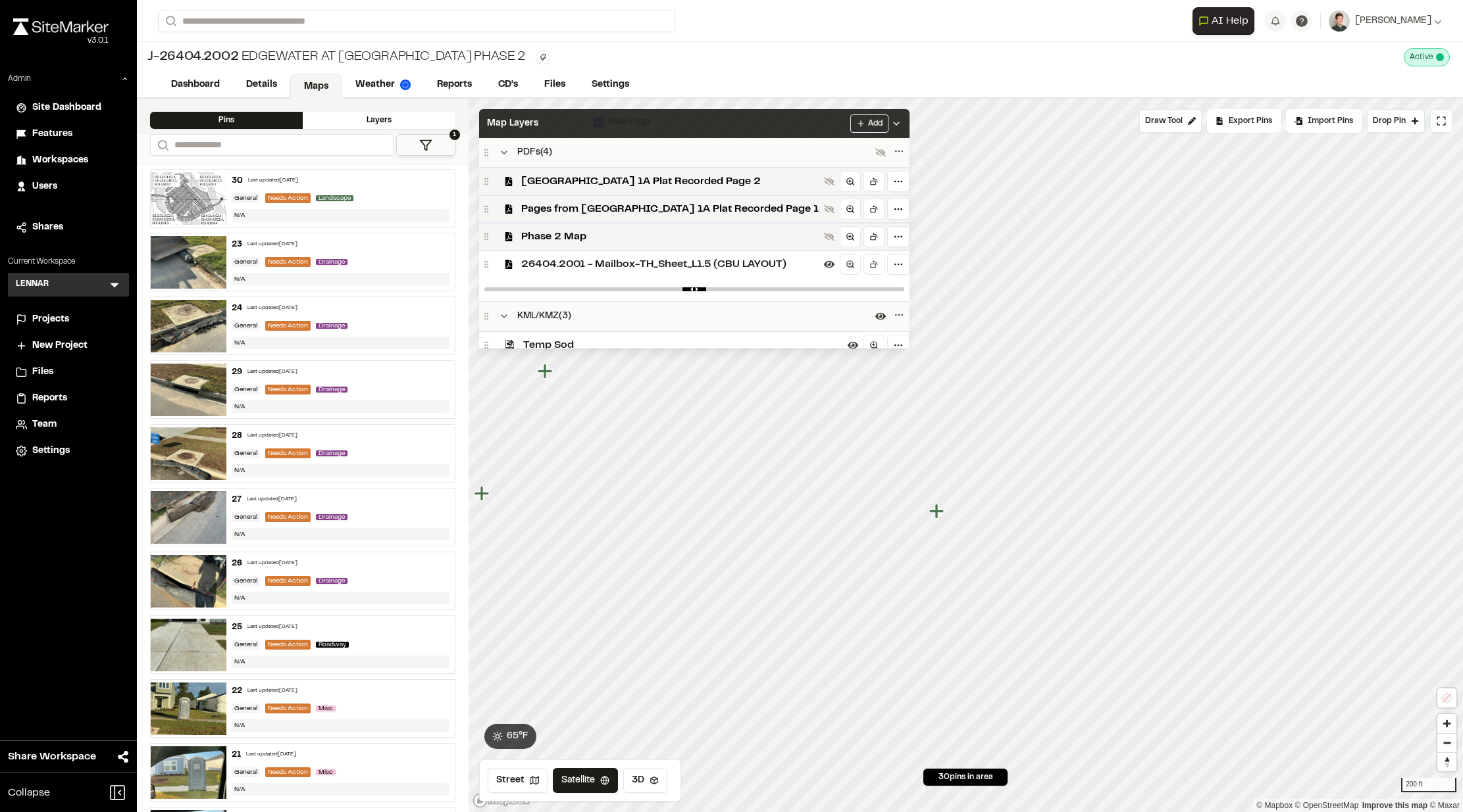
click at [656, 120] on div "Map Layers Add" at bounding box center [694, 123] width 430 height 29
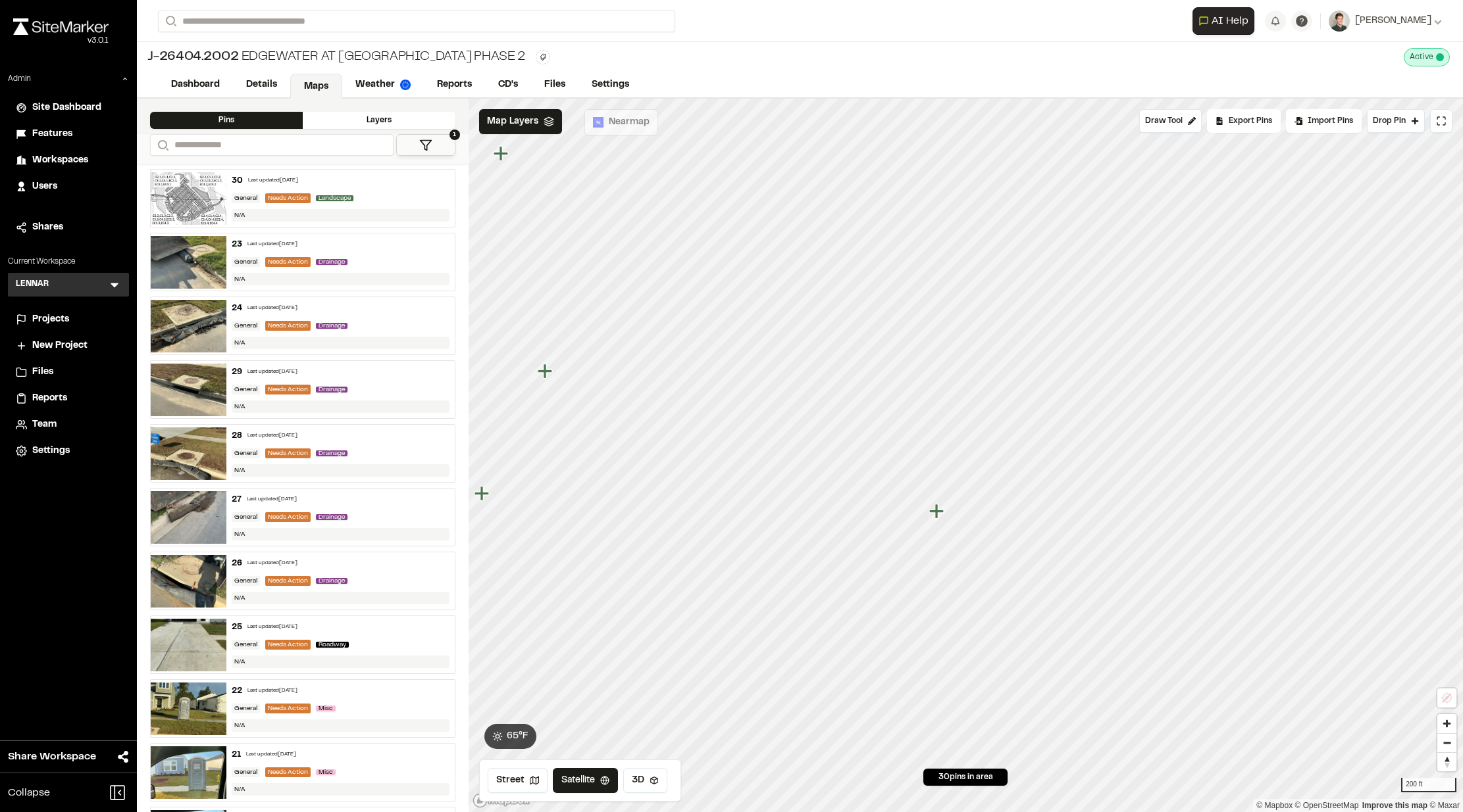
click at [681, 66] on div "J-26404.2002 Edgewater At New Hampstead Phase 2 Active Deactivate J-26404.2002 …" at bounding box center [800, 57] width 1326 height 30
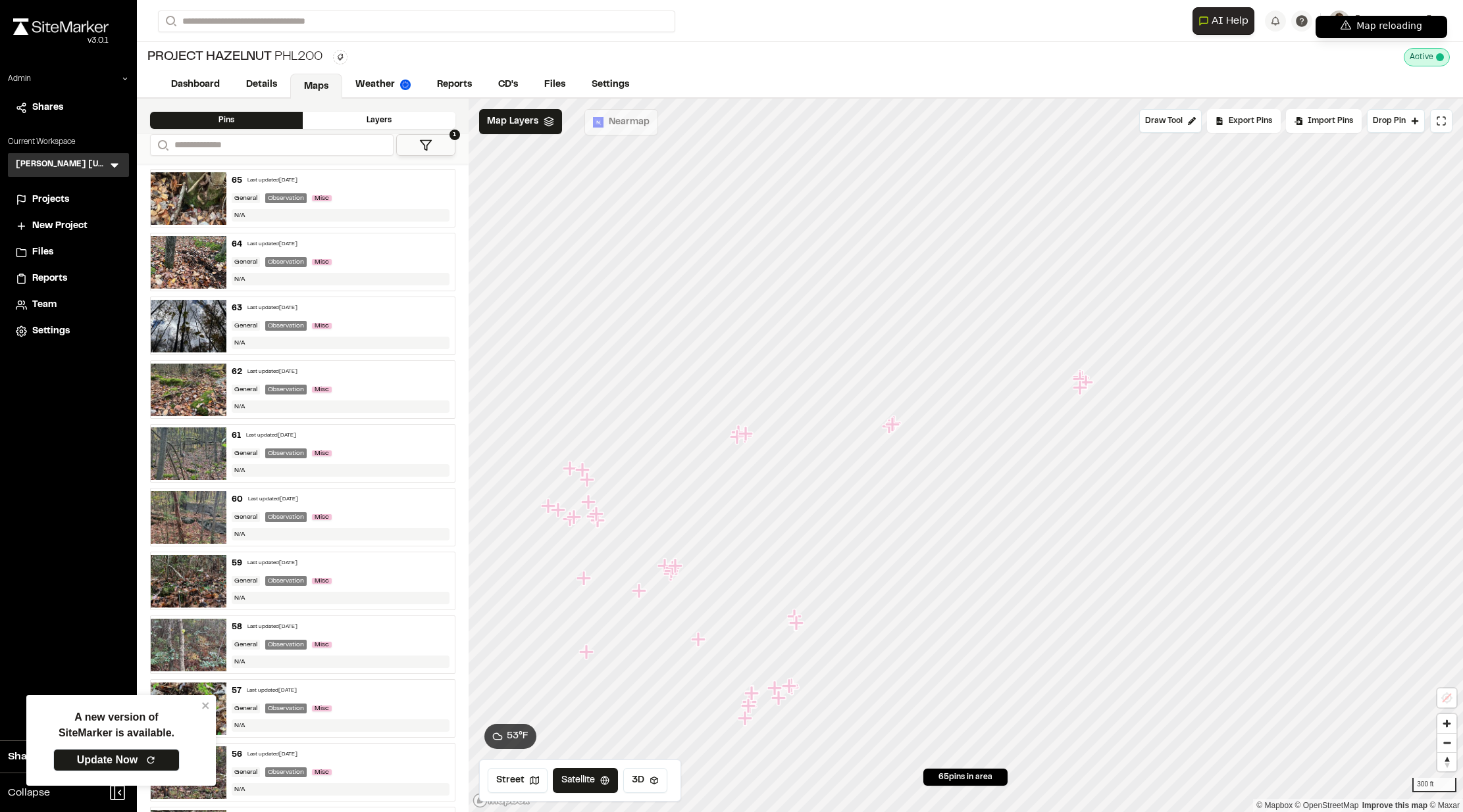
click at [1081, 380] on icon "Map marker" at bounding box center [1081, 388] width 17 height 17
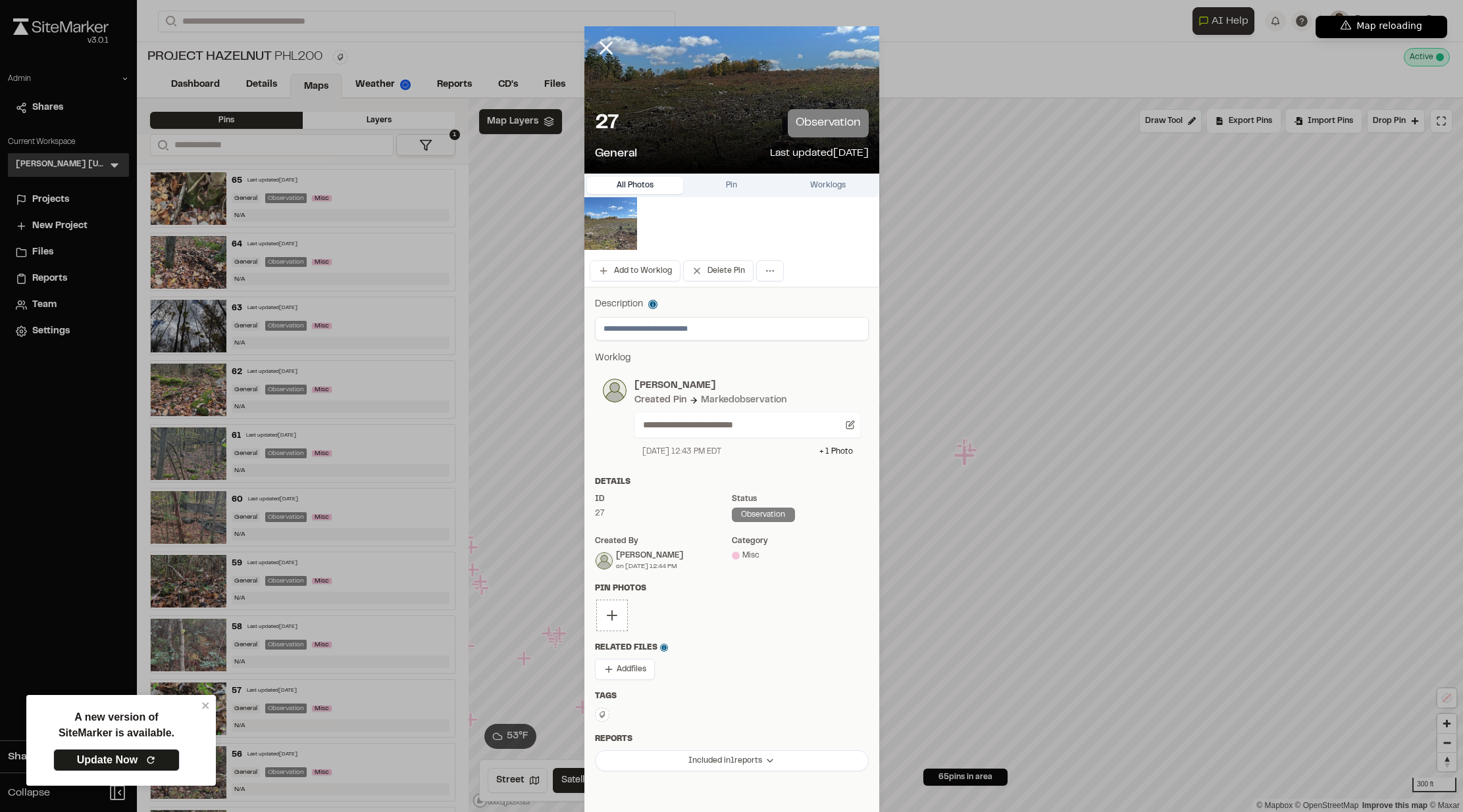
click at [608, 201] on img at bounding box center [611, 224] width 53 height 53
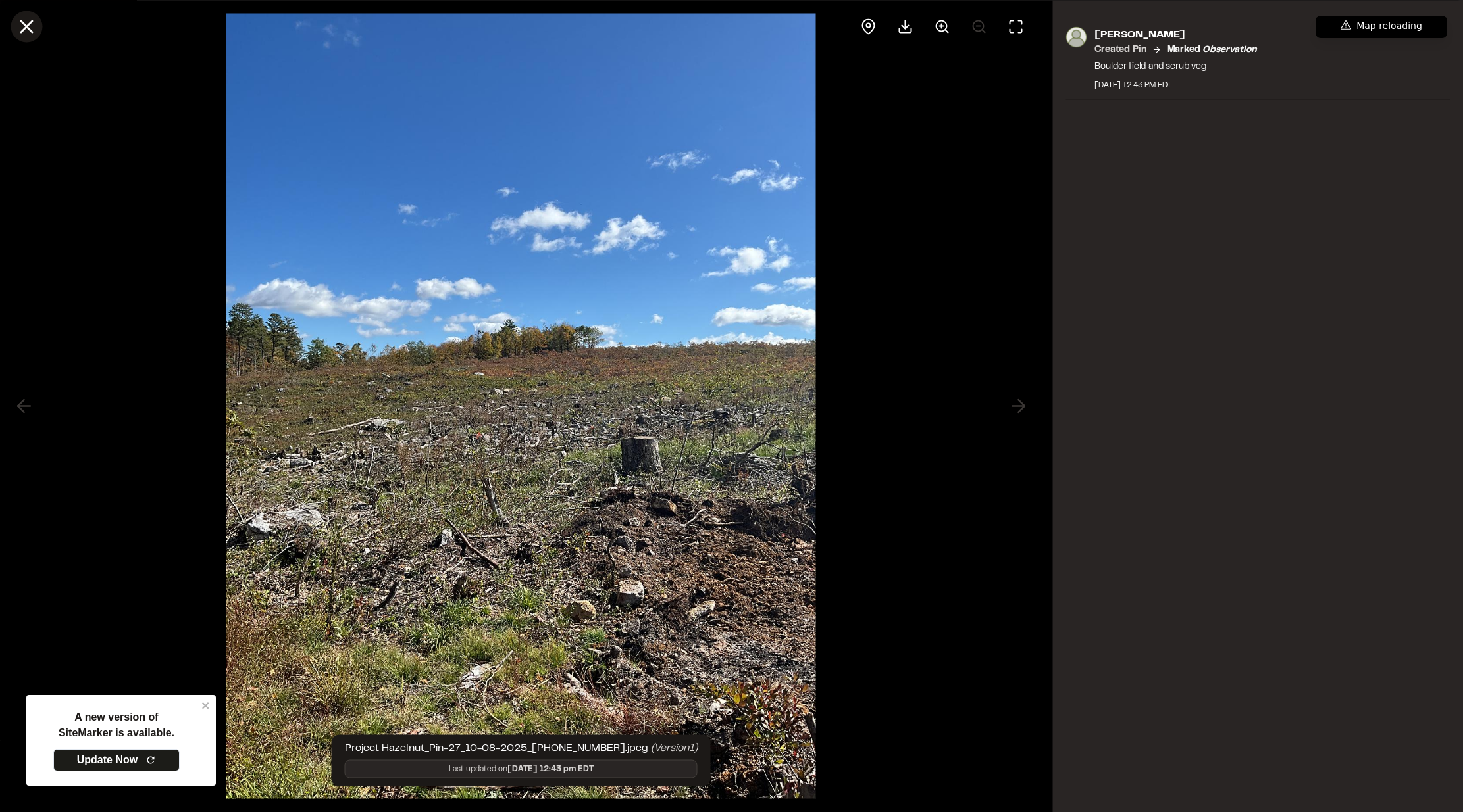
click at [28, 23] on line at bounding box center [26, 26] width 11 height 11
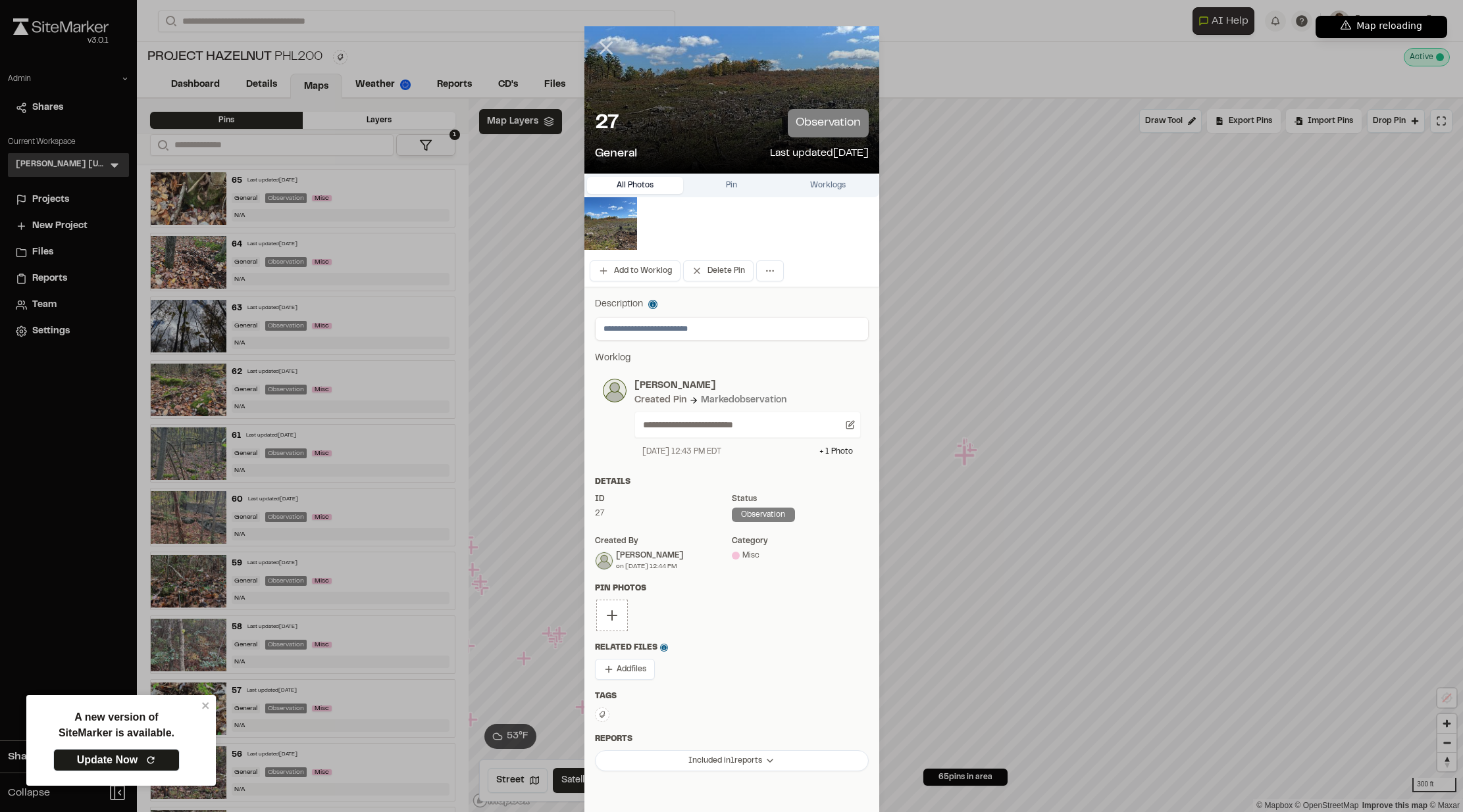
click at [601, 46] on icon at bounding box center [606, 48] width 22 height 22
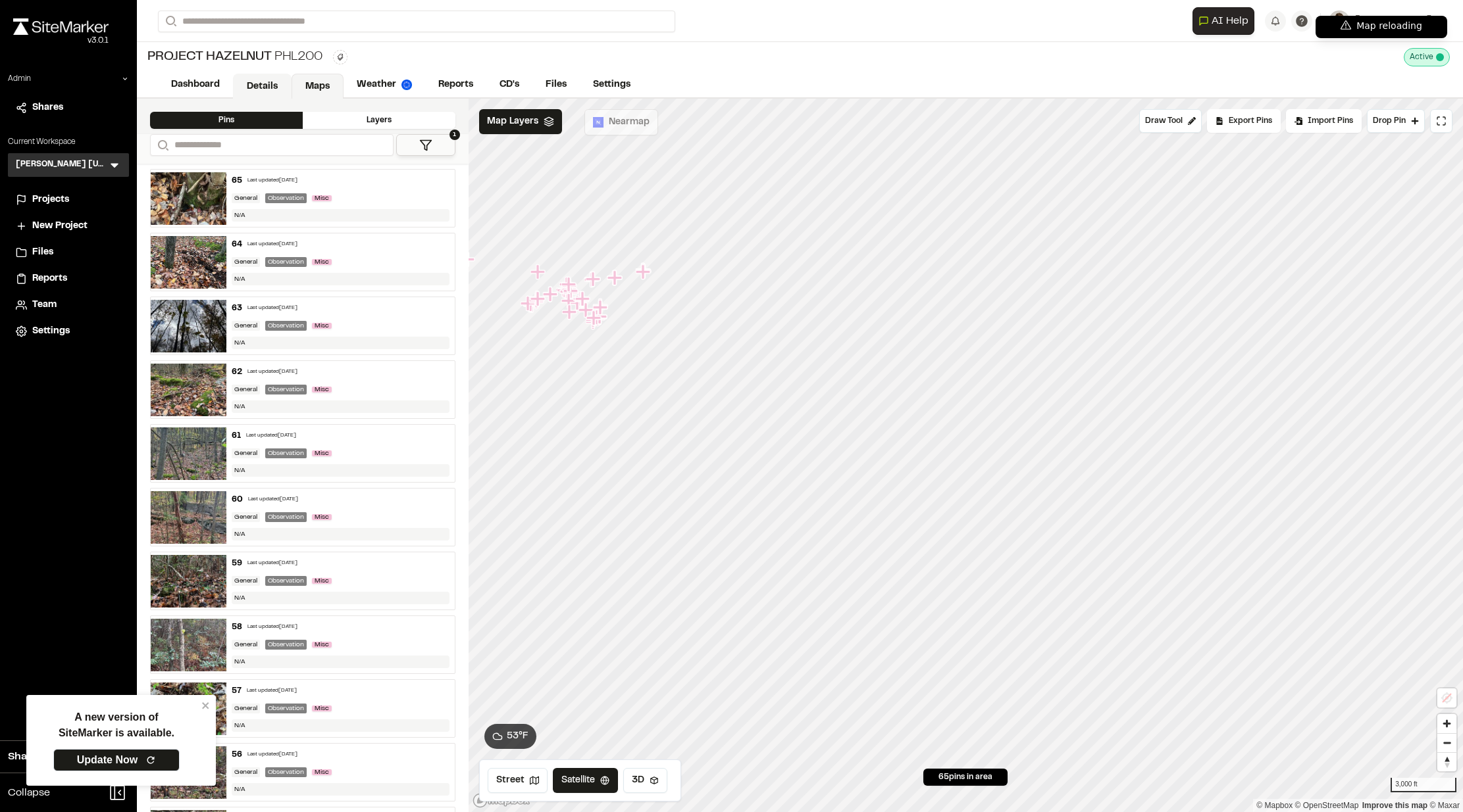
click at [256, 85] on link "Details" at bounding box center [262, 86] width 59 height 25
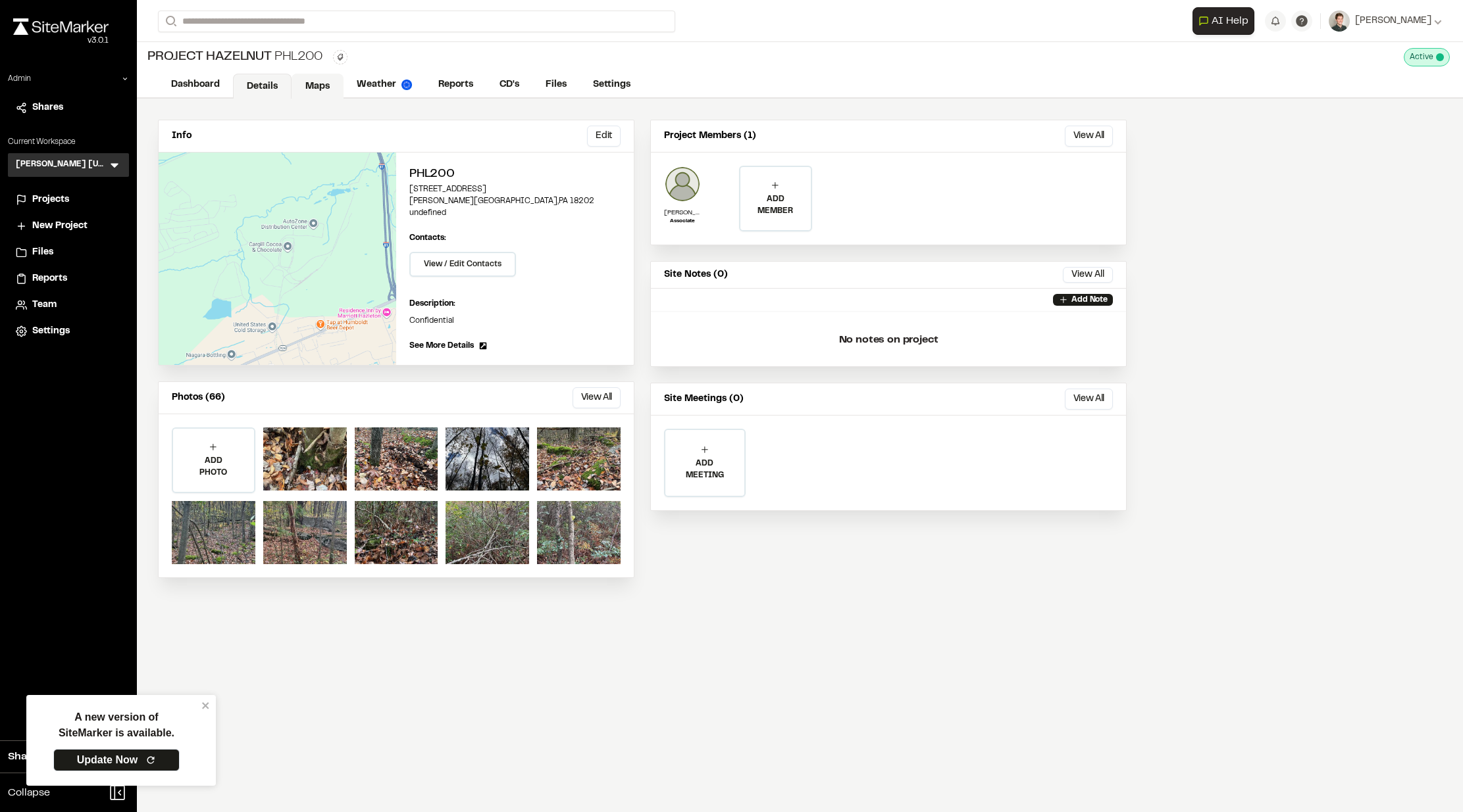
click at [312, 77] on link "Maps" at bounding box center [317, 86] width 52 height 25
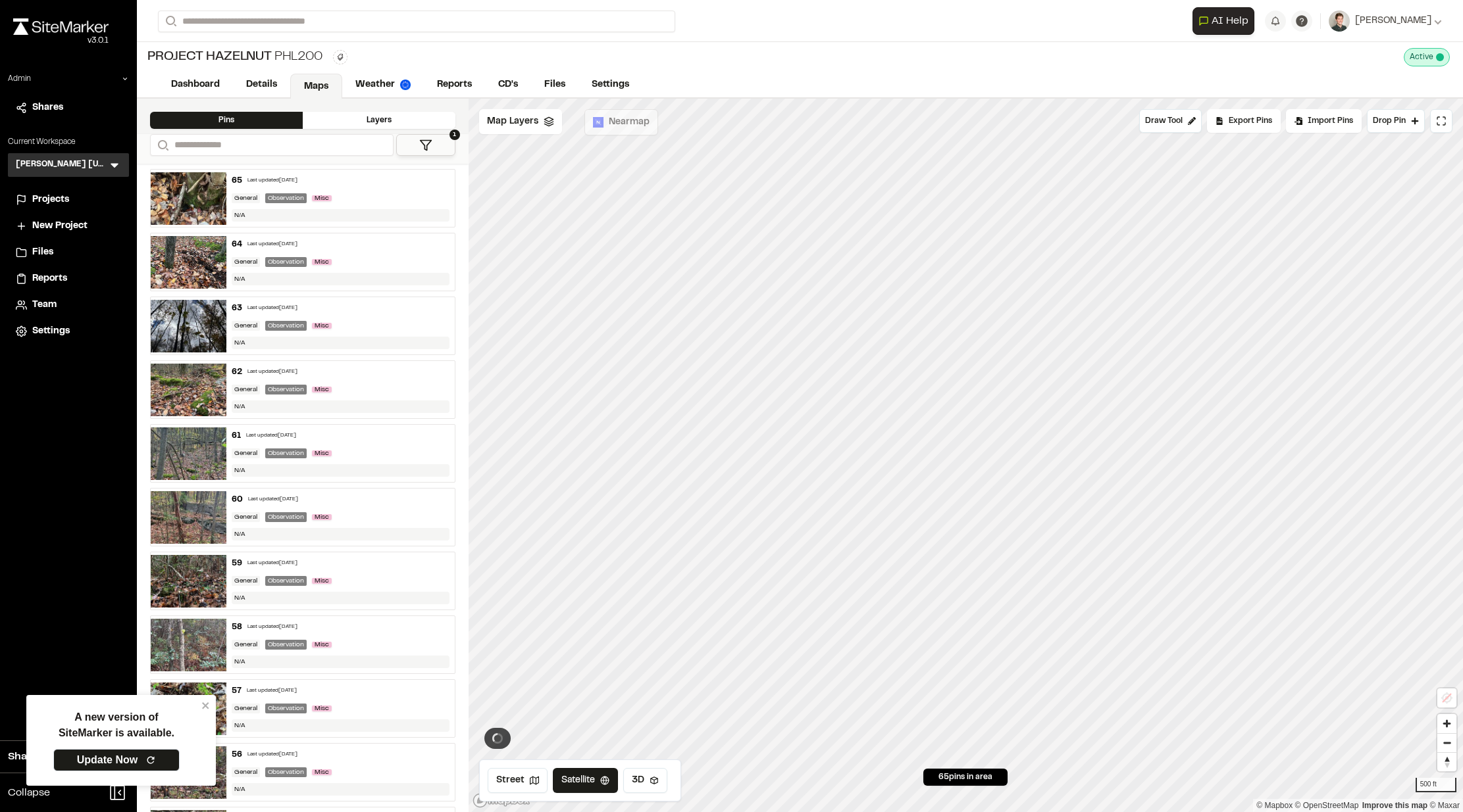
click at [589, 40] on div "**********" at bounding box center [800, 21] width 1284 height 42
